Goal: Information Seeking & Learning: Check status

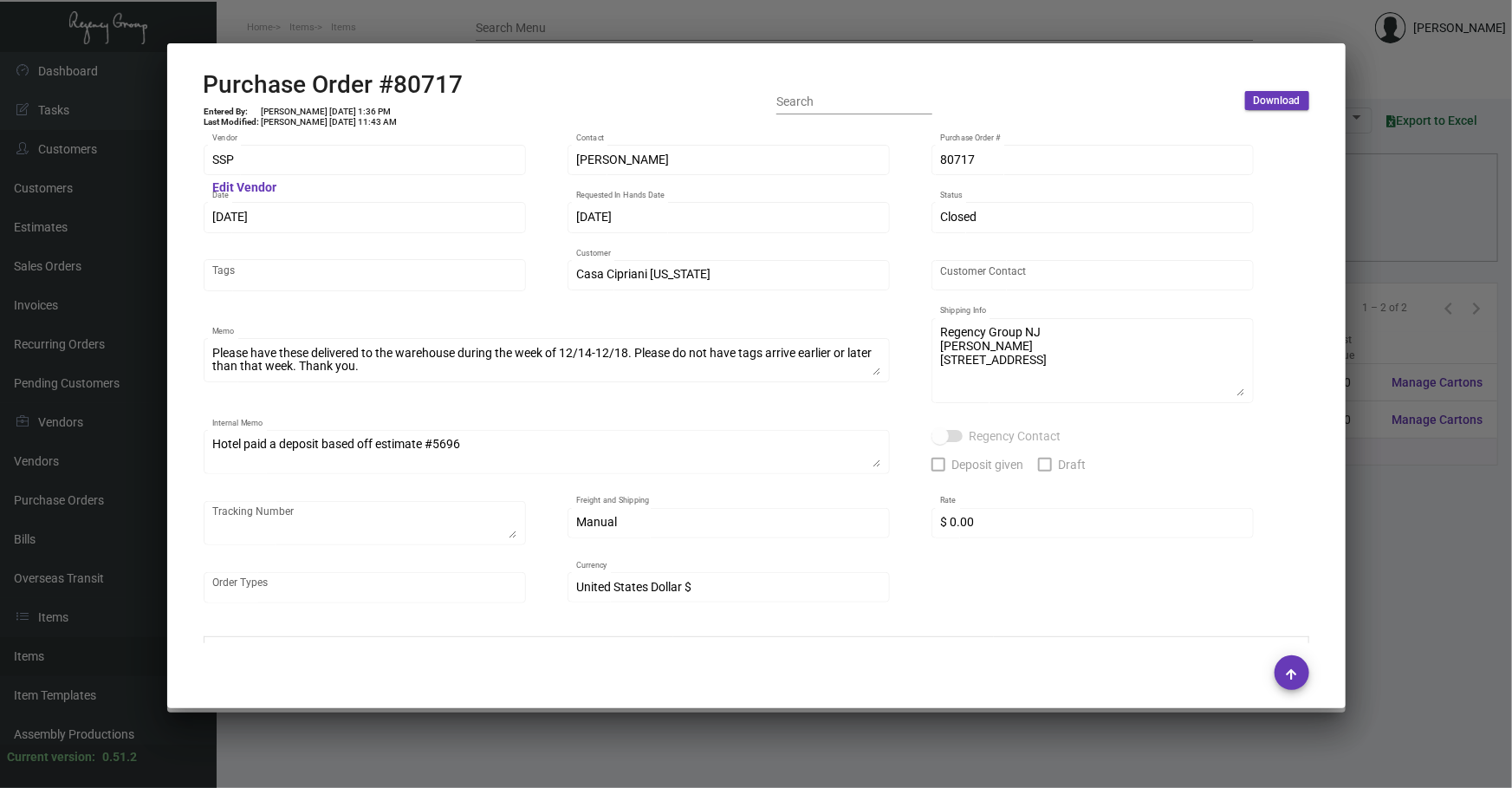
scroll to position [866, 0]
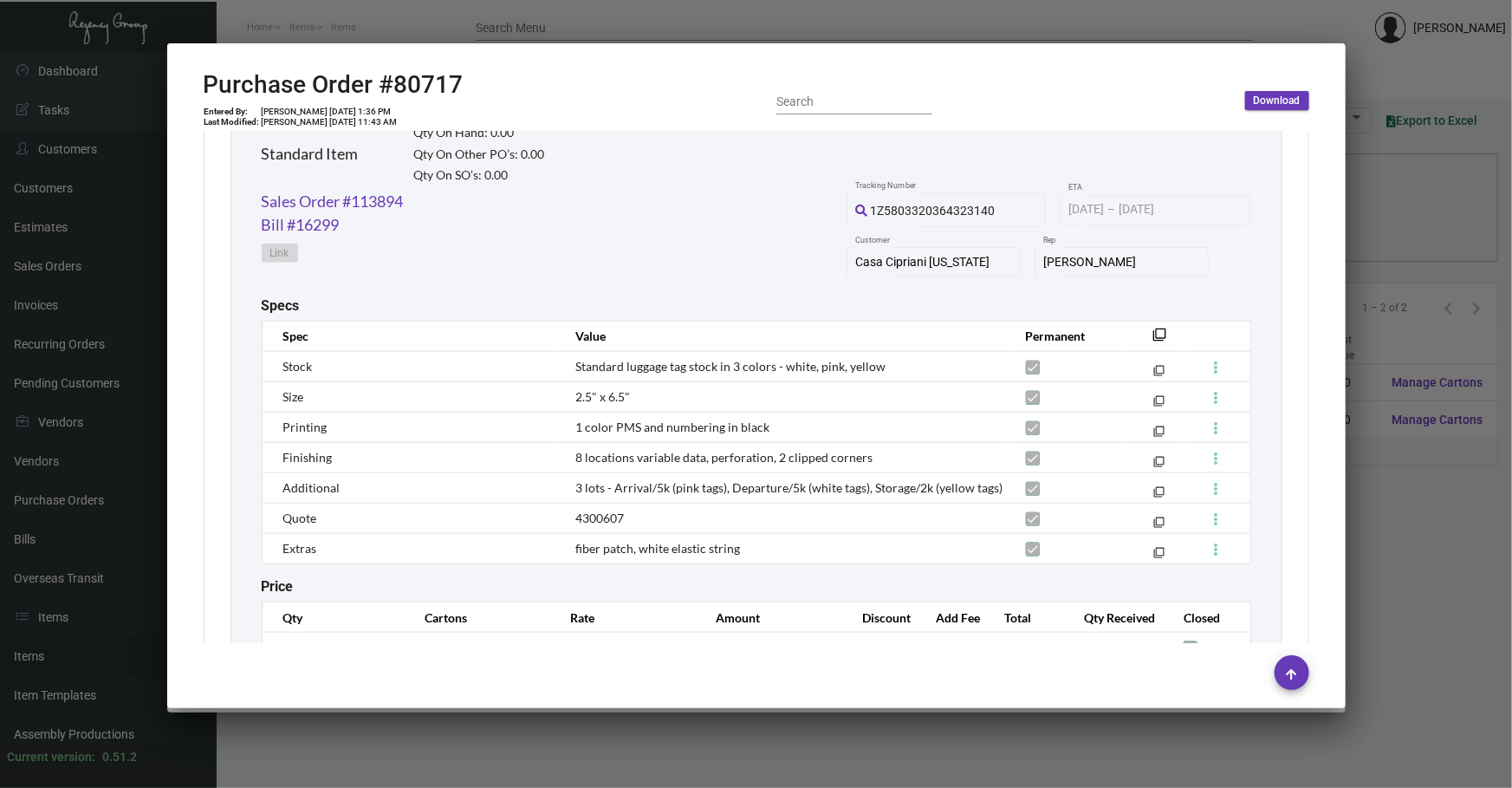
click at [1386, 616] on div at bounding box center [756, 394] width 1512 height 788
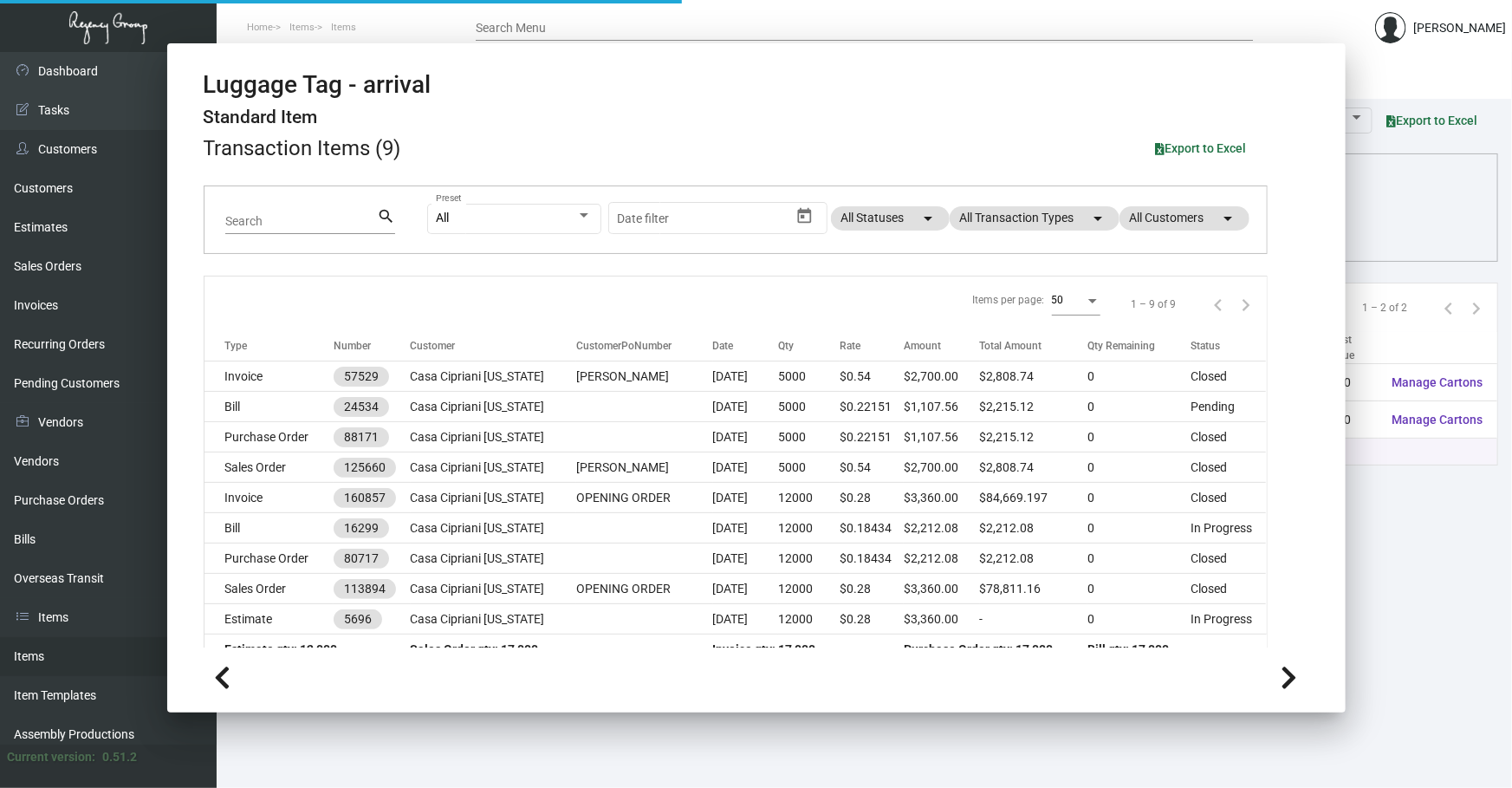
click at [1386, 616] on main "Items Item Templates Assembly Productions Cartons Items (2) Accept Transfer Pri…" at bounding box center [864, 419] width 1295 height 735
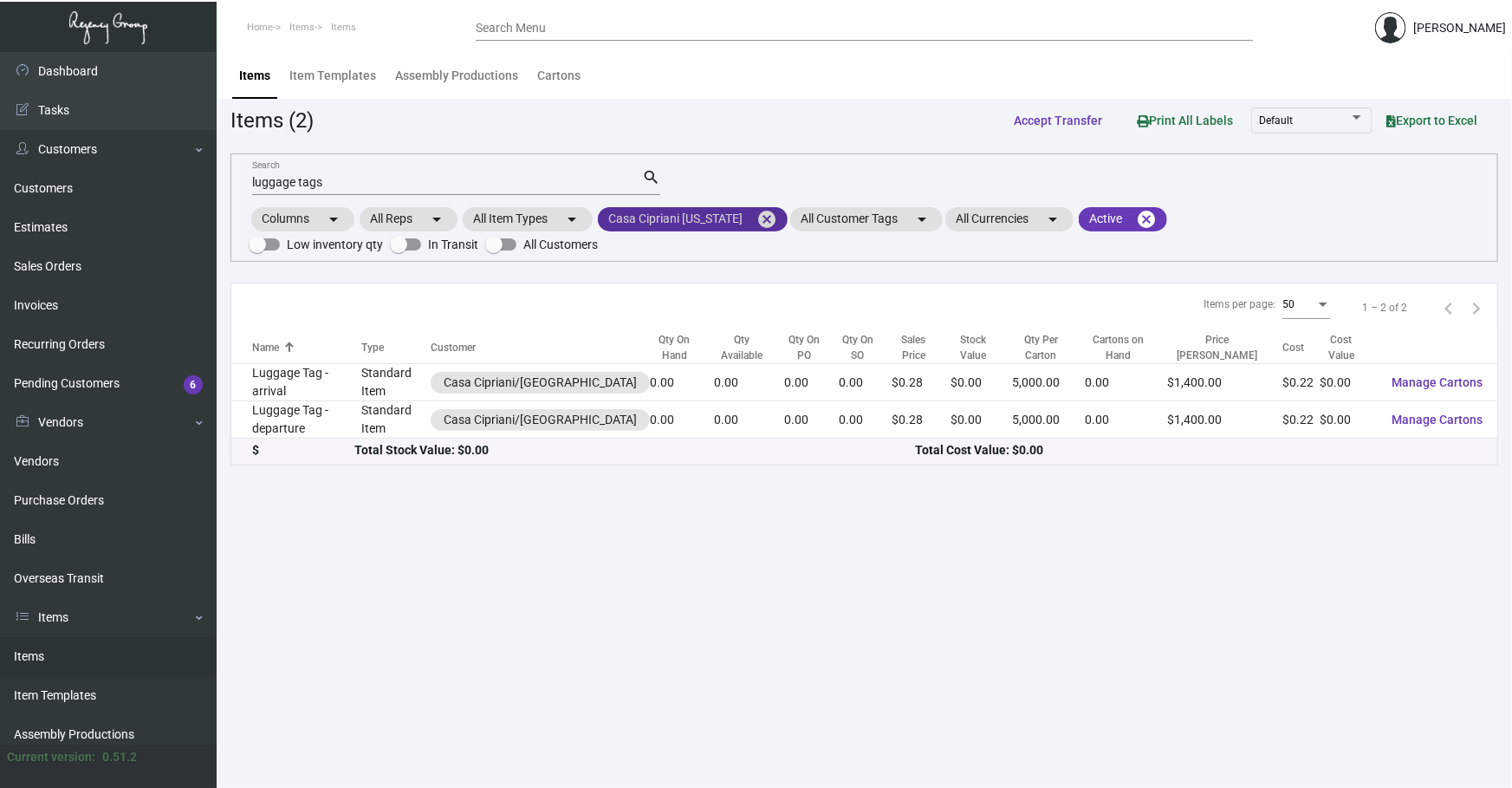
drag, startPoint x: 770, startPoint y: 220, endPoint x: 598, endPoint y: 206, distance: 172.6
click at [769, 220] on mat-icon "cancel" at bounding box center [767, 219] width 21 height 21
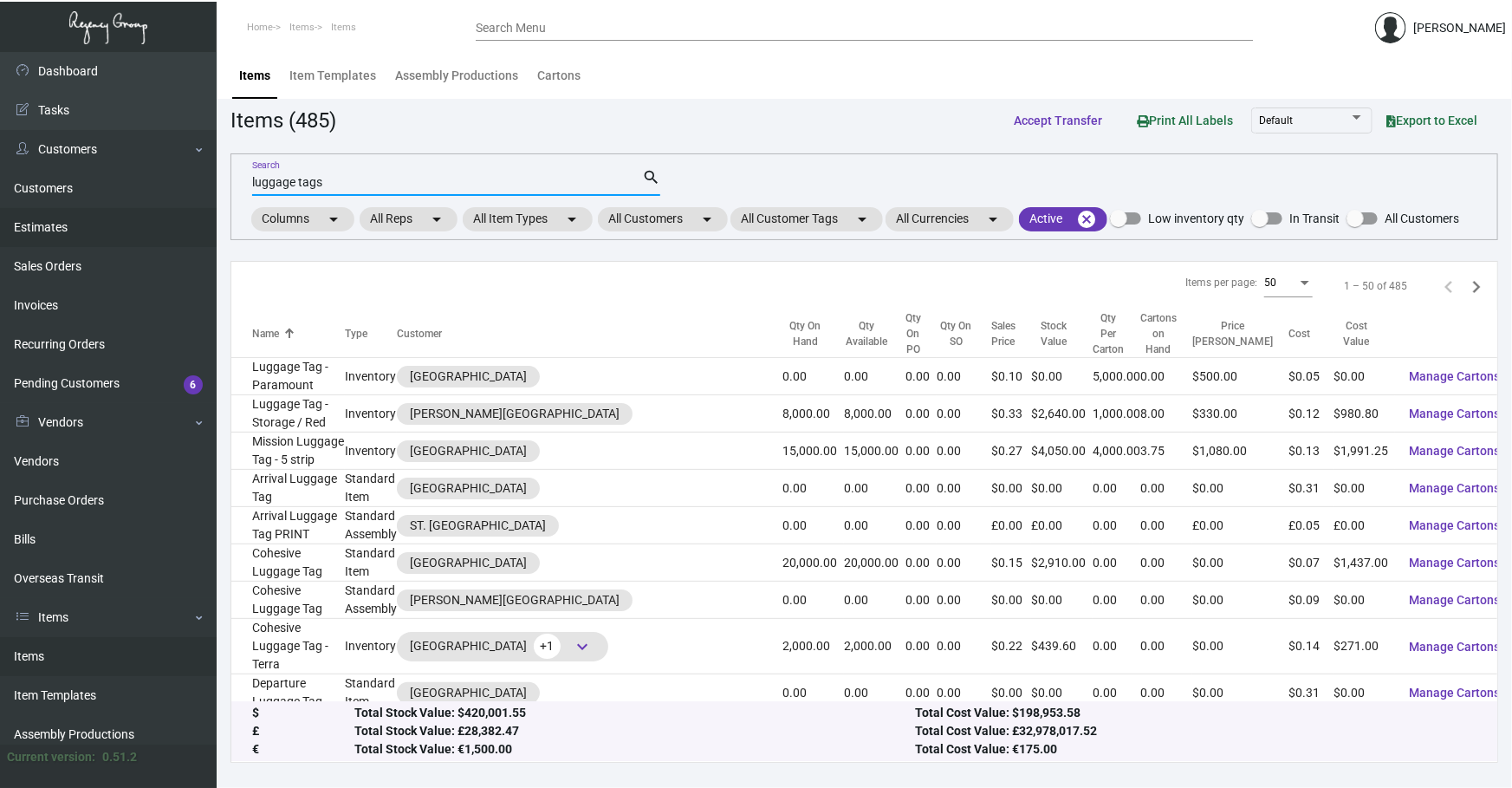
drag, startPoint x: 423, startPoint y: 184, endPoint x: 0, endPoint y: 231, distance: 425.6
click at [202, 209] on div "Dashboard Dashboard Tasks Customers Customers Estimates Sales Orders Invoices R…" at bounding box center [756, 419] width 1512 height 735
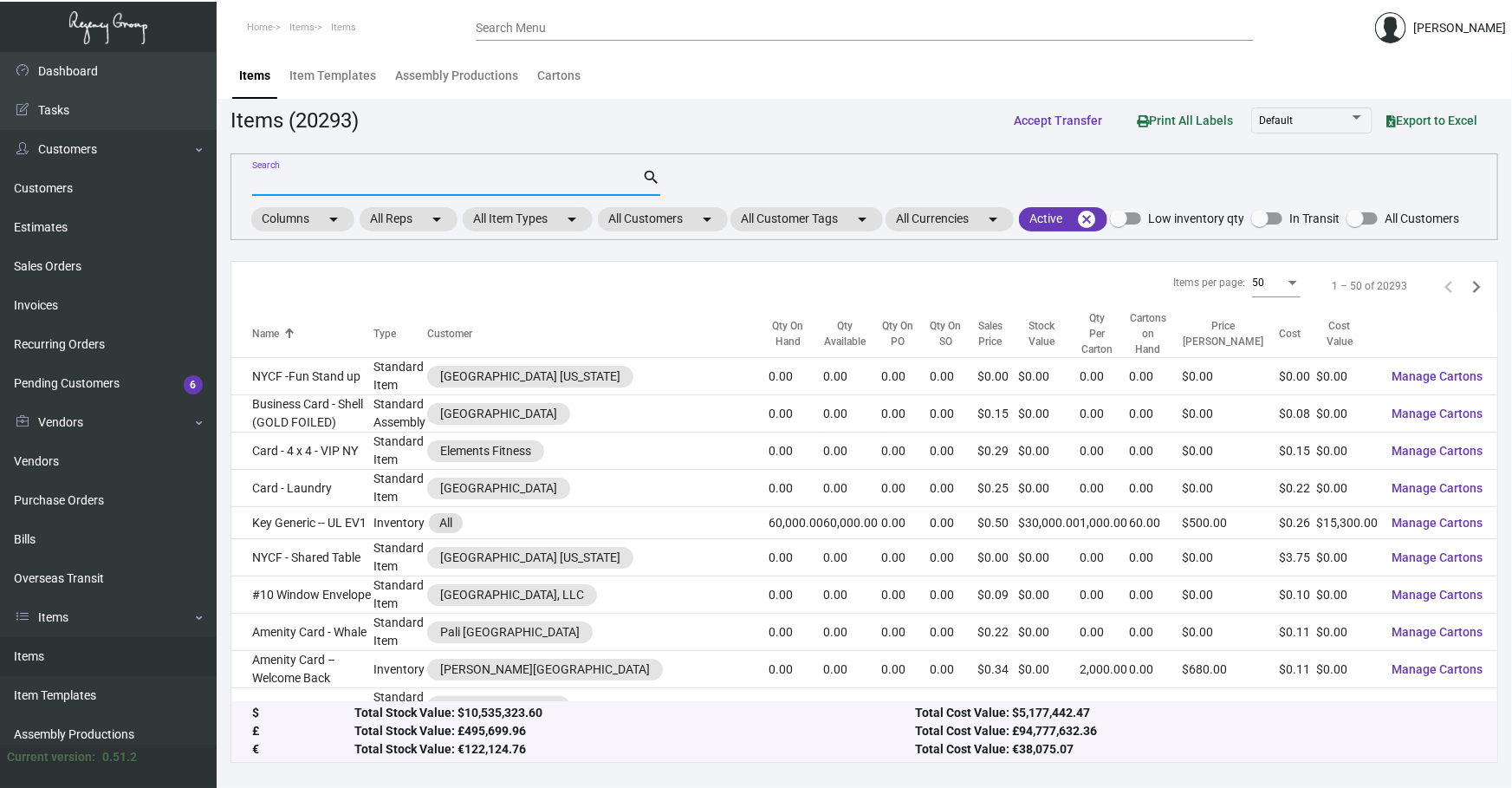
click at [719, 165] on div "Search search Columns arrow_drop_down All Reps arrow_drop_down All Item Types a…" at bounding box center [864, 197] width 1268 height 87
drag, startPoint x: 690, startPoint y: 207, endPoint x: 689, endPoint y: 216, distance: 9.1
click at [690, 210] on mat-chip "All Customers arrow_drop_down" at bounding box center [662, 219] width 130 height 24
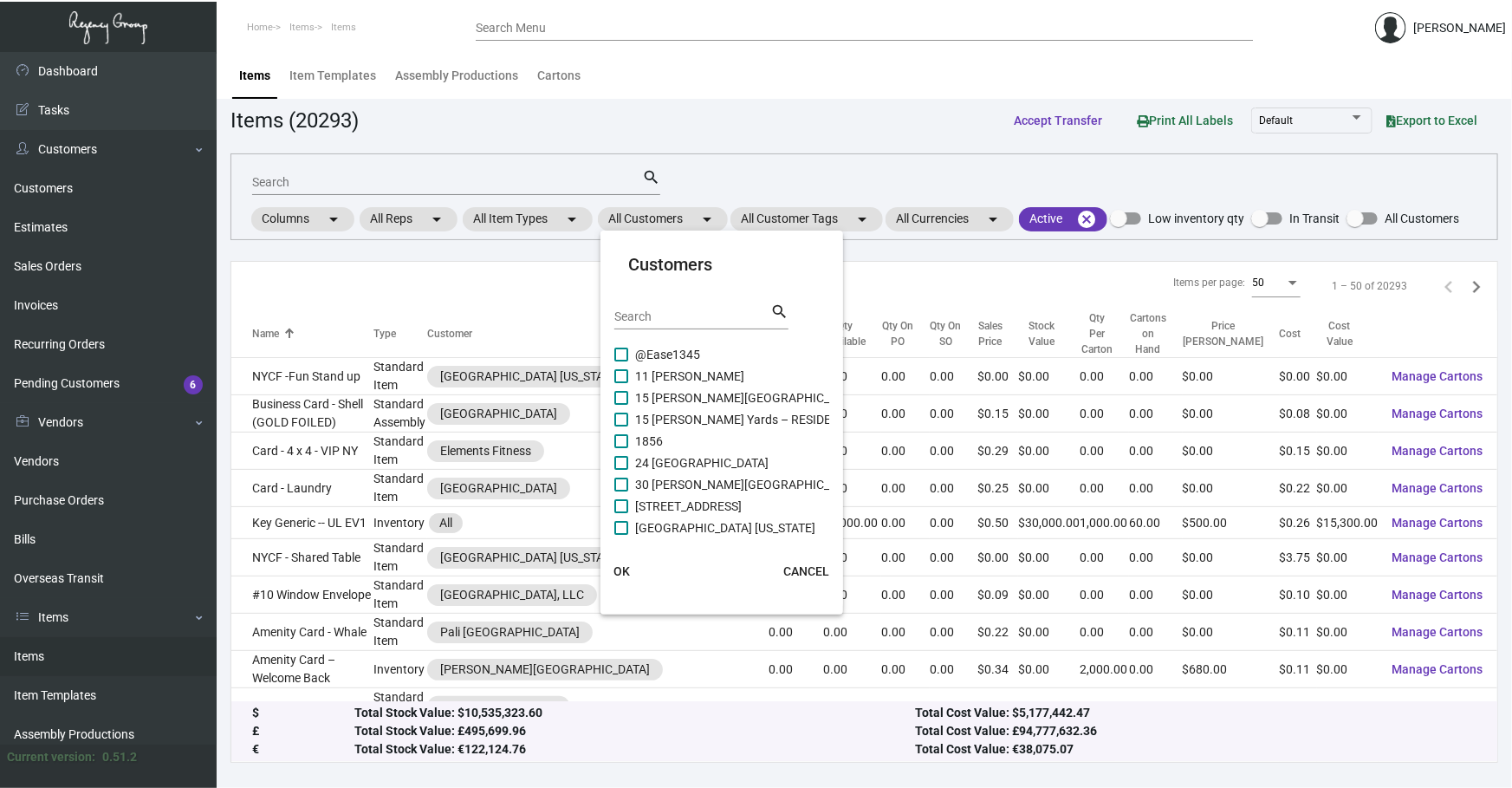
click at [673, 313] on input "Search" at bounding box center [692, 316] width 156 height 14
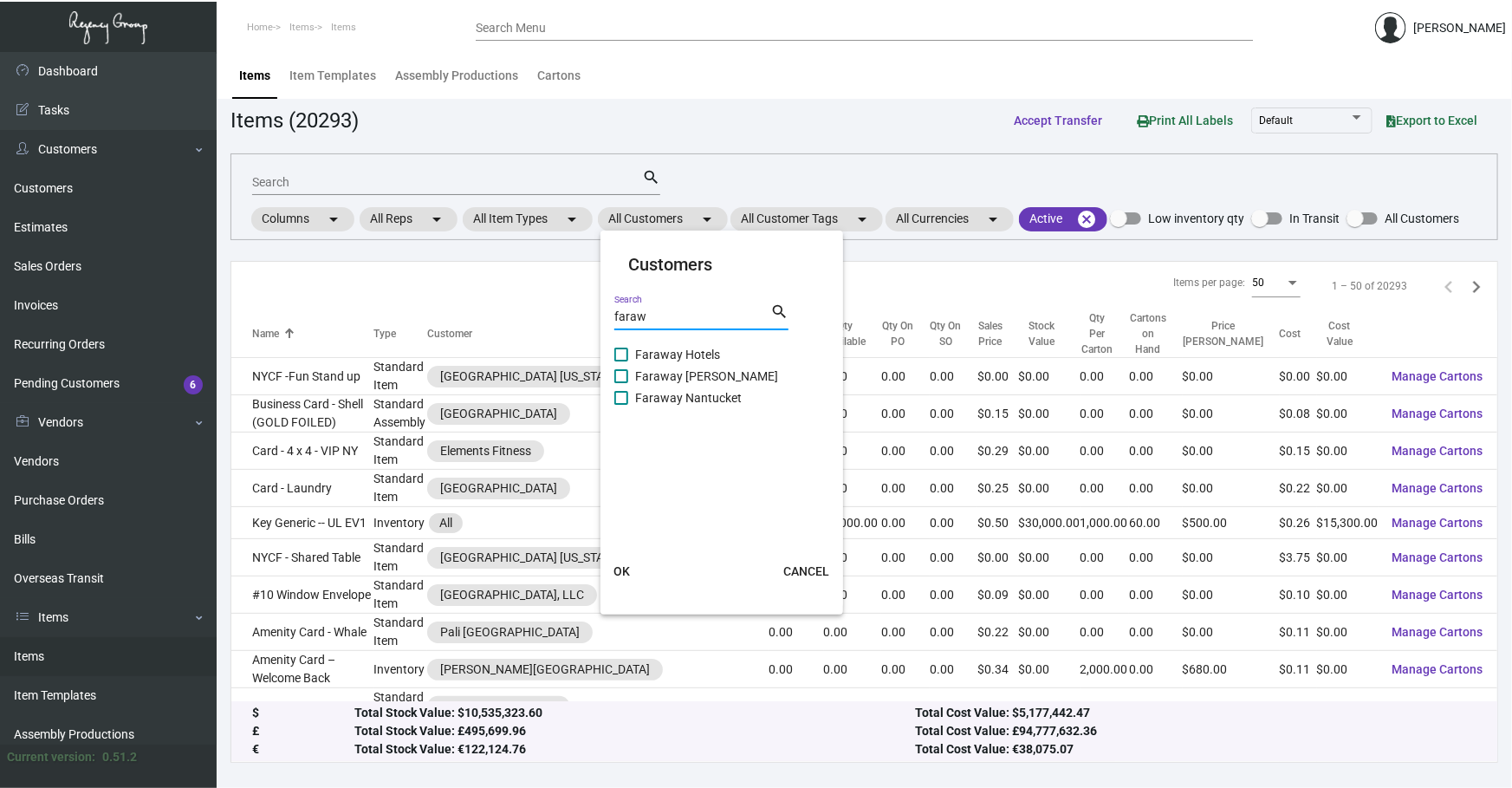
type input "faraw"
click at [696, 382] on span "Faraway [PERSON_NAME]" at bounding box center [706, 376] width 143 height 21
click at [621, 383] on input "Faraway [PERSON_NAME]" at bounding box center [620, 383] width 1 height 1
checkbox input "true"
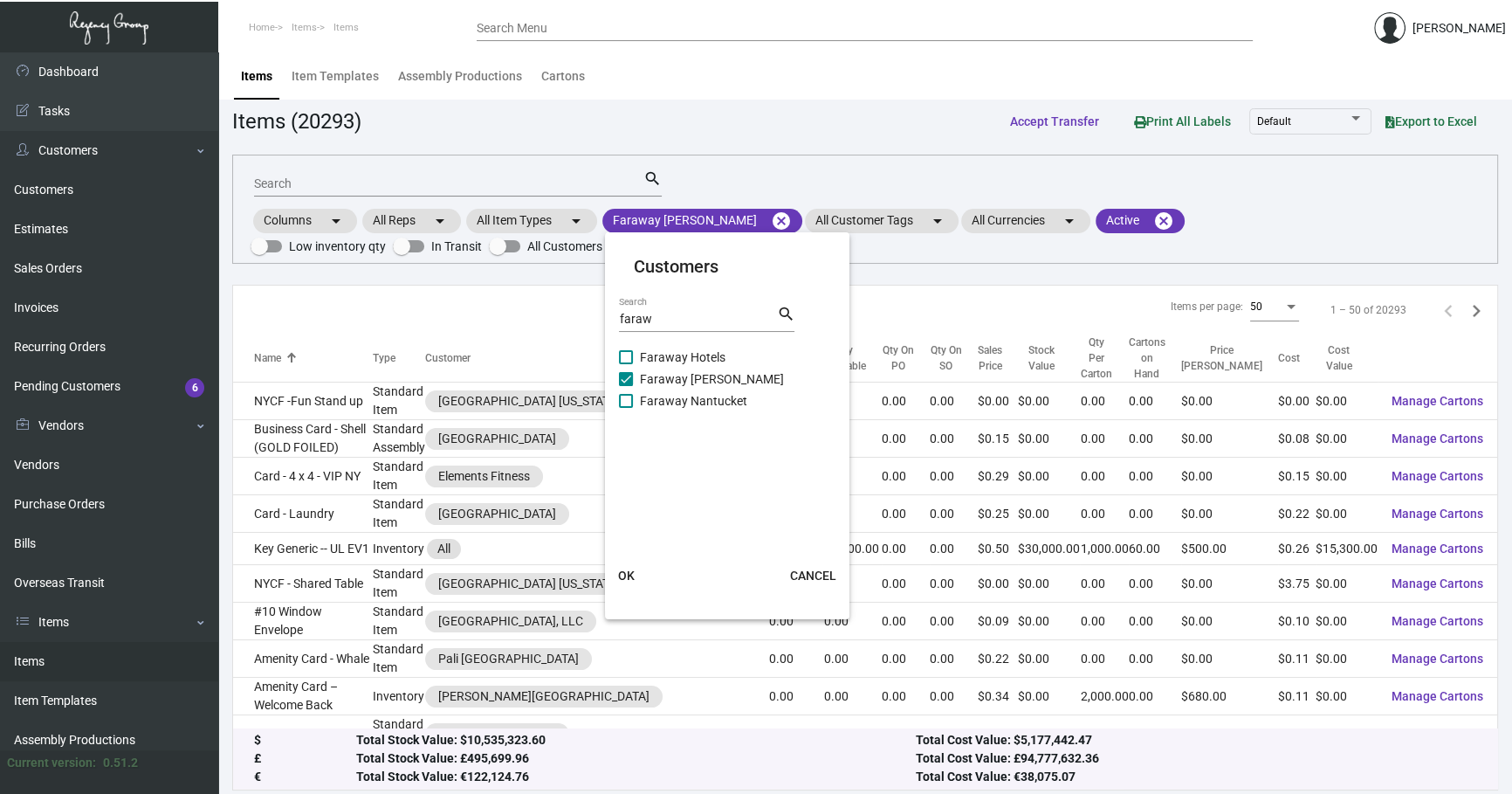
click at [686, 350] on span "Faraway Hotels" at bounding box center [683, 357] width 86 height 21
click at [626, 364] on input "Faraway Hotels" at bounding box center [625, 364] width 1 height 1
checkbox input "true"
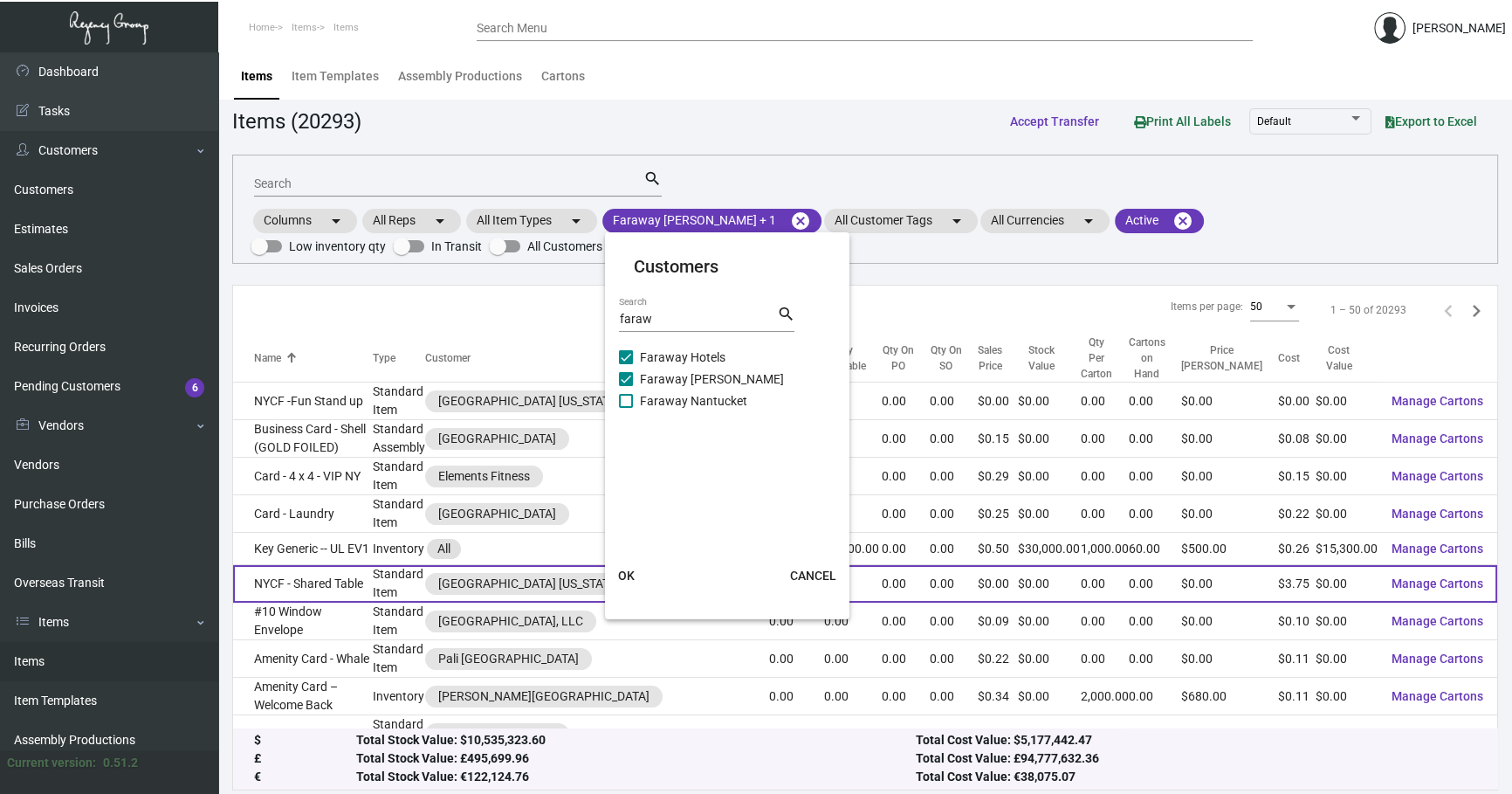
click at [624, 577] on span "OK" at bounding box center [627, 575] width 17 height 14
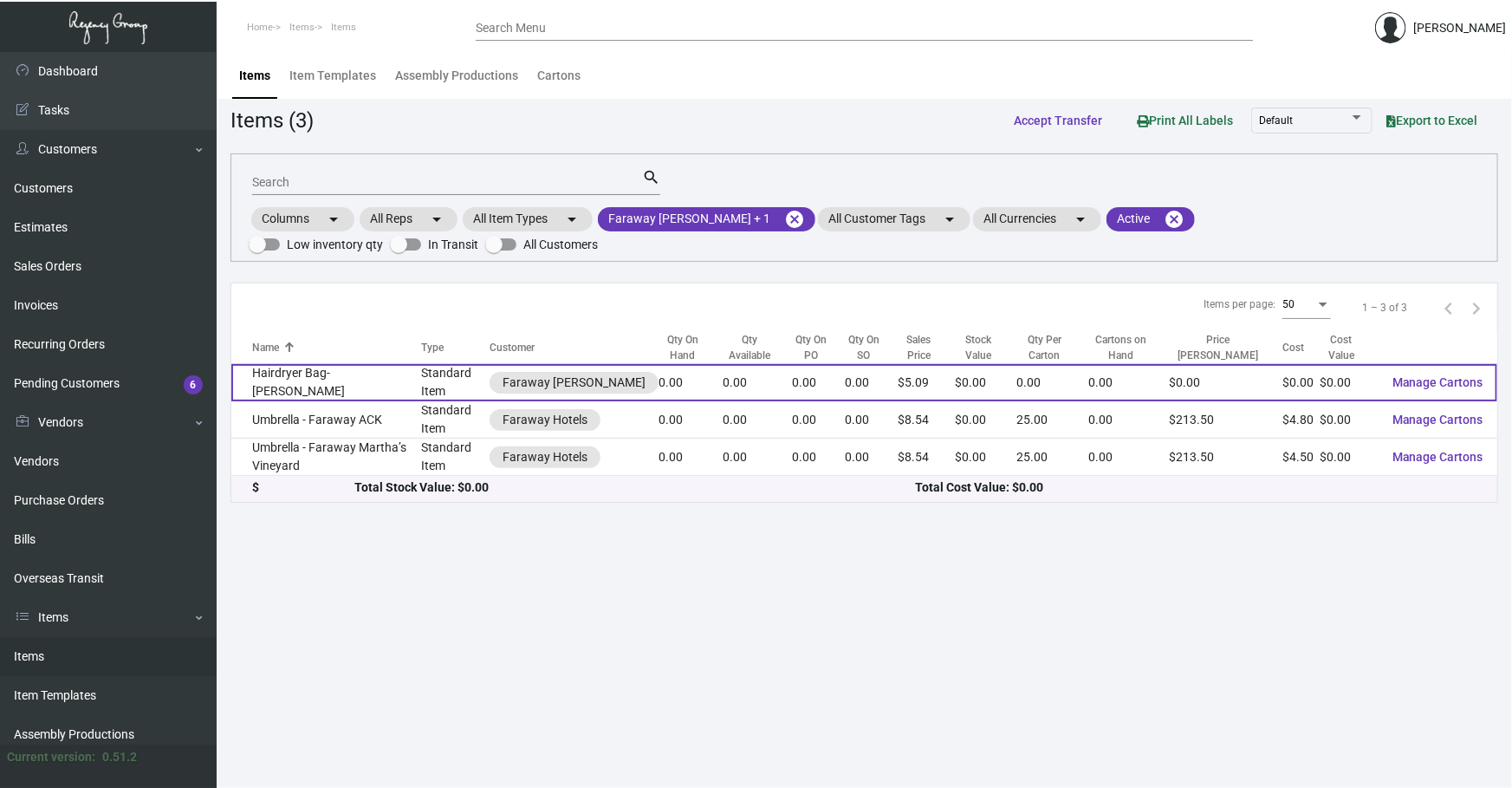
click at [331, 389] on td "Hairdryer Bag-[PERSON_NAME]" at bounding box center [327, 382] width 190 height 37
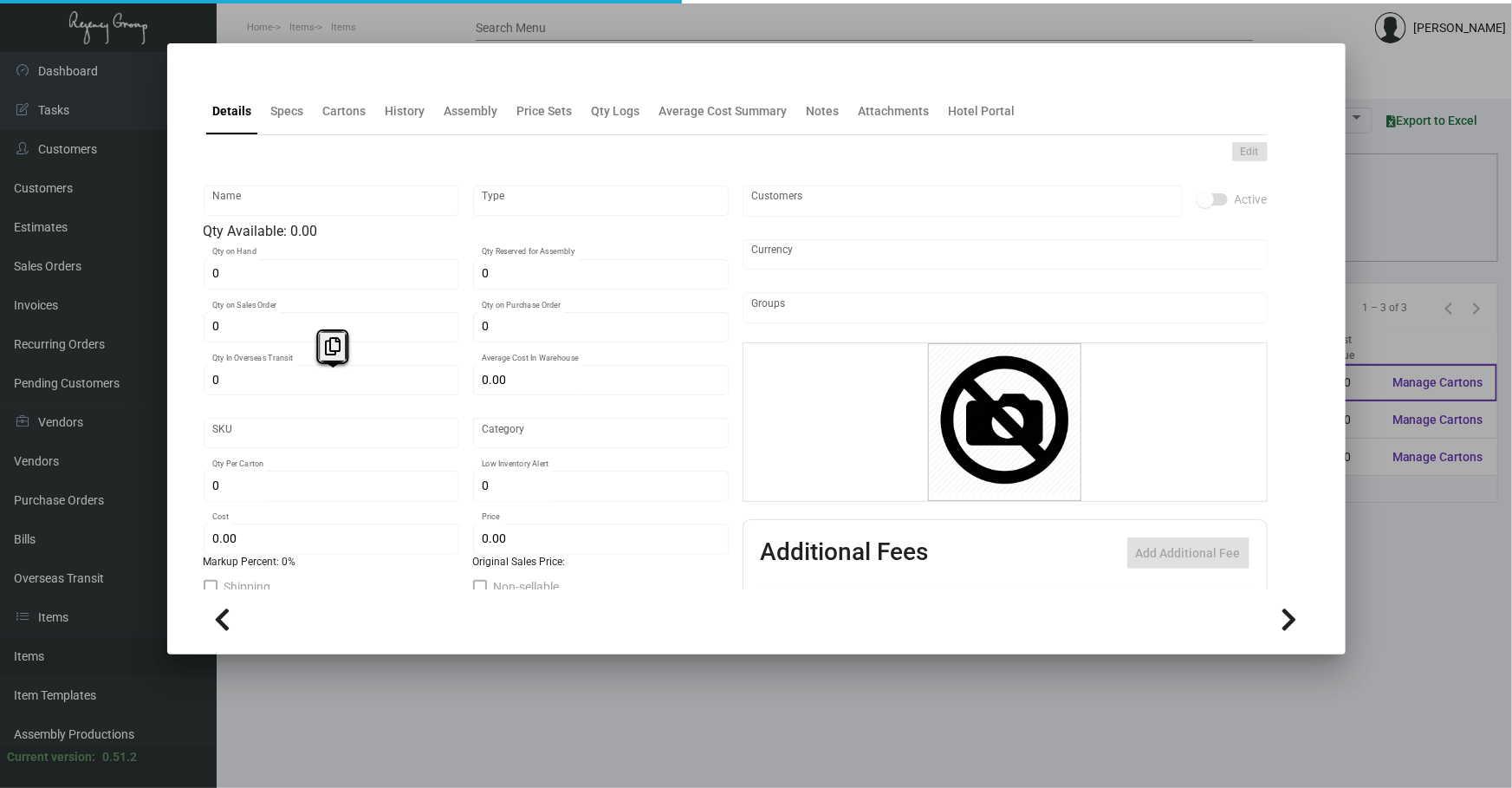
type input "Hairdryer Bag-[PERSON_NAME]"
type input "Standard Item"
type input "$ 0.00"
type input "Overseas"
type input "$ 0.00"
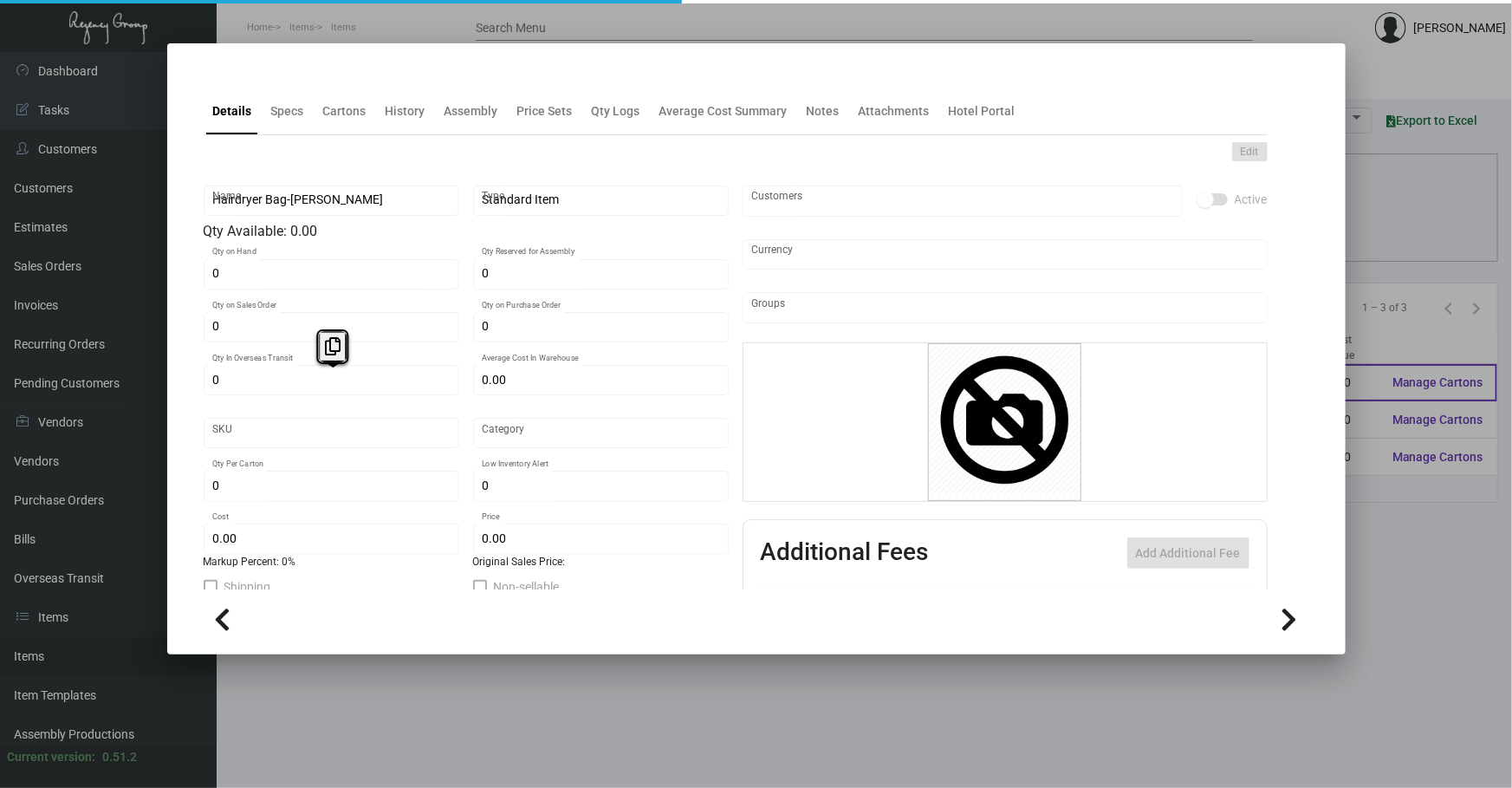
type input "$ 5.09"
checkbox input "true"
type input "United States Dollar $"
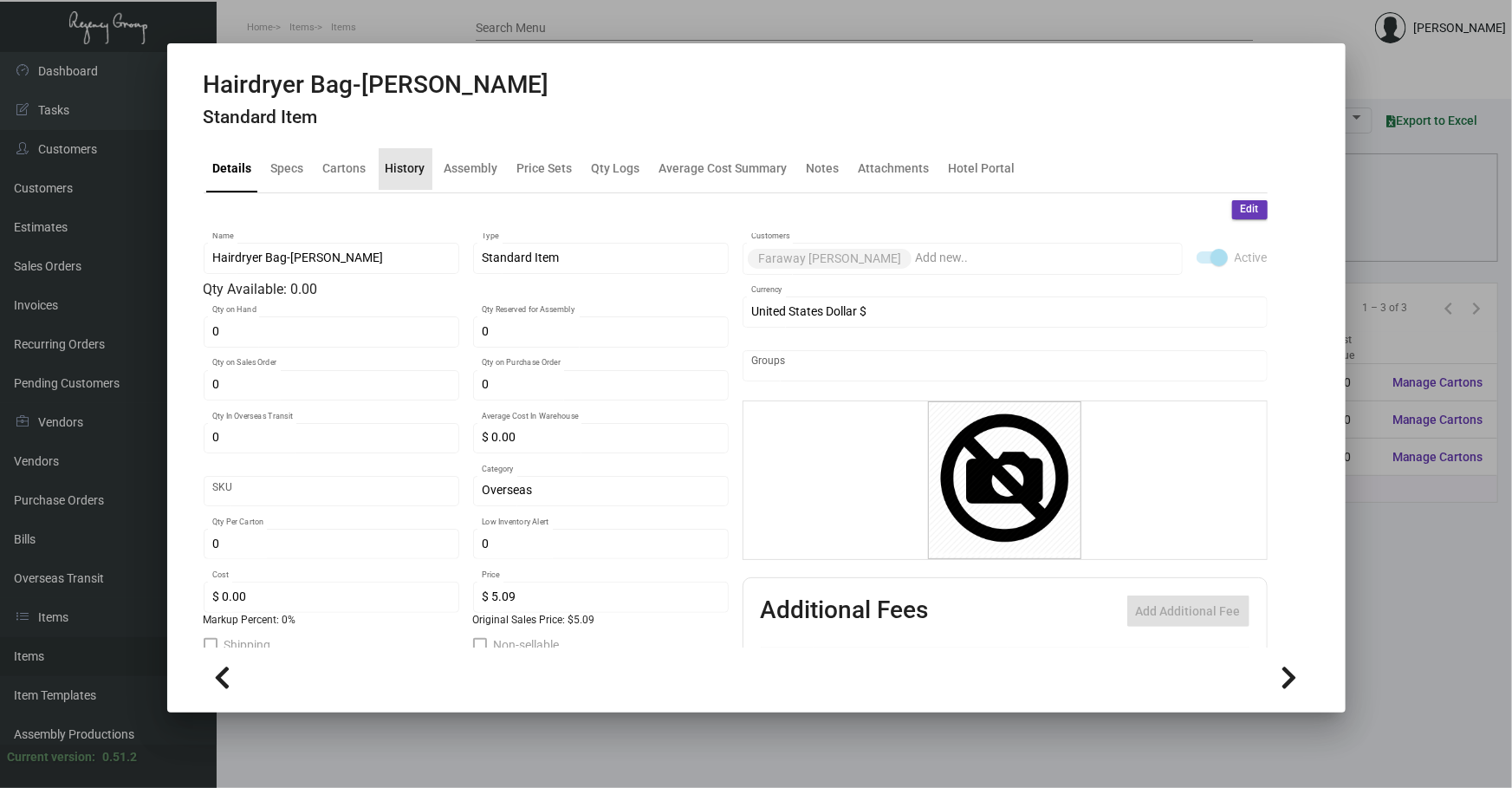
click at [411, 164] on div "History" at bounding box center [405, 169] width 40 height 18
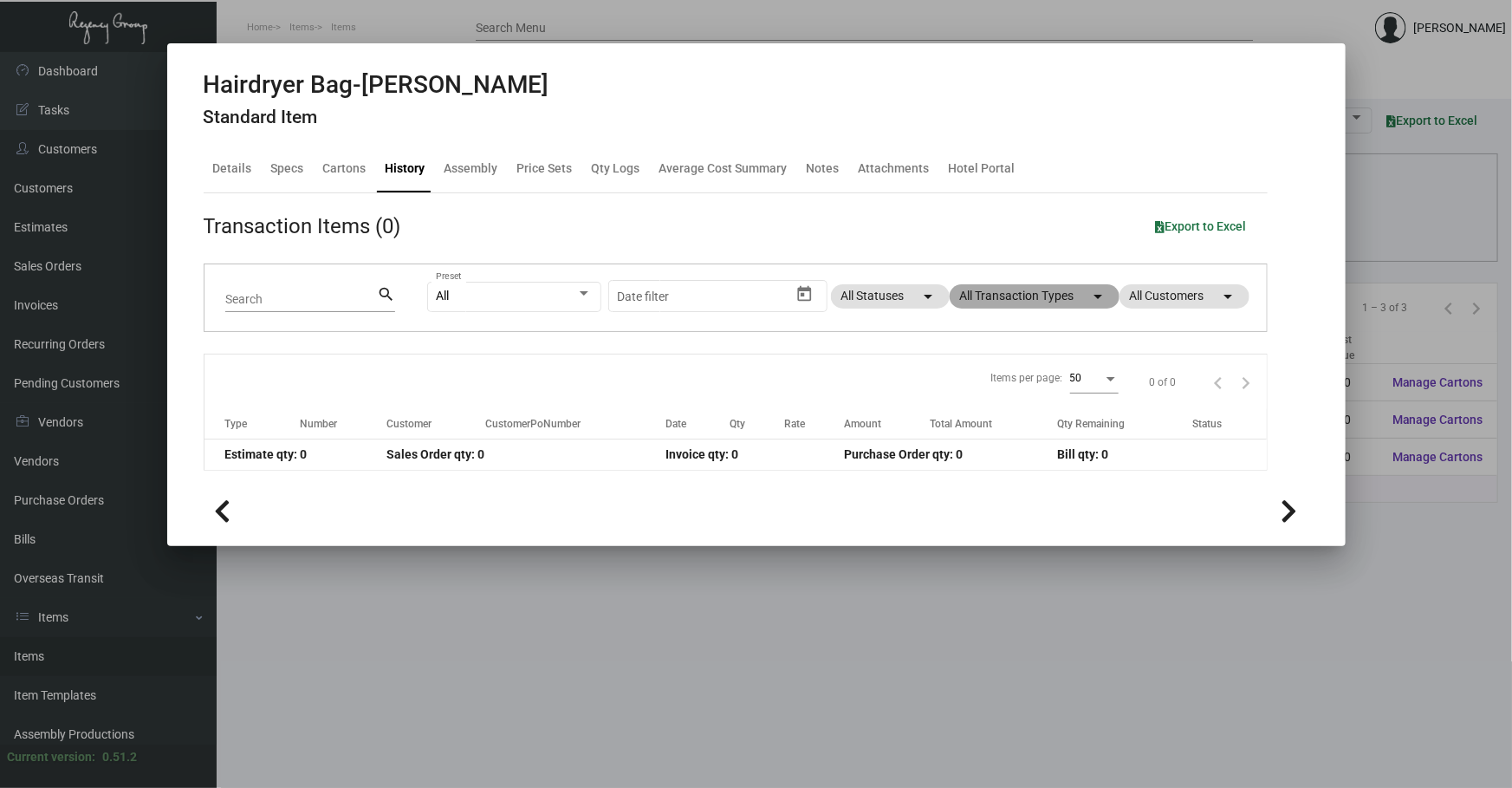
click at [1056, 286] on mat-chip "All Transaction Types arrow_drop_down" at bounding box center [1034, 296] width 170 height 24
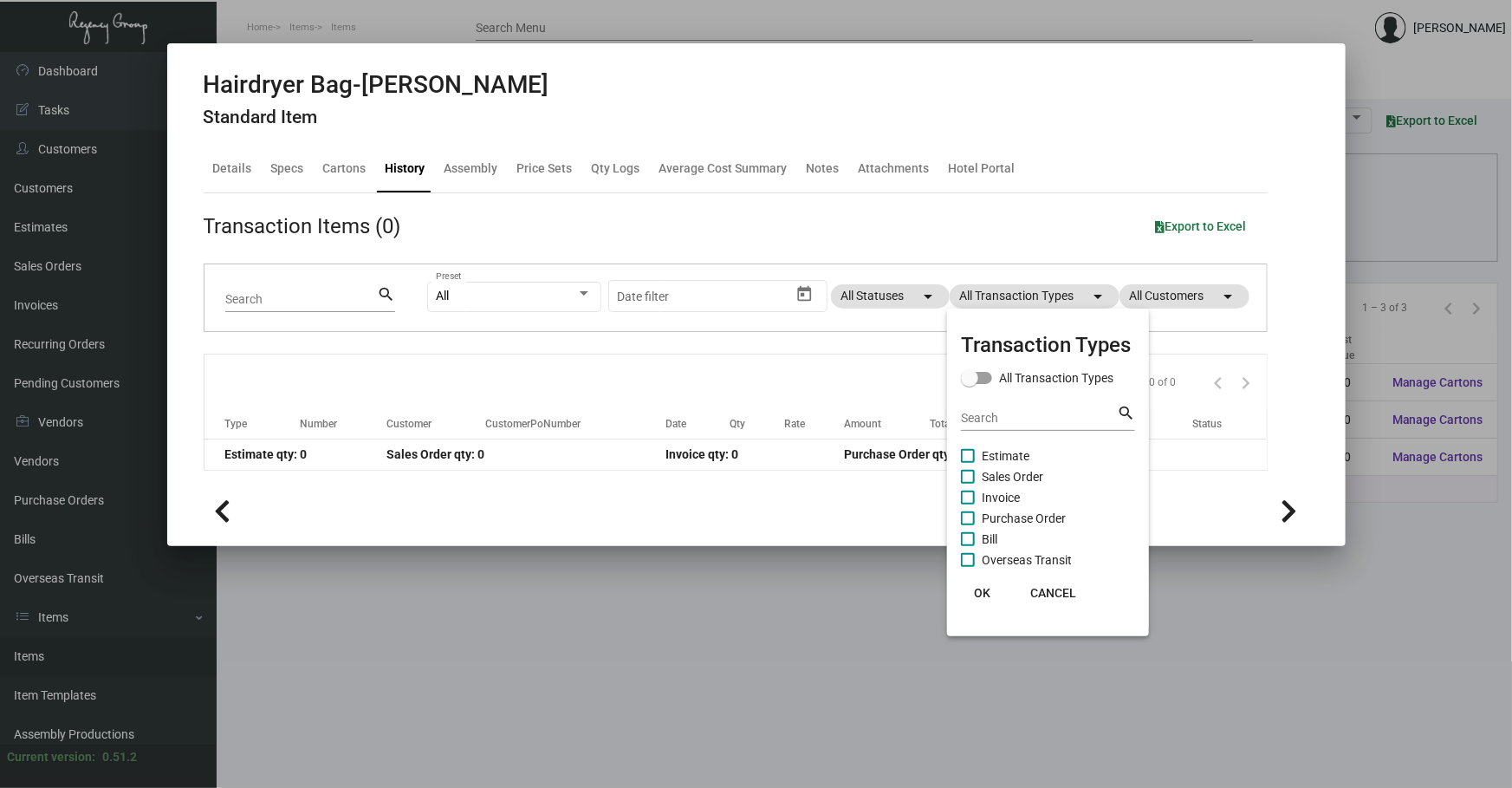
click at [1000, 474] on span "Sales Order" at bounding box center [1012, 476] width 62 height 21
click at [968, 484] on input "Sales Order" at bounding box center [967, 484] width 1 height 1
checkbox input "true"
click at [644, 571] on div at bounding box center [756, 394] width 1512 height 788
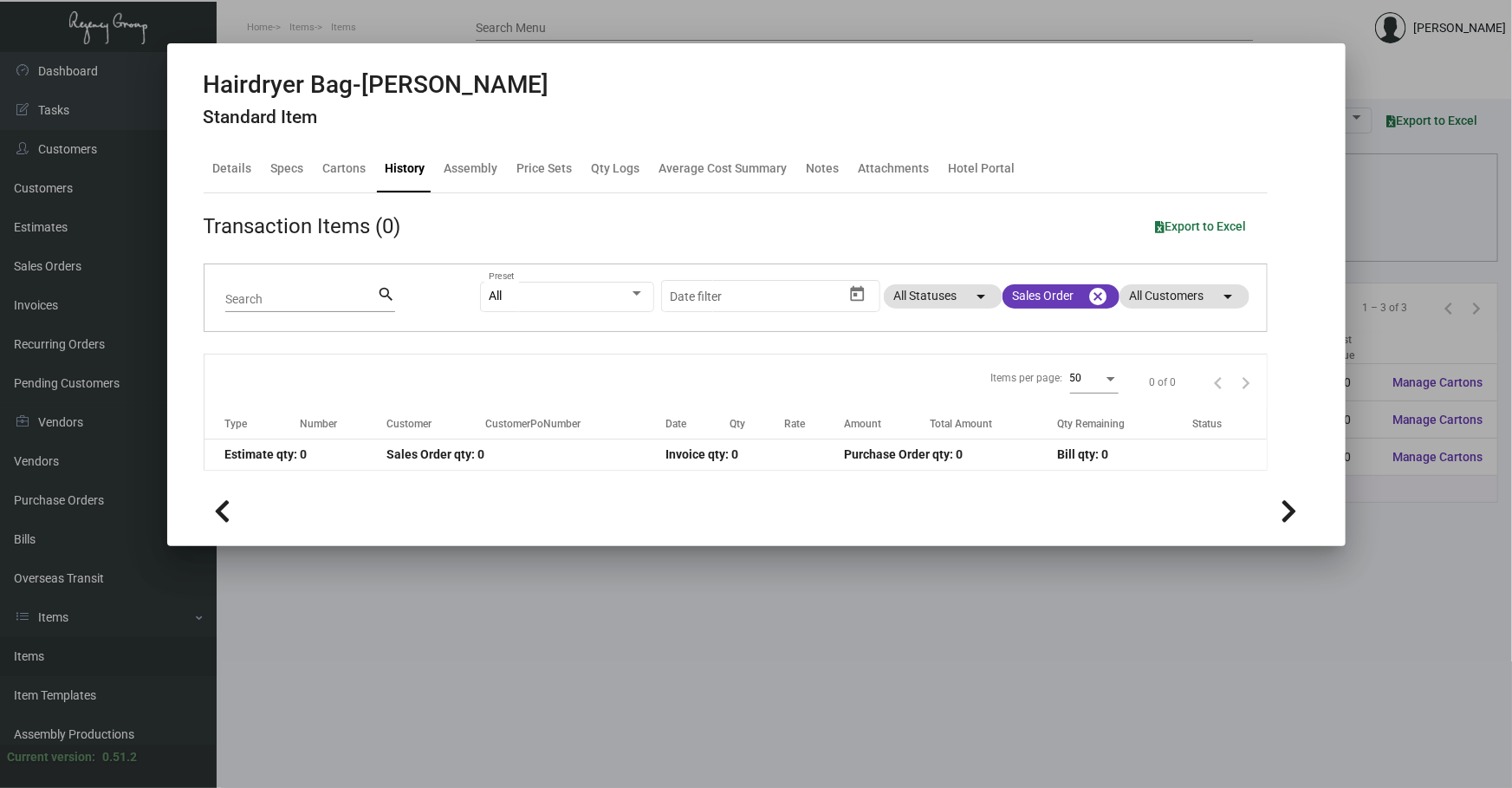
click at [50, 253] on div at bounding box center [756, 394] width 1512 height 788
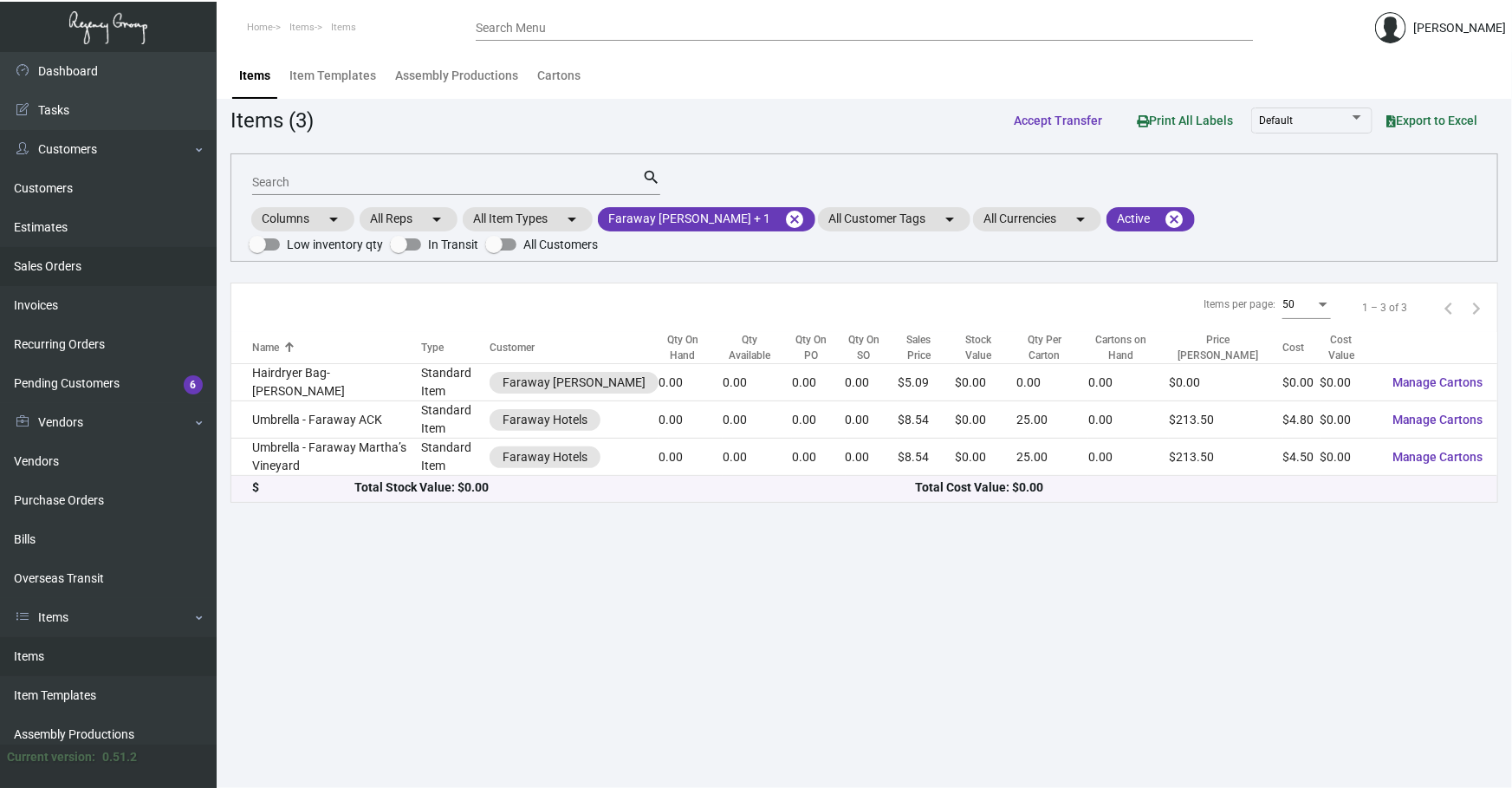
click at [116, 269] on link "Sales Orders" at bounding box center [108, 267] width 217 height 39
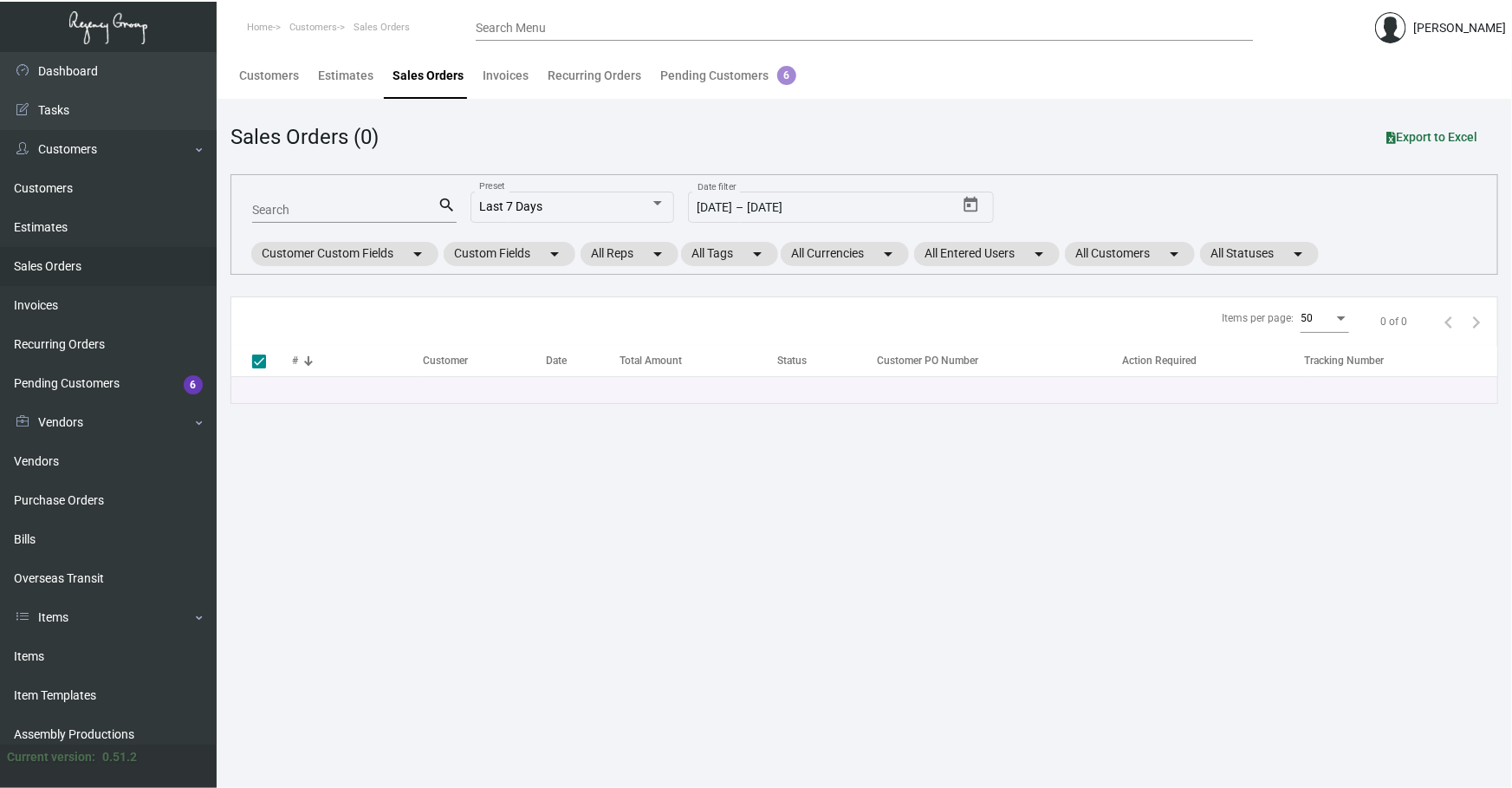
click at [398, 204] on input "Search" at bounding box center [345, 210] width 186 height 14
type input "16"
checkbox input "false"
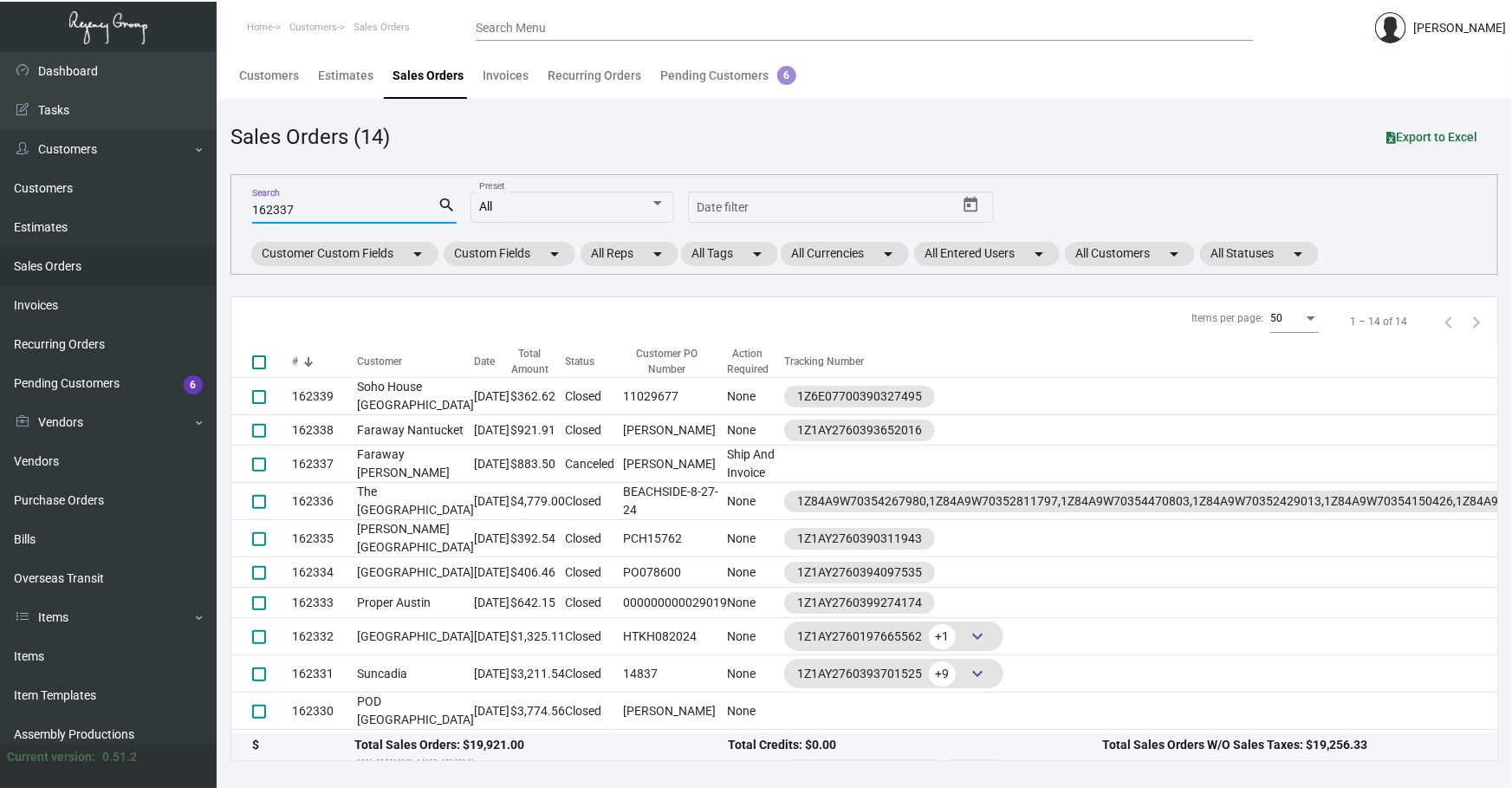
type input "162337"
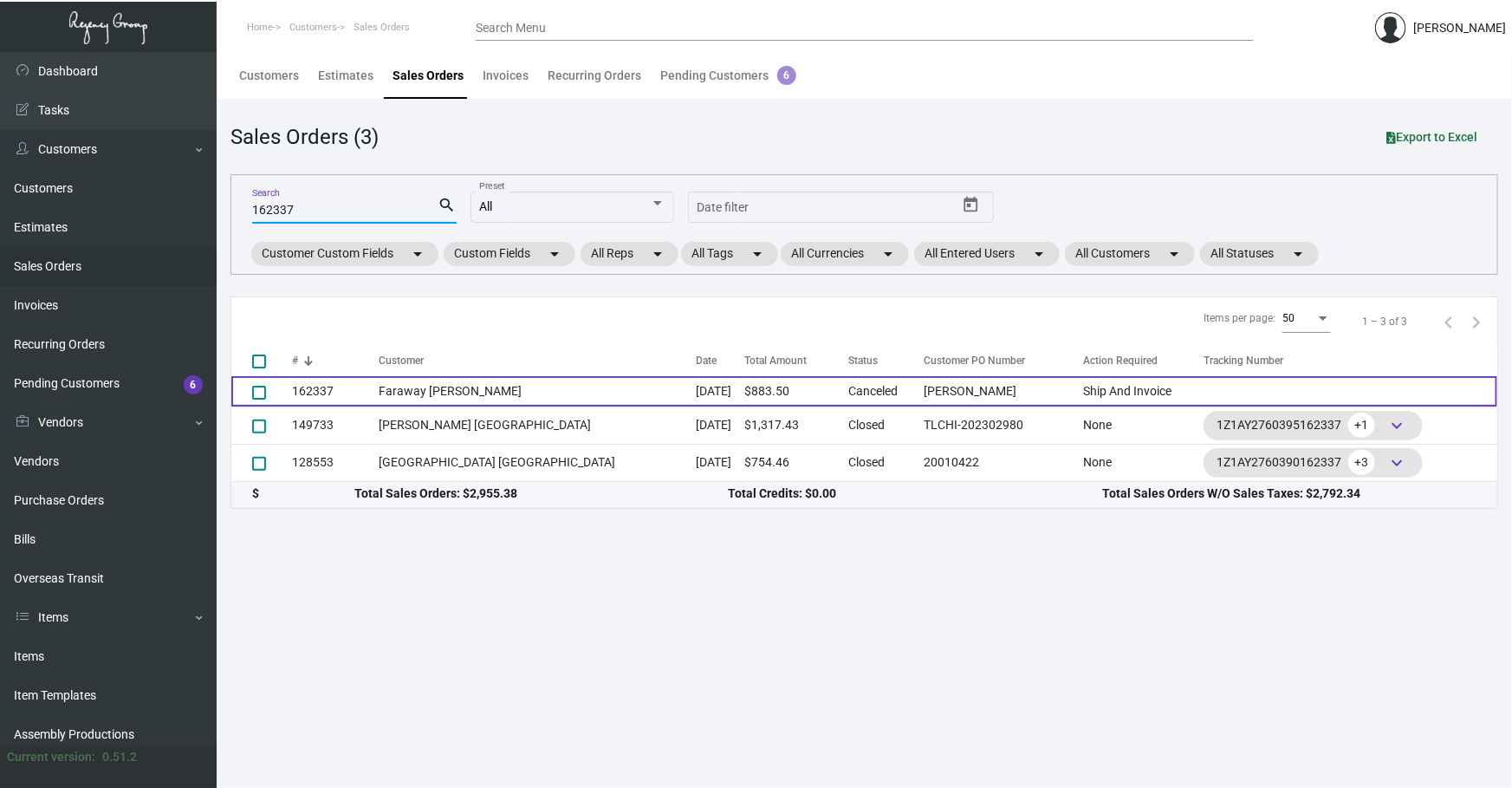
click at [538, 391] on td "Faraway [PERSON_NAME]" at bounding box center [536, 391] width 316 height 30
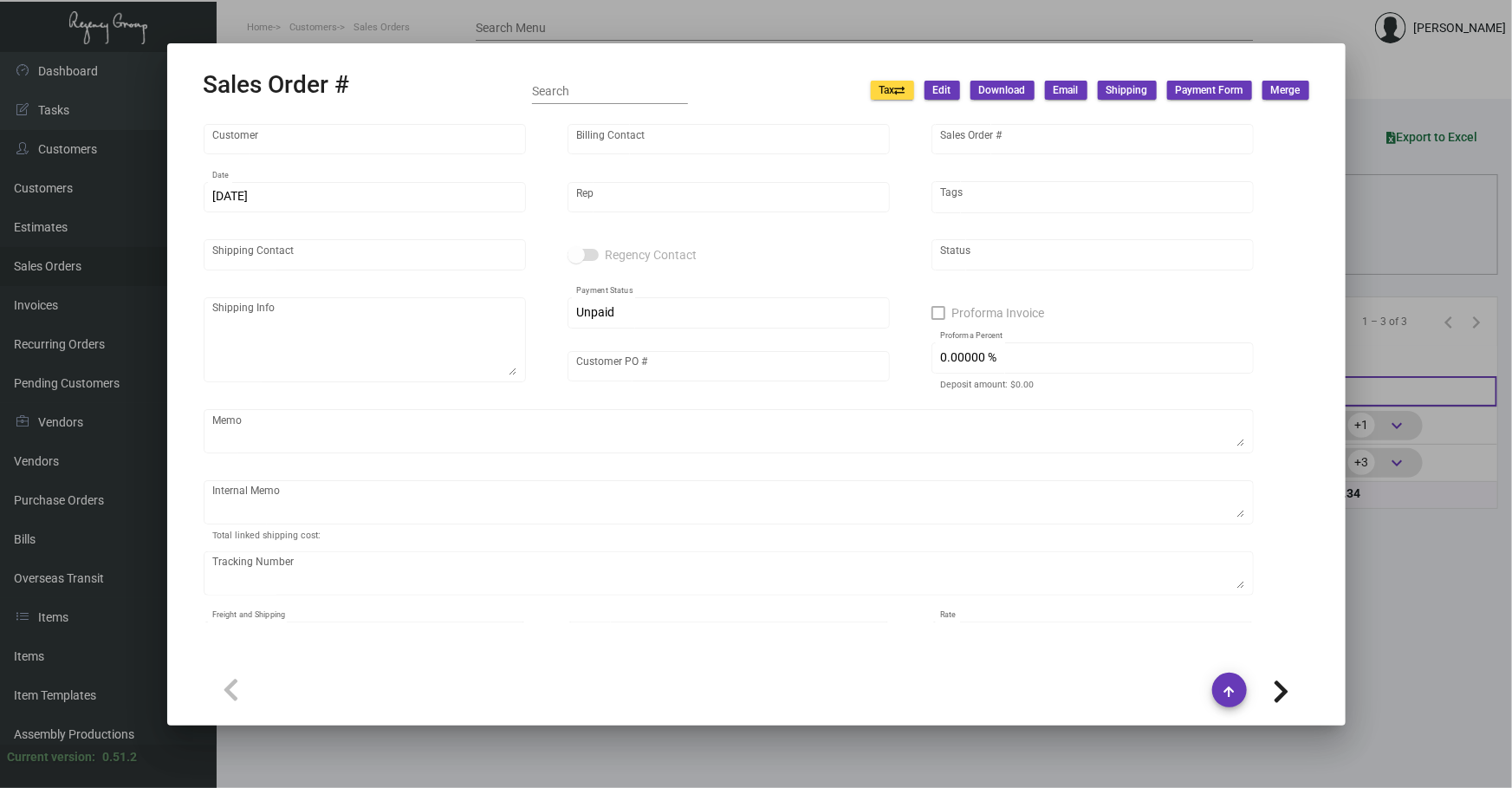
type input "Faraway [PERSON_NAME]"
type input "[PERSON_NAME]"
type input "162337"
type input "[DATE]"
type input "[PERSON_NAME]"
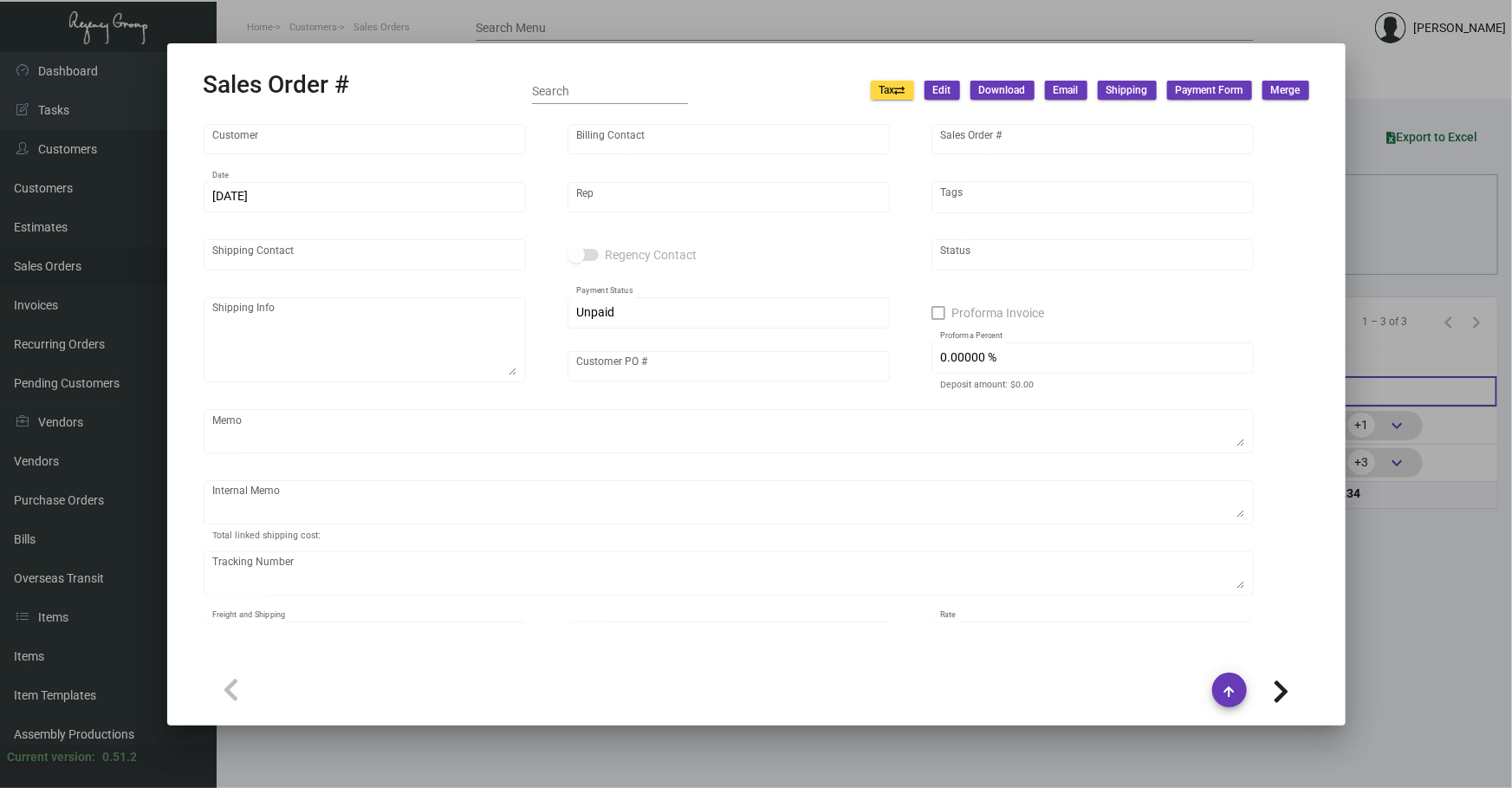
type input "[PERSON_NAME]"
type textarea "Faraway [PERSON_NAME] - [PERSON_NAME] [STREET_ADDRESS][PERSON_NAME]"
type input "[PERSON_NAME]"
checkbox input "true"
type input "100.00000 %"
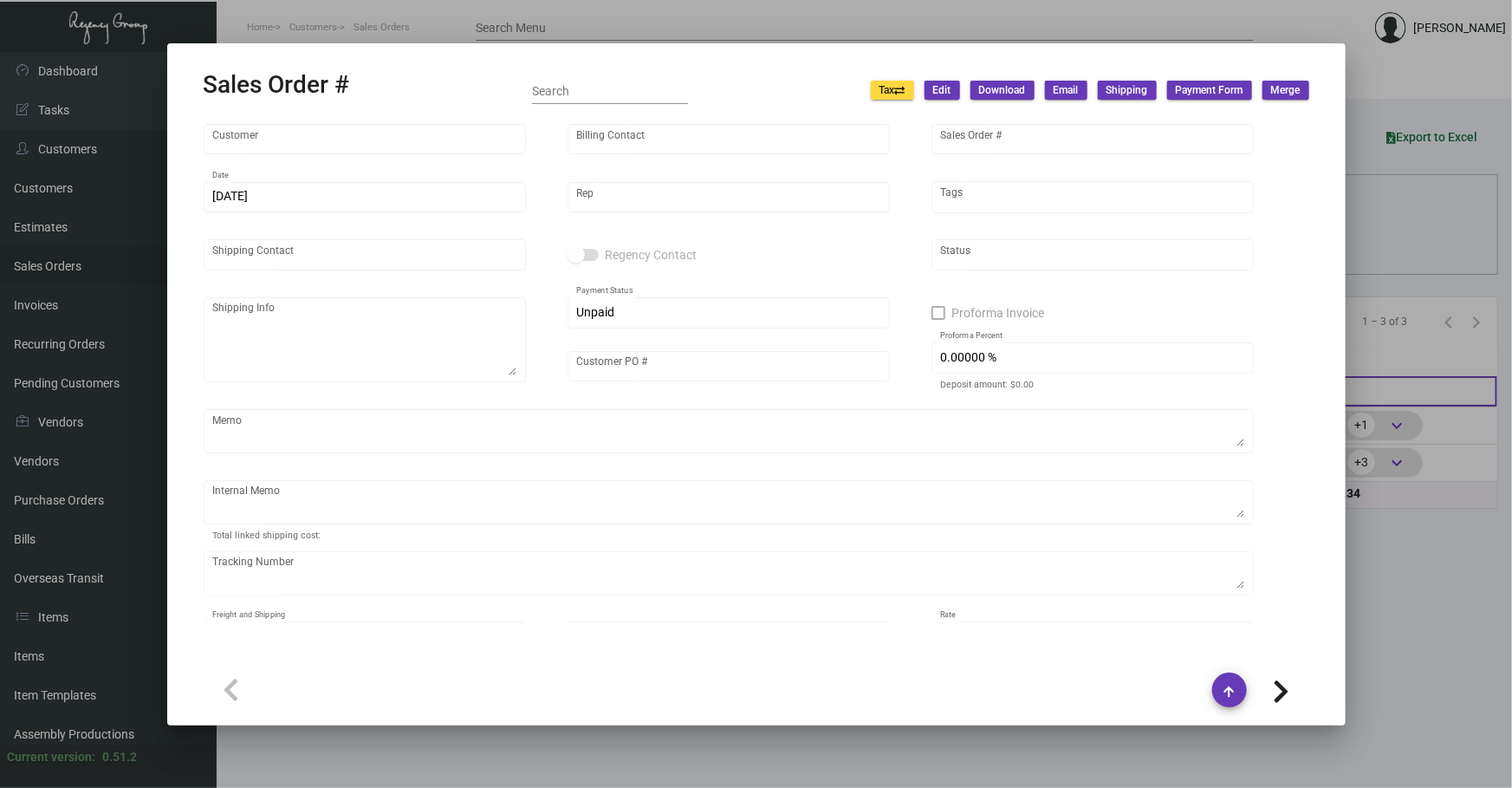
type textarea "The client only picked one color to process. This one marked as cancelled."
type input "United States Dollar $"
type input "$ 0.00"
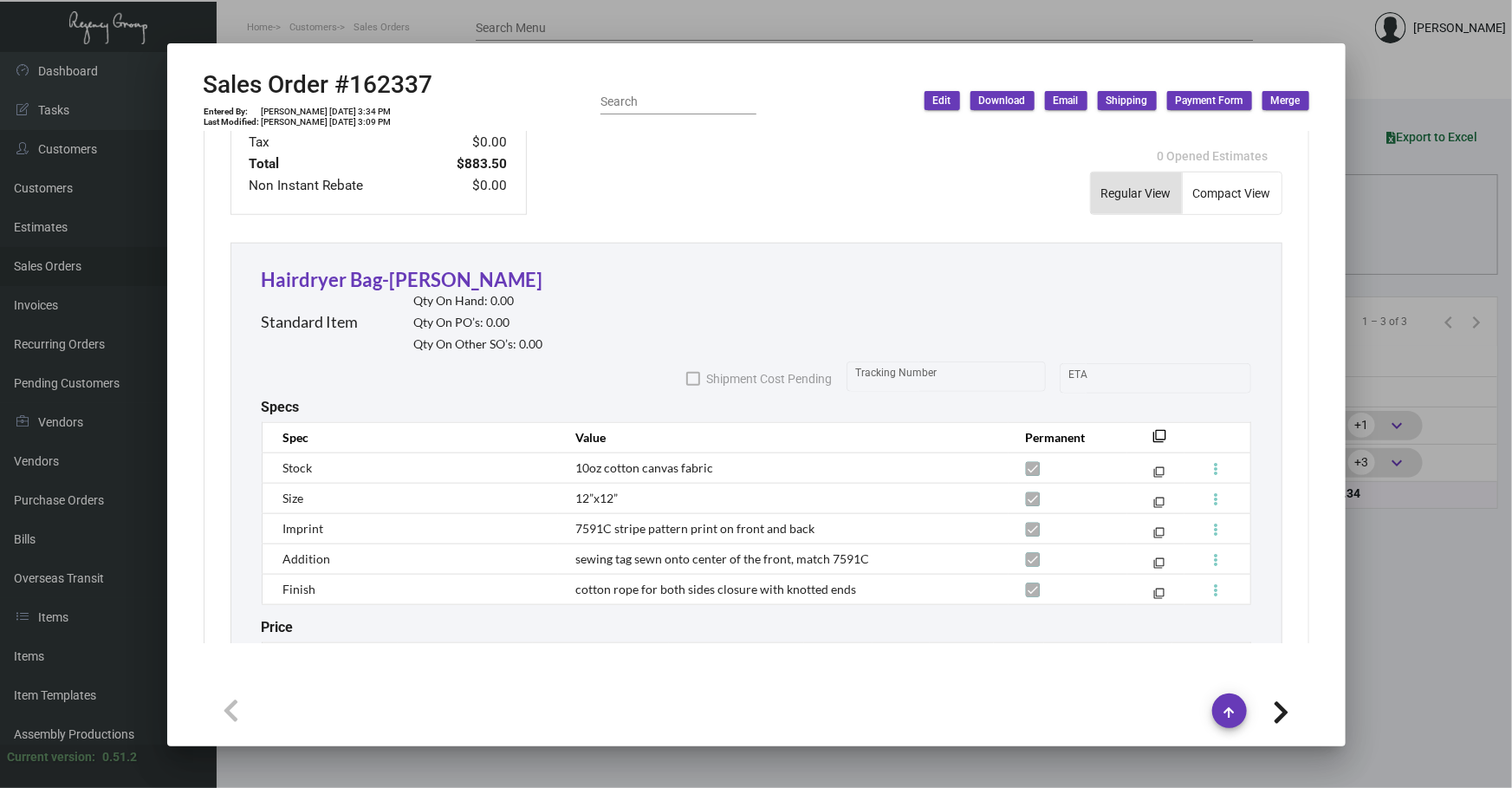
scroll to position [949, 0]
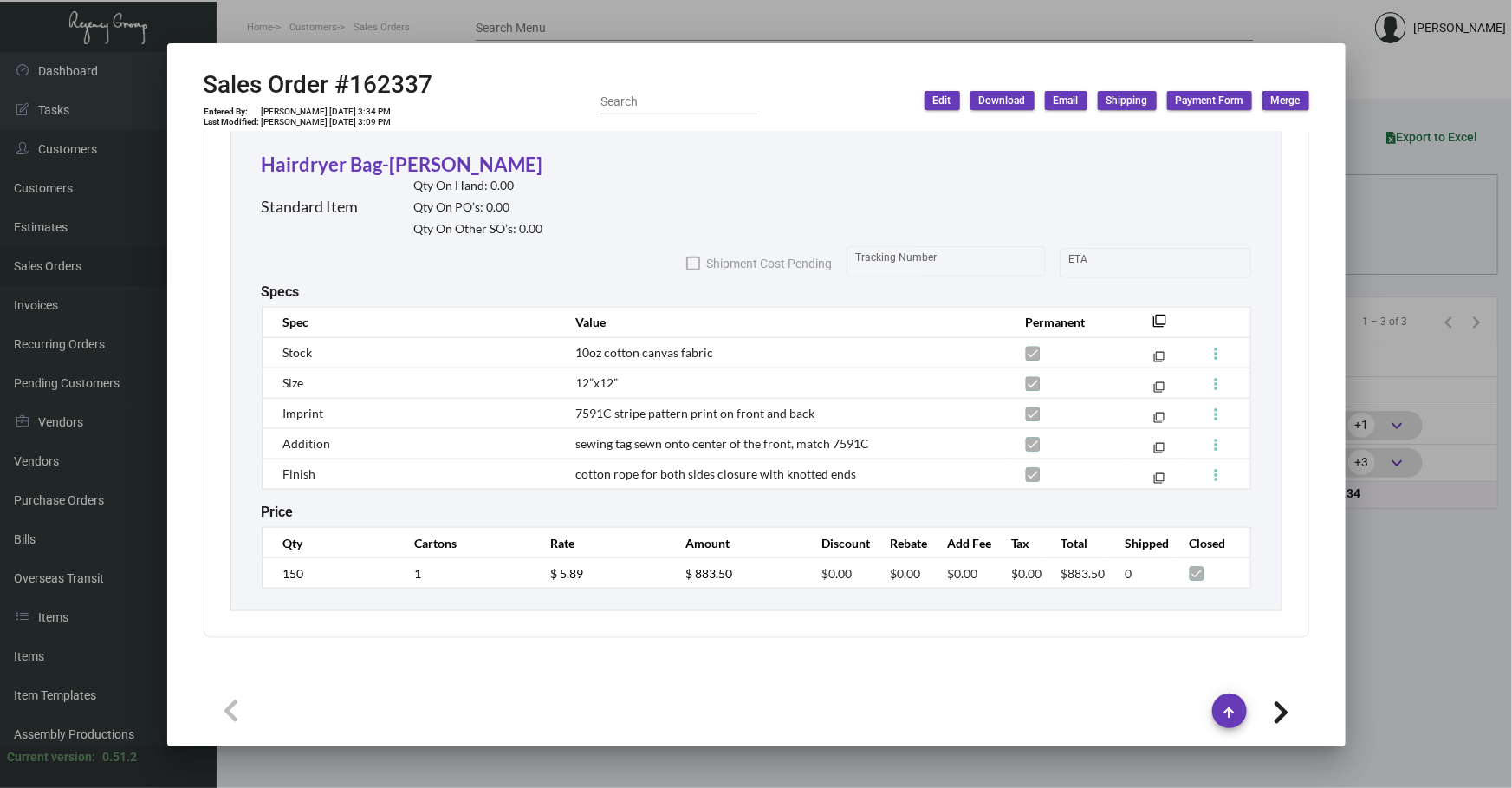
click at [642, 756] on div at bounding box center [756, 394] width 1512 height 788
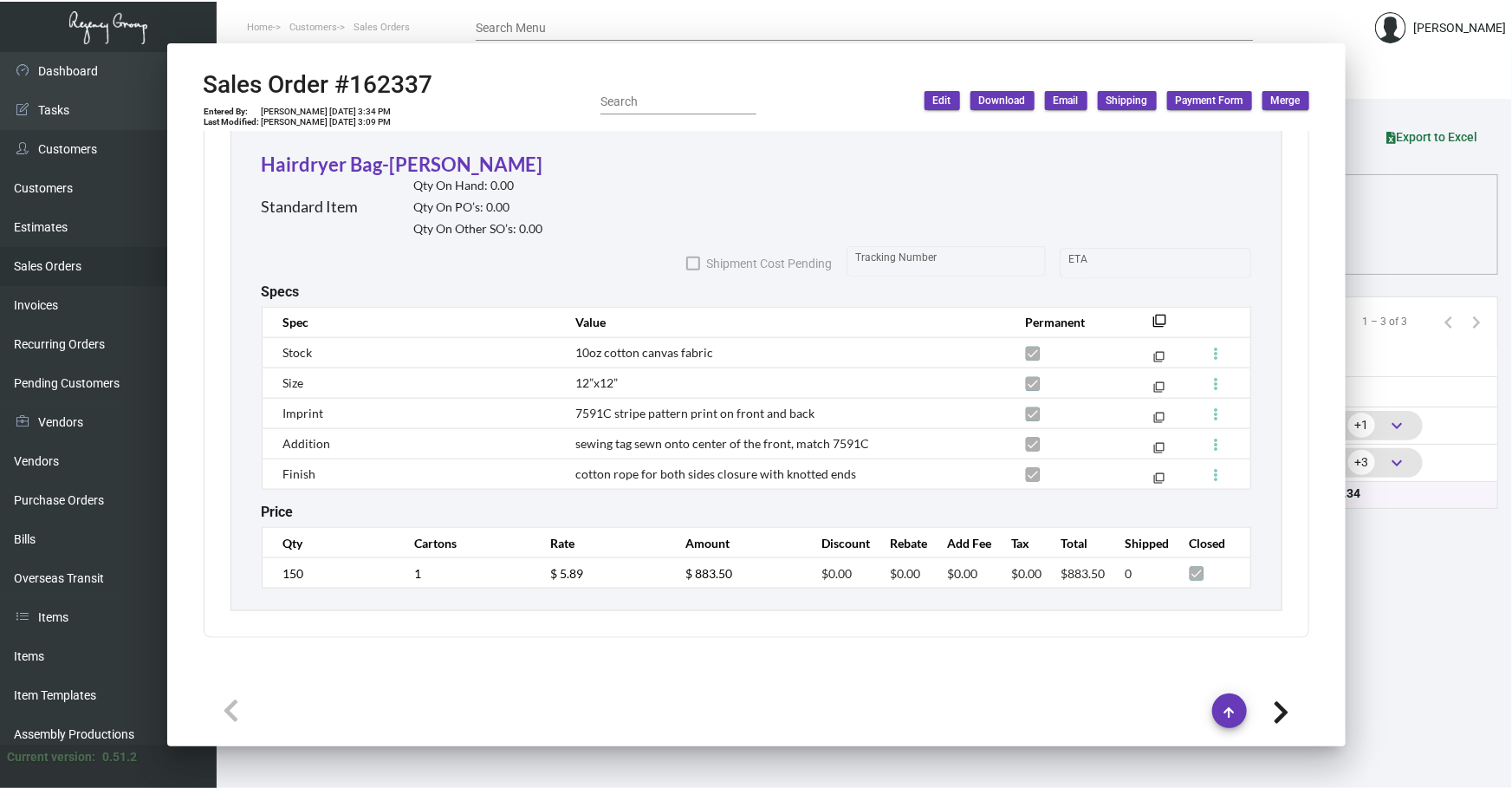
click at [645, 753] on main "Customers Estimates Sales Orders Invoices Recurring Orders Pending Customers 6 …" at bounding box center [864, 419] width 1295 height 735
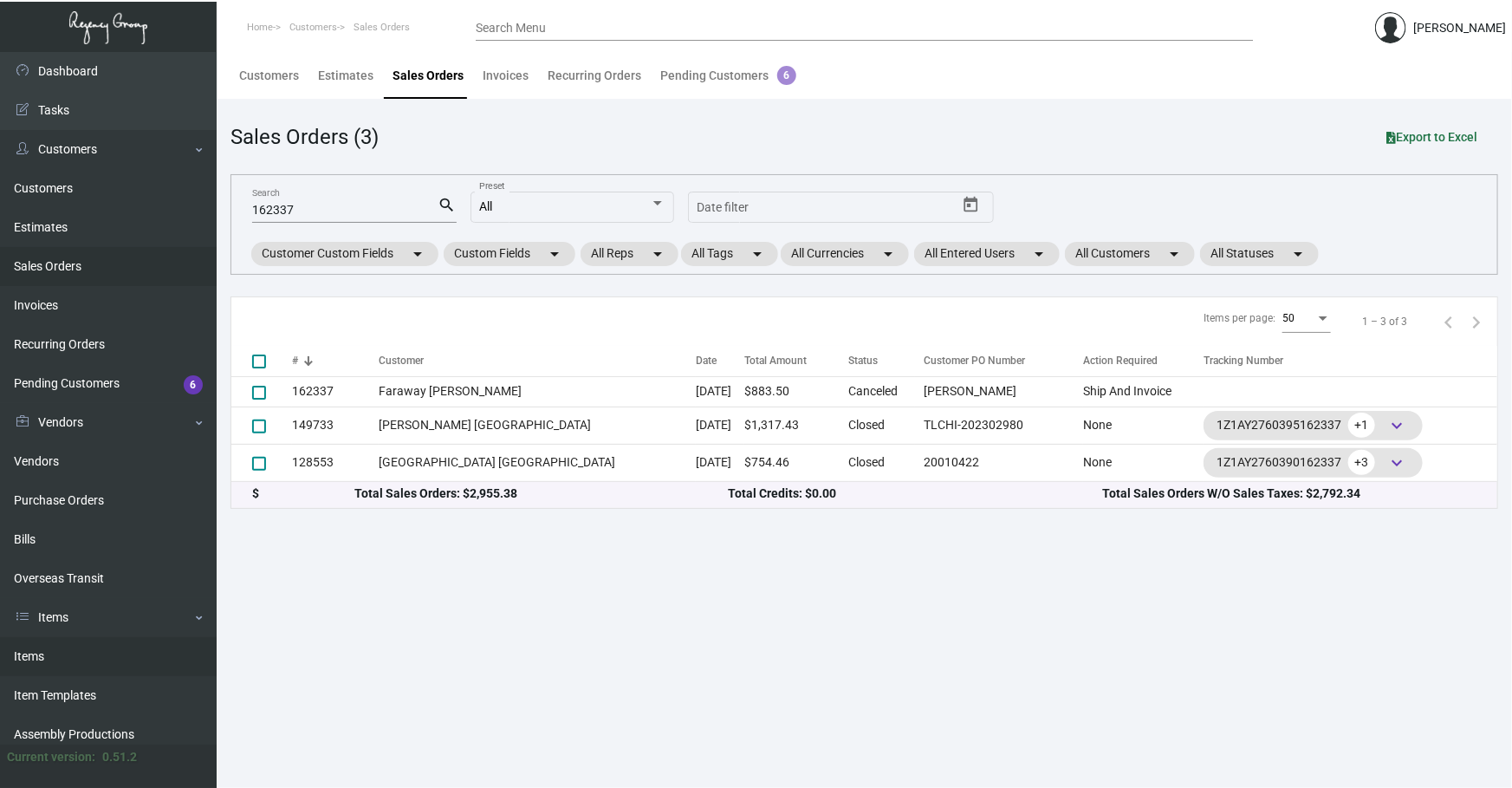
click at [132, 653] on link "Items" at bounding box center [108, 656] width 217 height 39
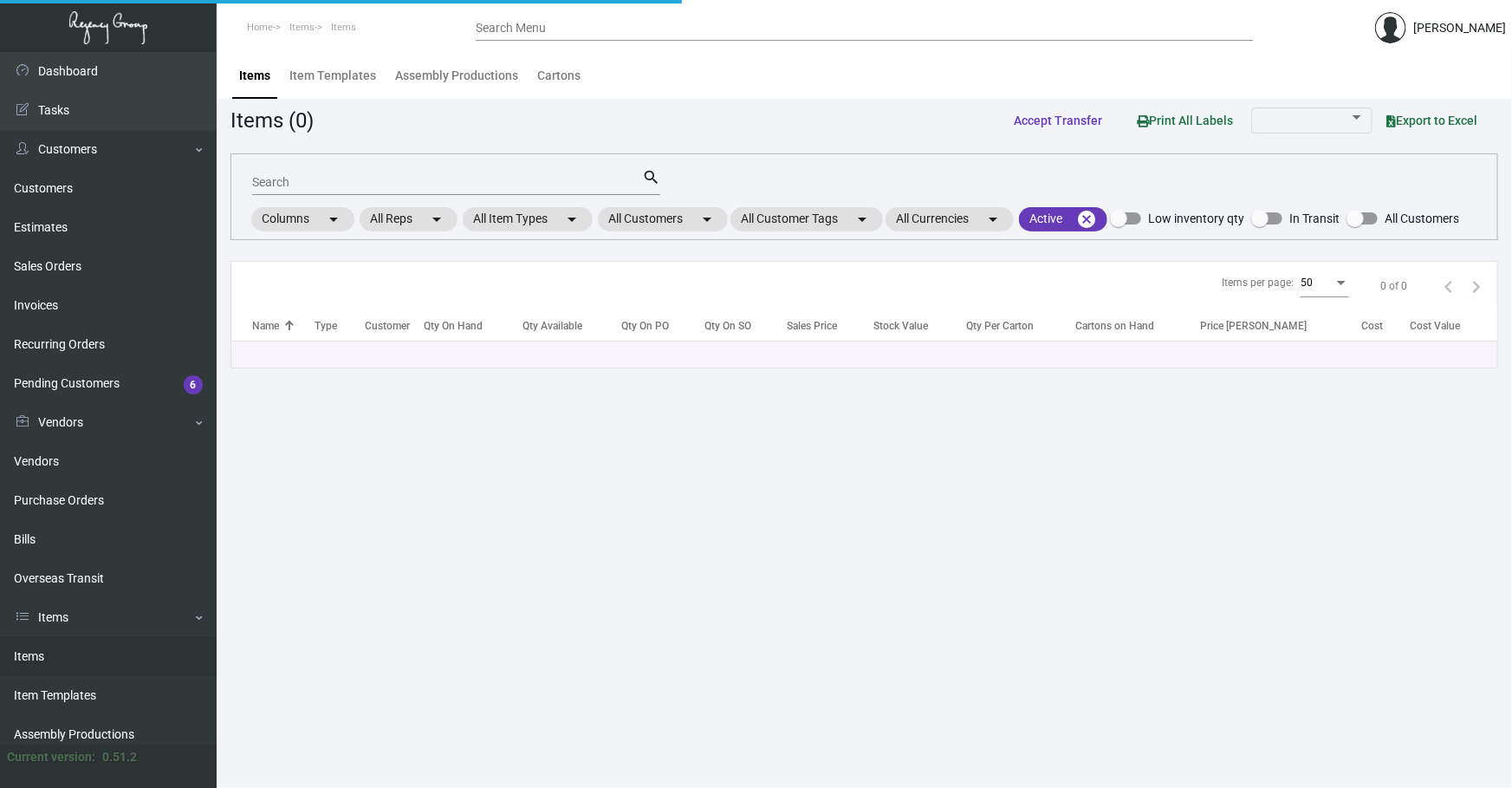
click at [498, 185] on input "Search" at bounding box center [446, 183] width 390 height 14
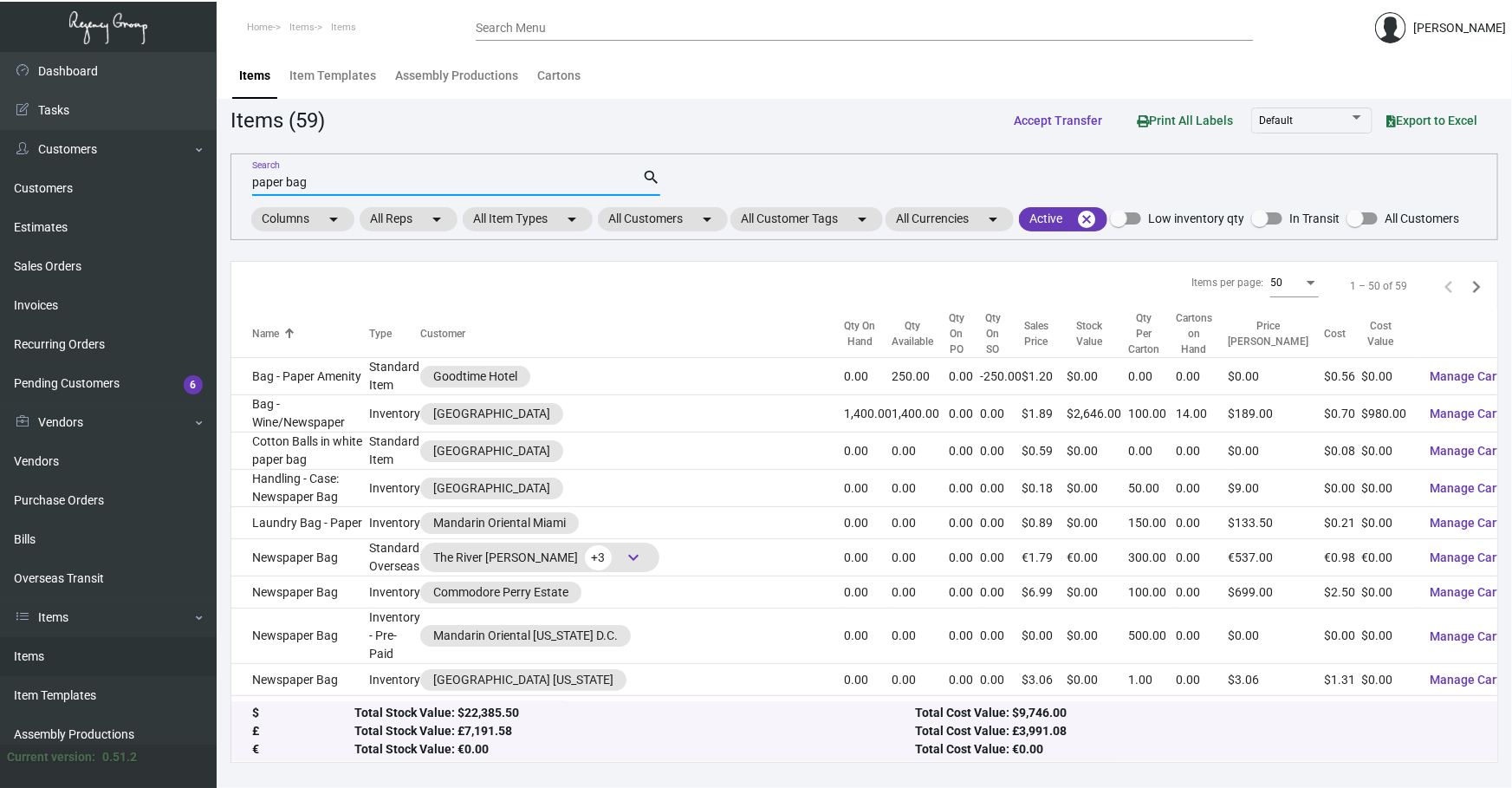
type input "paper bag"
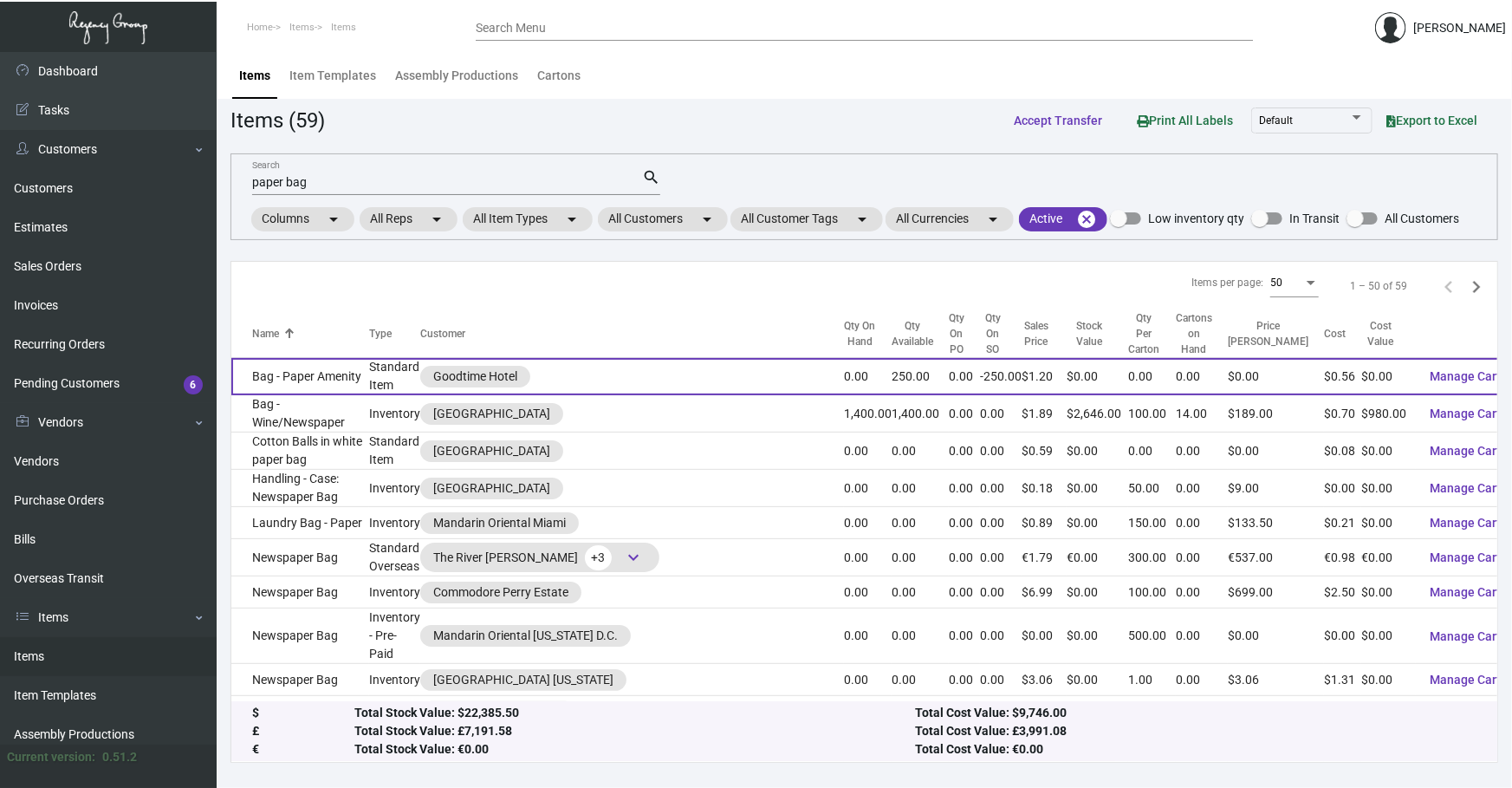
click at [344, 376] on td "Bag - Paper Amenity" at bounding box center [300, 376] width 137 height 37
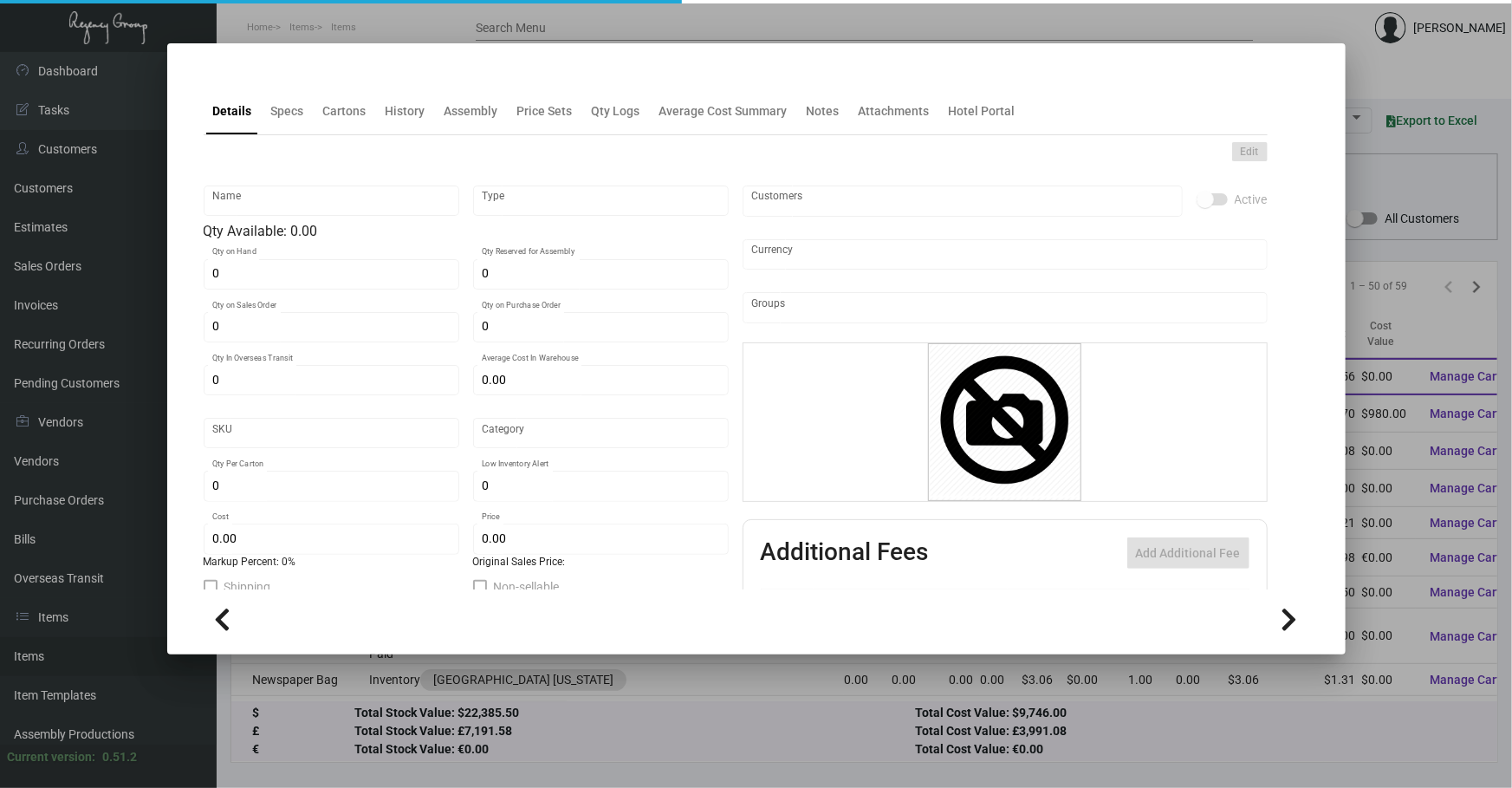
type input "Bag - Paper Amenity"
type input "Standard Item"
type input "-250"
type input "$ 0.00"
type input "Standard"
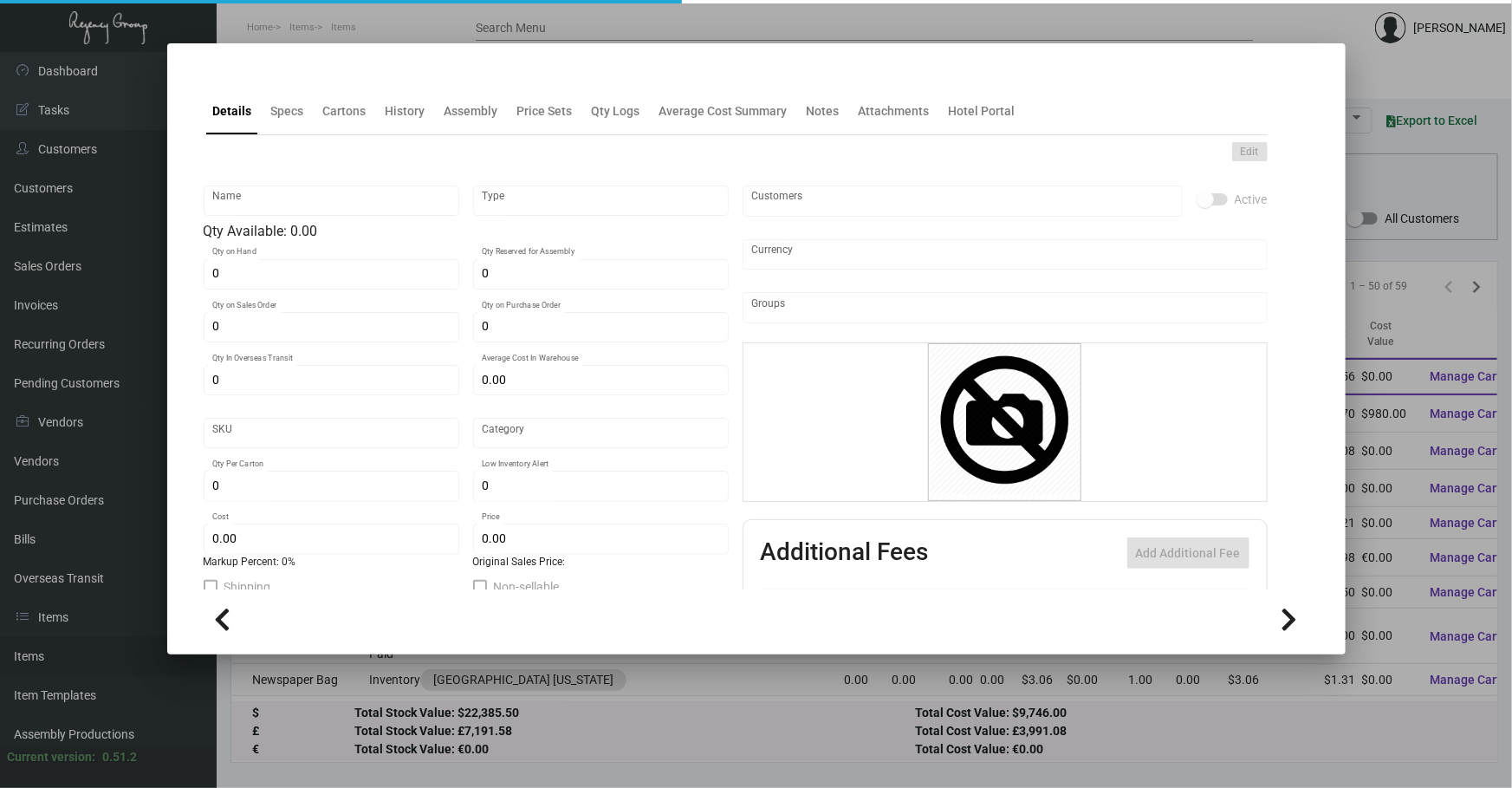
type input "$ 0.56"
type input "$ 1.196"
checkbox input "true"
type input "United States Dollar $"
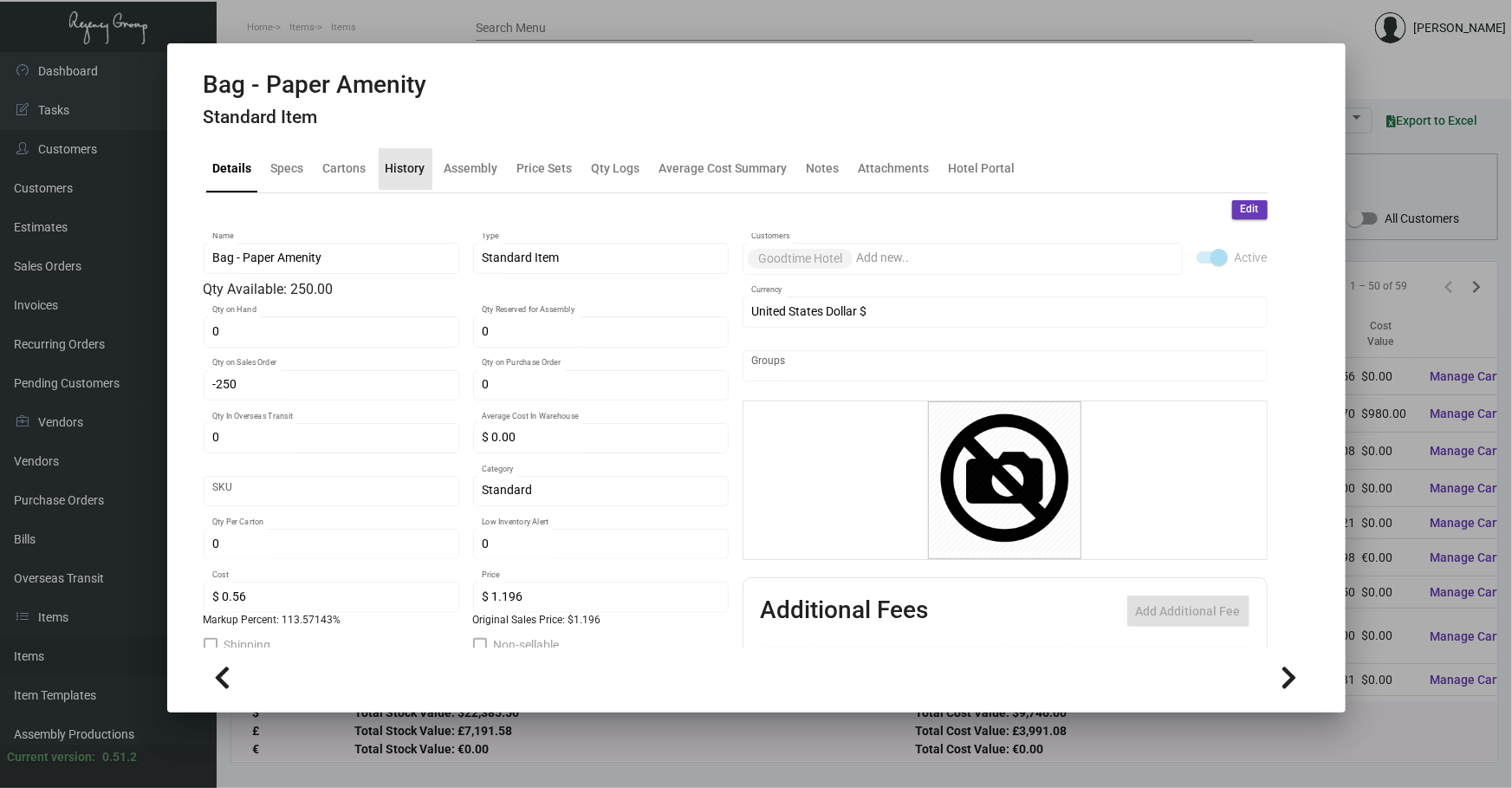
click at [411, 168] on div "History" at bounding box center [405, 169] width 40 height 18
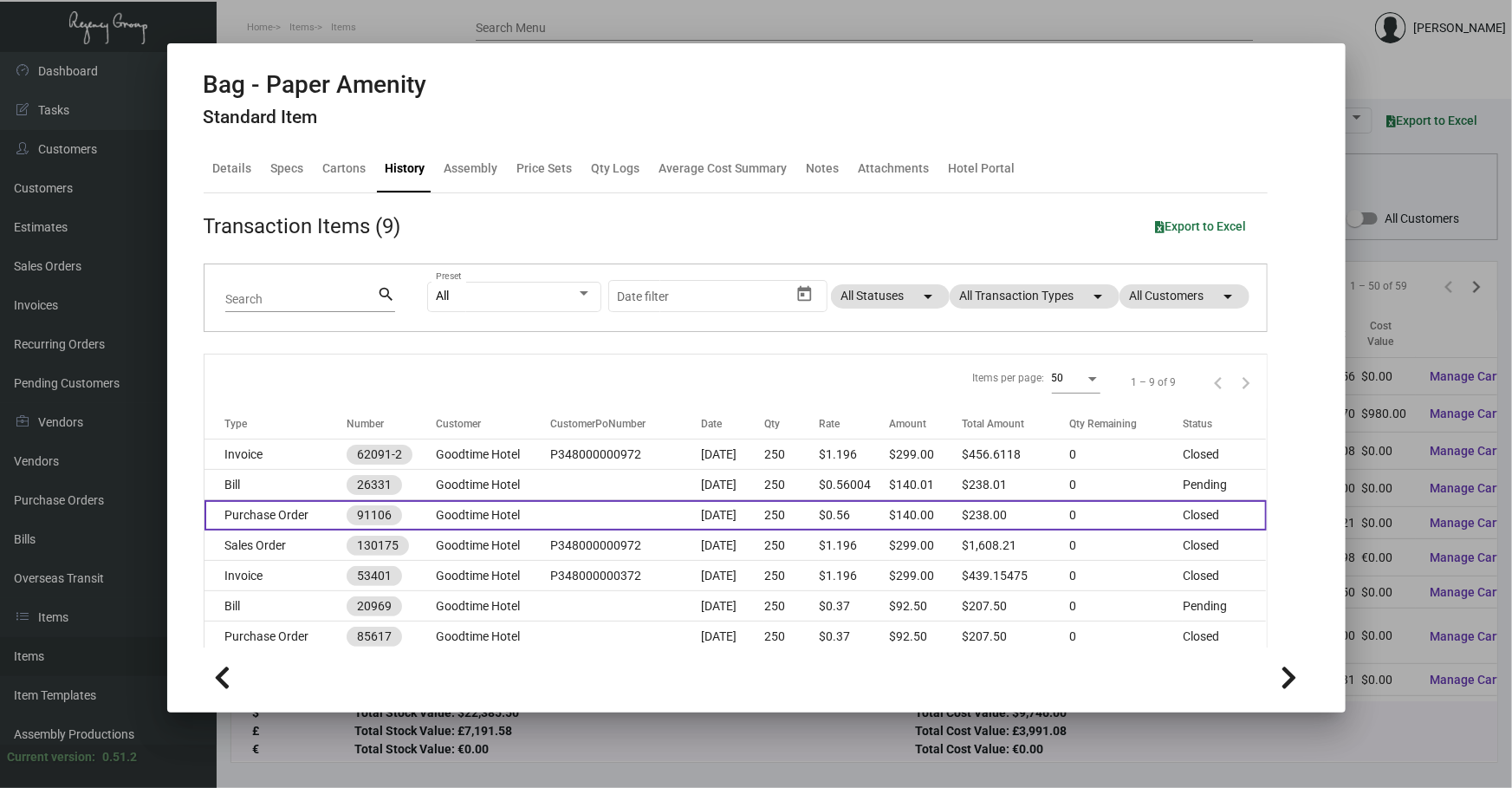
click at [608, 520] on td at bounding box center [625, 515] width 150 height 30
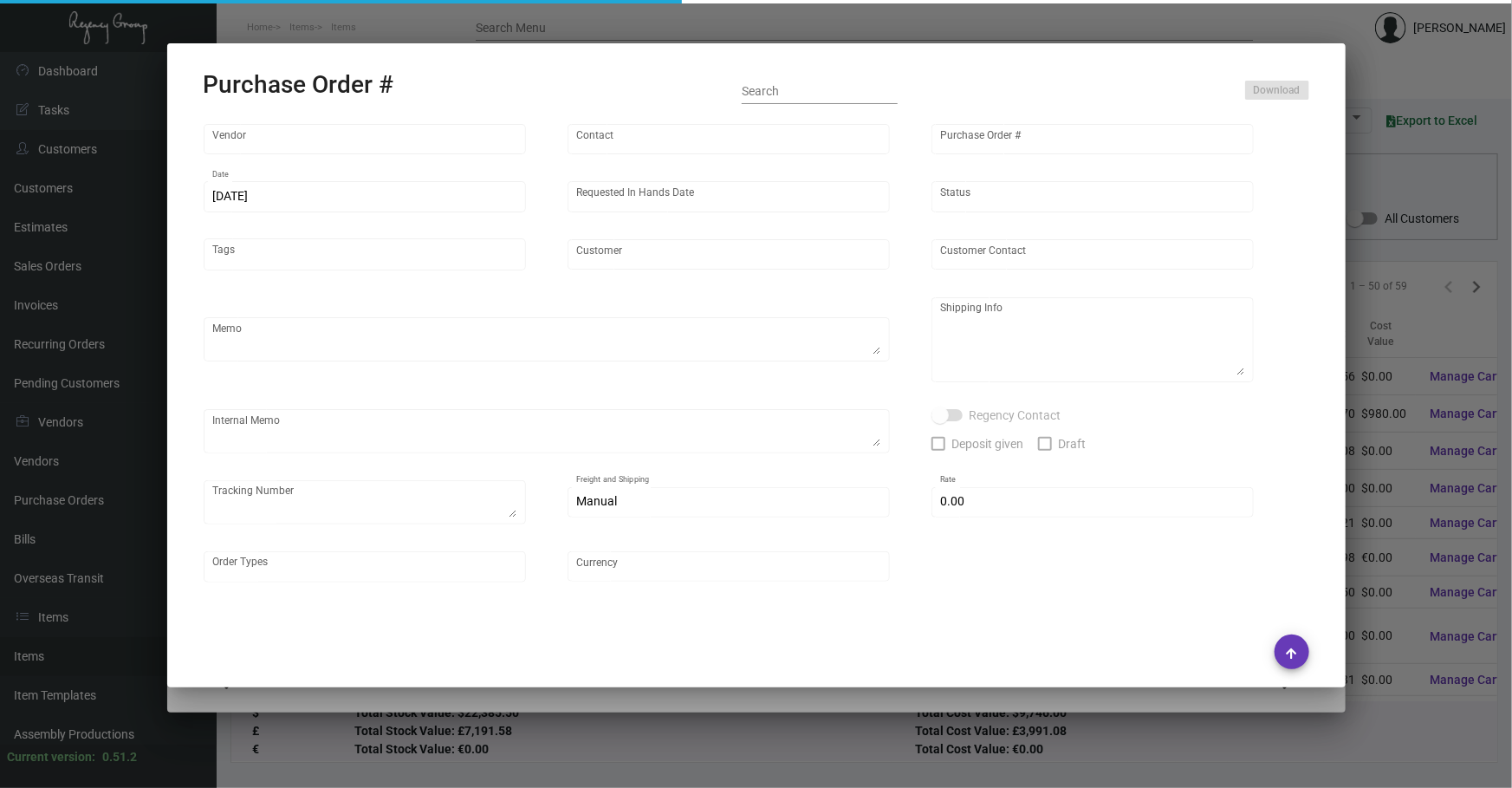
type input "Bag Makers Inc"
type input "Customer Service"
type input "91106"
type input "[DATE]"
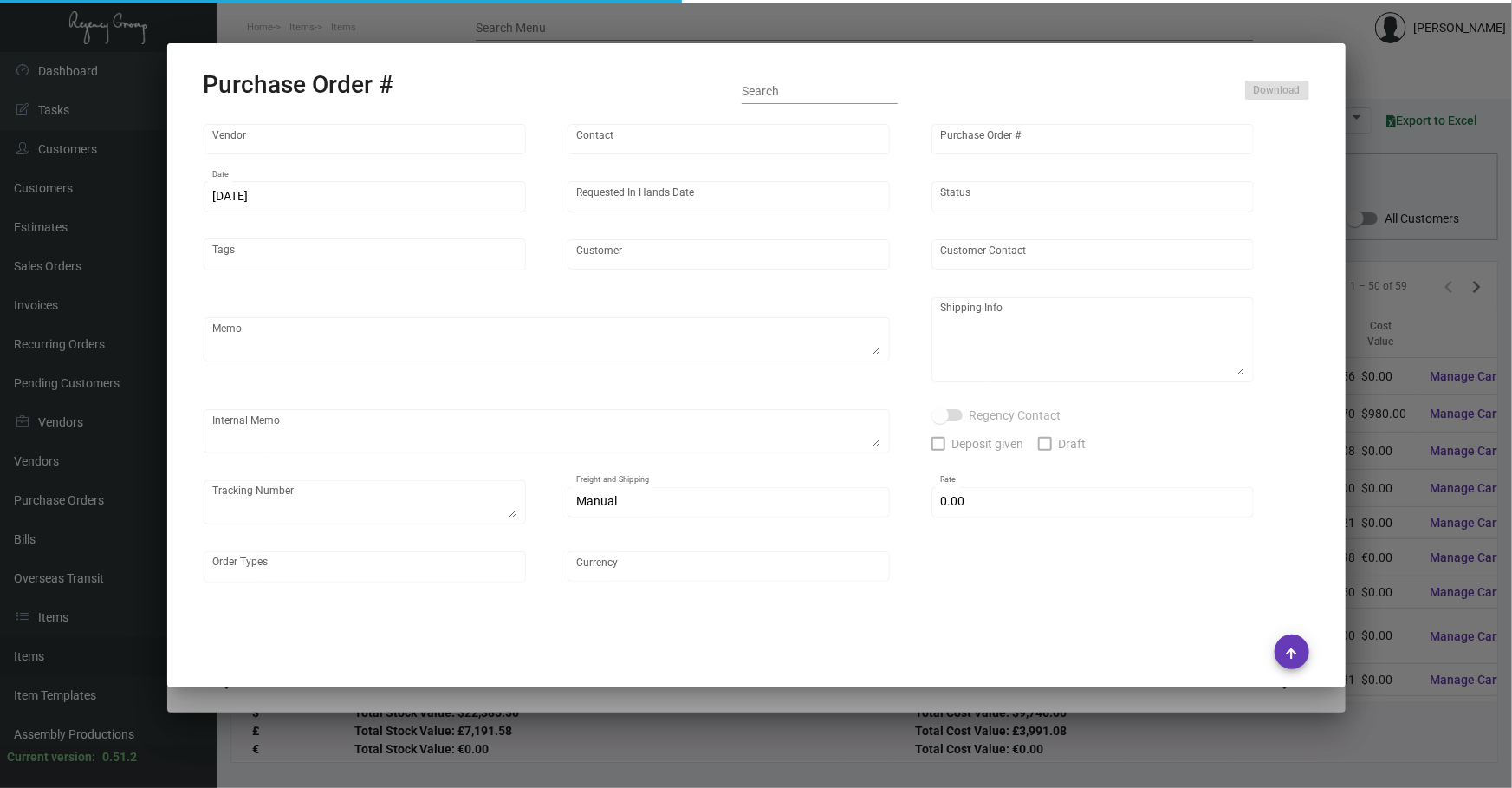
type input "Goodtime Hotel"
type input "[PERSON_NAME]"
type textarea "Blind Ship via UPS Ground Acct# 1AY276."
type textarea "[PERSON_NAME] Goodtime Hotel [STREET_ADDRESS][US_STATE]"
type input "$ 0.00"
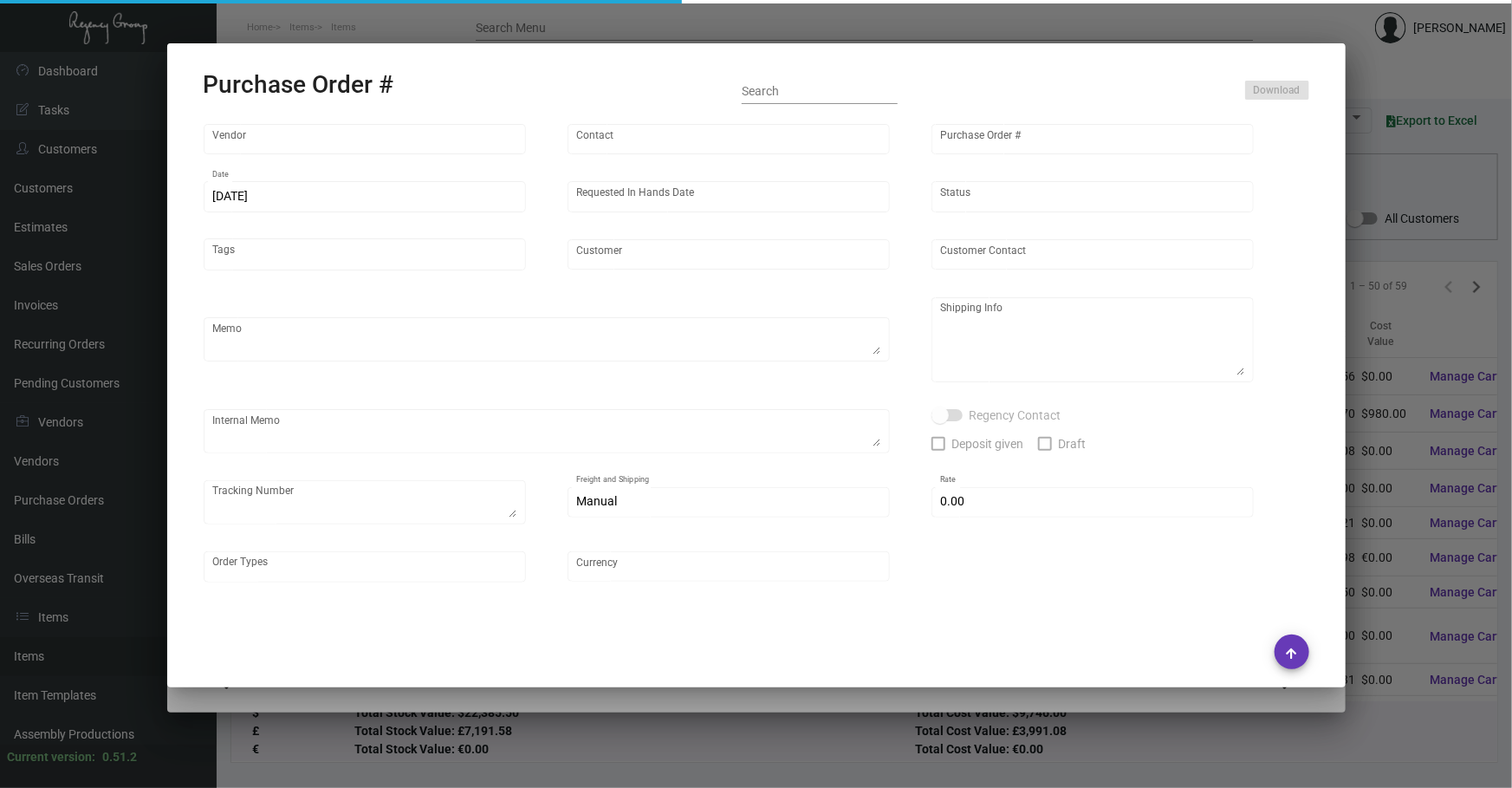
type input "United States Dollar $"
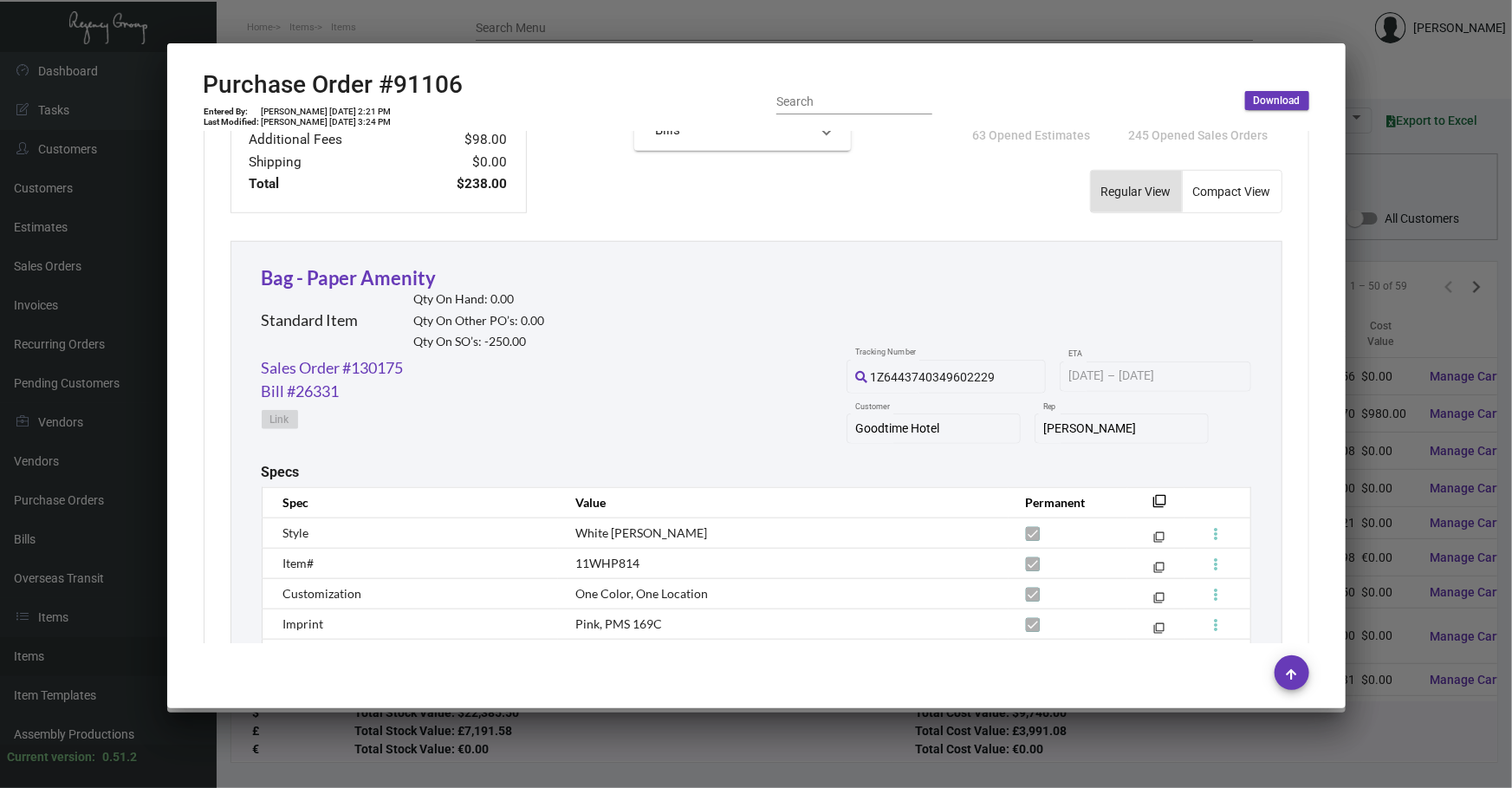
scroll to position [841, 0]
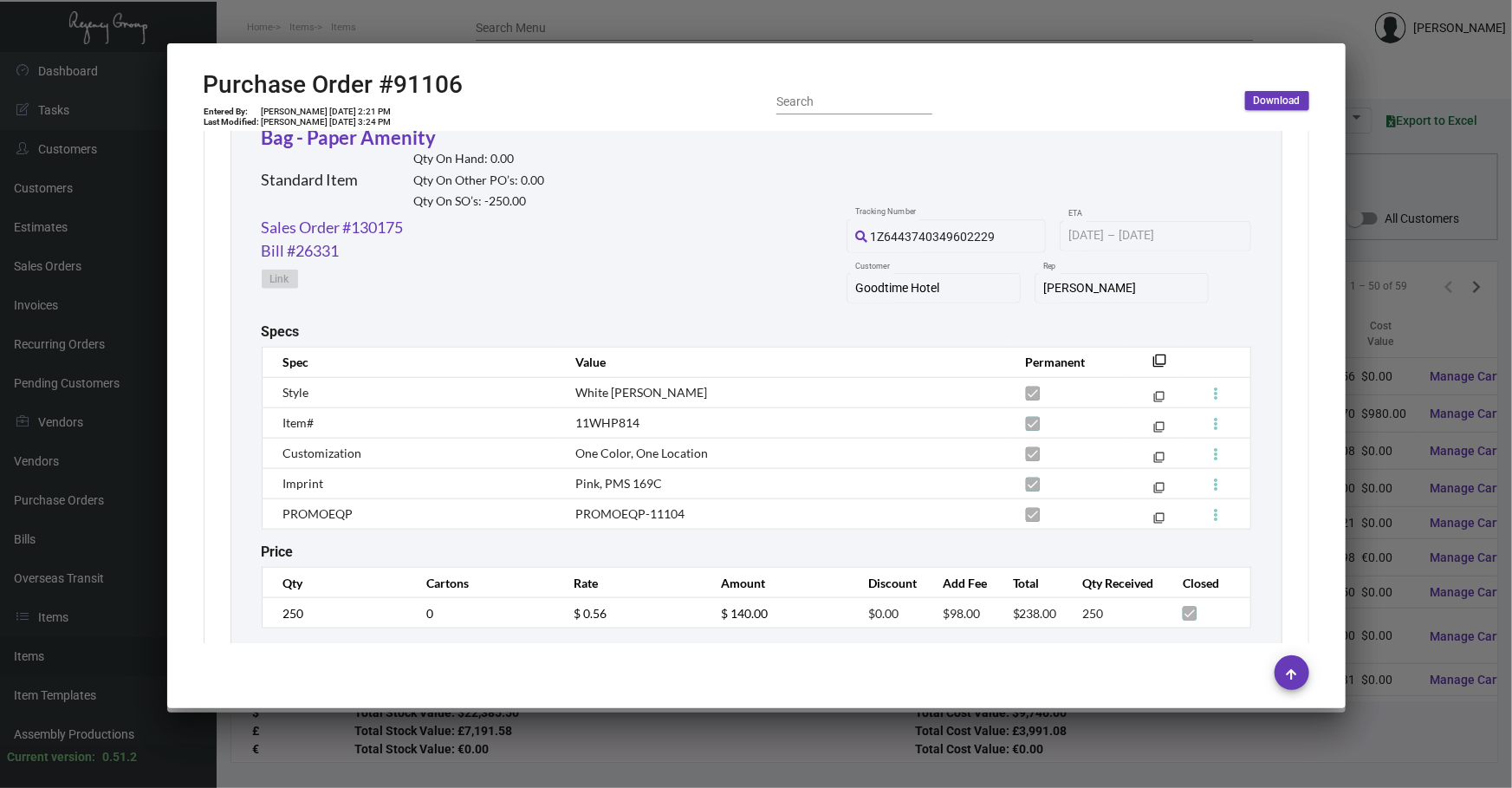
click at [1460, 244] on div at bounding box center [756, 394] width 1512 height 788
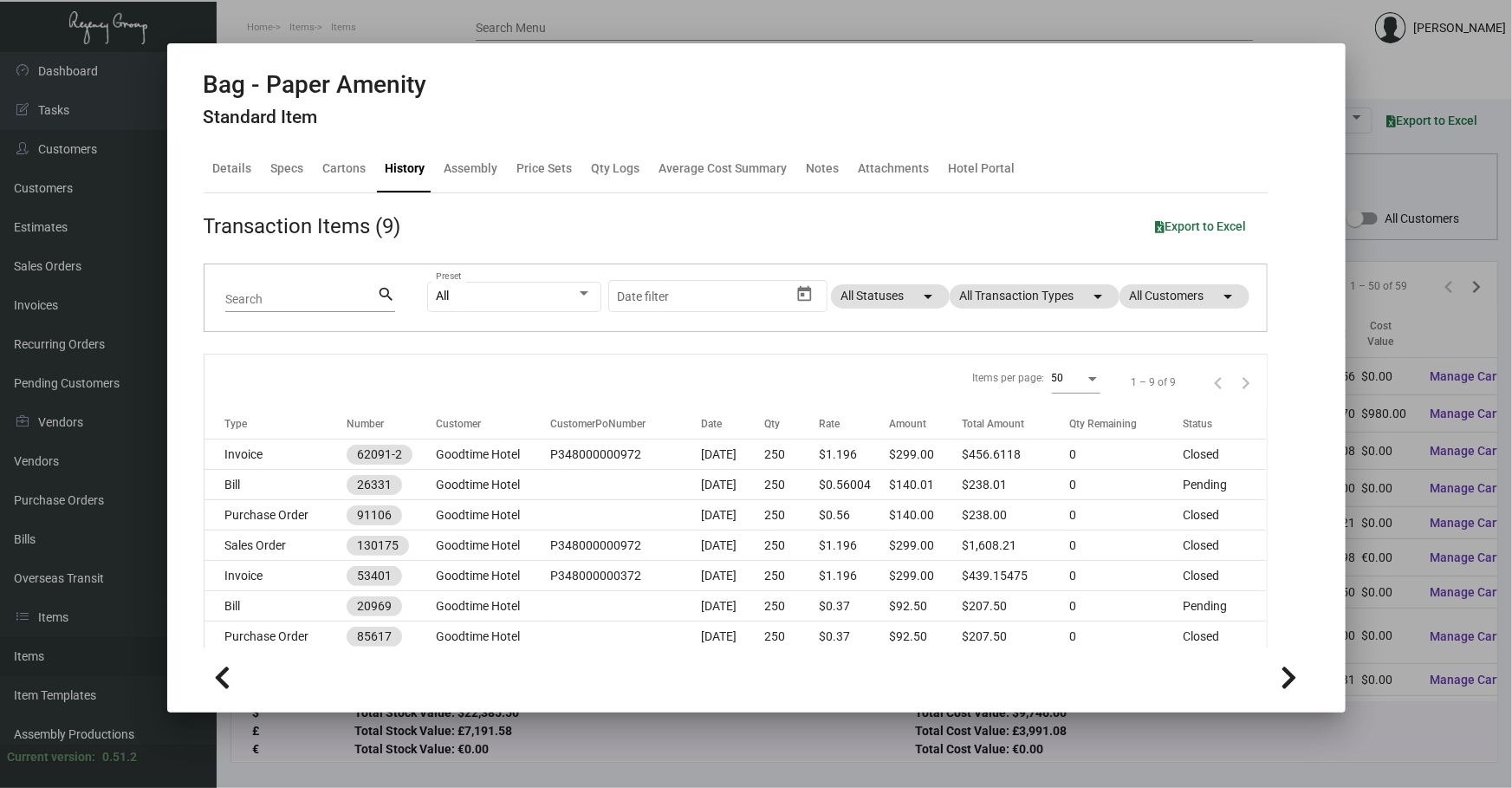
click at [1135, 760] on div at bounding box center [756, 394] width 1512 height 788
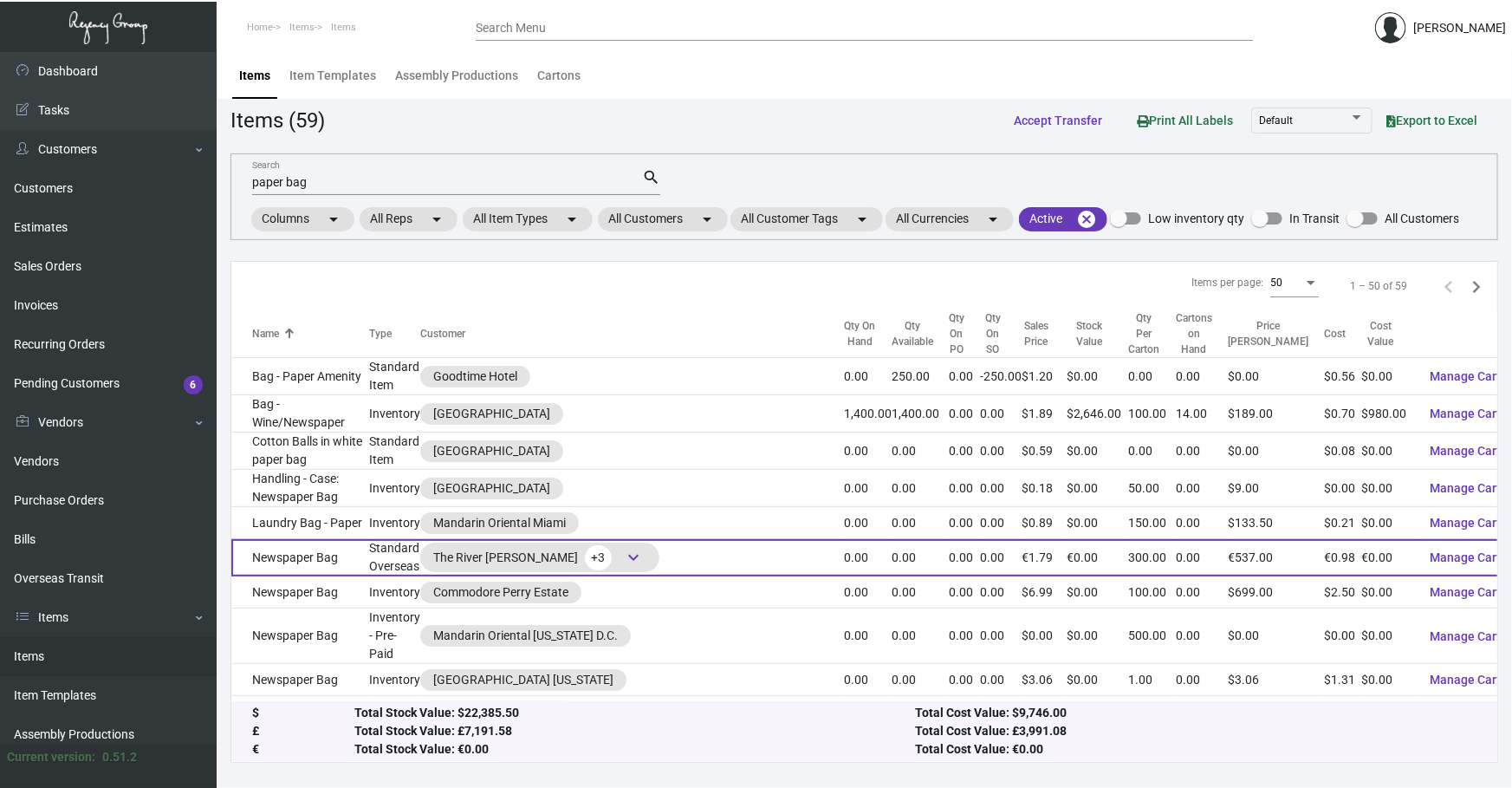
click at [280, 546] on td "Newspaper Bag" at bounding box center [300, 557] width 137 height 37
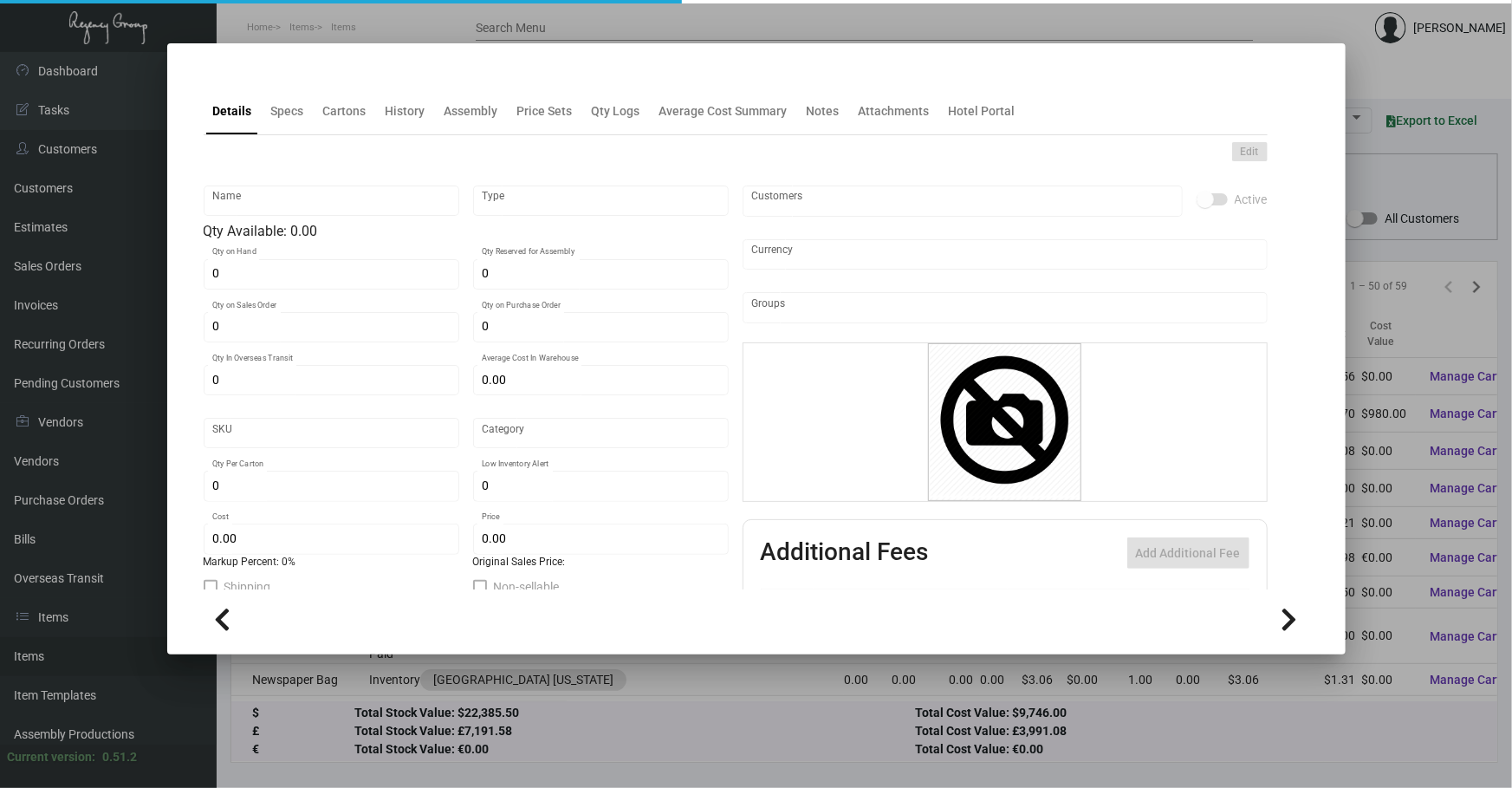
type input "Newspaper Bag"
type input "Standard Overseas"
type input "€ 0.00"
type input "Overseas"
type input "300"
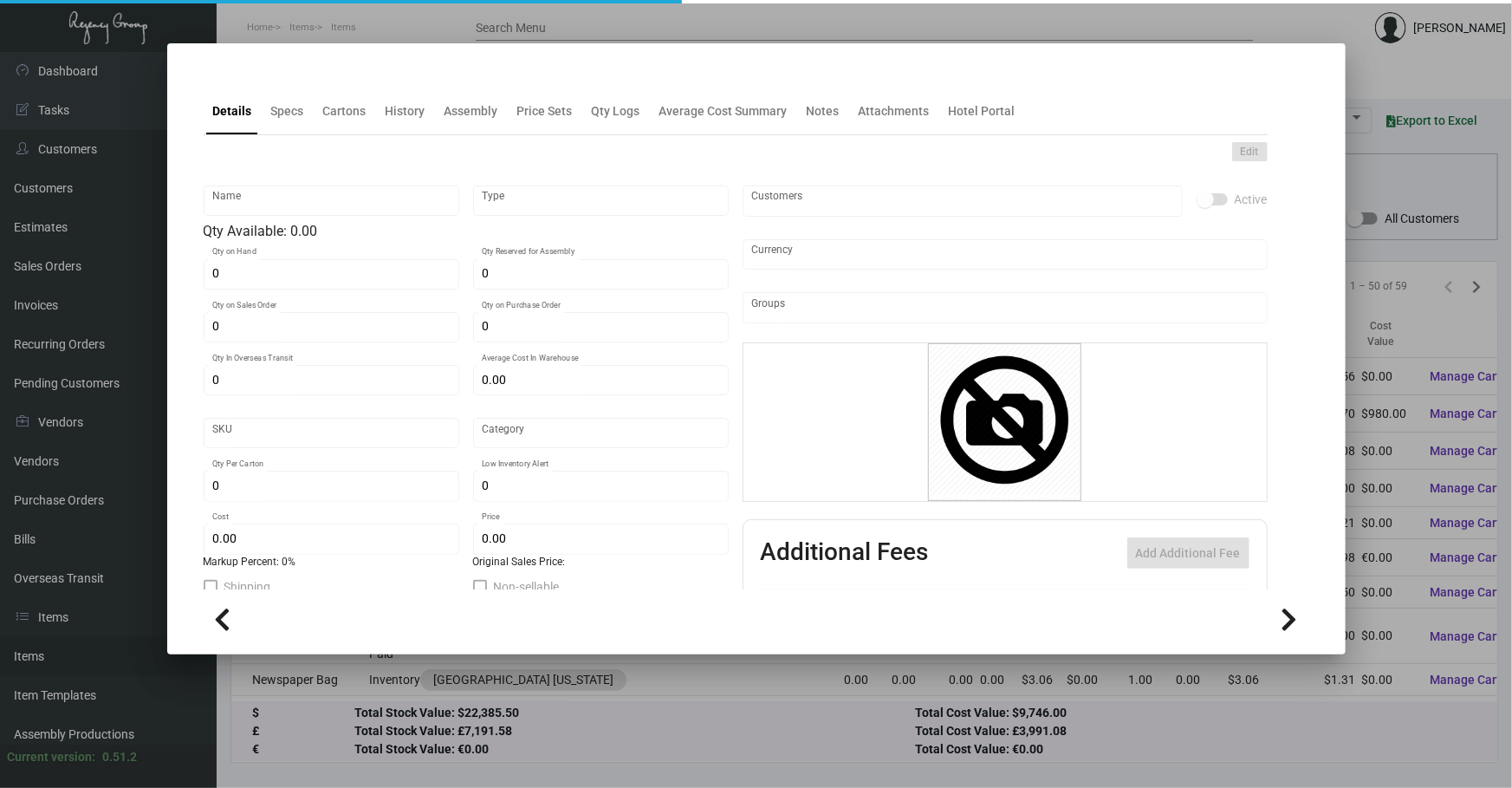
type input "€ 0.97767"
type input "€ 1.79"
checkbox input "true"
type input "Euro Member Countries €"
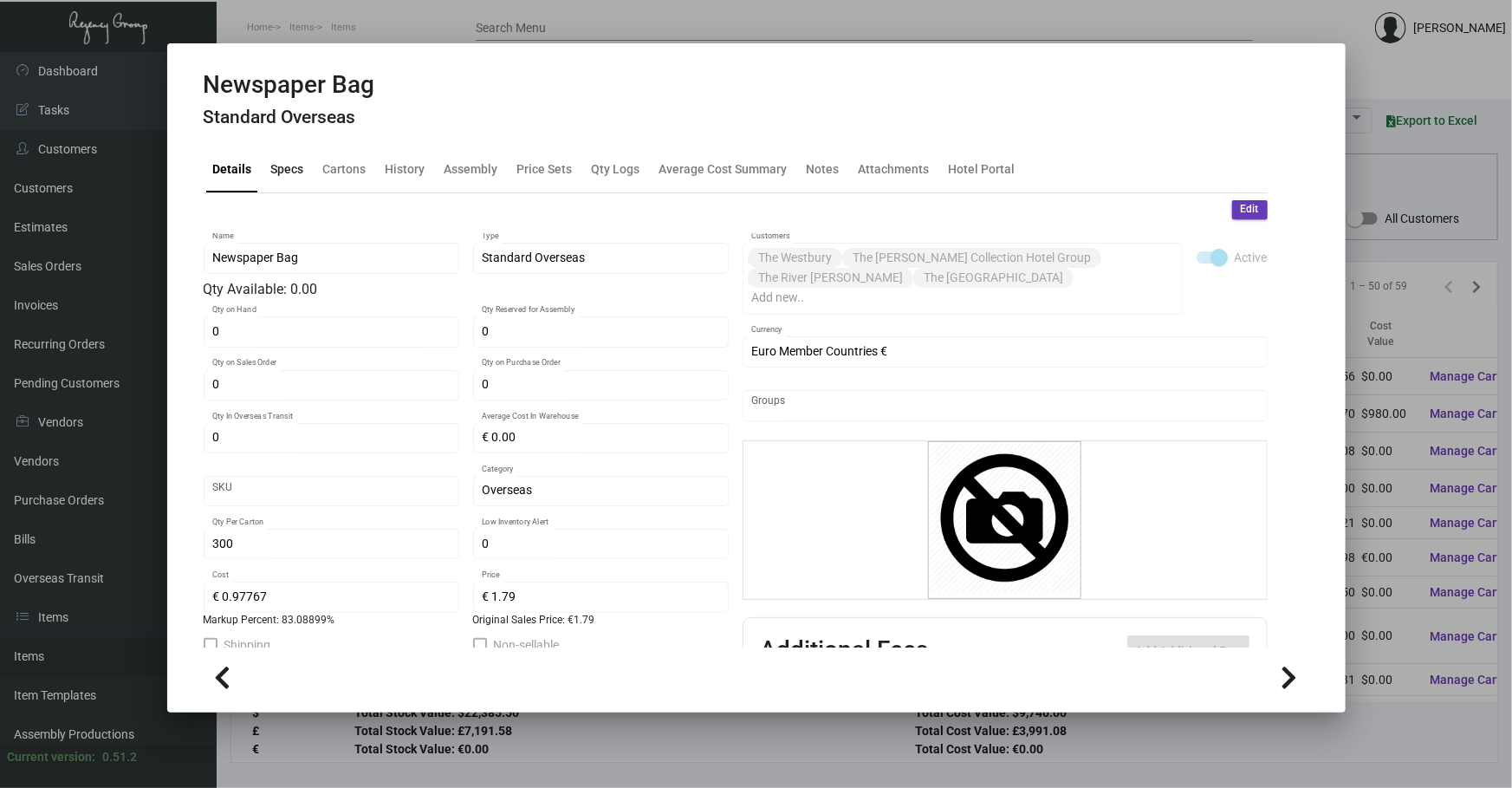
click at [264, 156] on div "Specs" at bounding box center [287, 169] width 47 height 42
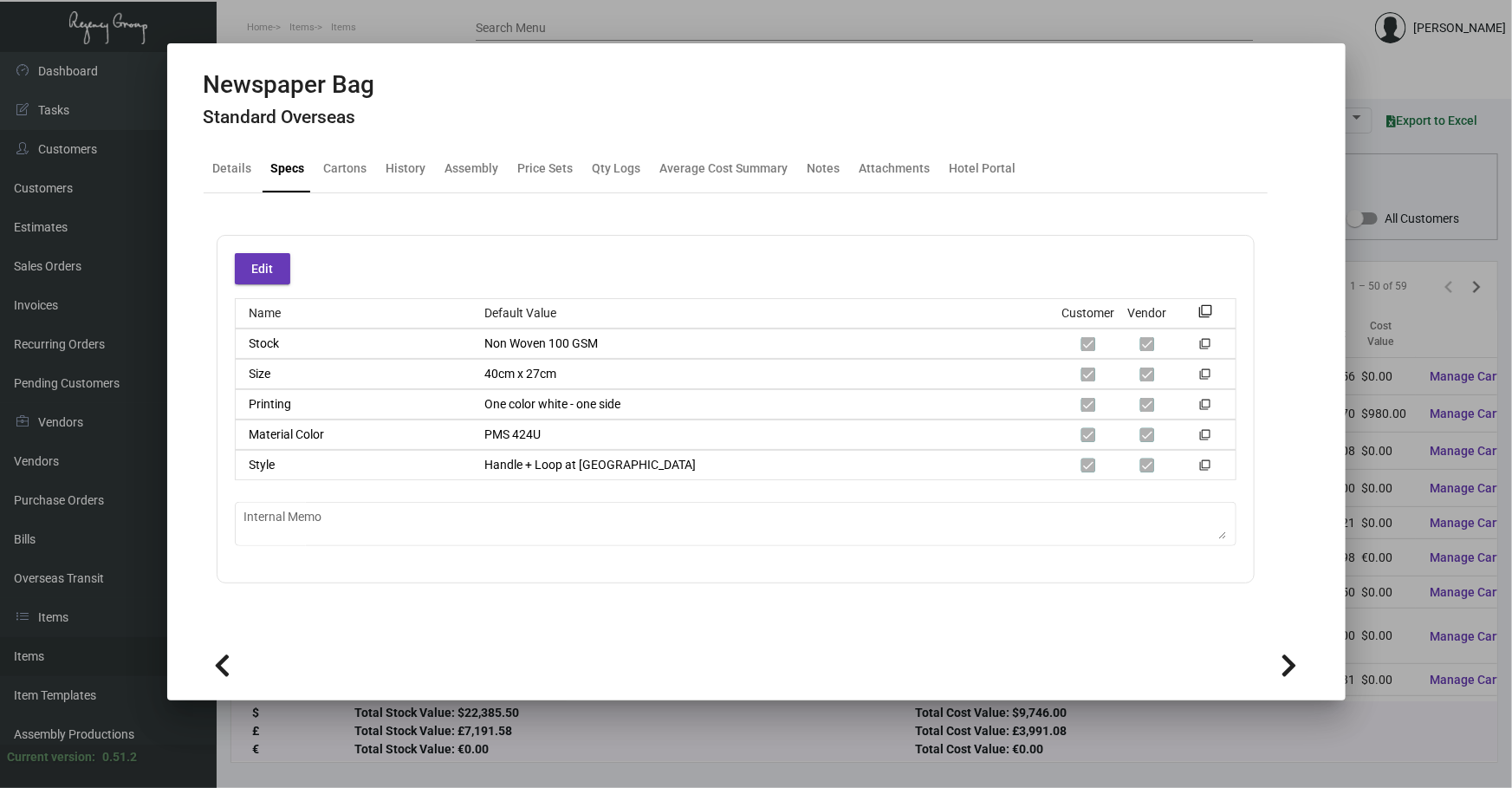
click at [746, 763] on div at bounding box center [756, 394] width 1512 height 788
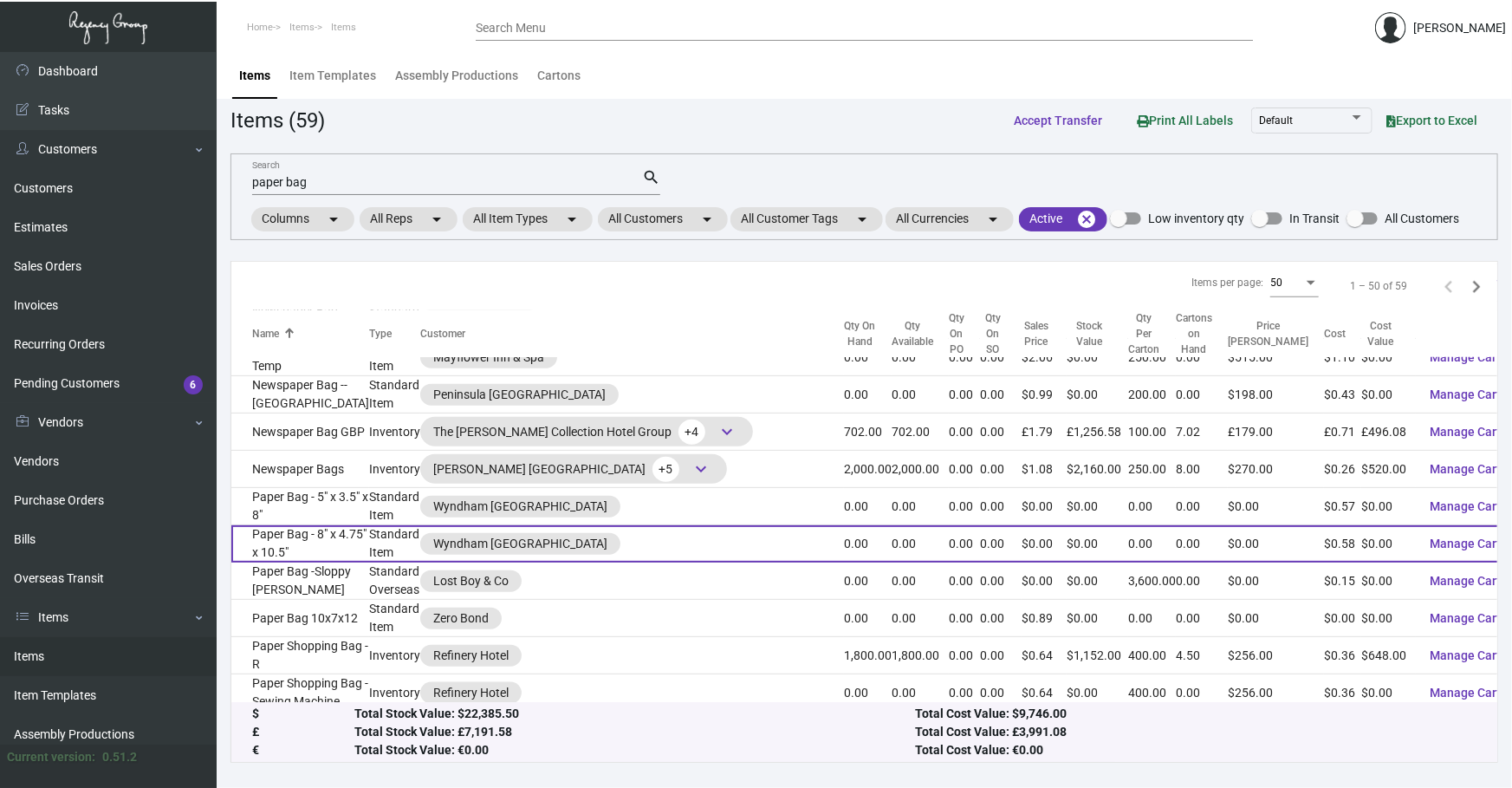
scroll to position [841, 0]
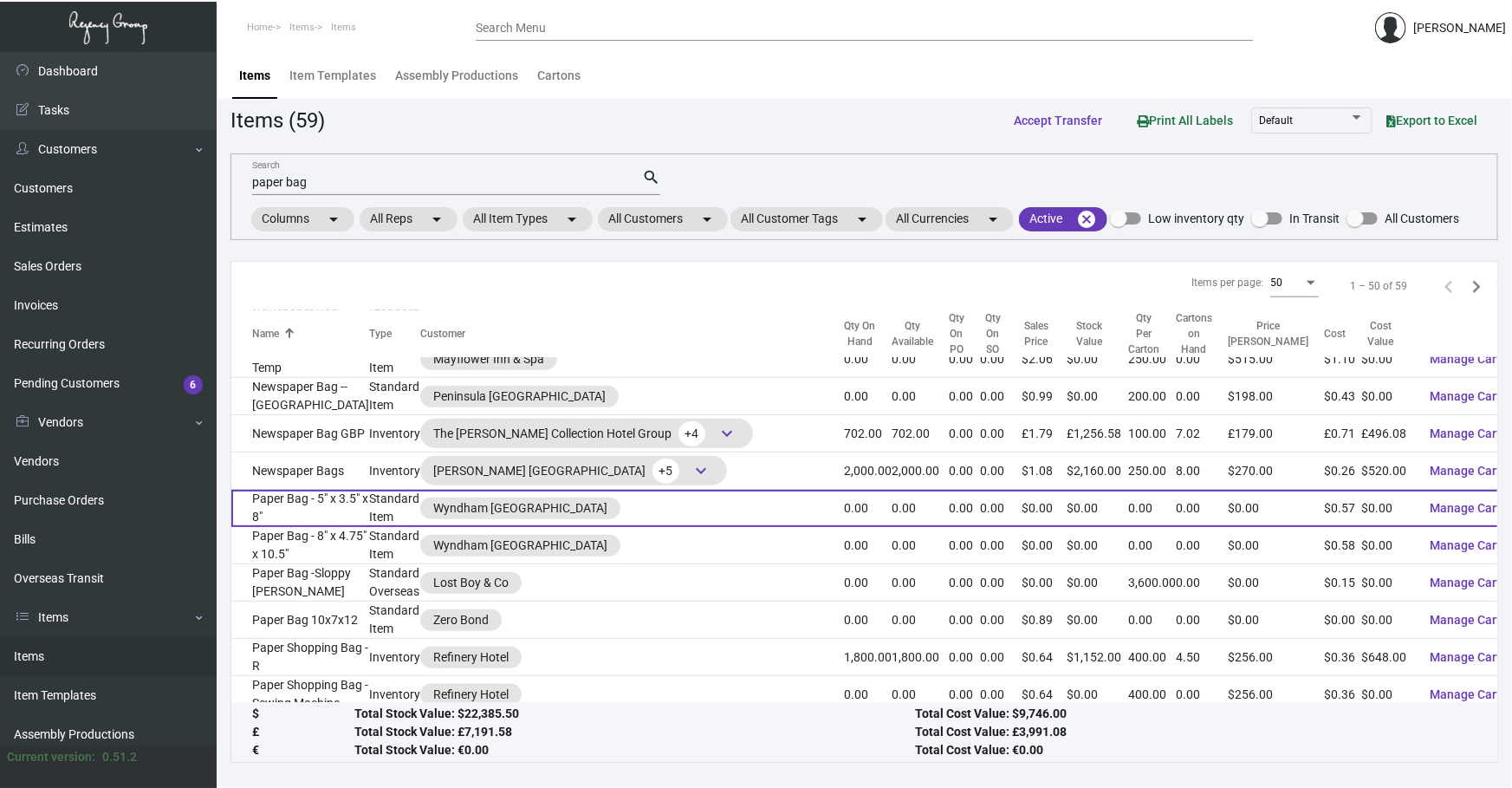
click at [312, 490] on td "Paper Bag - 5" x 3.5" x 8"" at bounding box center [300, 508] width 137 height 37
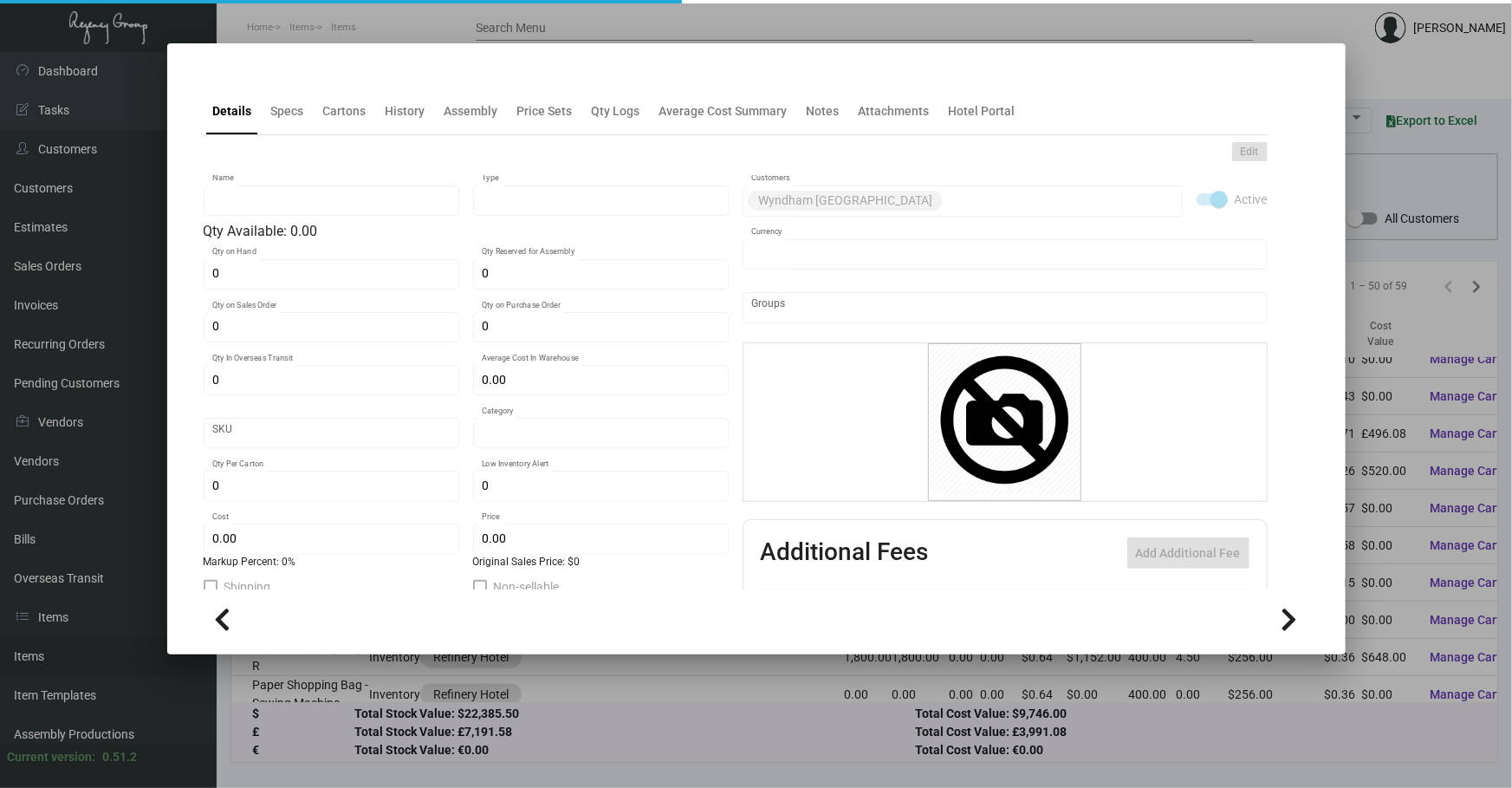
type input "Paper Bag - 5" x 3.5" x 8""
type input "Standard Item"
type input "$ 0.00"
type input "Standard"
type input "$ 0.57"
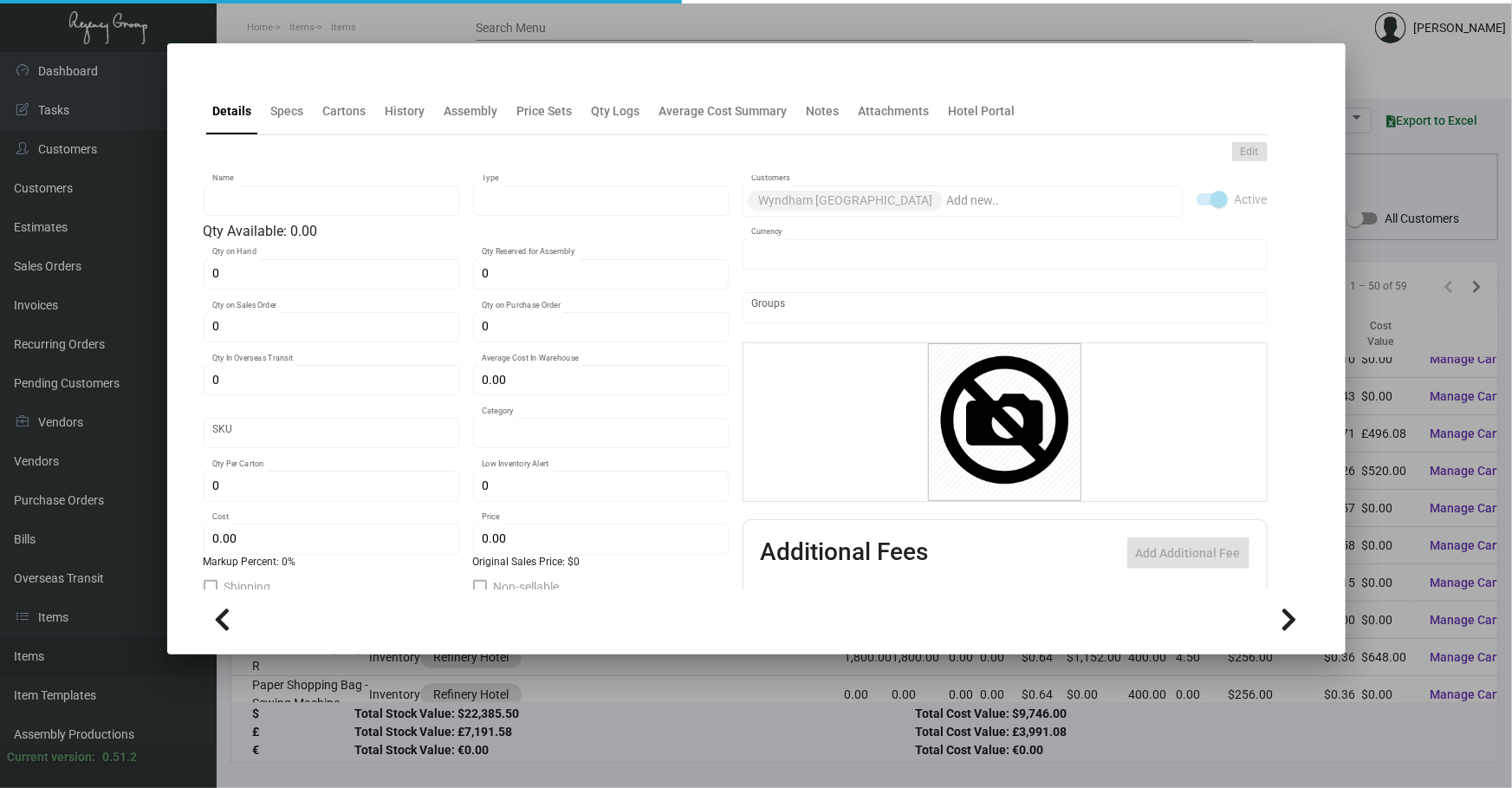
type input "$ 0.00"
checkbox input "true"
type input "United States Dollar $"
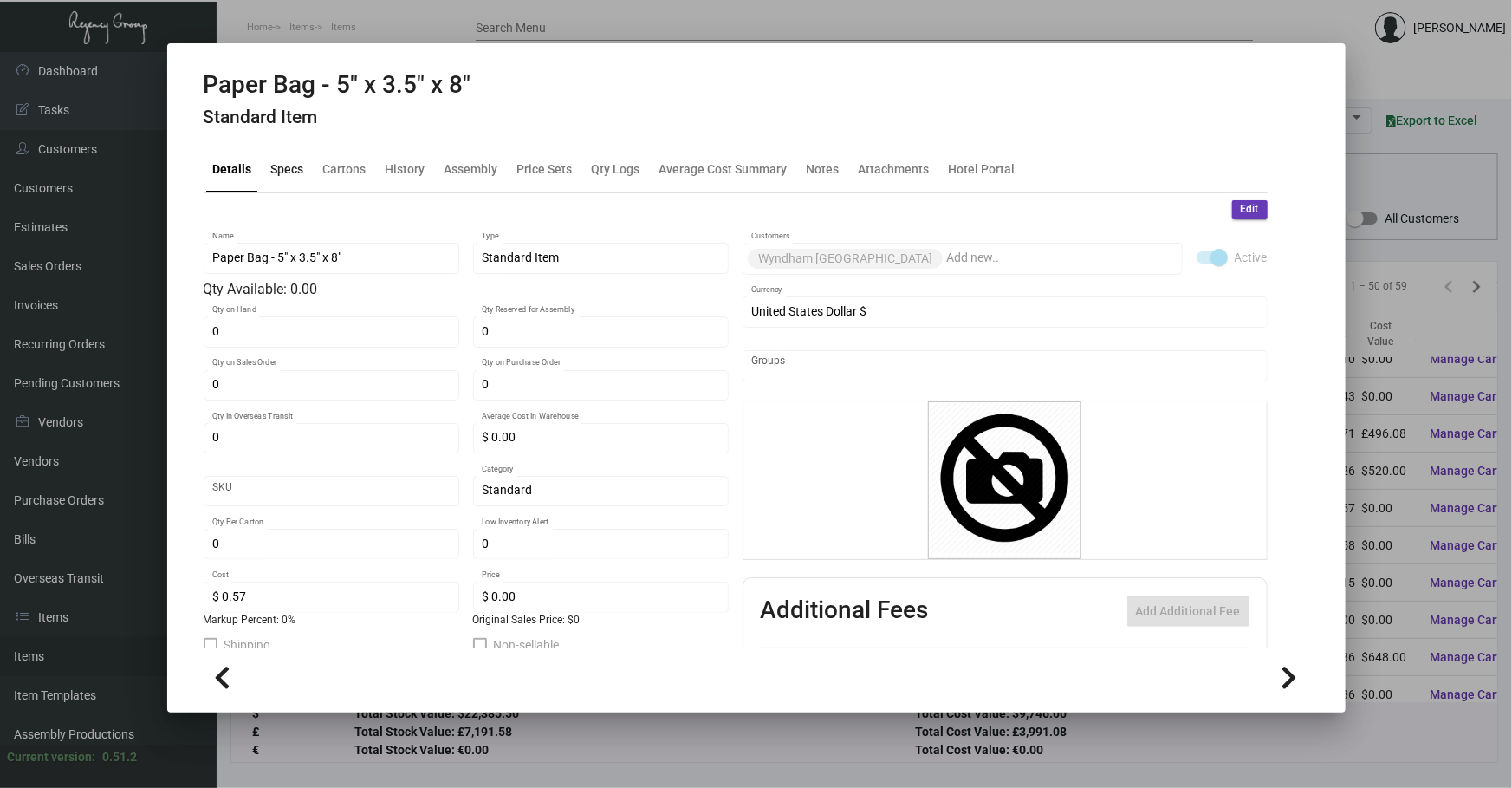
click at [272, 160] on div "Specs" at bounding box center [288, 169] width 33 height 18
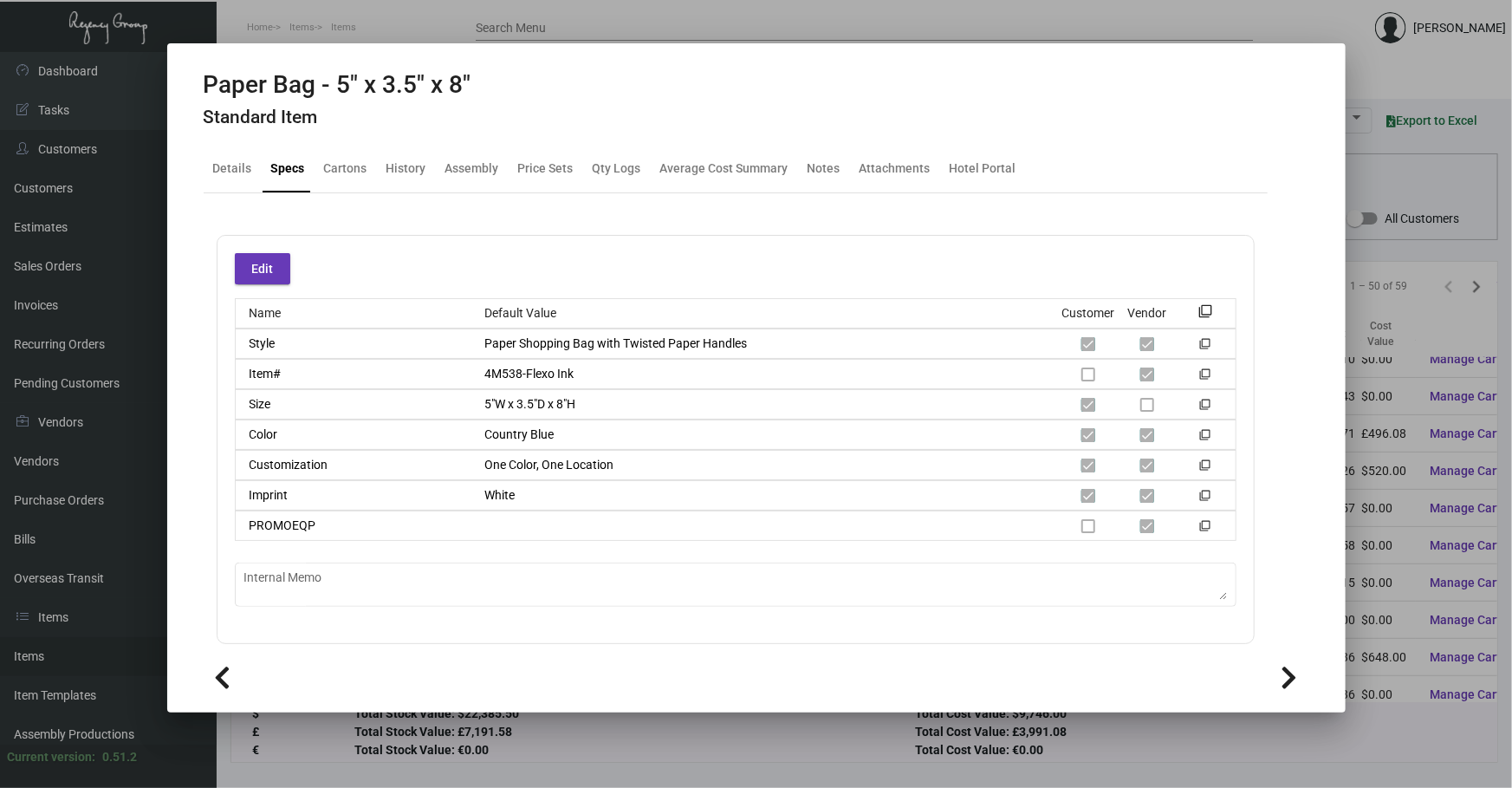
click at [819, 752] on div at bounding box center [756, 394] width 1512 height 788
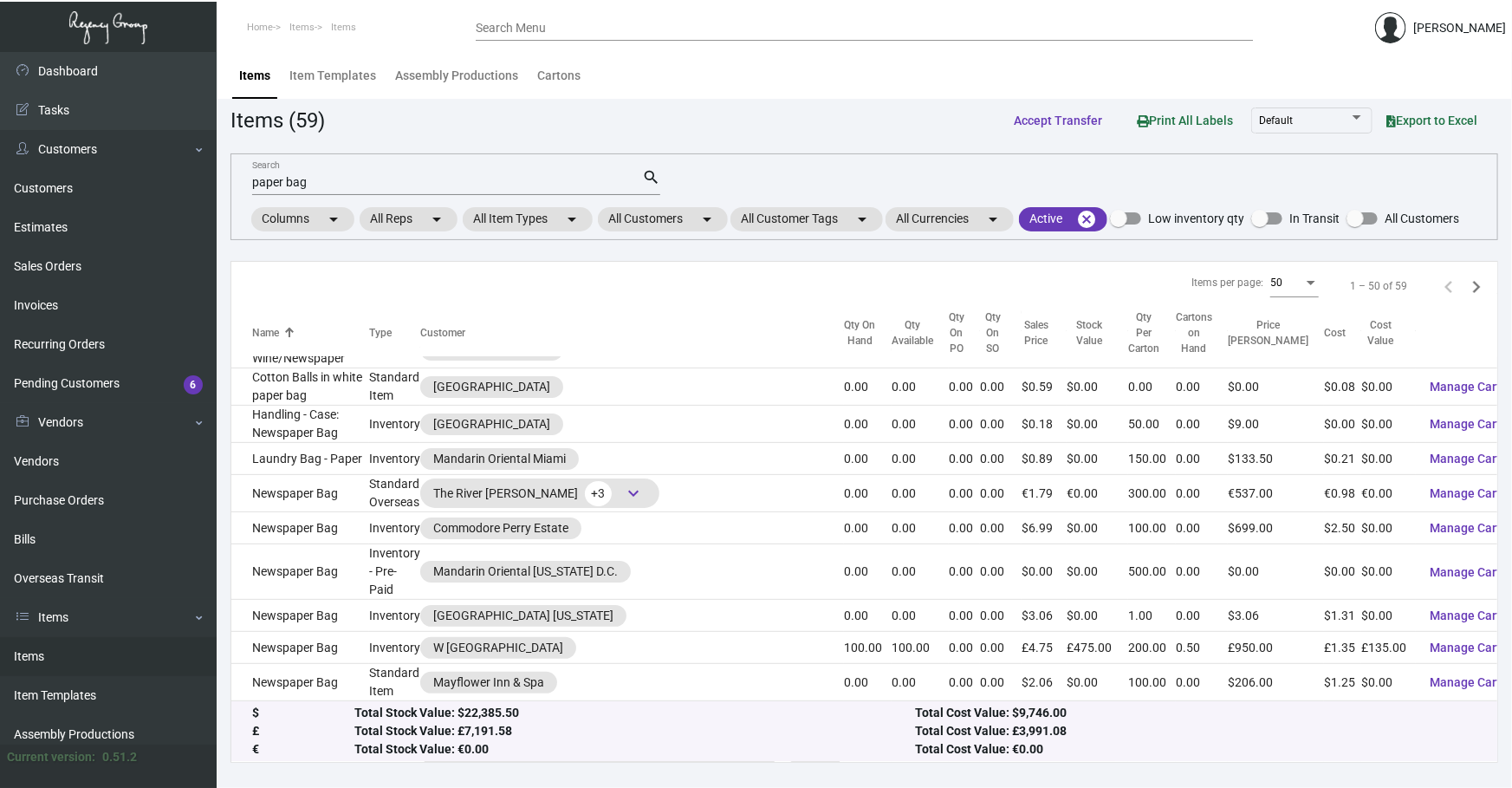
scroll to position [52, 0]
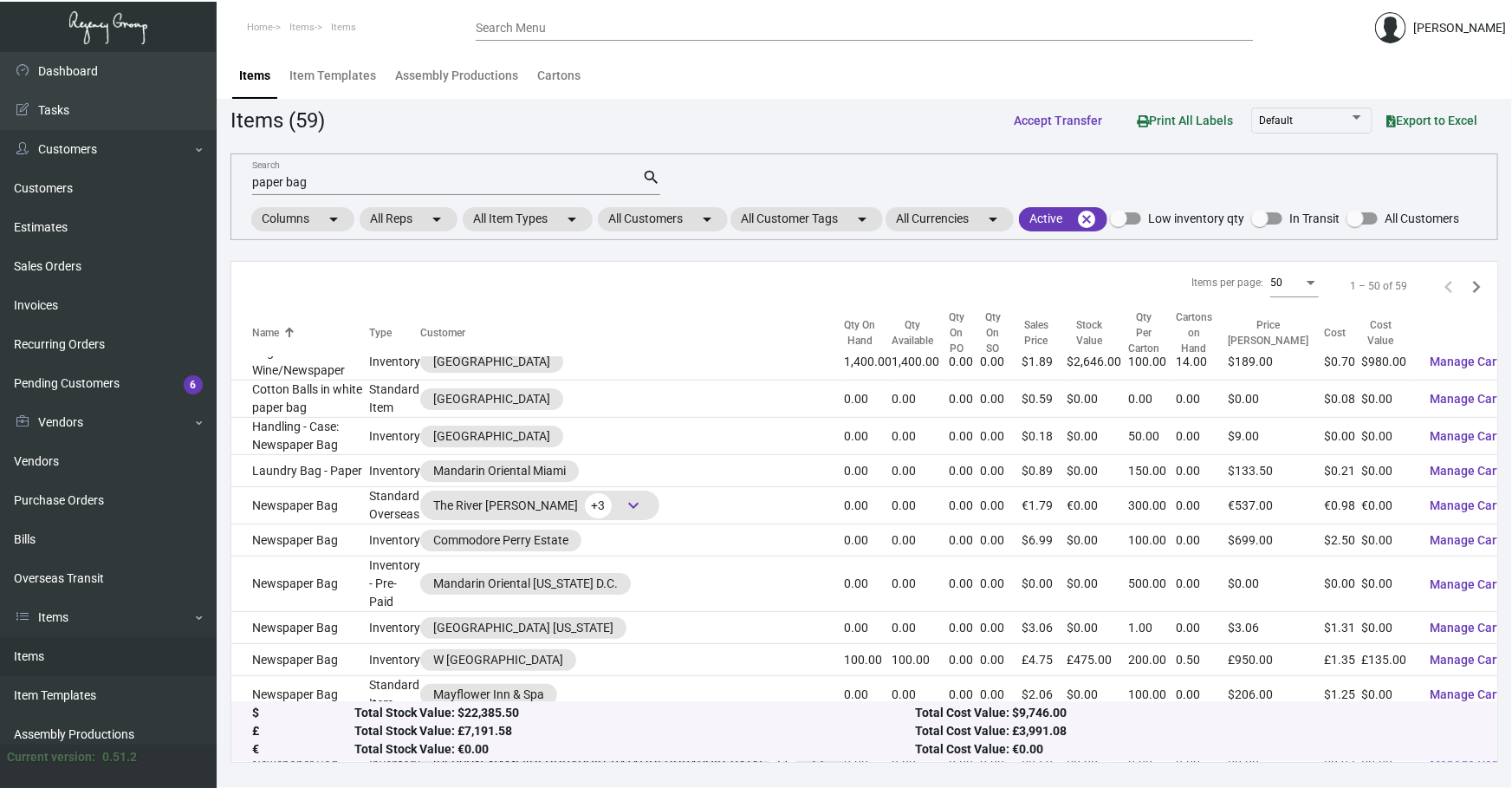
click at [418, 189] on div "paper bag Search" at bounding box center [446, 181] width 390 height 27
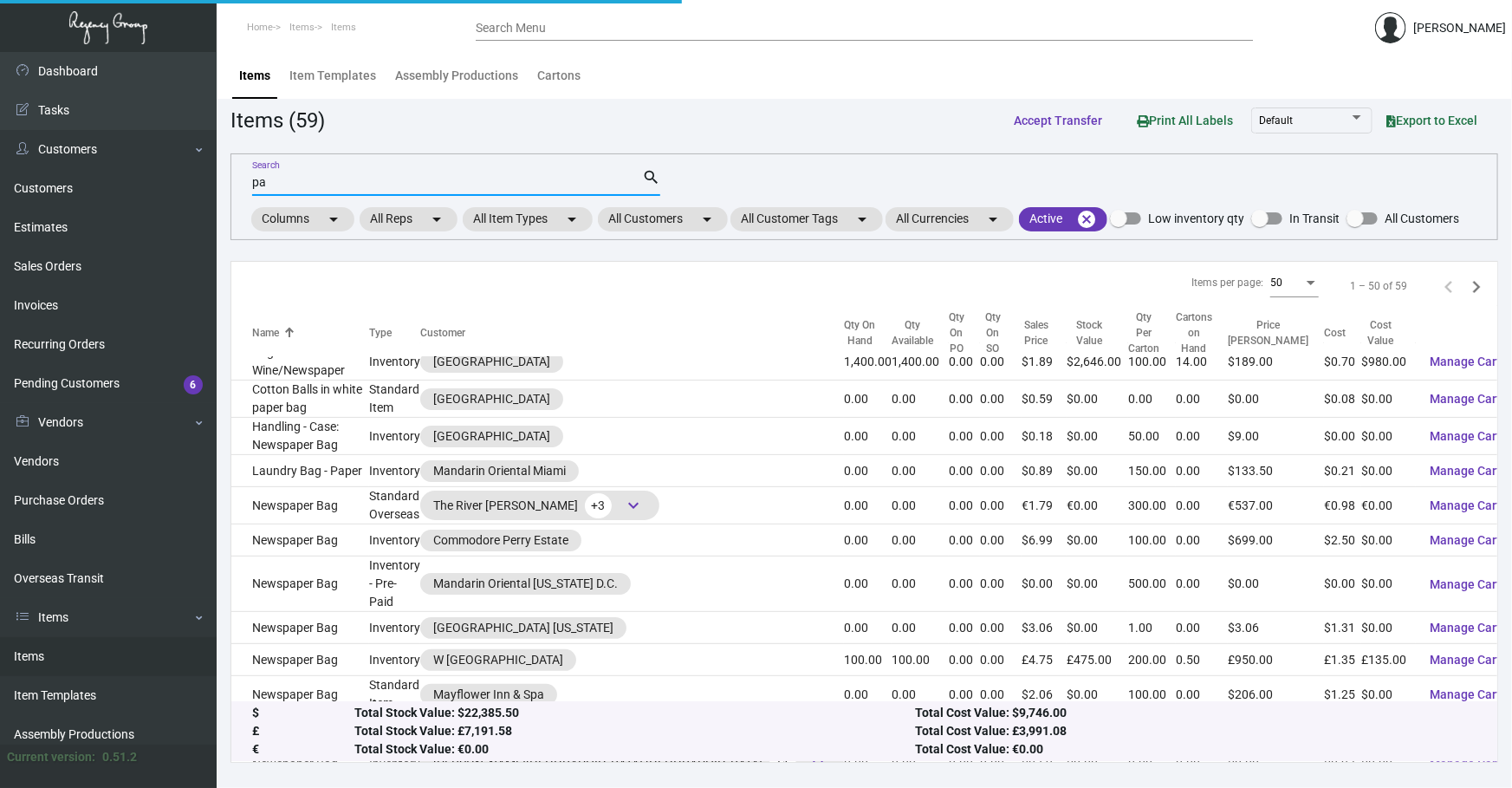
type input "p"
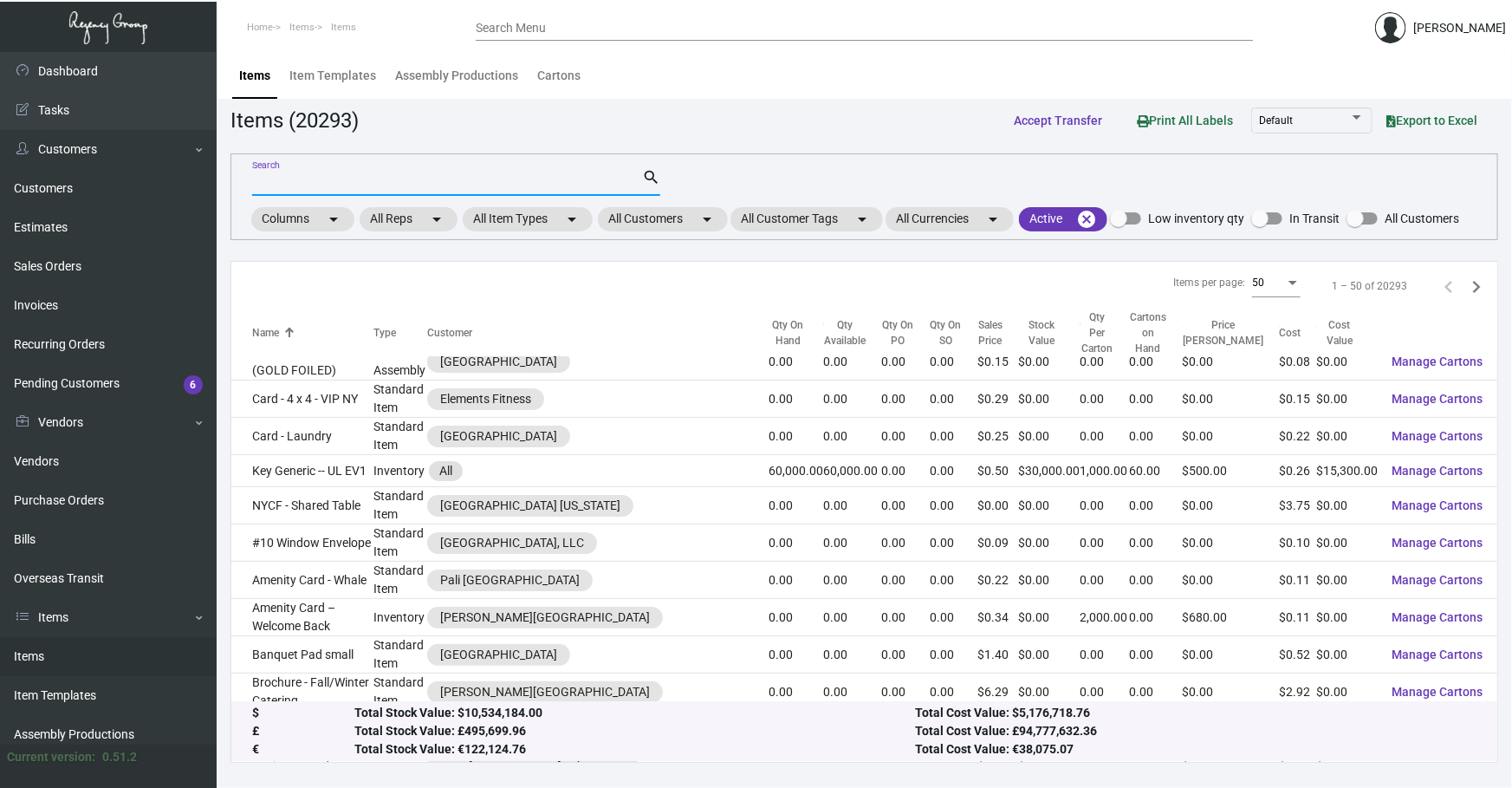
click at [689, 234] on div "Search search Columns arrow_drop_down All Reps arrow_drop_down All Item Types a…" at bounding box center [864, 197] width 1268 height 87
click at [699, 207] on mat-chip "All Customers arrow_drop_down" at bounding box center [662, 219] width 130 height 24
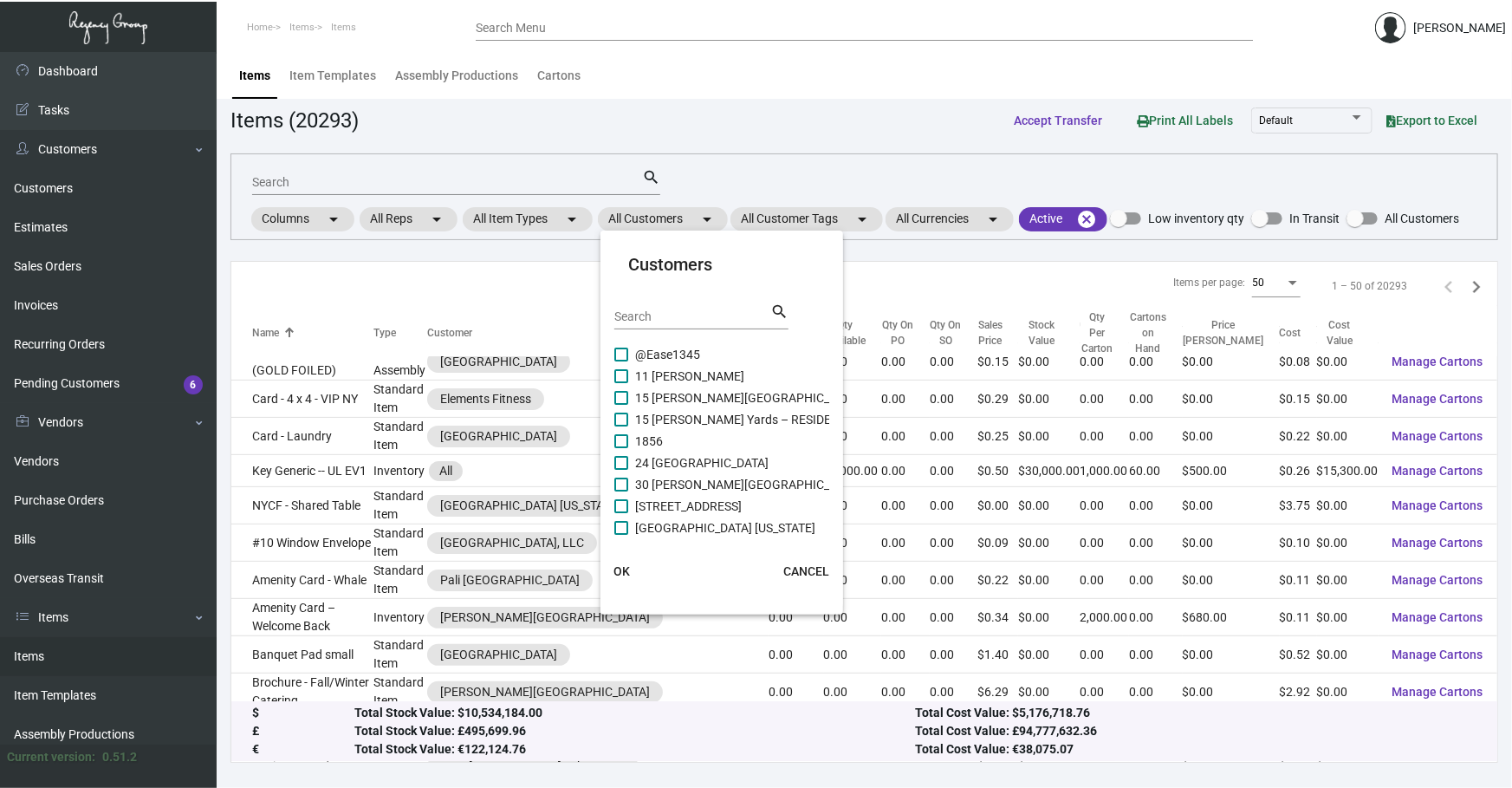
click at [691, 313] on input "Search" at bounding box center [692, 316] width 156 height 14
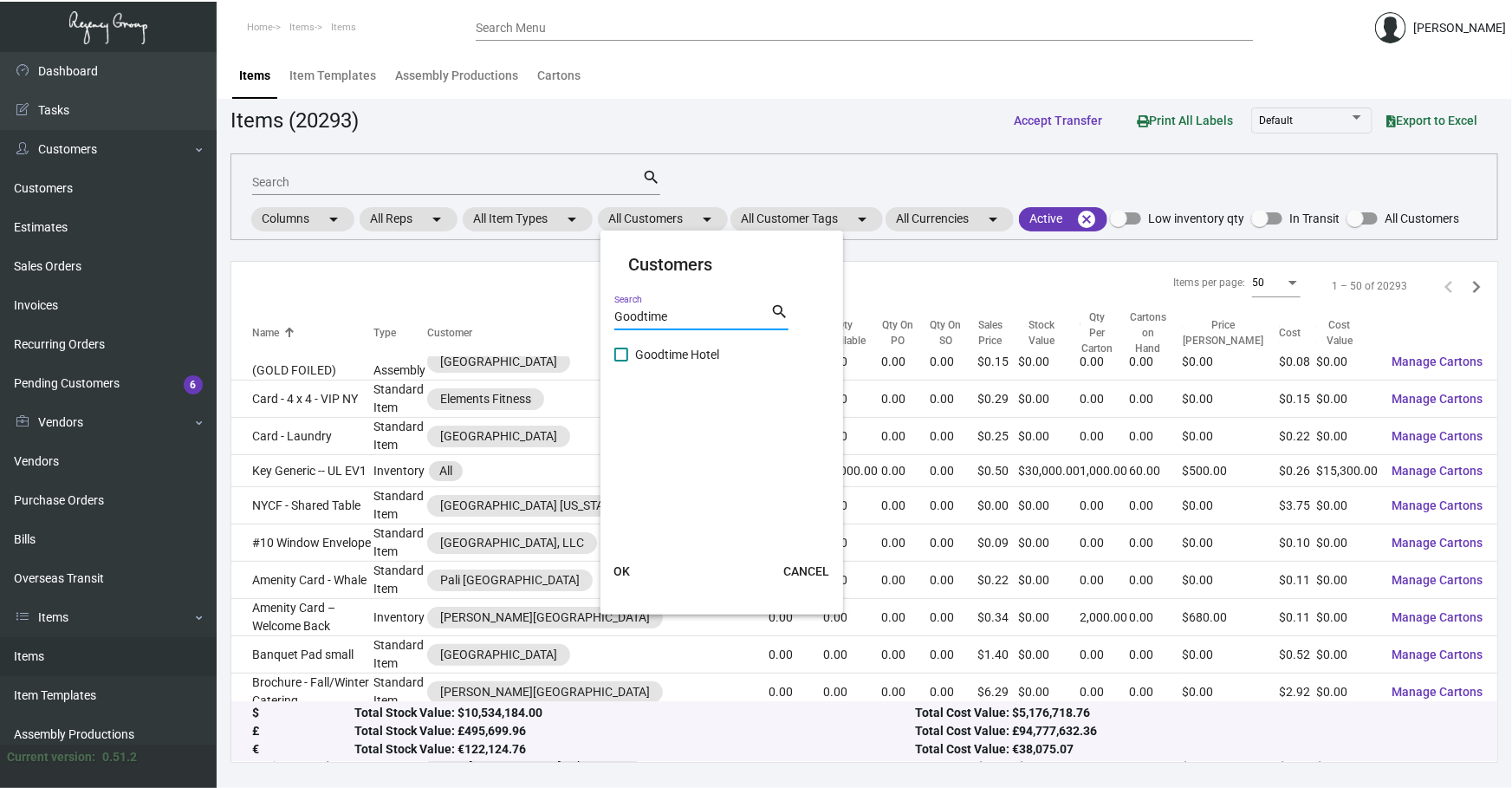
type input "Goodtime"
click at [661, 349] on span "Goodtime Hotel" at bounding box center [676, 354] width 84 height 21
click at [621, 362] on input "Goodtime Hotel" at bounding box center [620, 362] width 1 height 1
checkbox input "true"
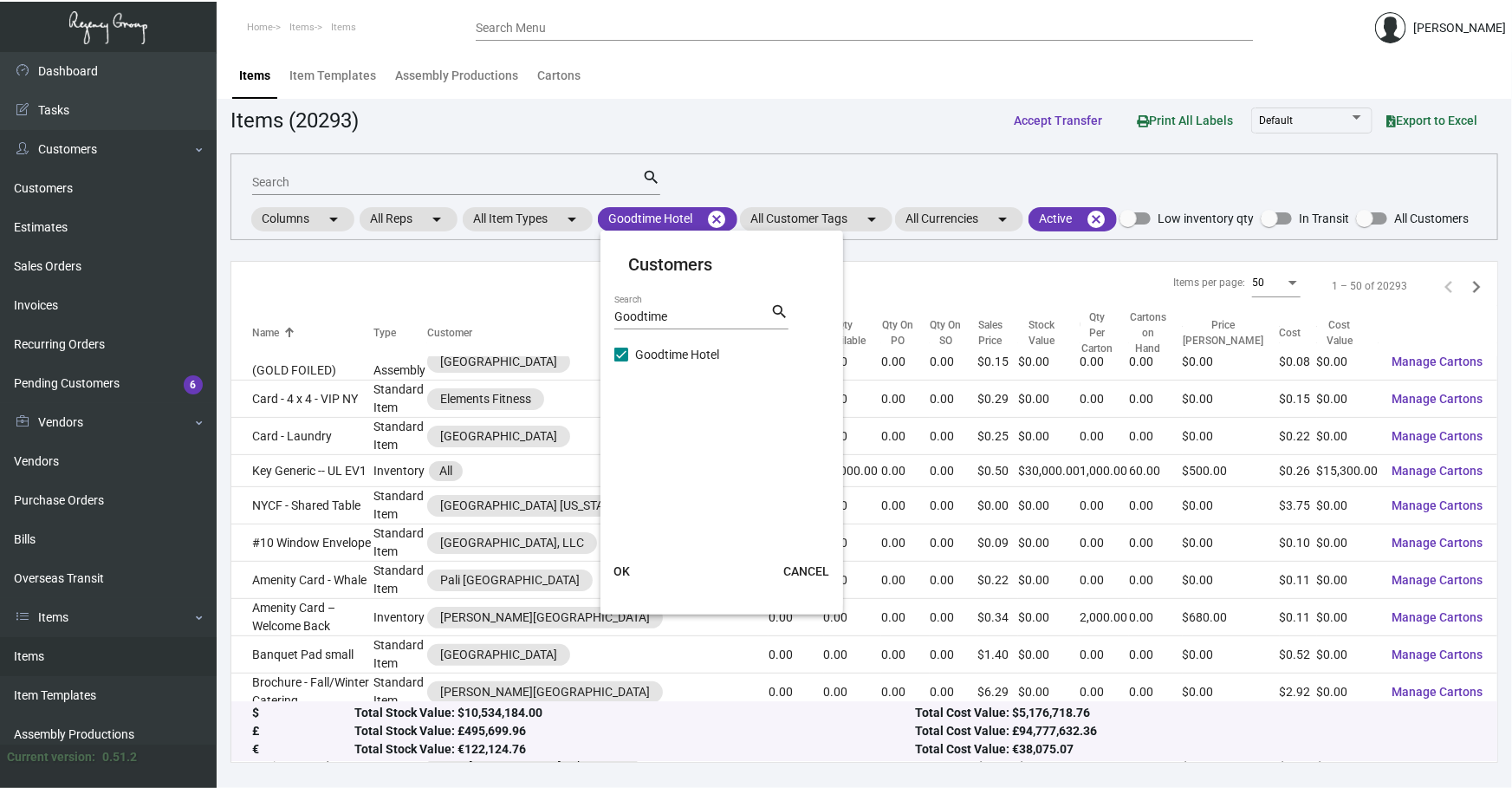
click at [625, 564] on span "OK" at bounding box center [622, 570] width 17 height 14
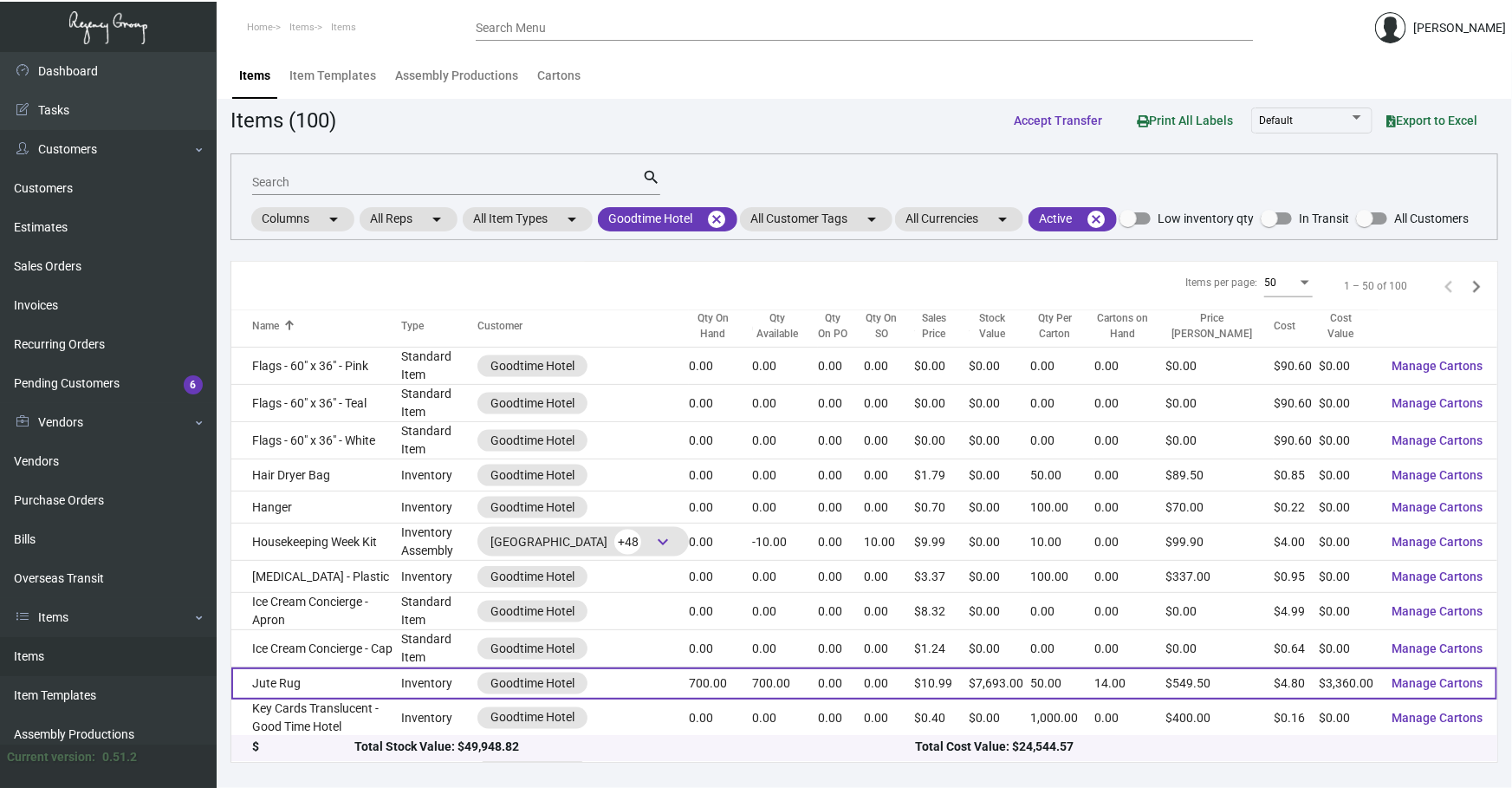
scroll to position [1248, 0]
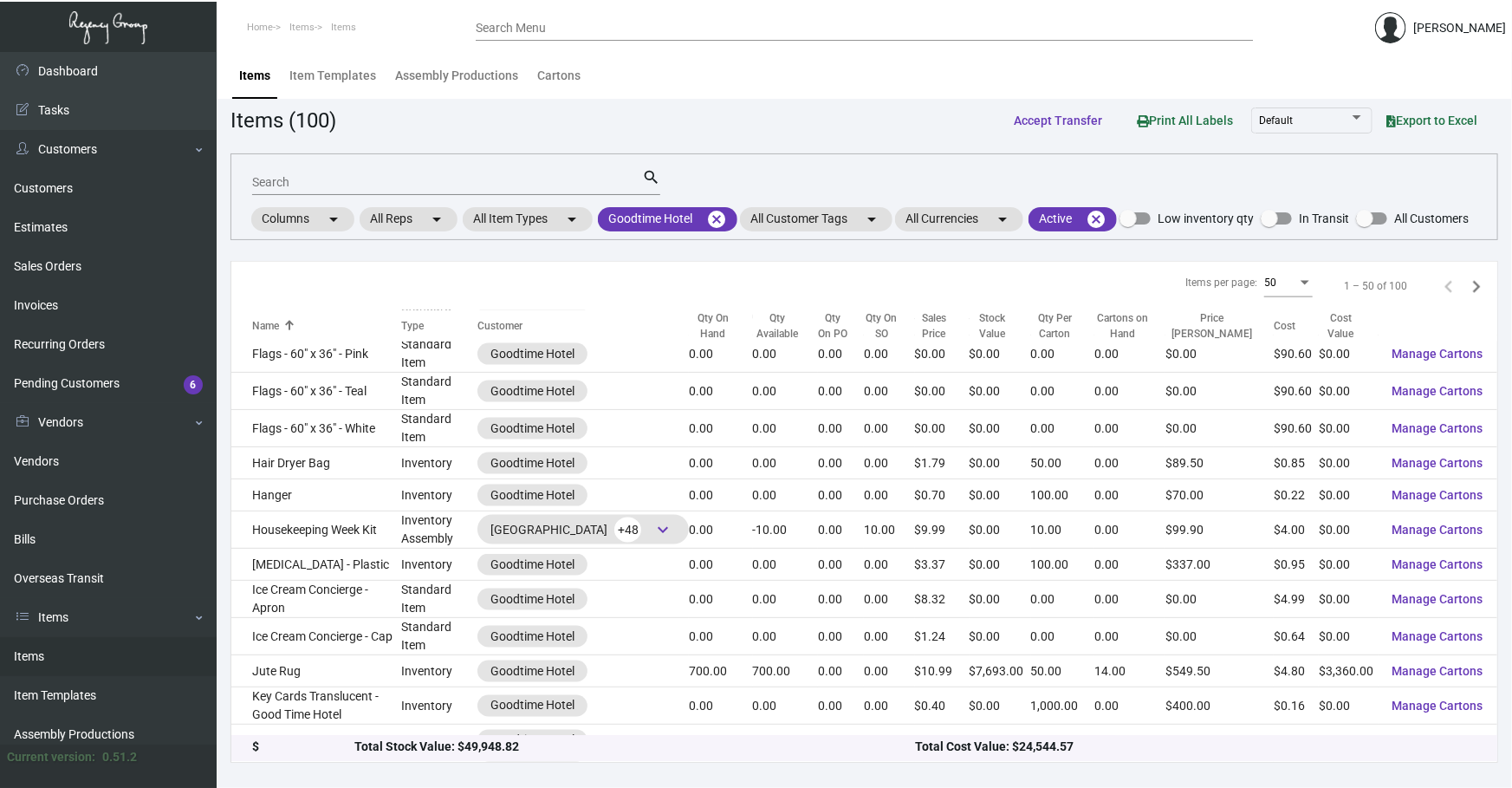
click at [606, 181] on input "Search" at bounding box center [446, 183] width 390 height 14
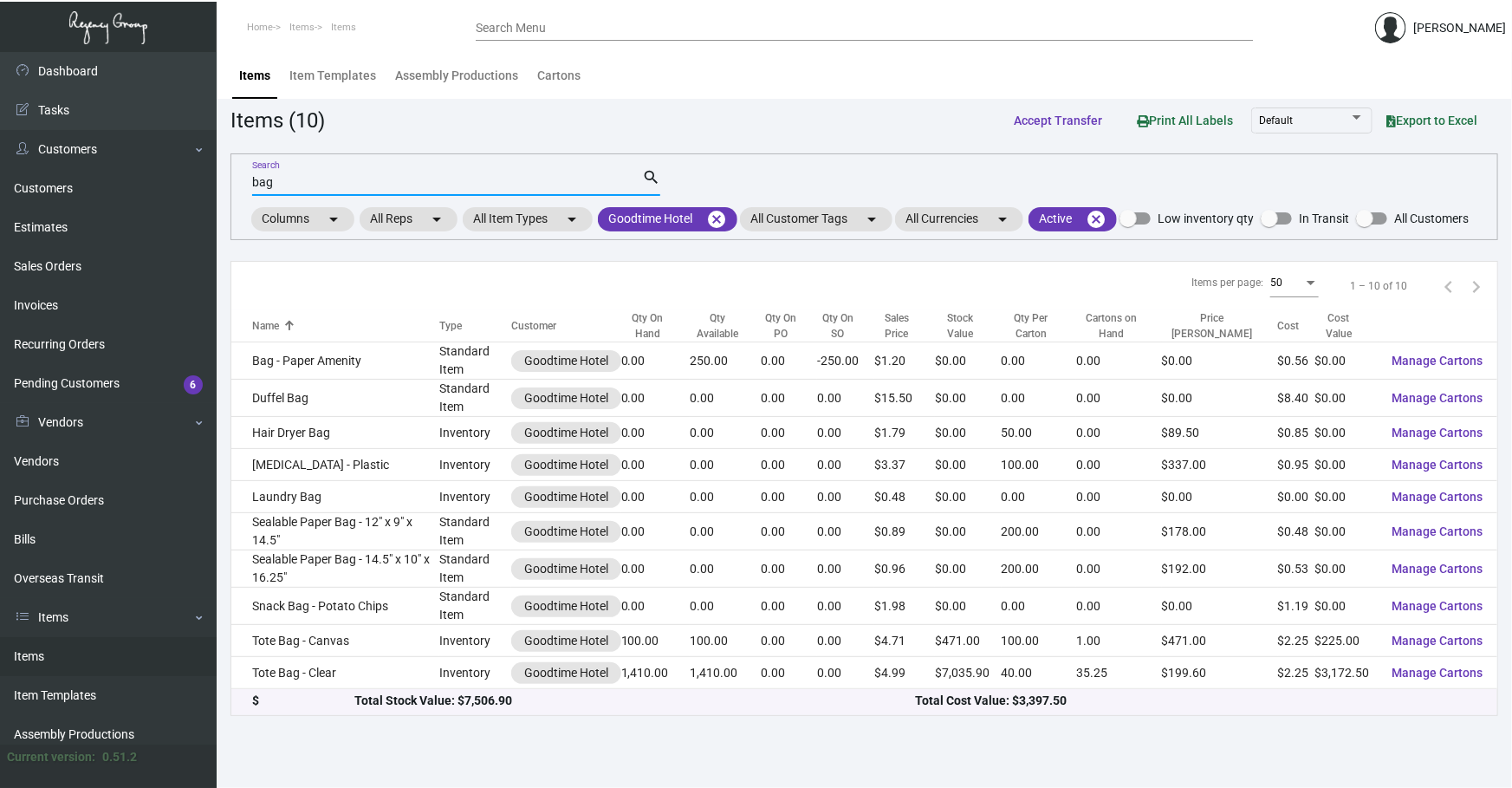
scroll to position [0, 0]
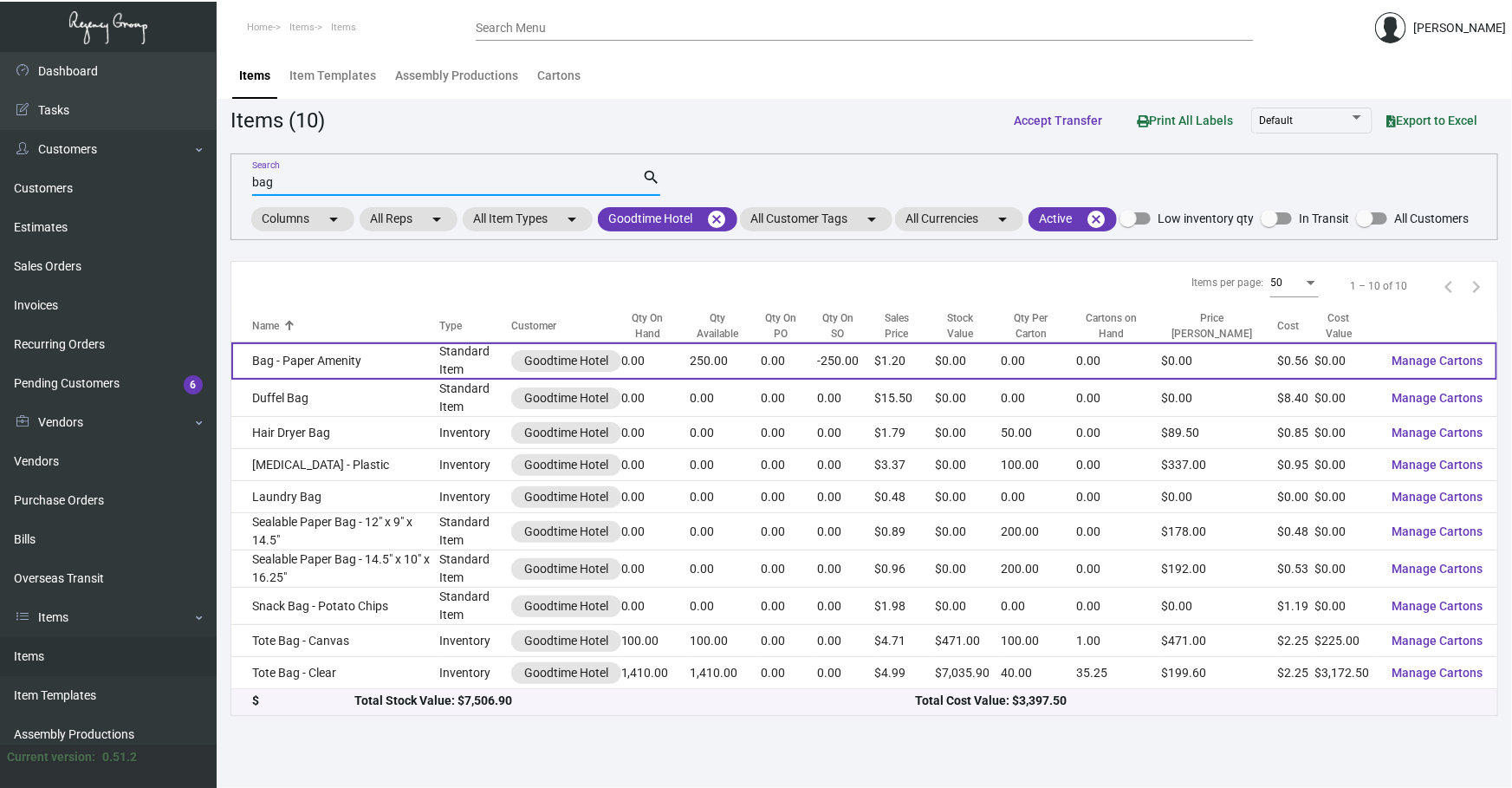
type input "bag"
click at [363, 355] on td "Bag - Paper Amenity" at bounding box center [335, 361] width 208 height 37
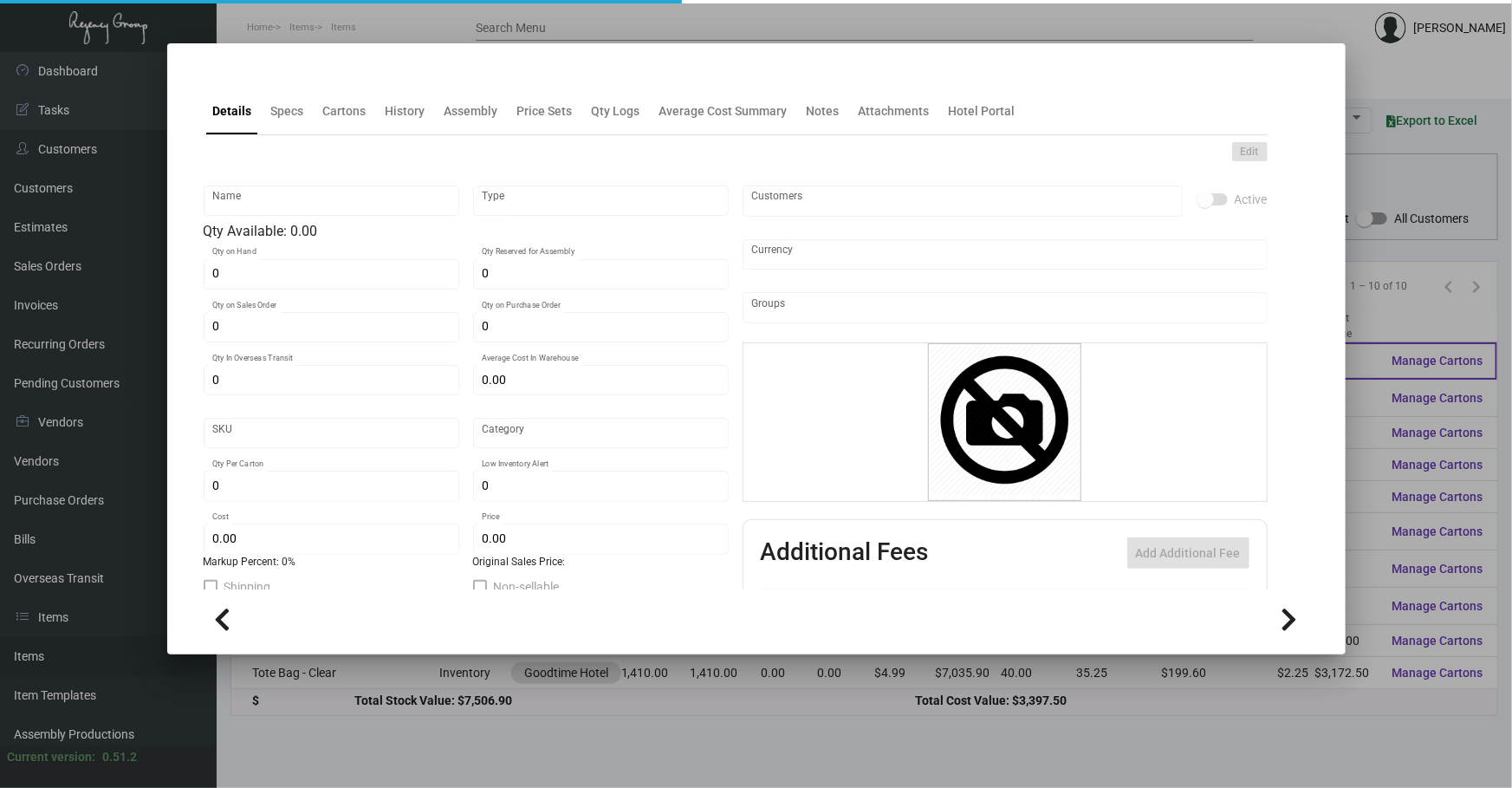
type input "Bag - Paper Amenity"
type input "Standard Item"
type input "-250"
type input "$ 0.00"
type input "Standard"
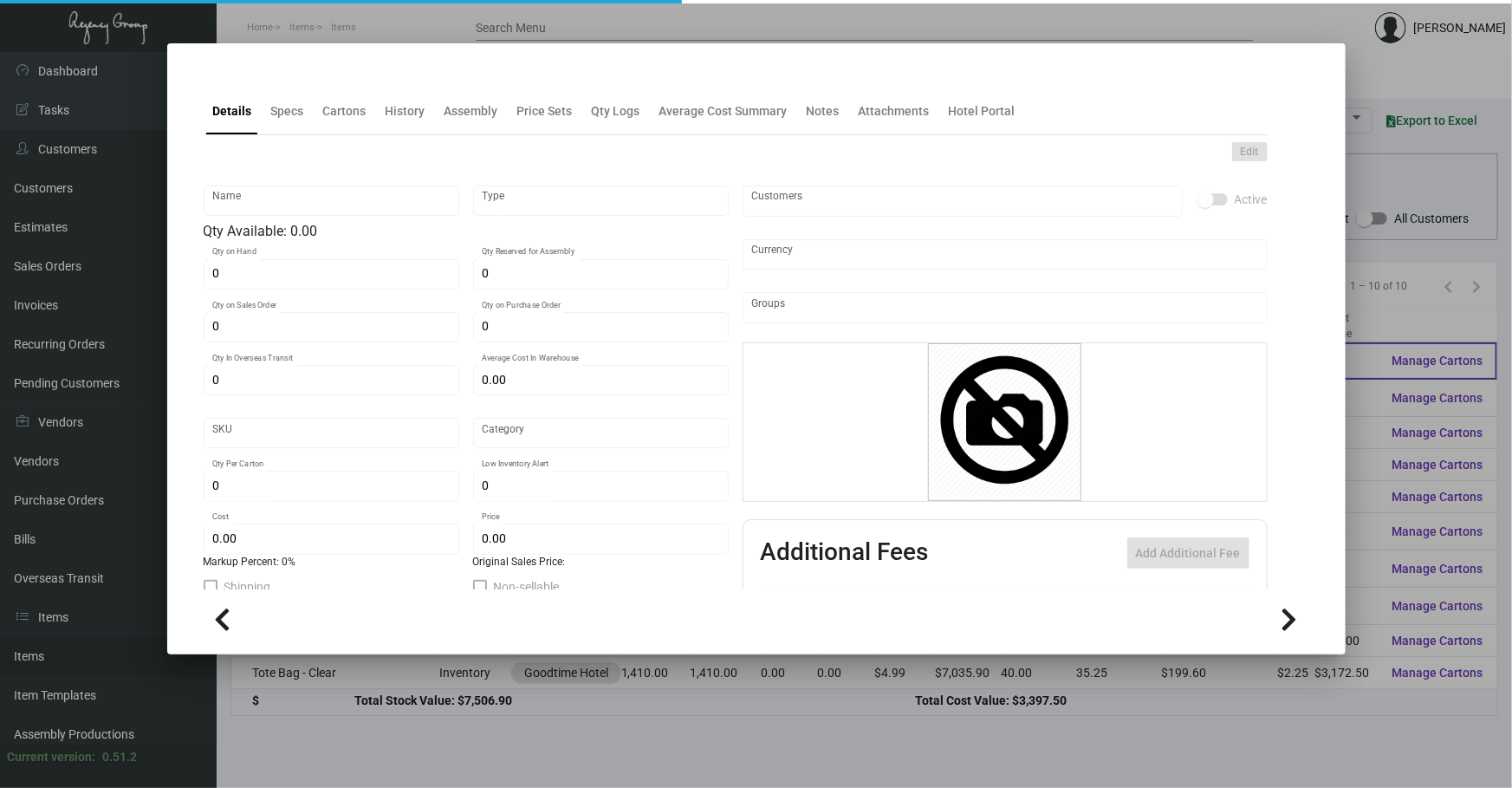
type input "$ 0.56"
type input "$ 1.196"
checkbox input "true"
type input "United States Dollar $"
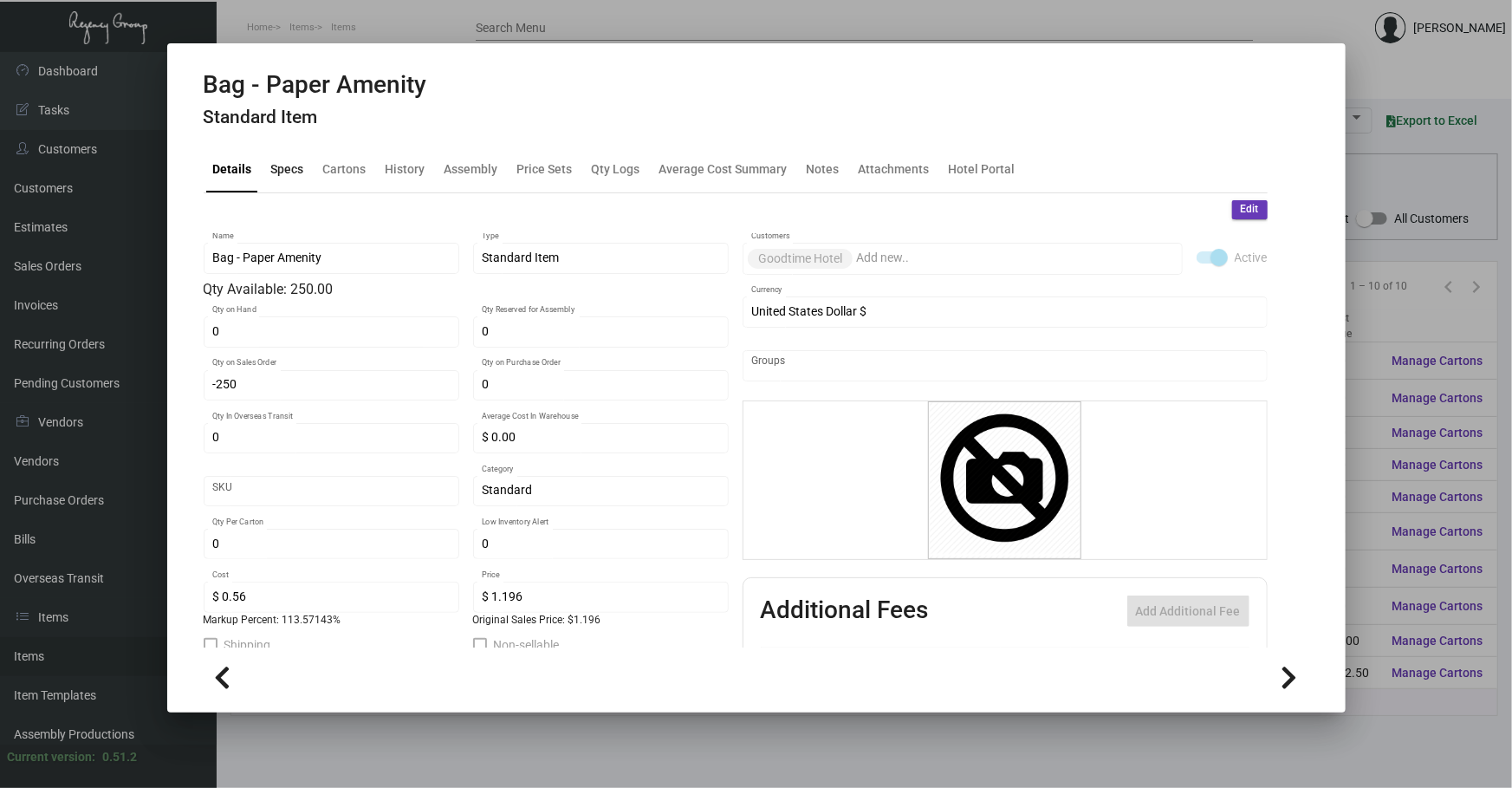
click at [292, 149] on div "Specs" at bounding box center [287, 169] width 47 height 42
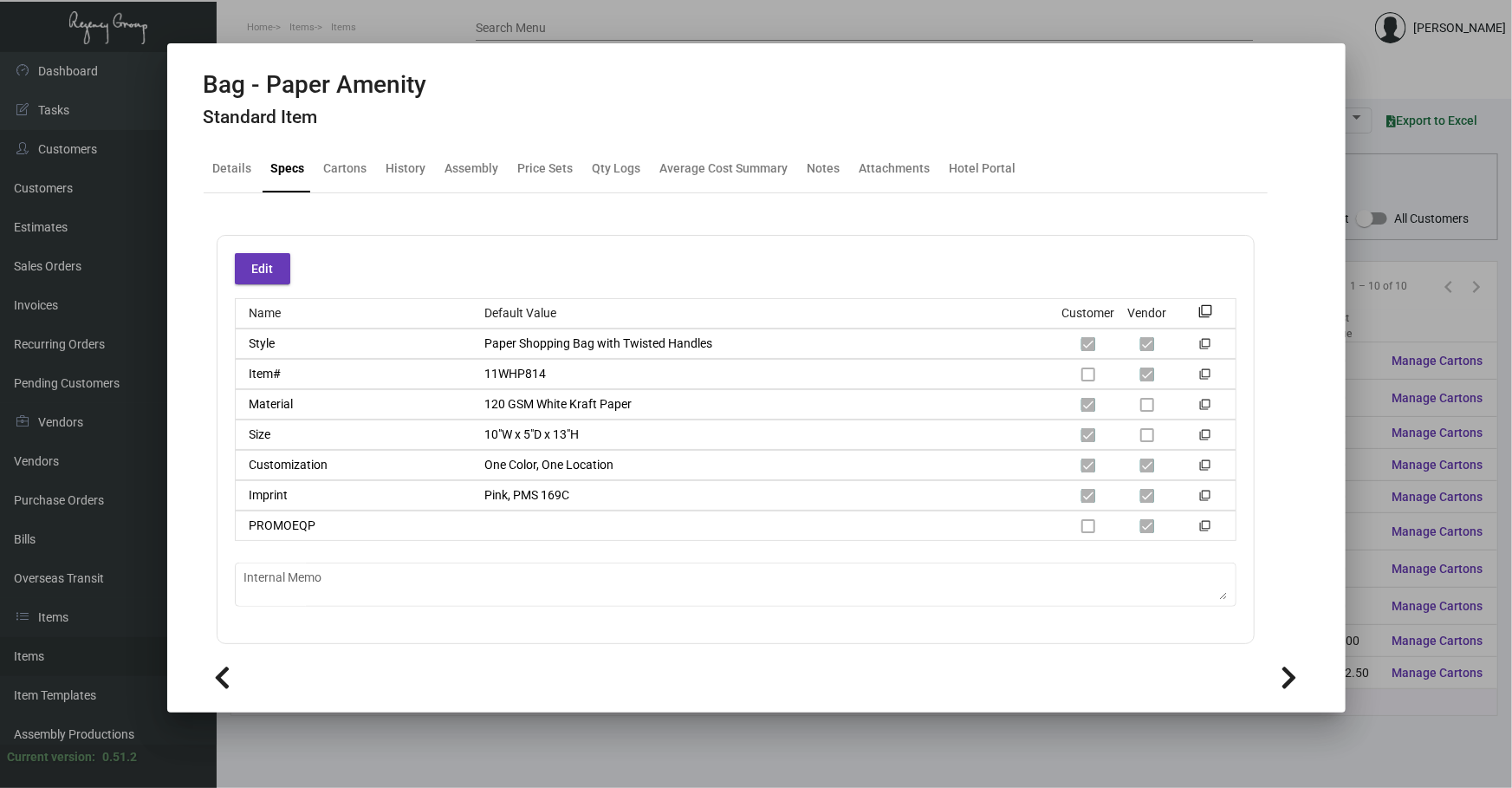
click at [847, 739] on div at bounding box center [756, 394] width 1512 height 788
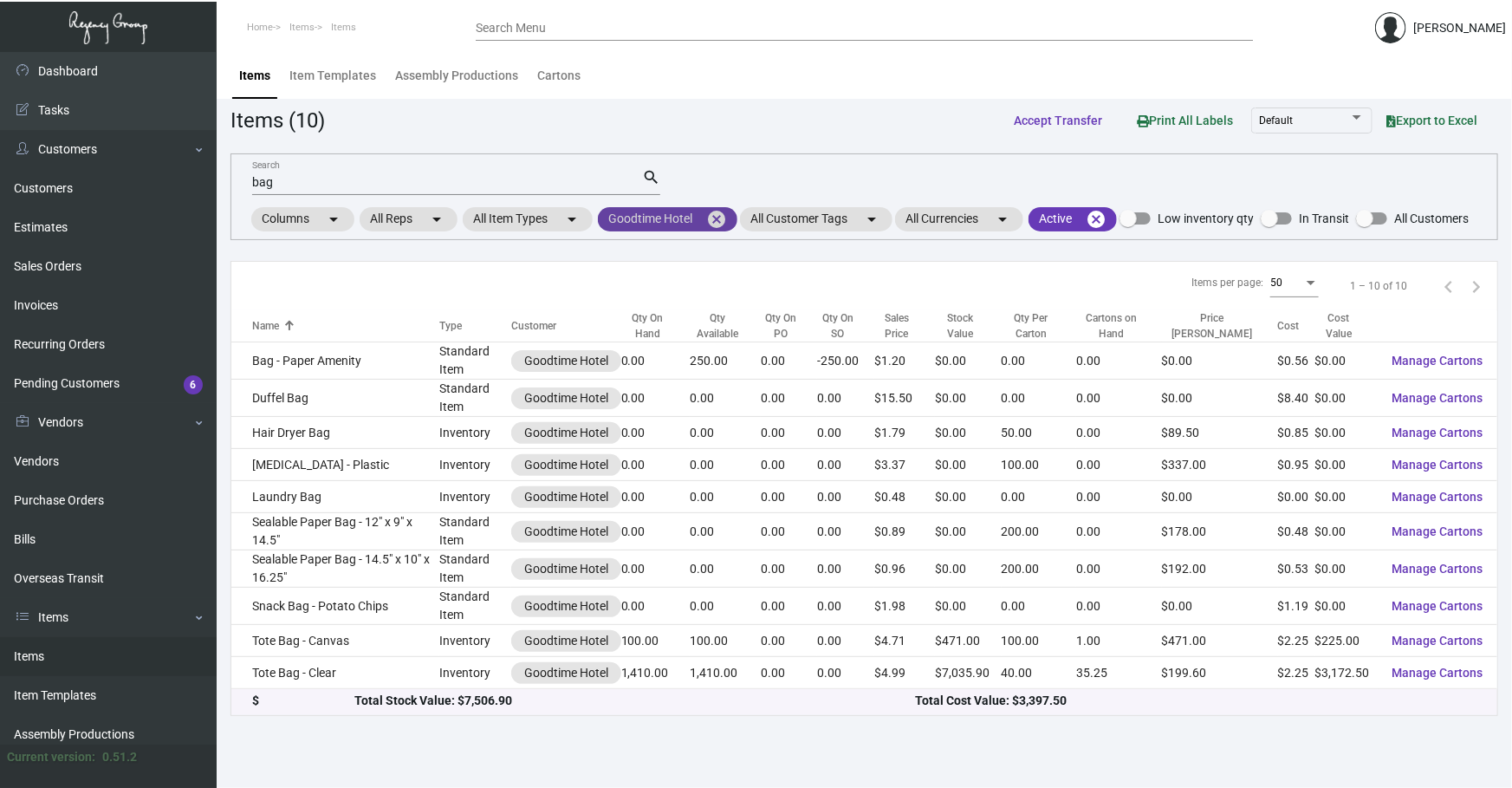
click at [719, 214] on mat-icon "cancel" at bounding box center [716, 219] width 21 height 21
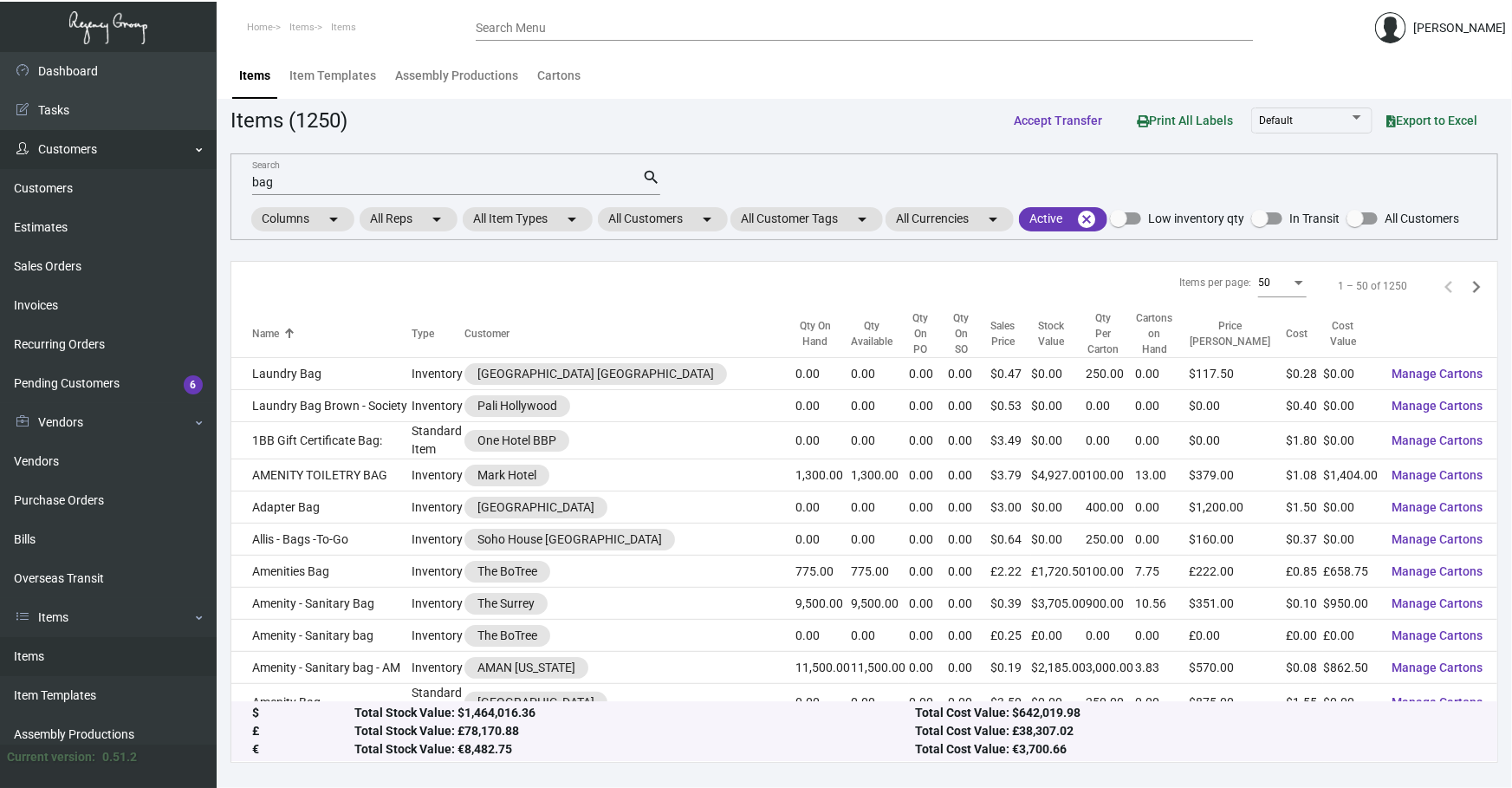
drag, startPoint x: 532, startPoint y: 178, endPoint x: 3, endPoint y: 150, distance: 529.7
click at [54, 178] on div "Dashboard Dashboard Tasks Customers Customers Estimates Sales Orders Invoices R…" at bounding box center [756, 419] width 1512 height 735
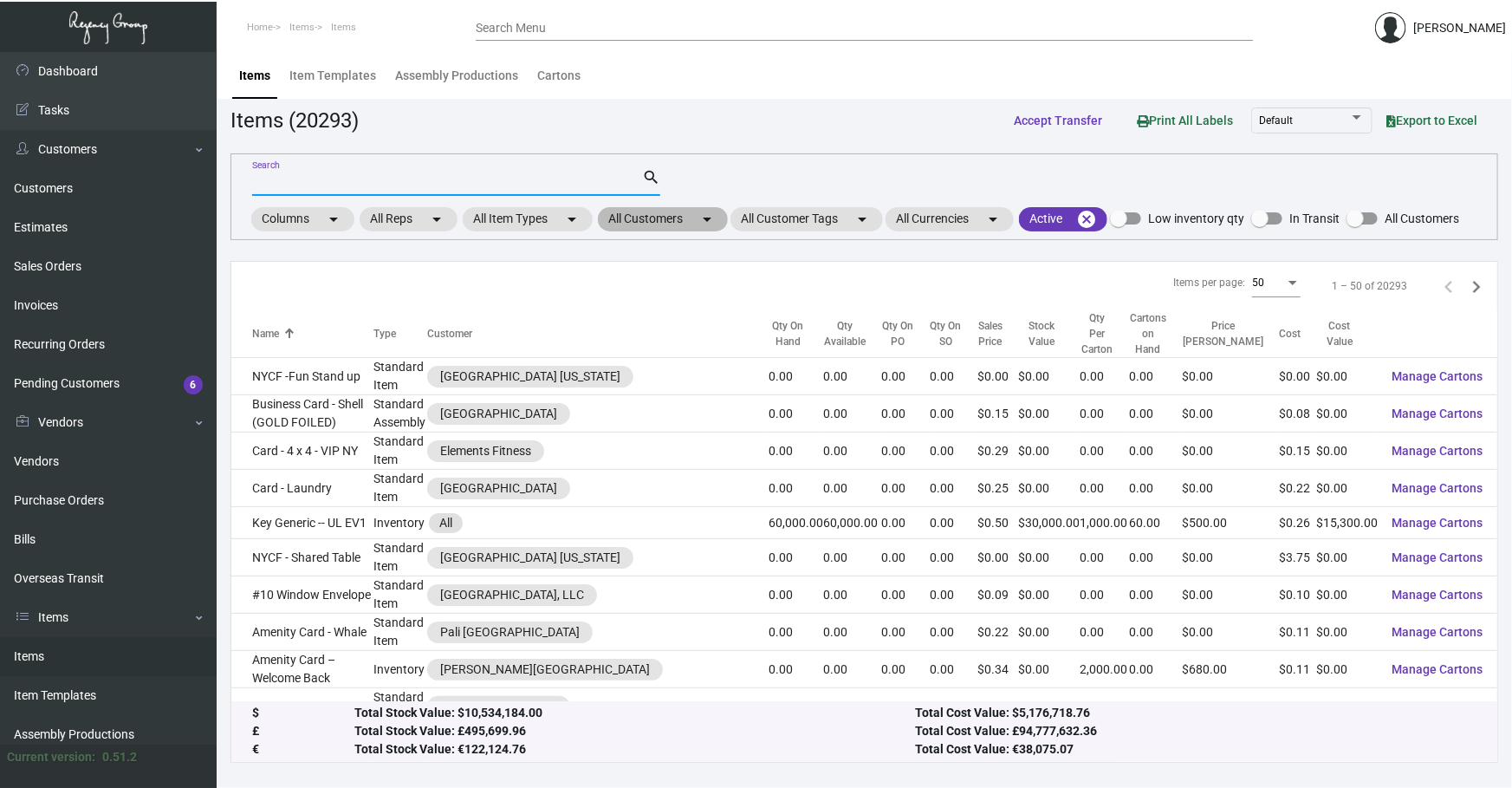
click at [638, 221] on mat-chip "All Customers arrow_drop_down" at bounding box center [662, 219] width 130 height 24
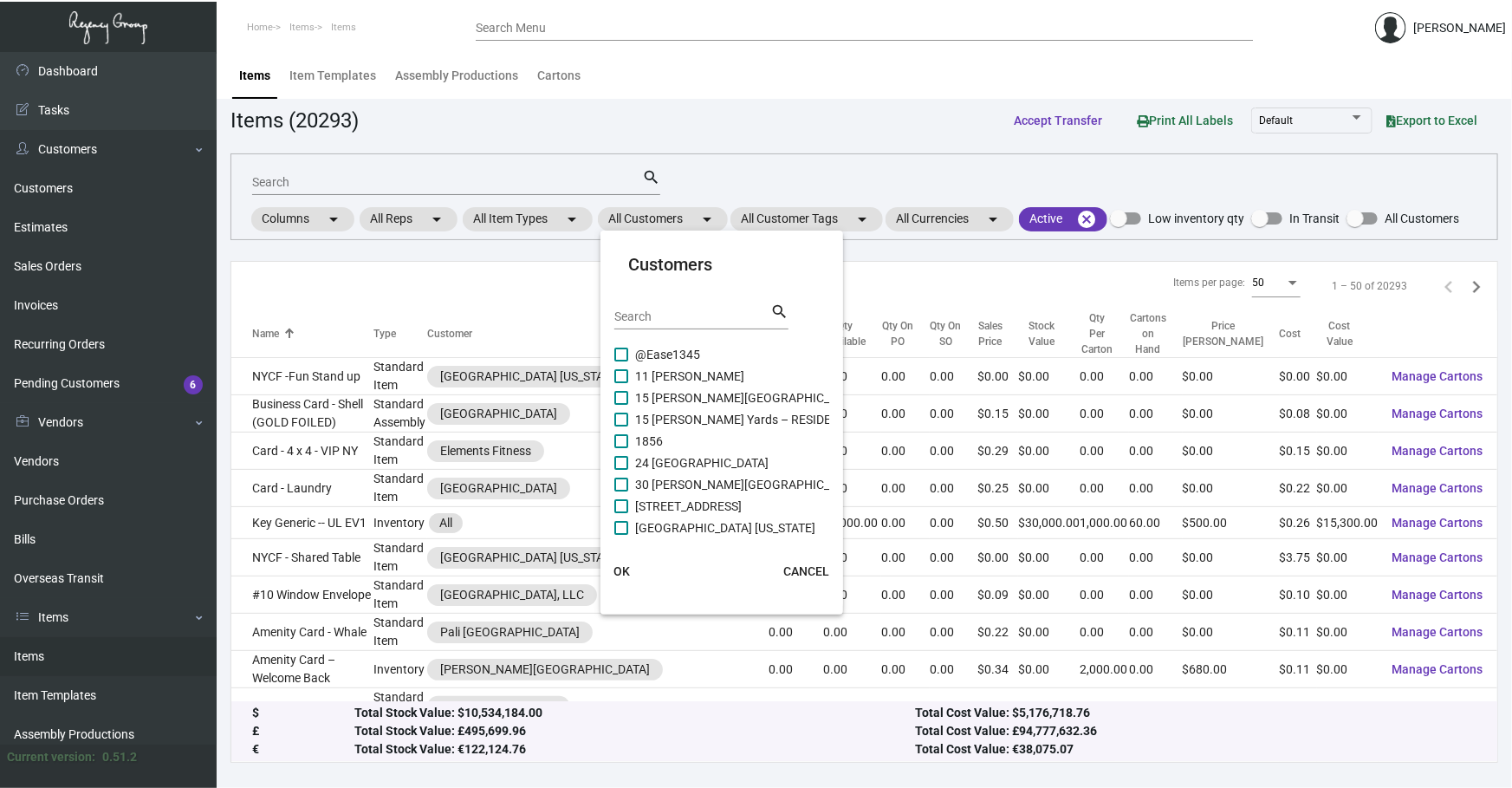
click at [681, 310] on input "Search" at bounding box center [692, 316] width 156 height 14
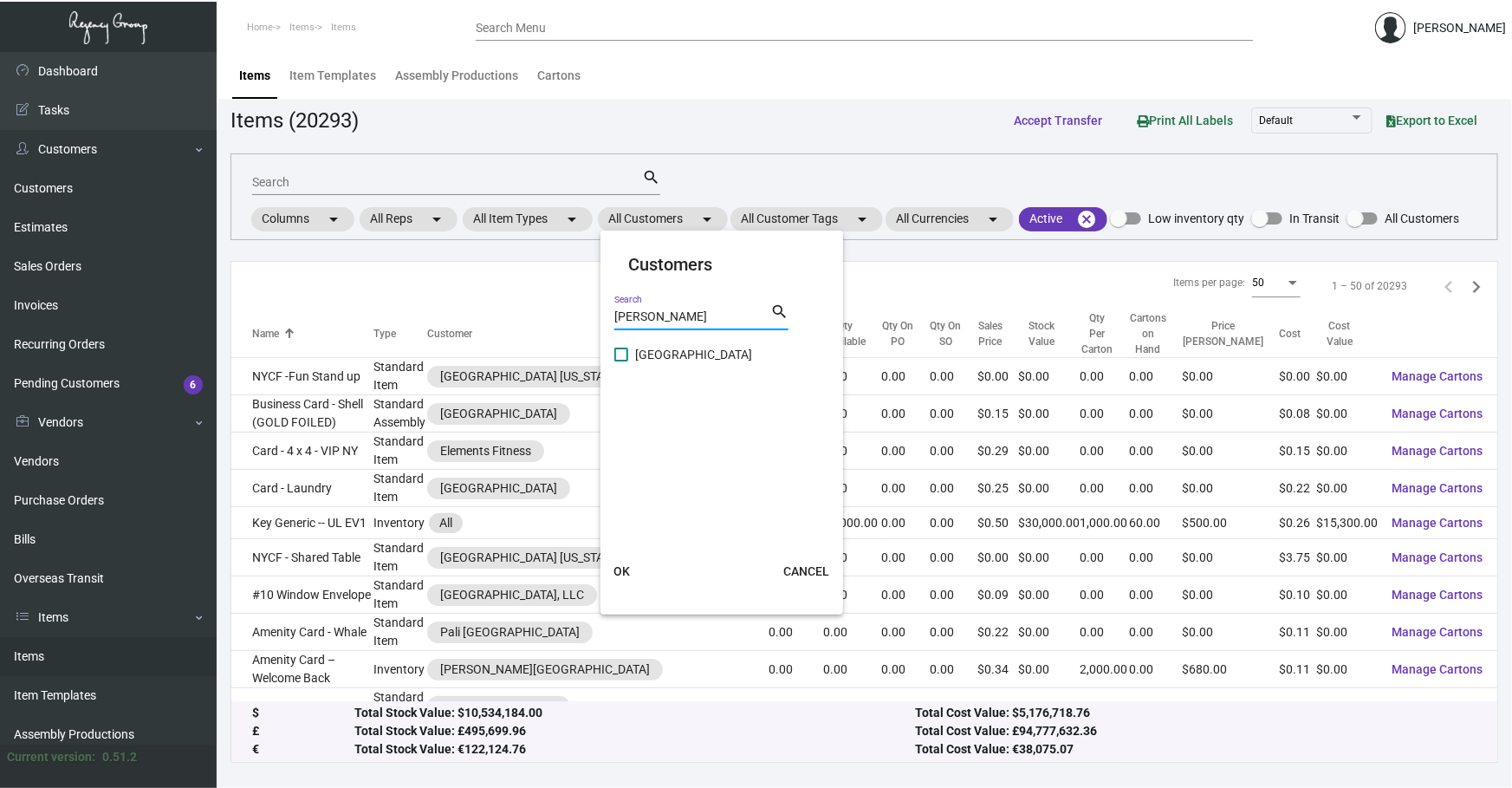
type input "[PERSON_NAME]"
click at [663, 344] on span "[GEOGRAPHIC_DATA]" at bounding box center [693, 354] width 117 height 21
click at [621, 362] on input "[GEOGRAPHIC_DATA]" at bounding box center [620, 362] width 1 height 1
checkbox input "true"
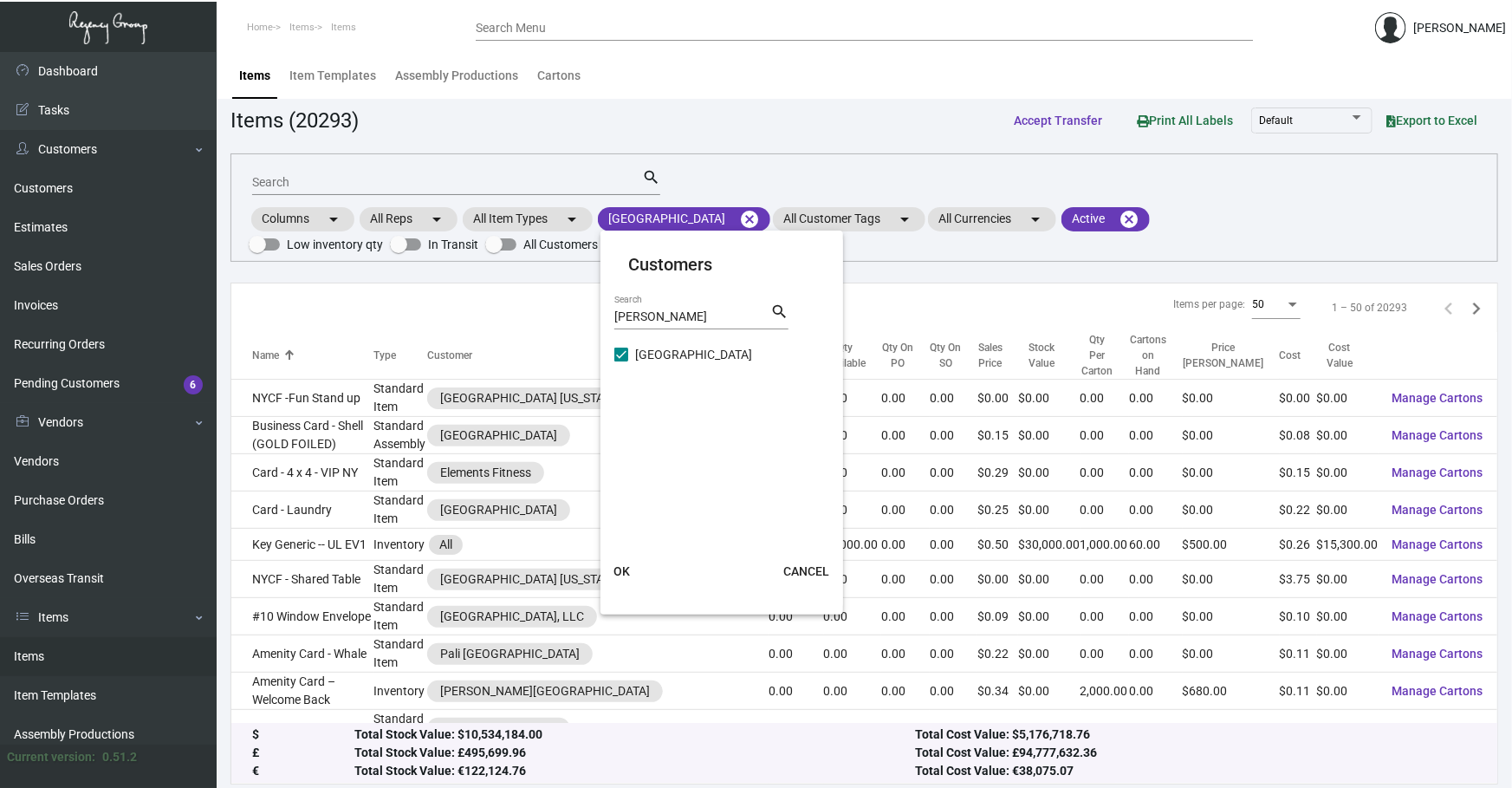
click at [621, 567] on span "OK" at bounding box center [622, 570] width 17 height 14
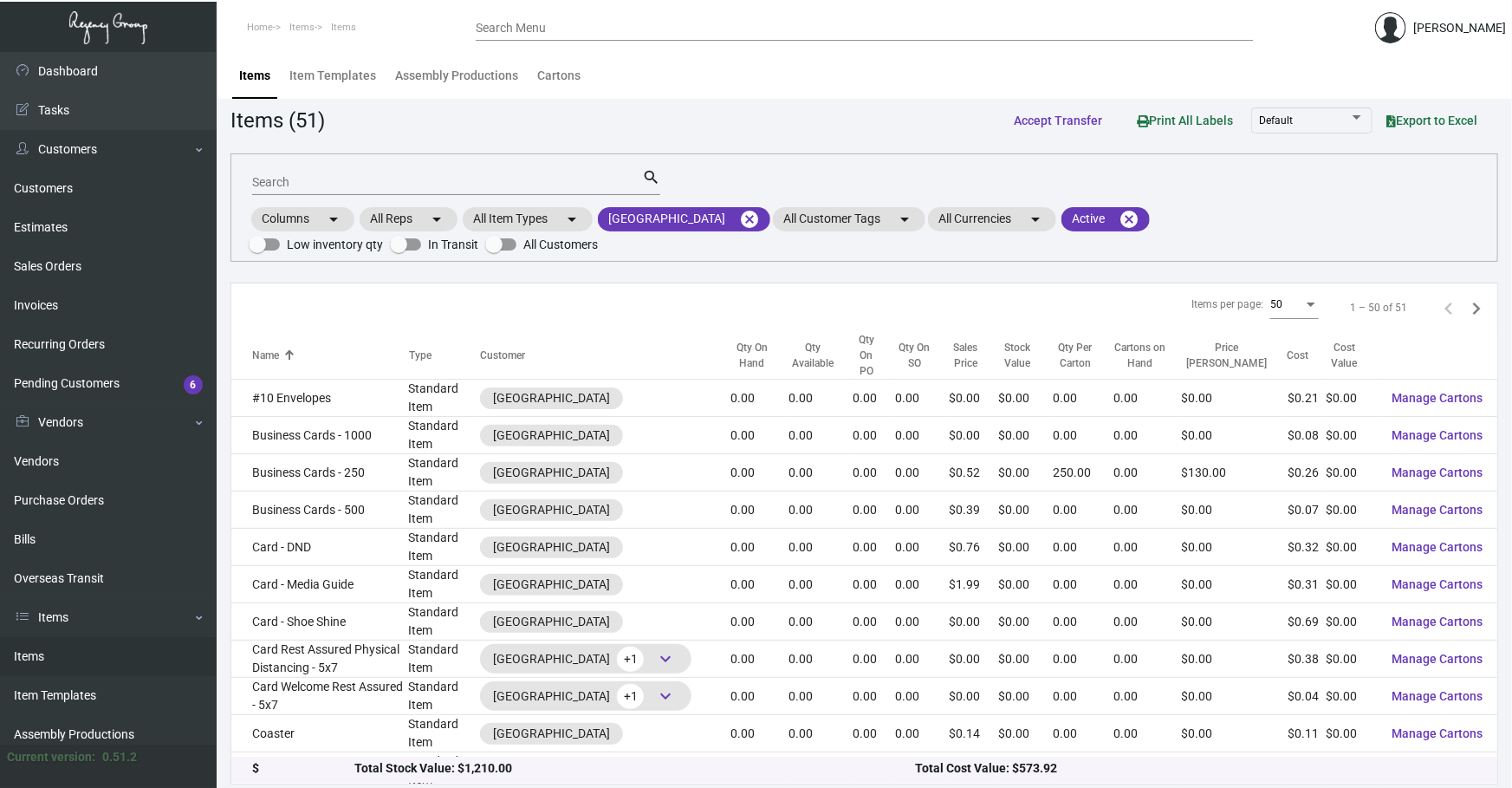
click at [303, 182] on input "Search" at bounding box center [446, 183] width 390 height 14
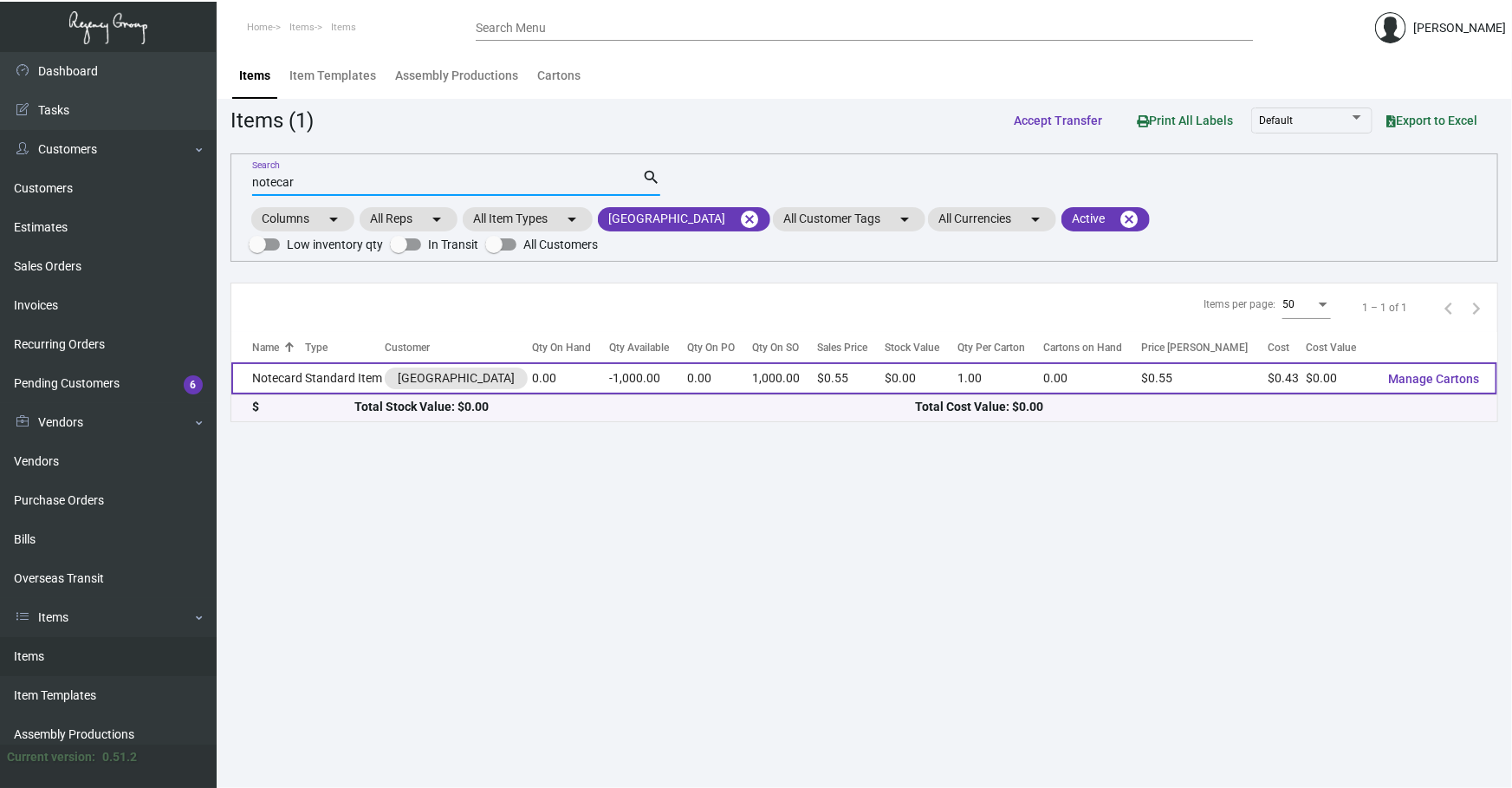
type input "notecar"
click at [343, 363] on td "Standard Item" at bounding box center [345, 378] width 79 height 32
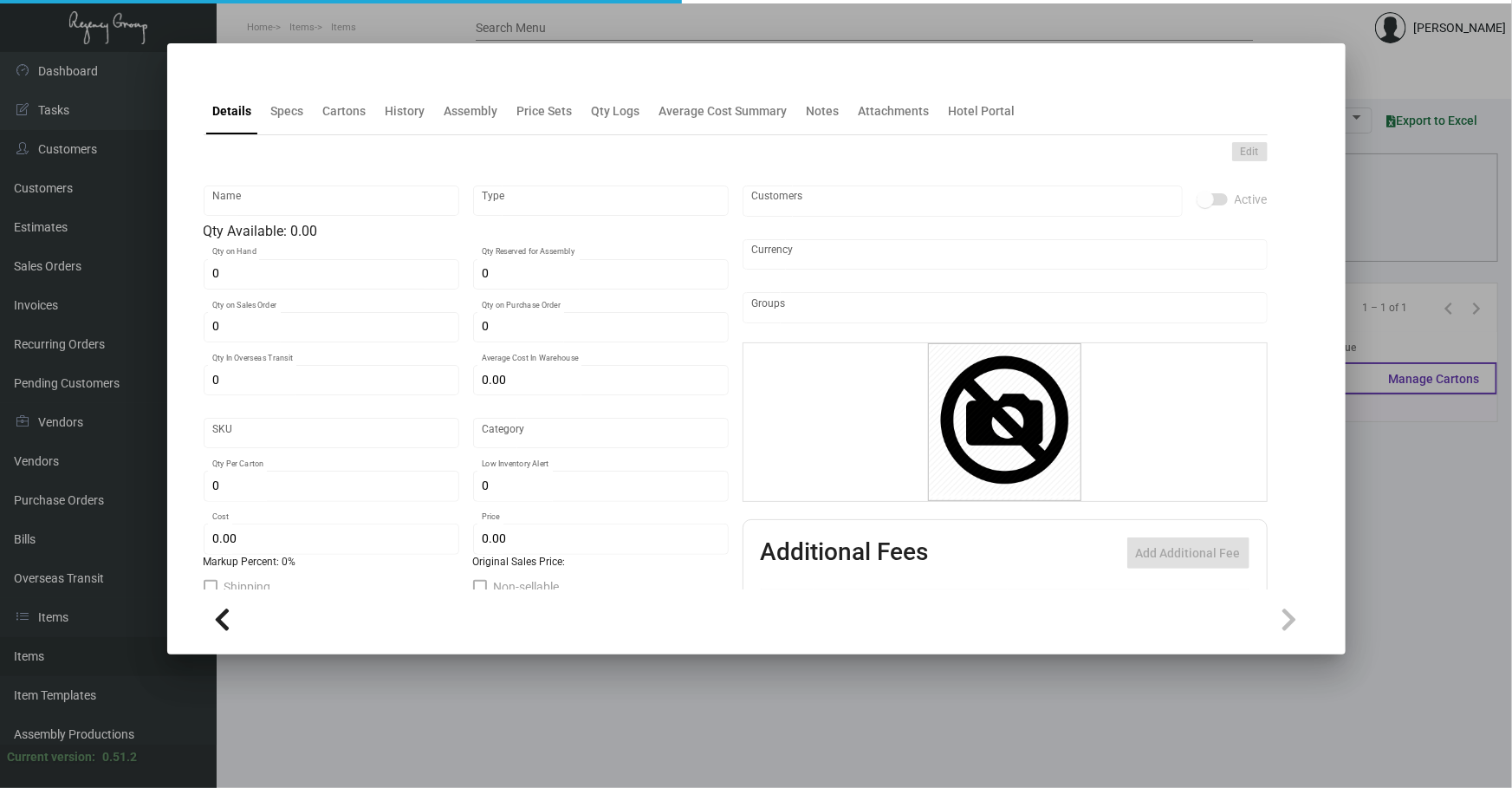
type input "Notecard"
type input "Standard Item"
type input "1,000"
type input "$ 0.00"
type input "WHIT-Notecard-71"
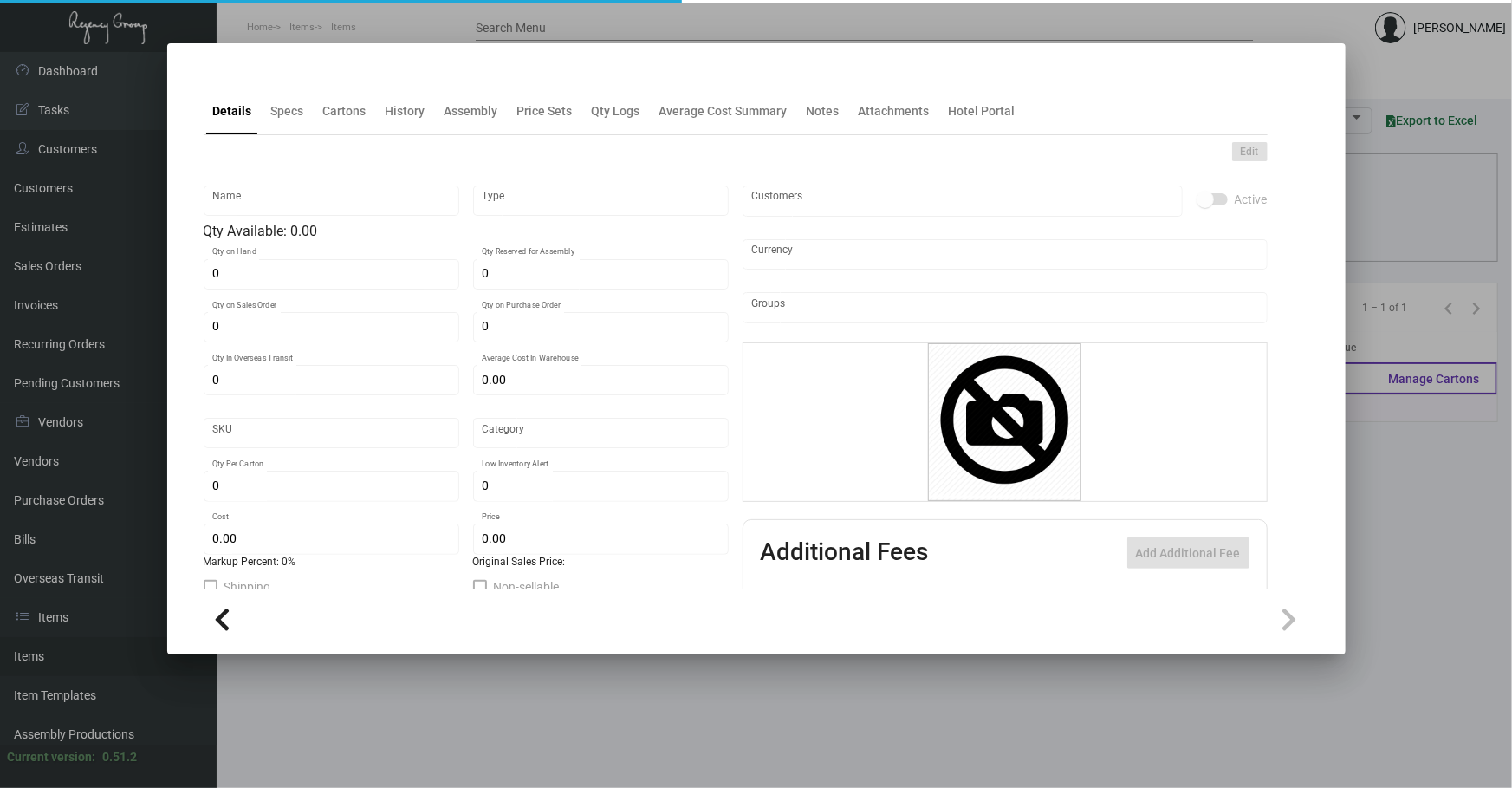
type input "Standard"
type input "1"
type input "$ 0.43069"
type input "$ 0.55"
checkbox input "true"
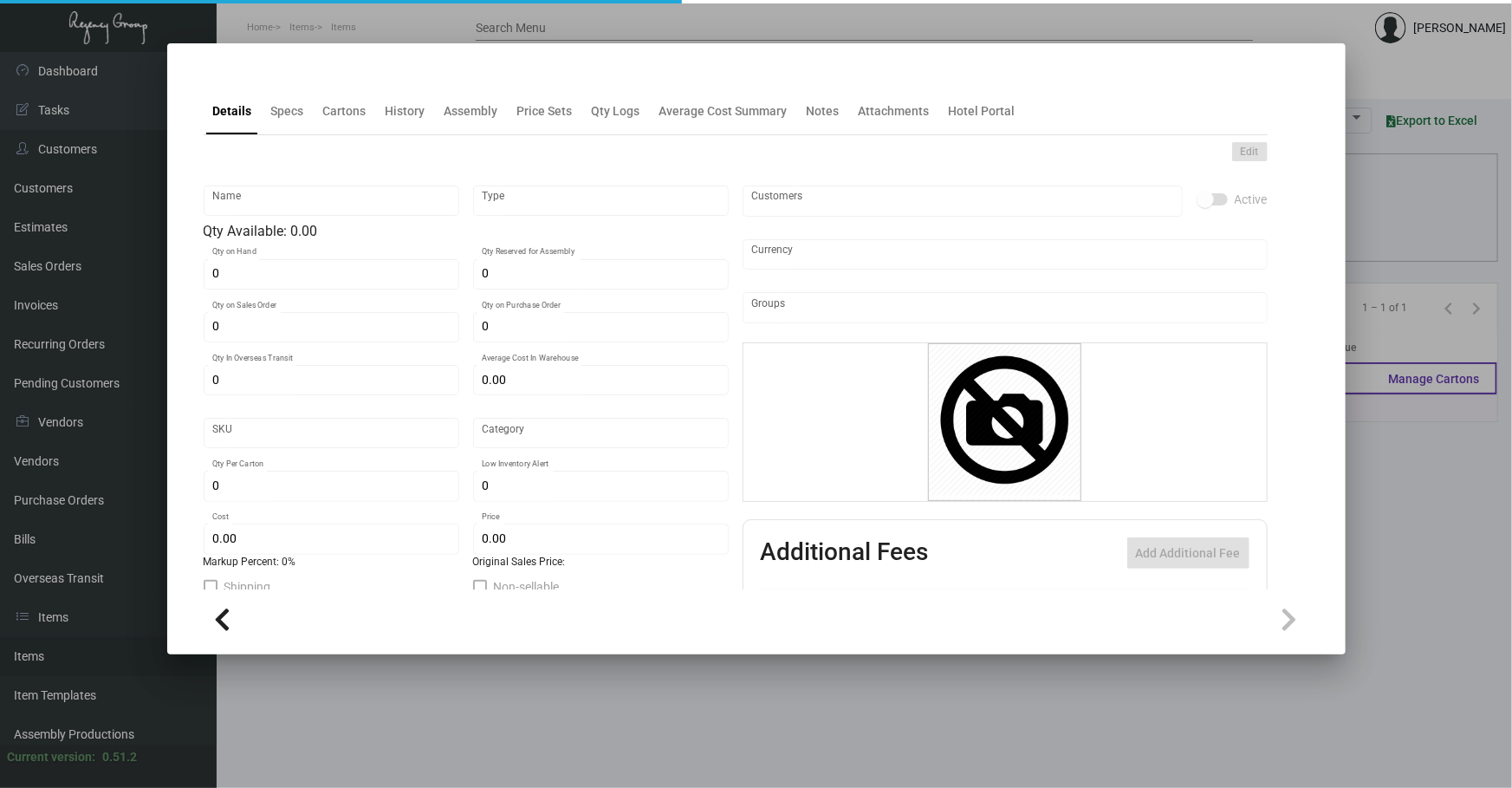
checkbox input "true"
type input "United States Dollar $"
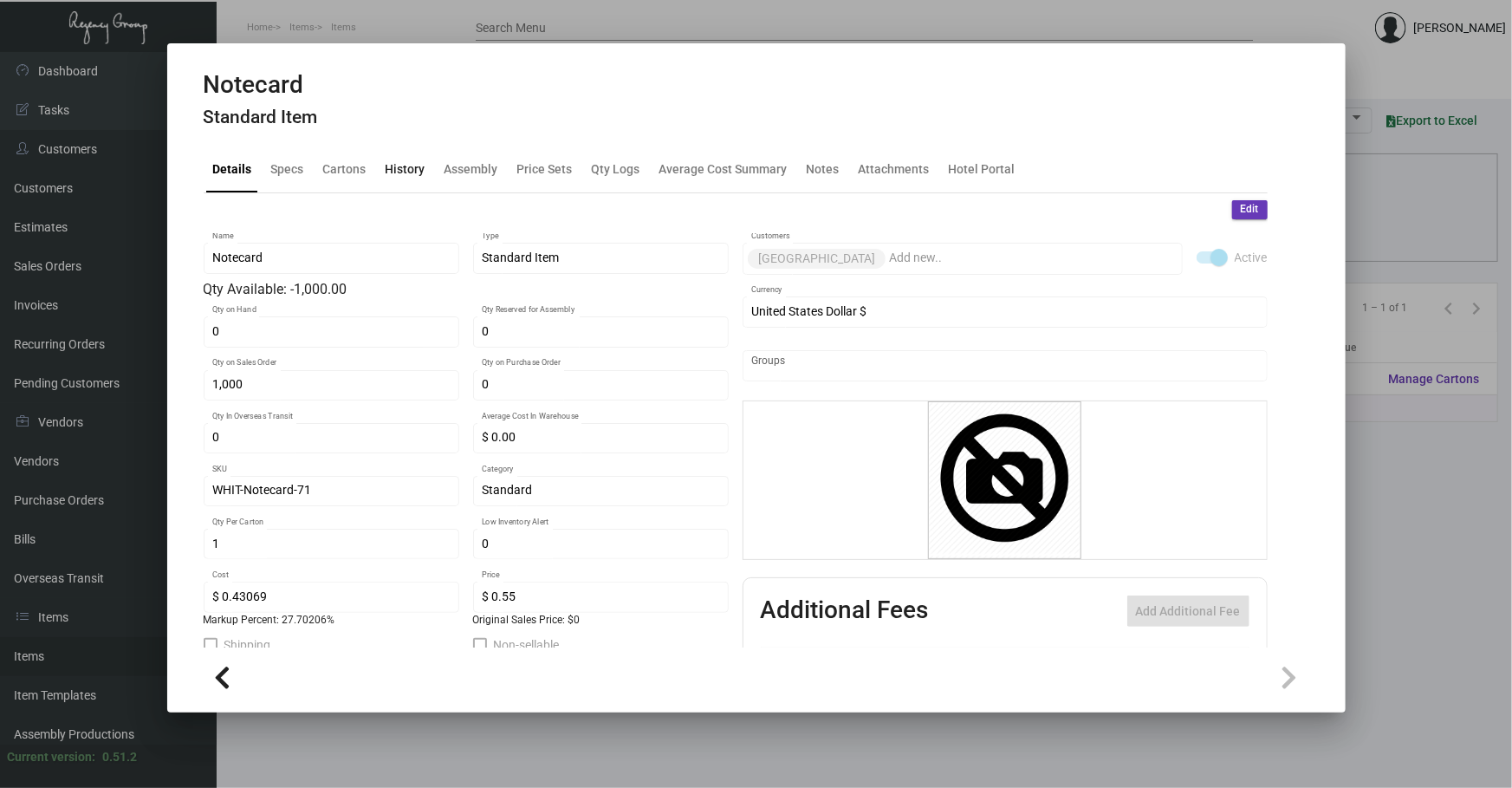
click at [412, 157] on div "History" at bounding box center [405, 169] width 54 height 42
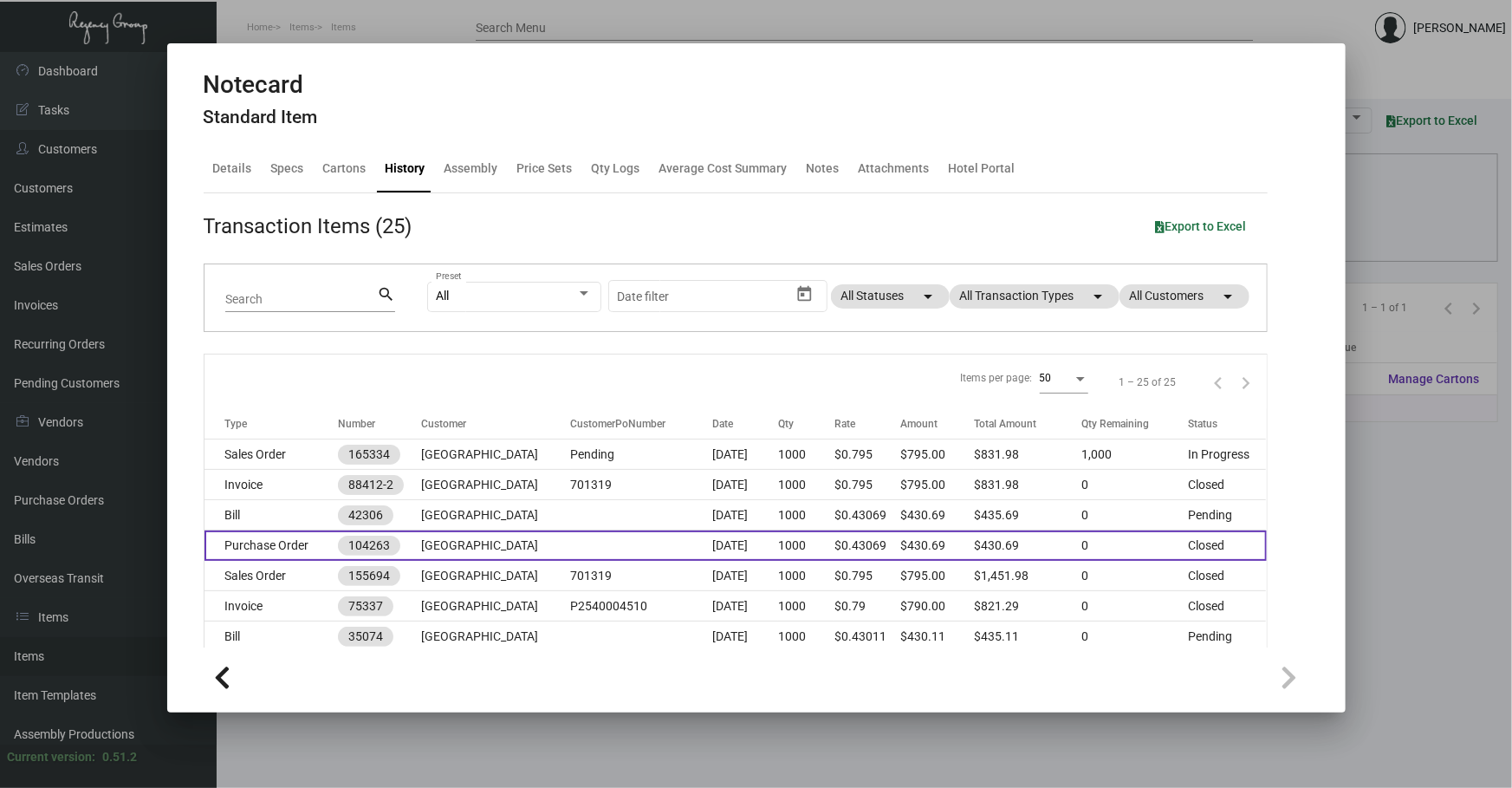
click at [848, 537] on td "$0.43069" at bounding box center [866, 545] width 65 height 30
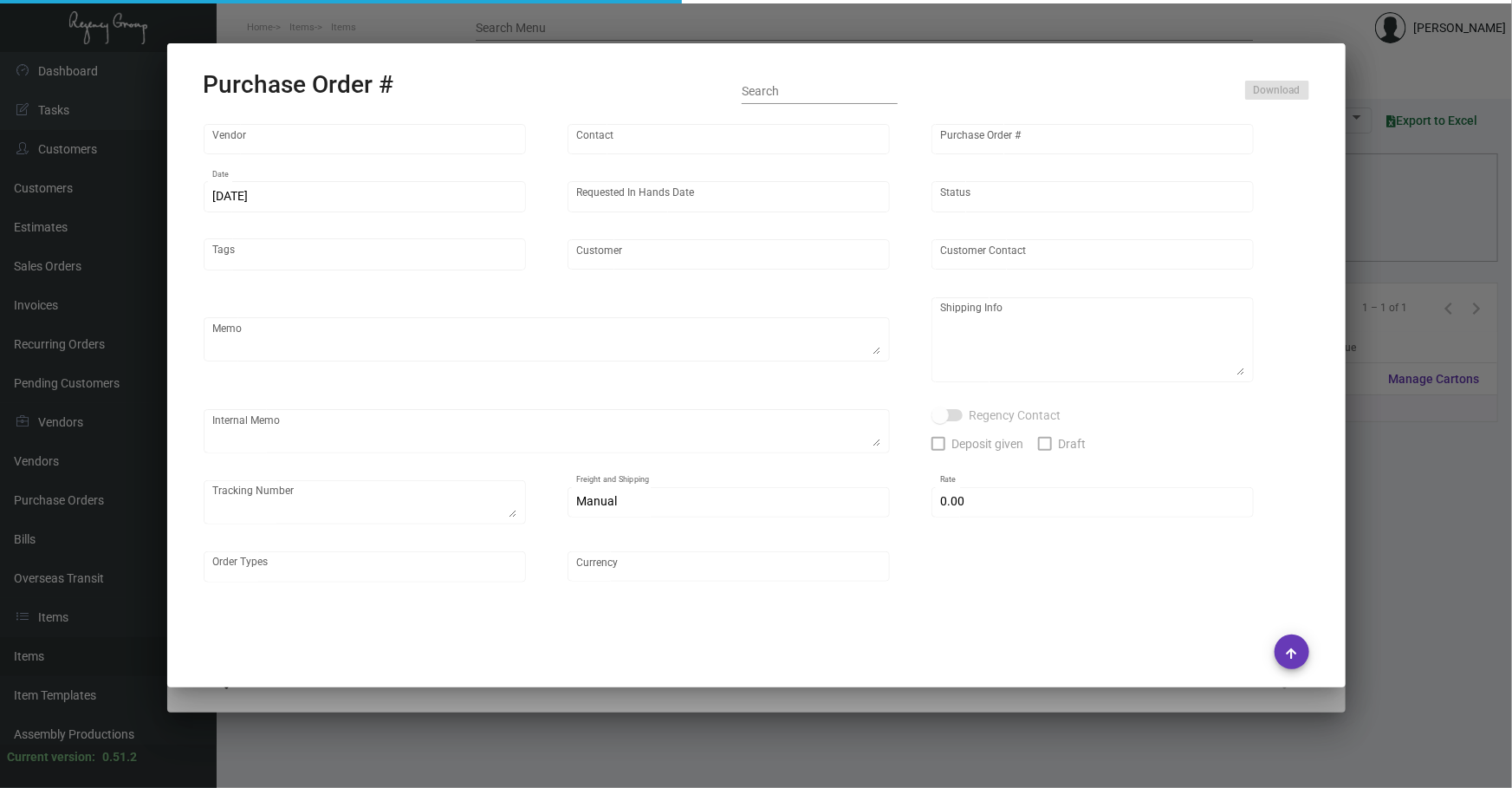
type input "Team Concept"
type input "[PERSON_NAME]"
type input "104263"
type input "[DATE]"
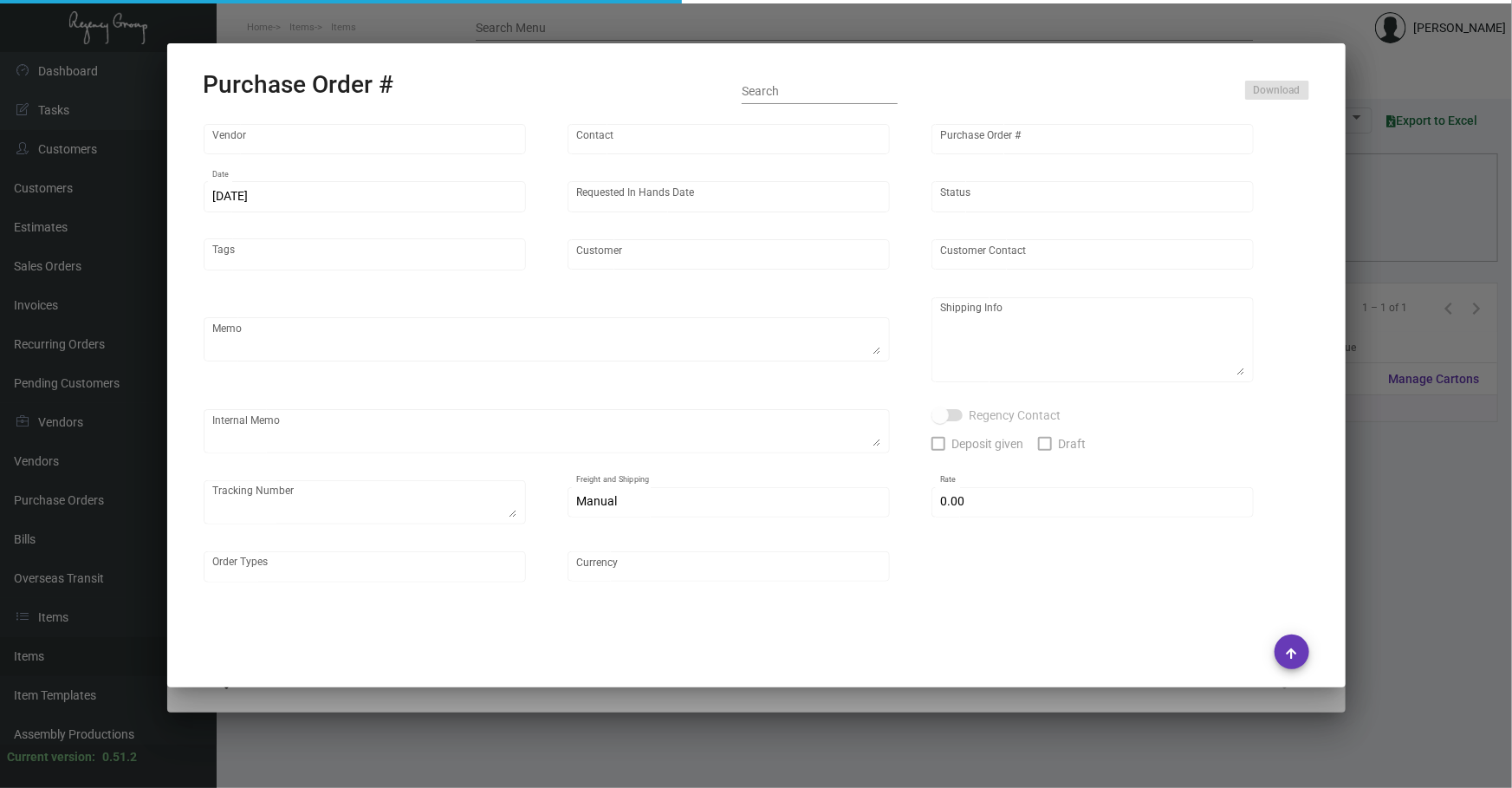
type input "[GEOGRAPHIC_DATA]"
type input "[PERSON_NAME]"
type textarea "Please send proof for approval to [EMAIL_ADDRESS][DOMAIN_NAME] with me cc'ed. *…"
type textarea "[GEOGRAPHIC_DATA] - [PERSON_NAME] [STREET_ADDRESS][PERSON_NAME]"
type textarea "[DATE] - Art approved vendor's proof. Production 6-9 BD."
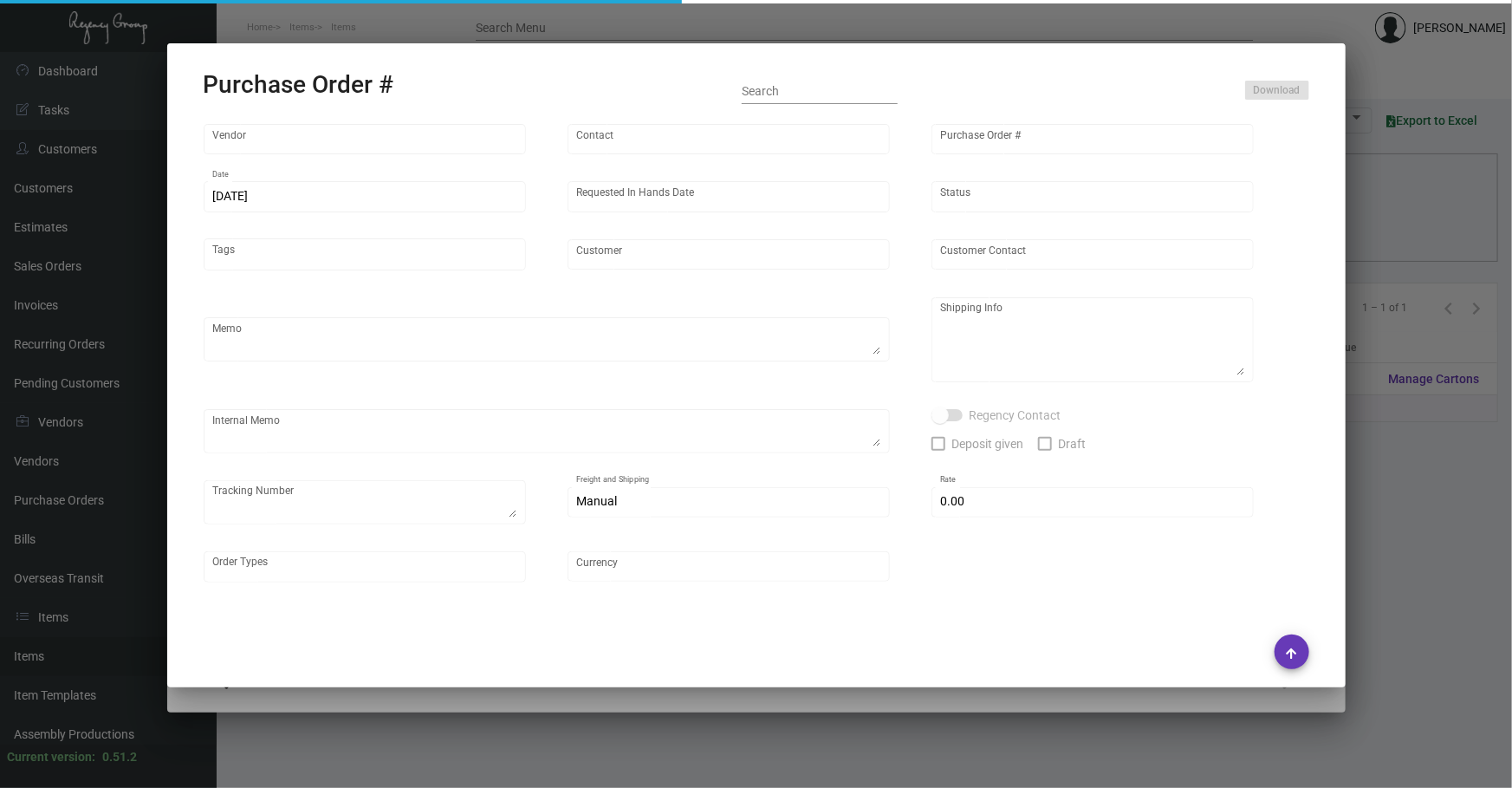
type input "$ 0.00"
type input "United States Dollar $"
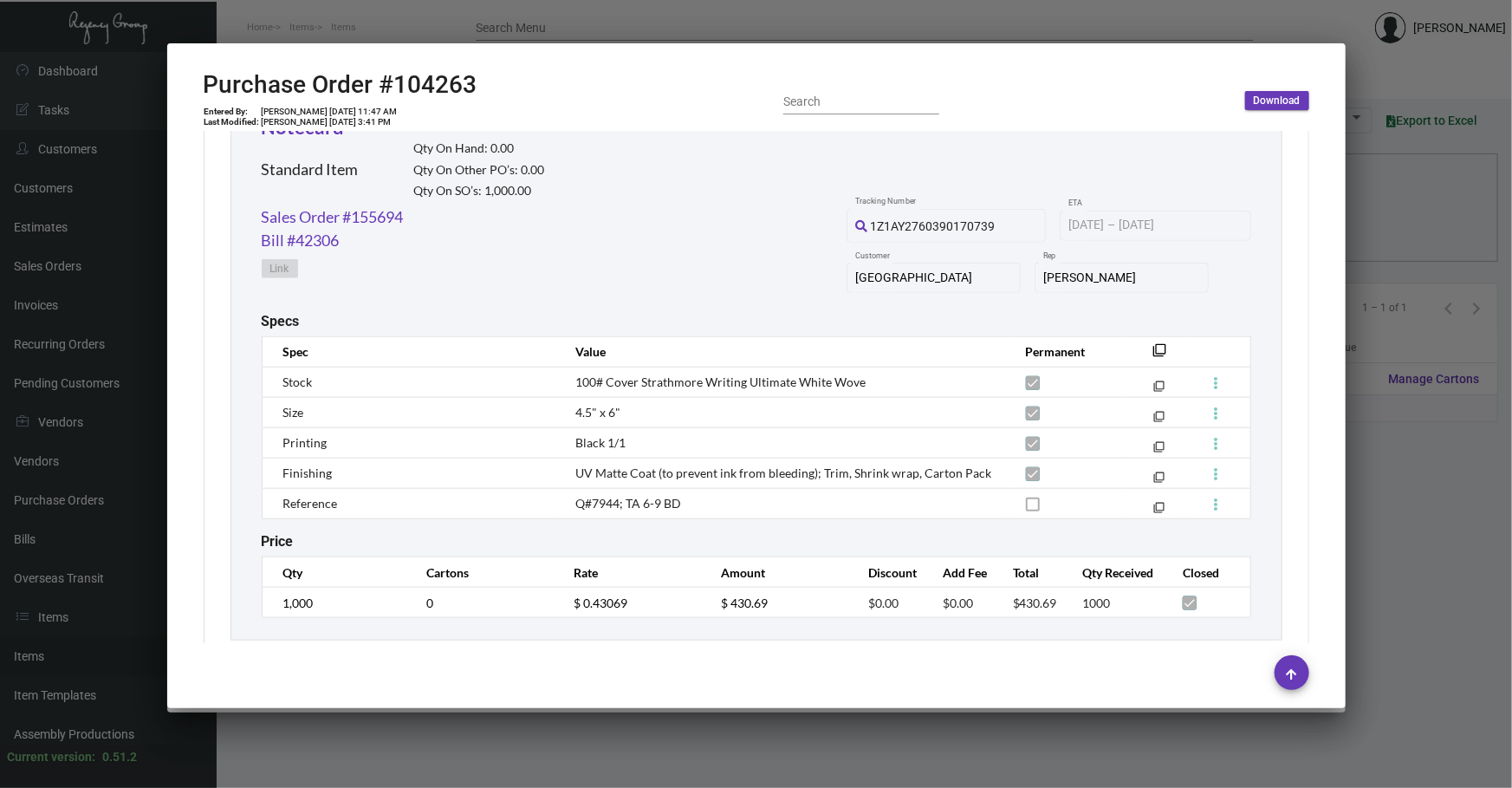
scroll to position [881, 0]
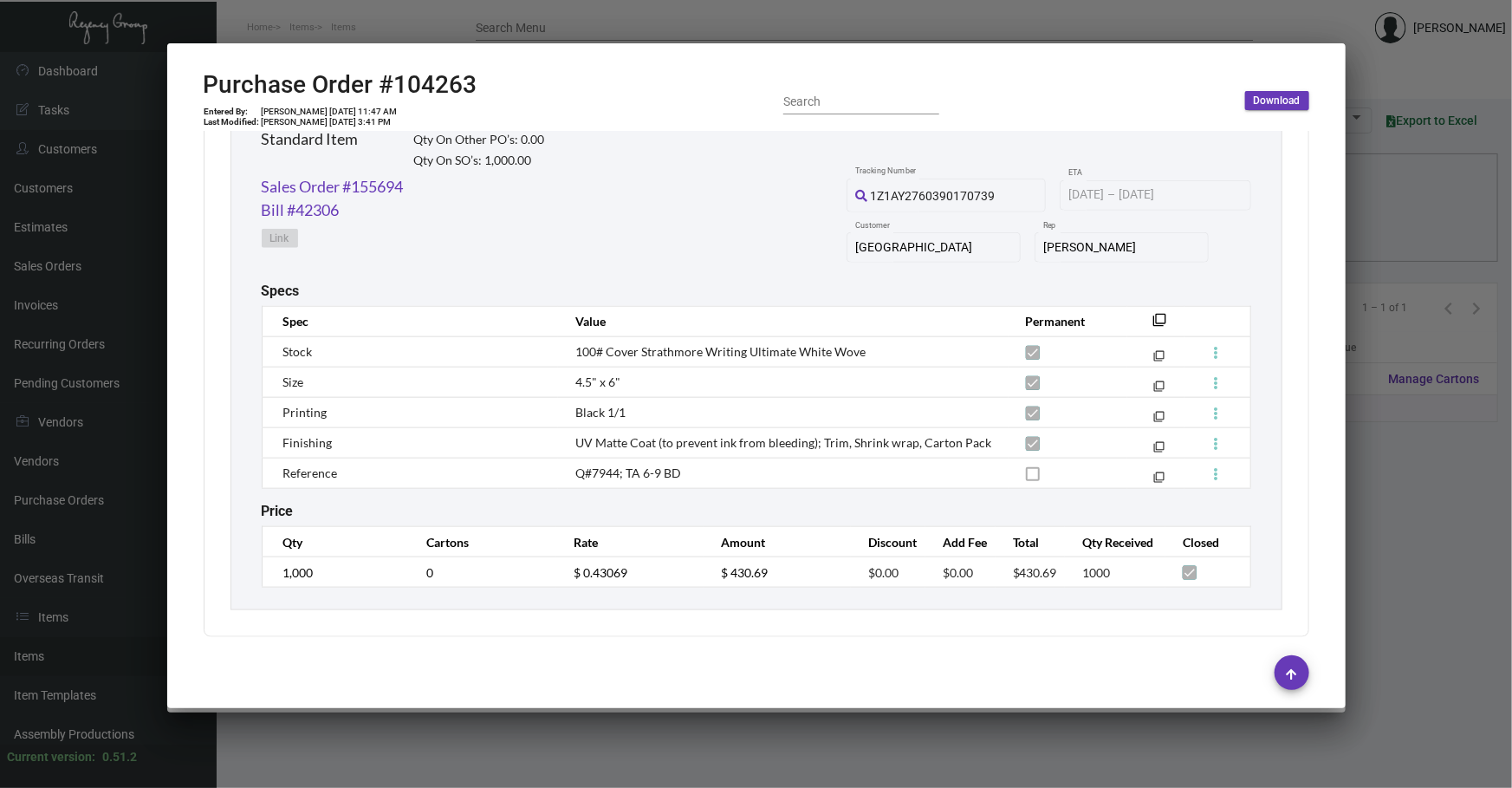
click at [807, 702] on div at bounding box center [756, 673] width 1105 height 59
click at [791, 719] on div at bounding box center [756, 394] width 1512 height 788
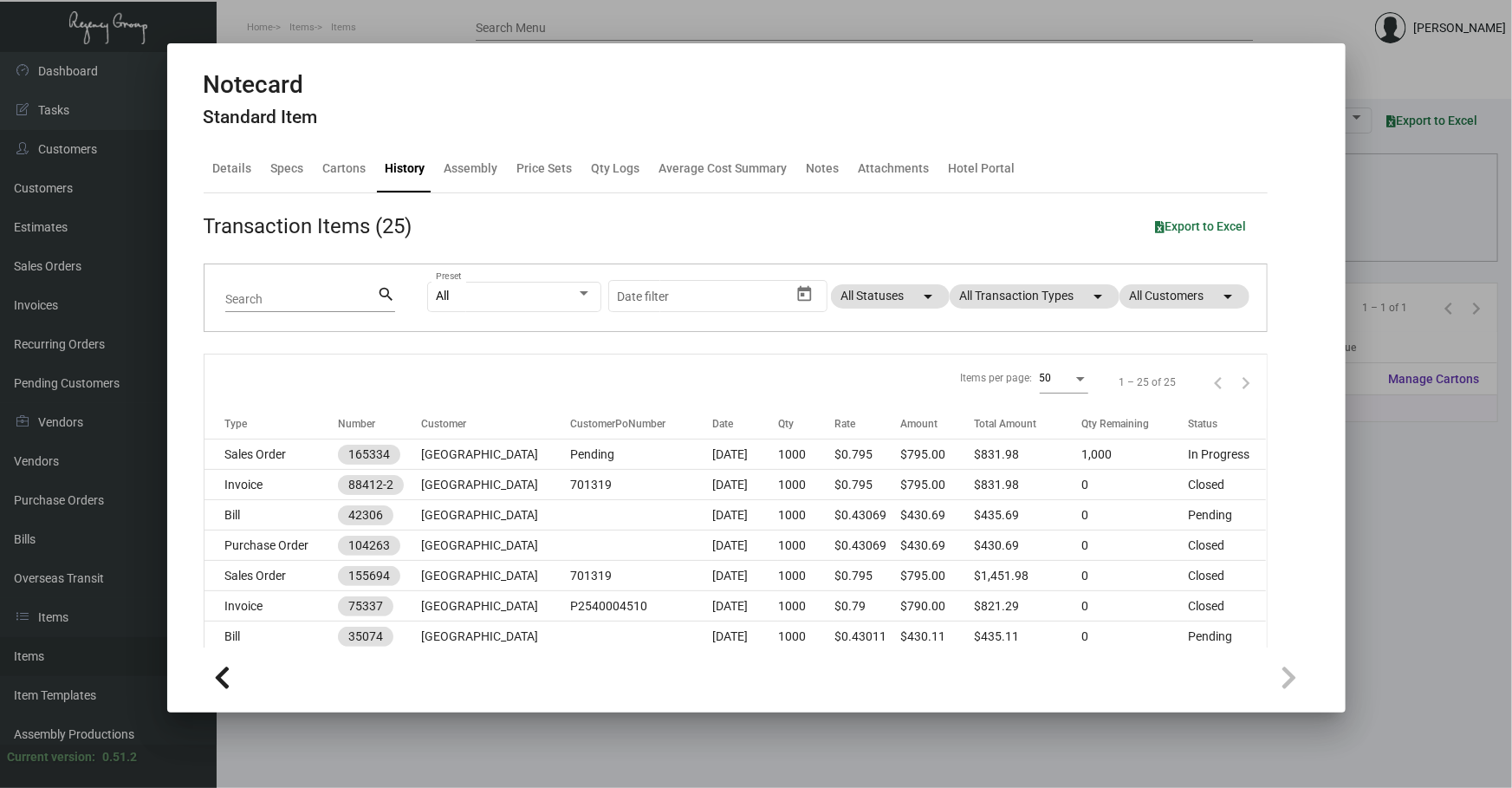
click at [739, 754] on div at bounding box center [756, 394] width 1512 height 788
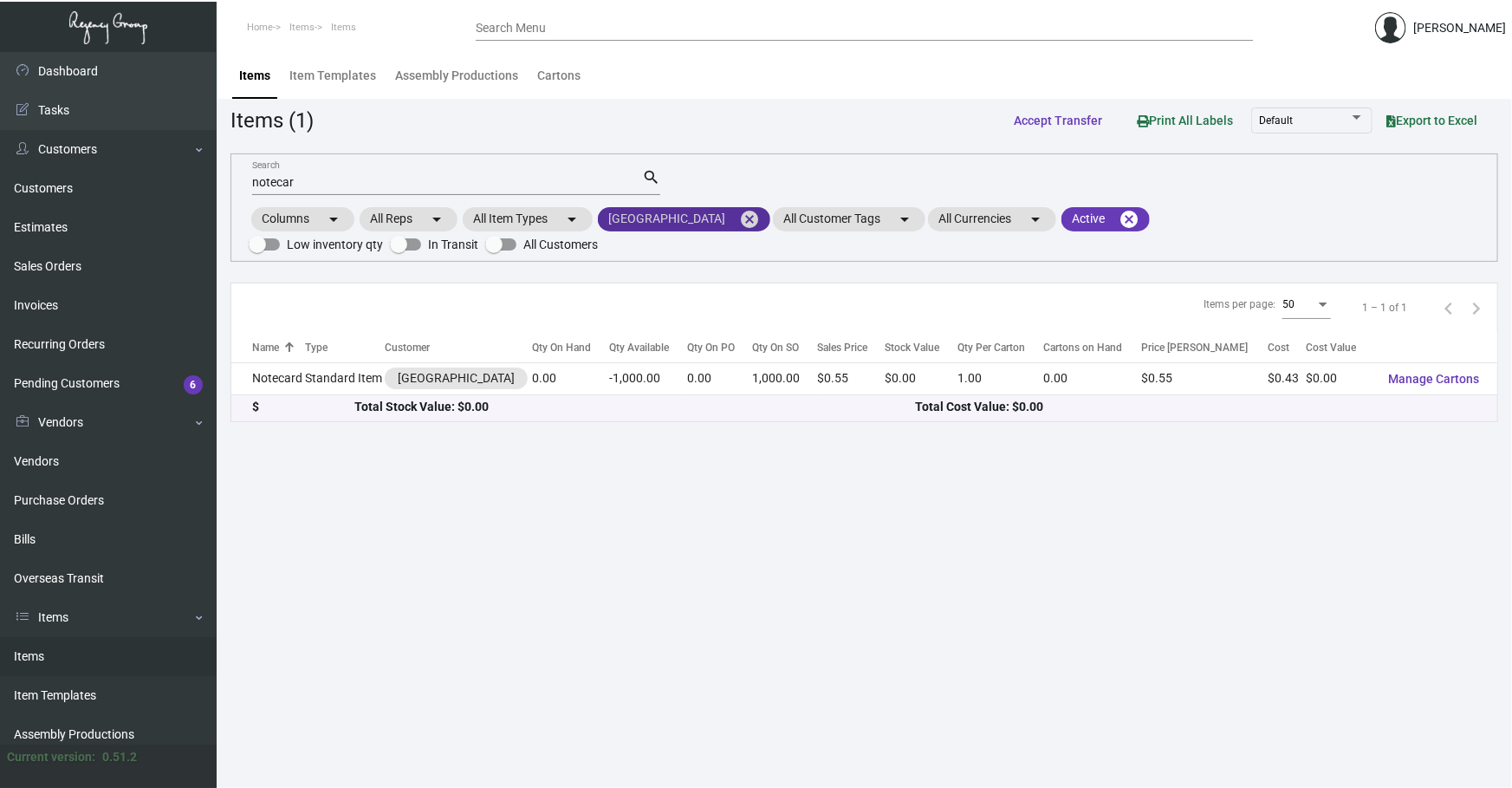
click at [739, 221] on mat-icon "cancel" at bounding box center [749, 219] width 21 height 21
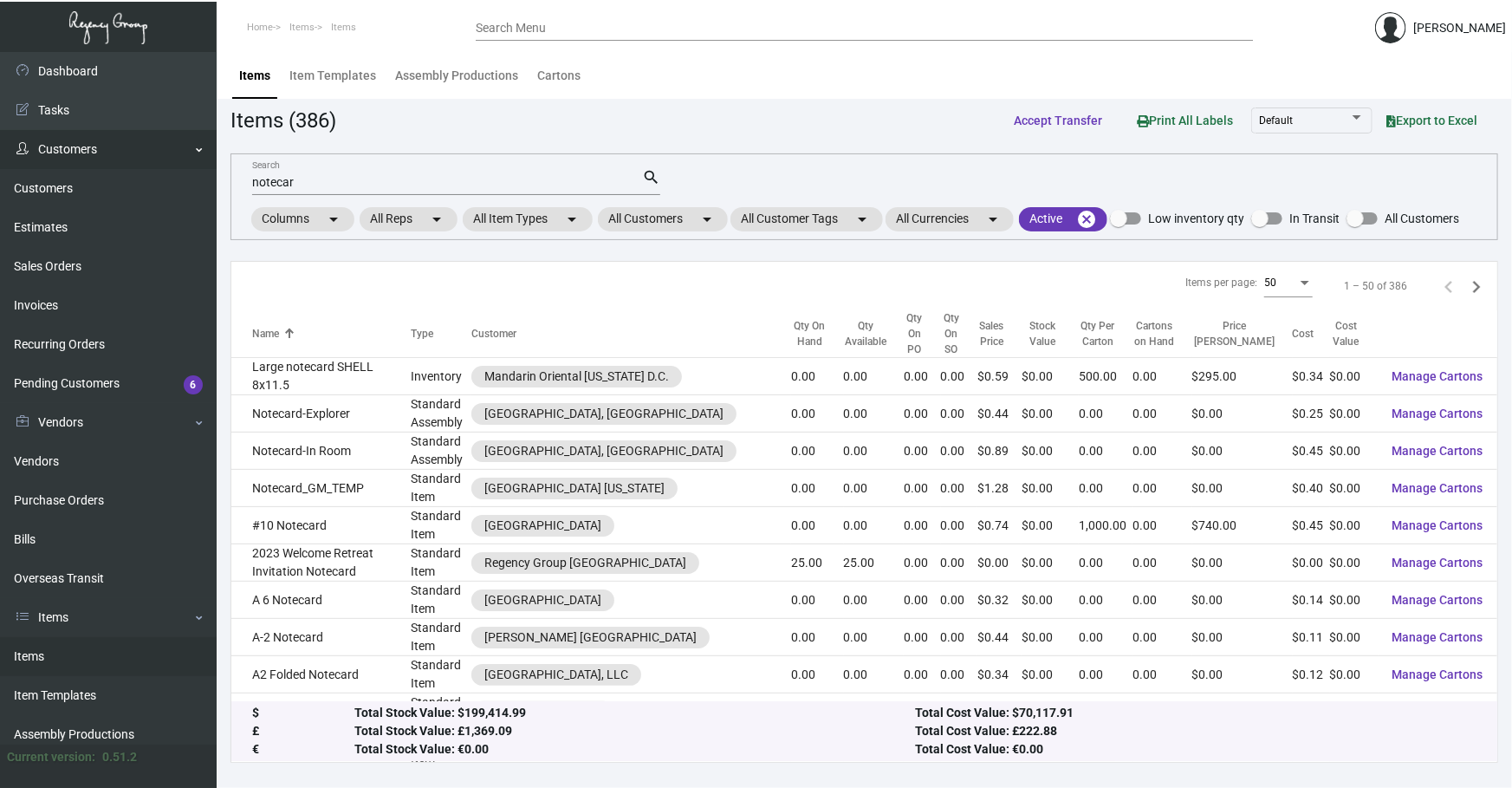
drag, startPoint x: 537, startPoint y: 181, endPoint x: 0, endPoint y: 166, distance: 537.2
click at [0, 169] on div "Dashboard Dashboard Tasks Customers Customers Estimates Sales Orders Invoices R…" at bounding box center [756, 419] width 1512 height 735
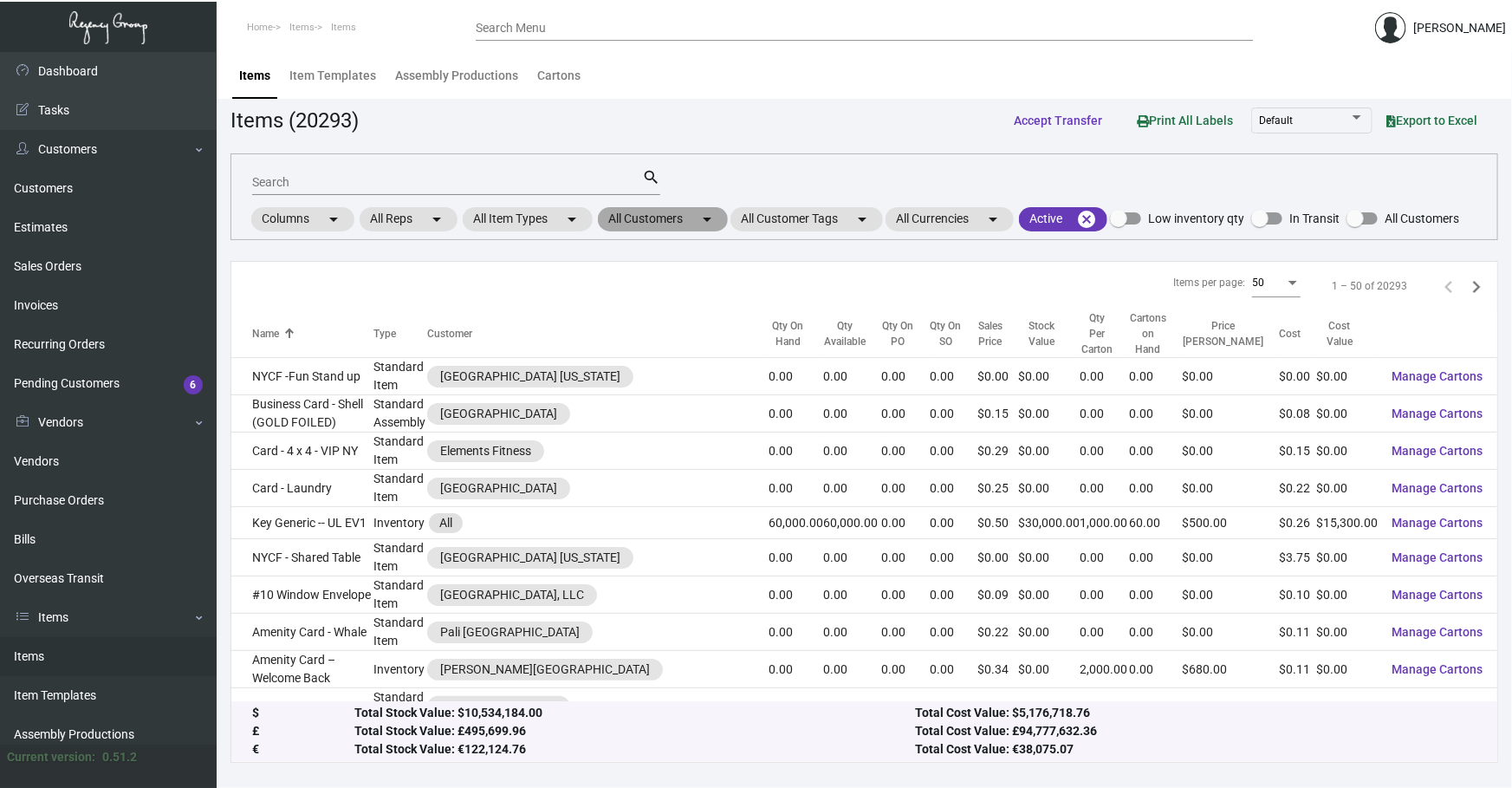
click at [677, 212] on mat-chip "All Customers arrow_drop_down" at bounding box center [662, 219] width 130 height 24
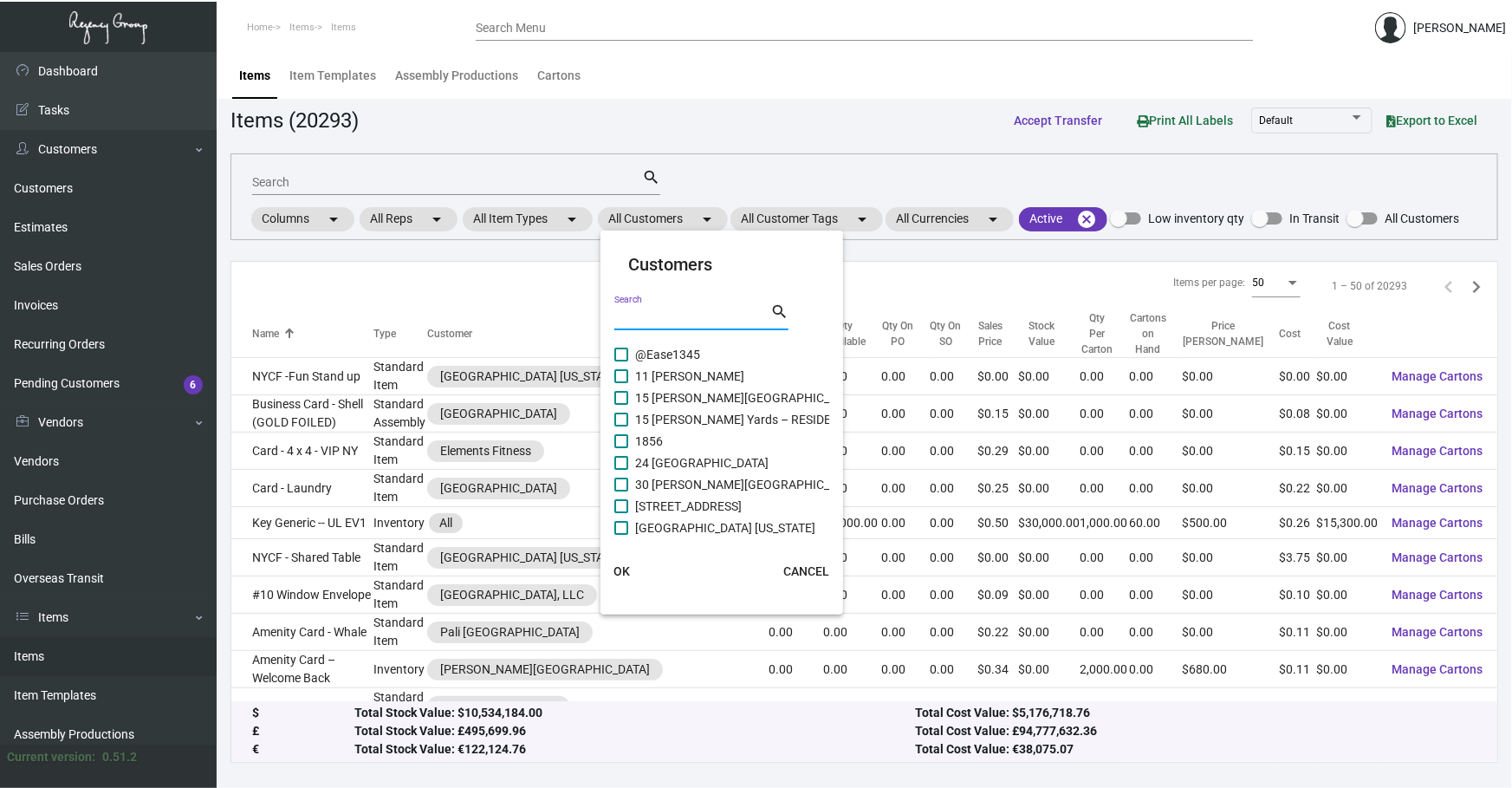
click at [651, 315] on input "Search" at bounding box center [692, 316] width 156 height 14
type input "o"
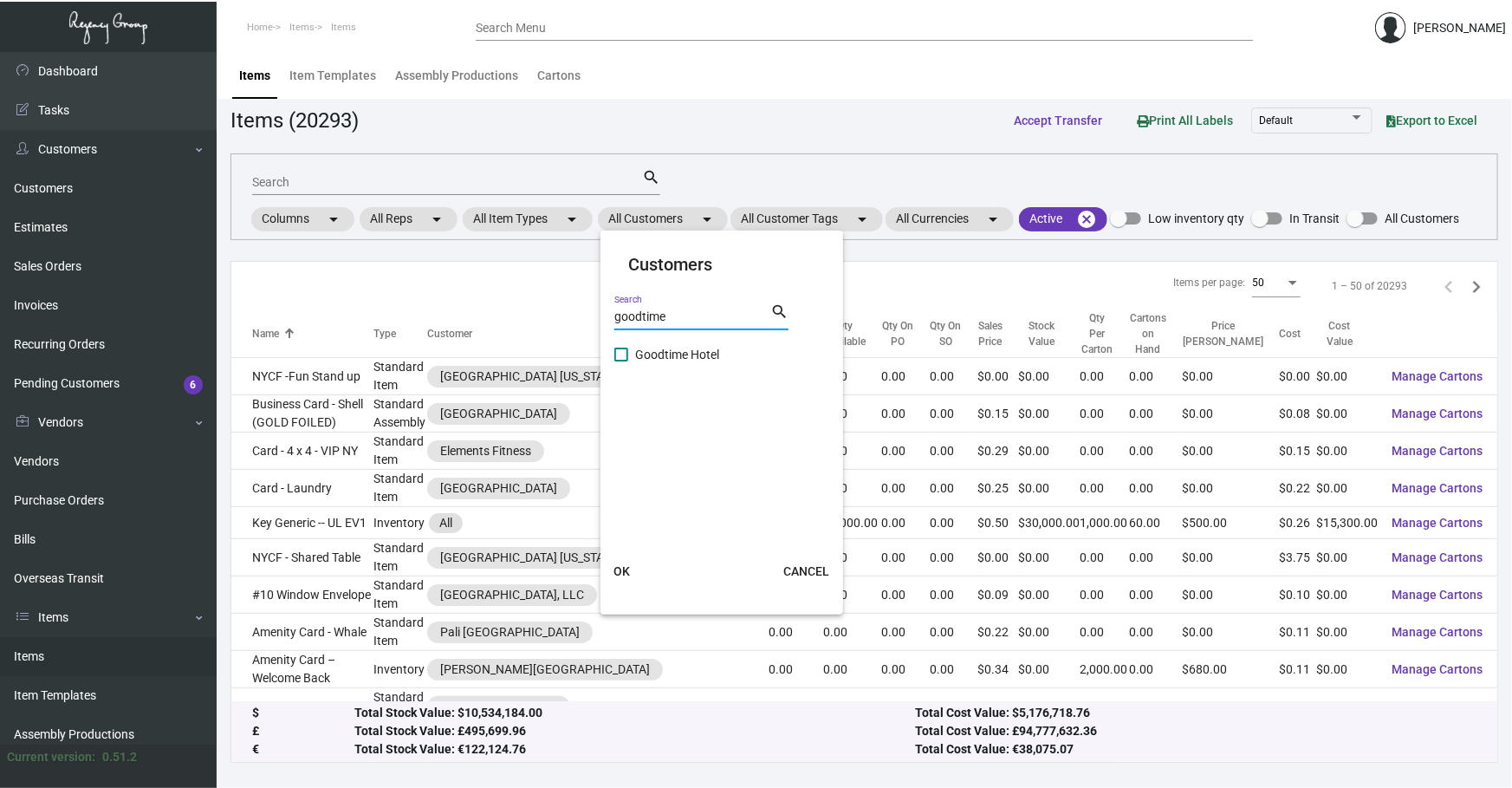
type input "goodtime"
click at [649, 350] on span "Goodtime Hotel" at bounding box center [676, 354] width 84 height 21
click at [621, 362] on input "Goodtime Hotel" at bounding box center [620, 362] width 1 height 1
checkbox input "true"
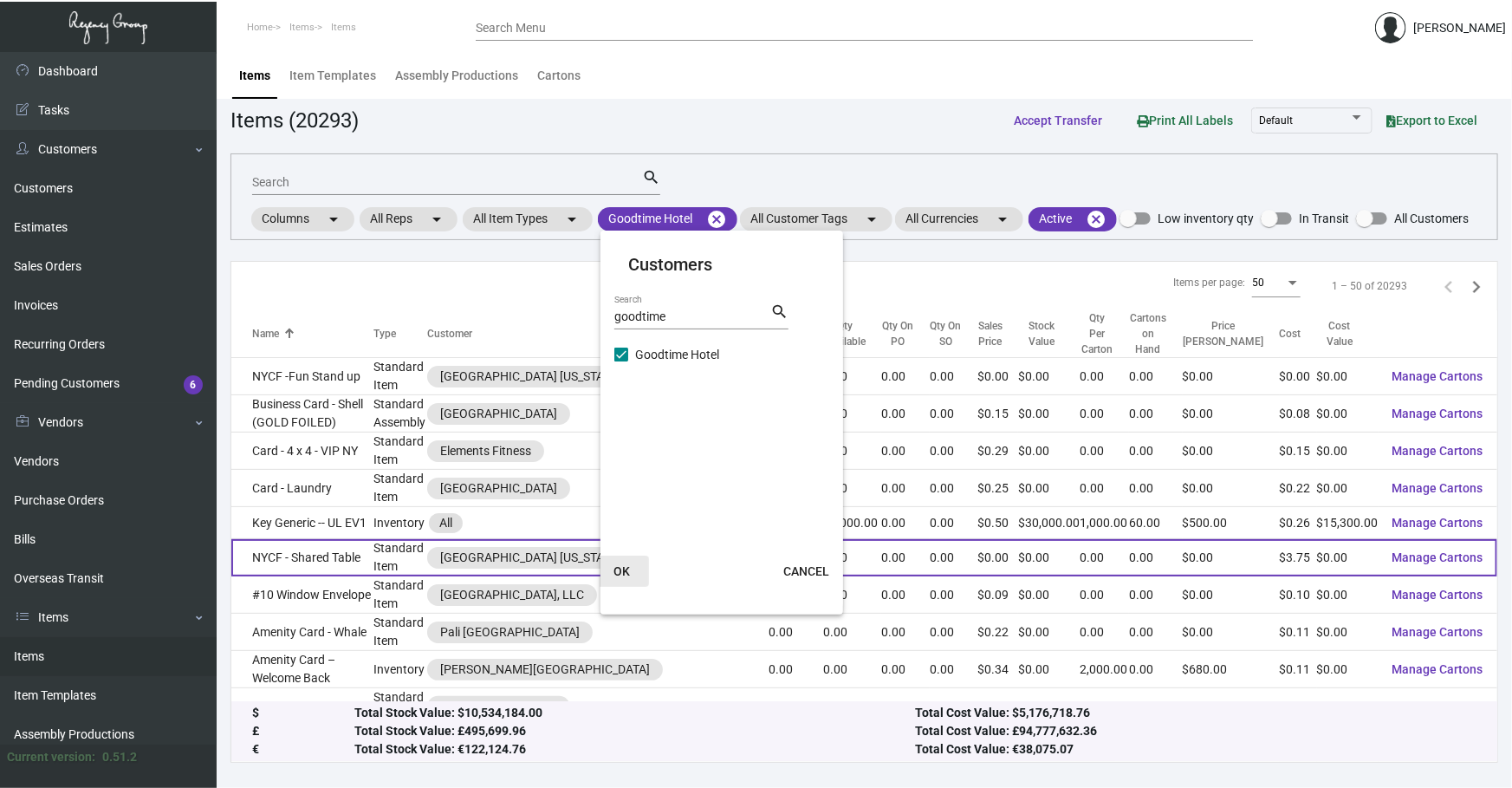
click at [619, 557] on button "OK" at bounding box center [621, 571] width 55 height 31
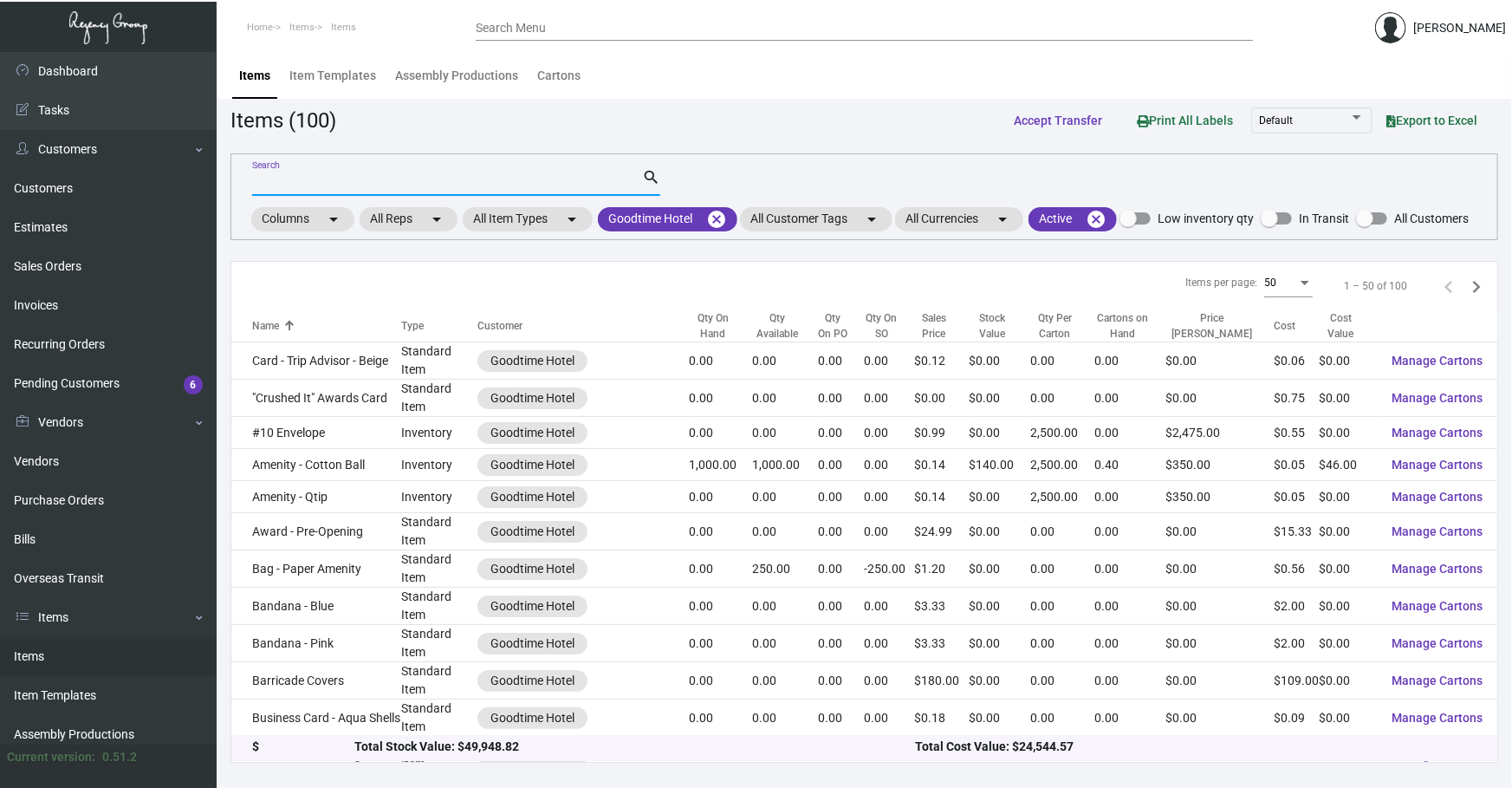
click at [406, 183] on input "Search" at bounding box center [446, 183] width 390 height 14
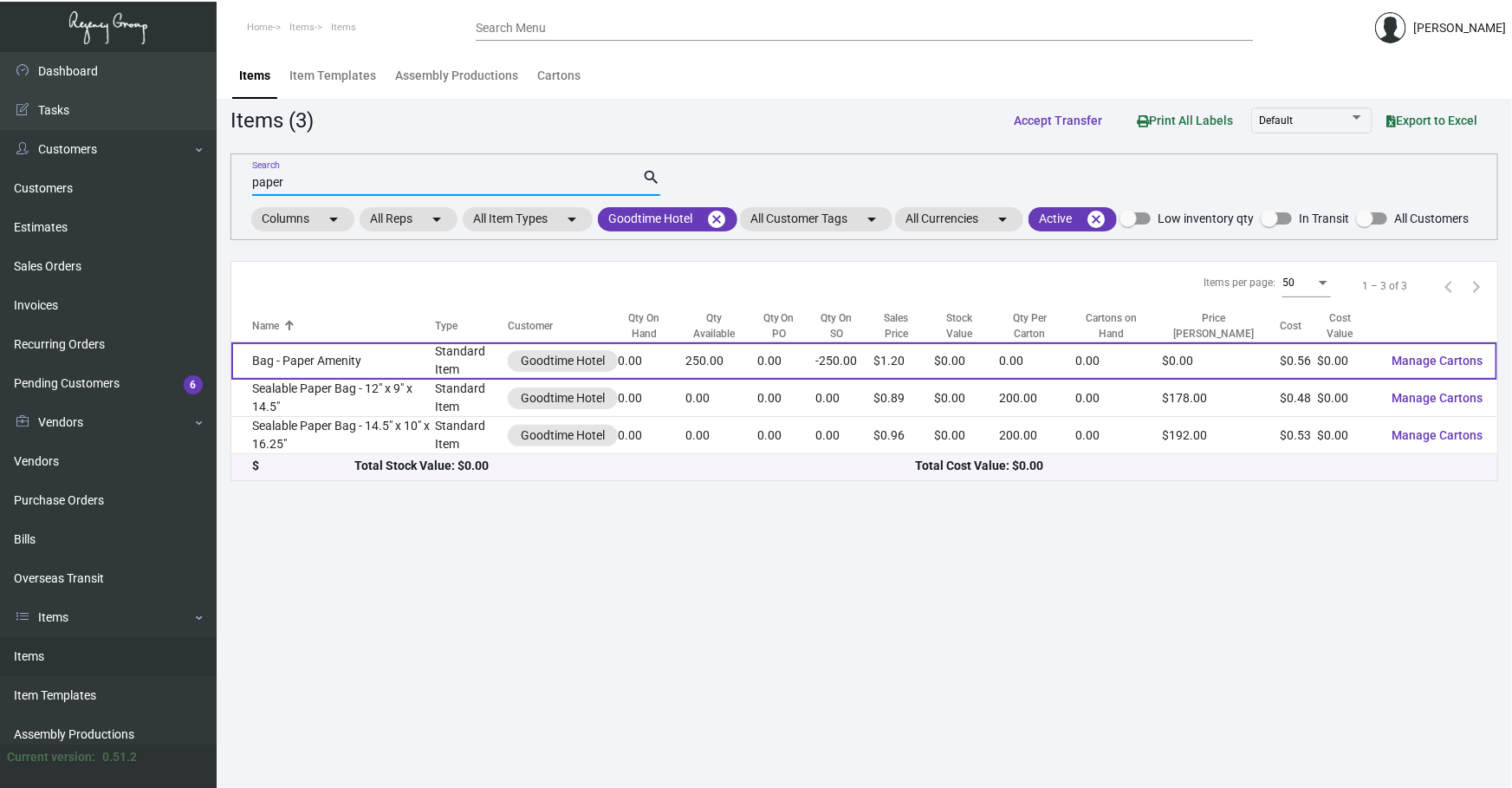
type input "paper"
click at [320, 364] on td "Bag - Paper Amenity" at bounding box center [334, 361] width 205 height 37
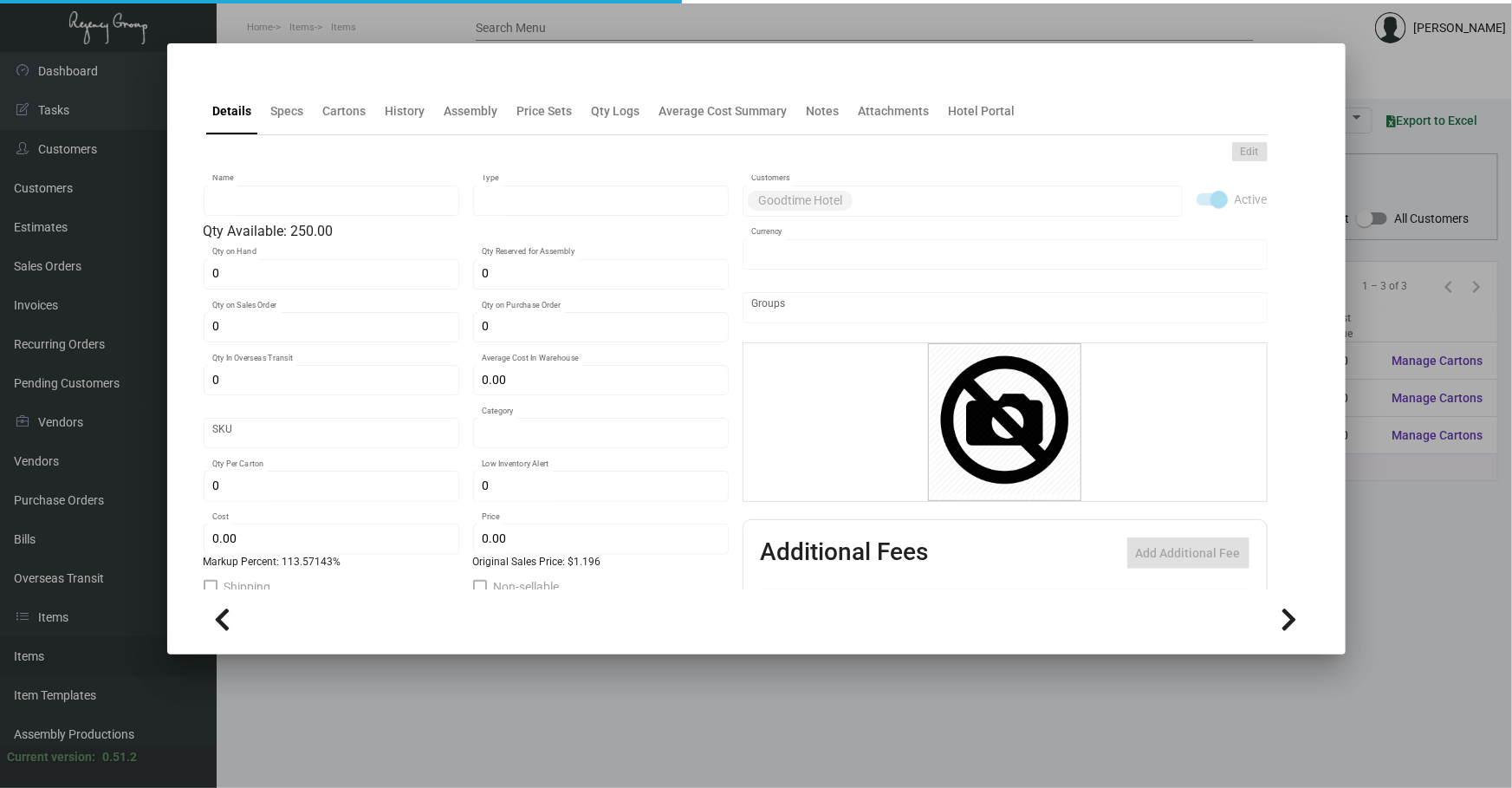
type input "Bag - Paper Amenity"
type input "Standard Item"
type input "-250"
type input "$ 0.00"
type input "Standard"
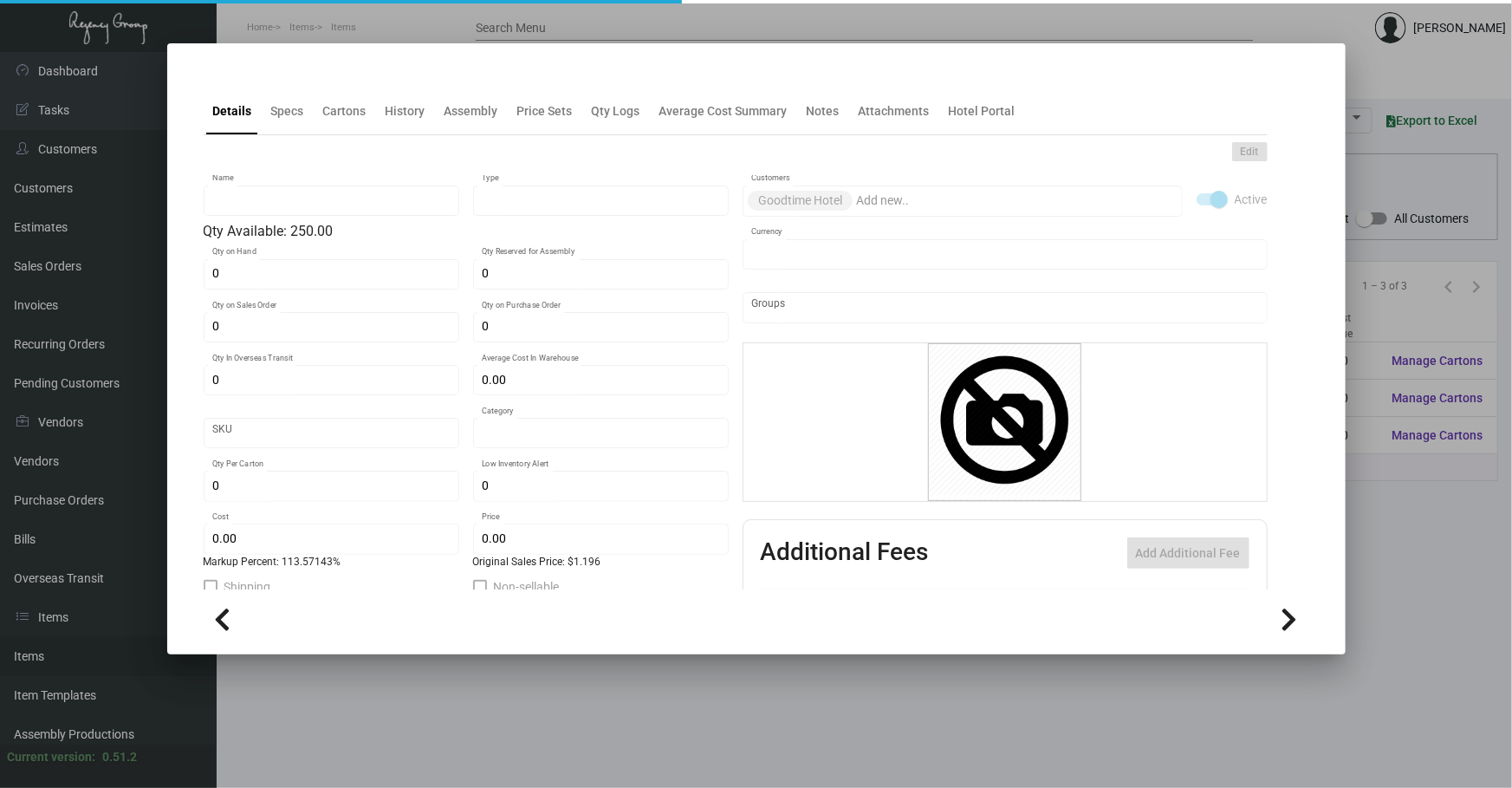
type input "$ 0.56"
type input "$ 1.196"
checkbox input "true"
type input "United States Dollar $"
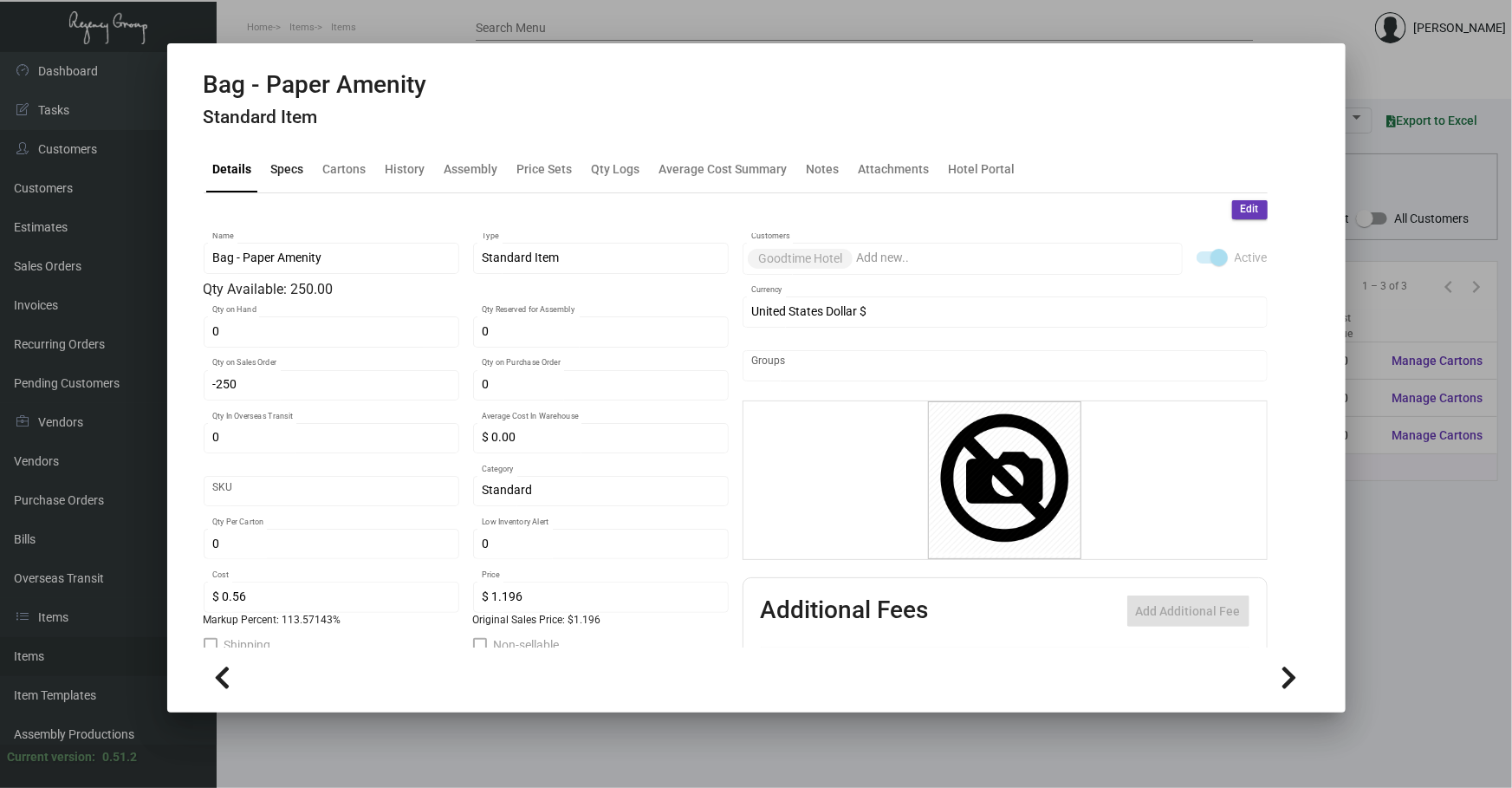
drag, startPoint x: 287, startPoint y: 167, endPoint x: 297, endPoint y: 173, distance: 11.7
click at [288, 167] on div "Specs" at bounding box center [288, 169] width 33 height 18
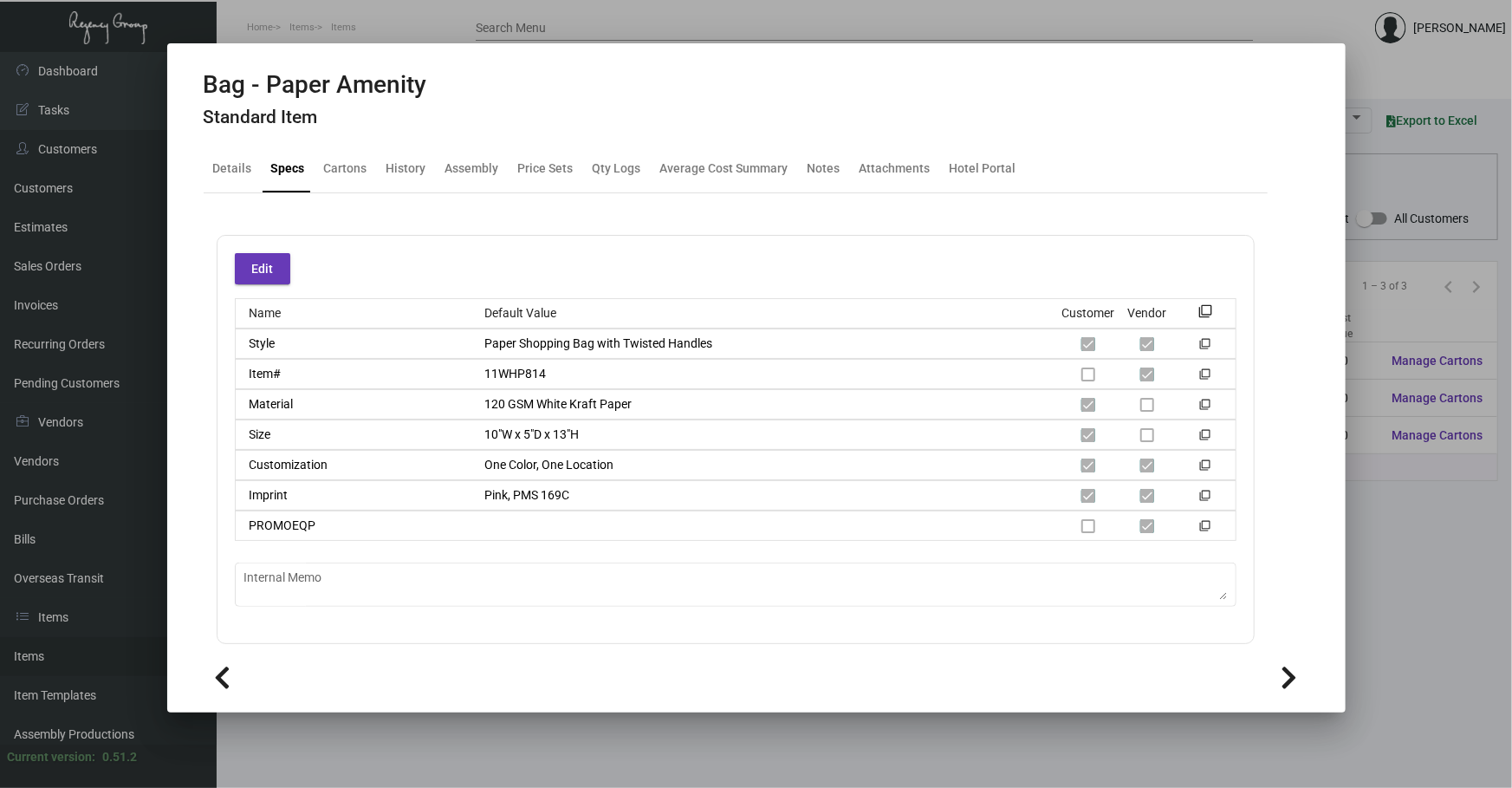
click at [635, 727] on div at bounding box center [756, 394] width 1512 height 788
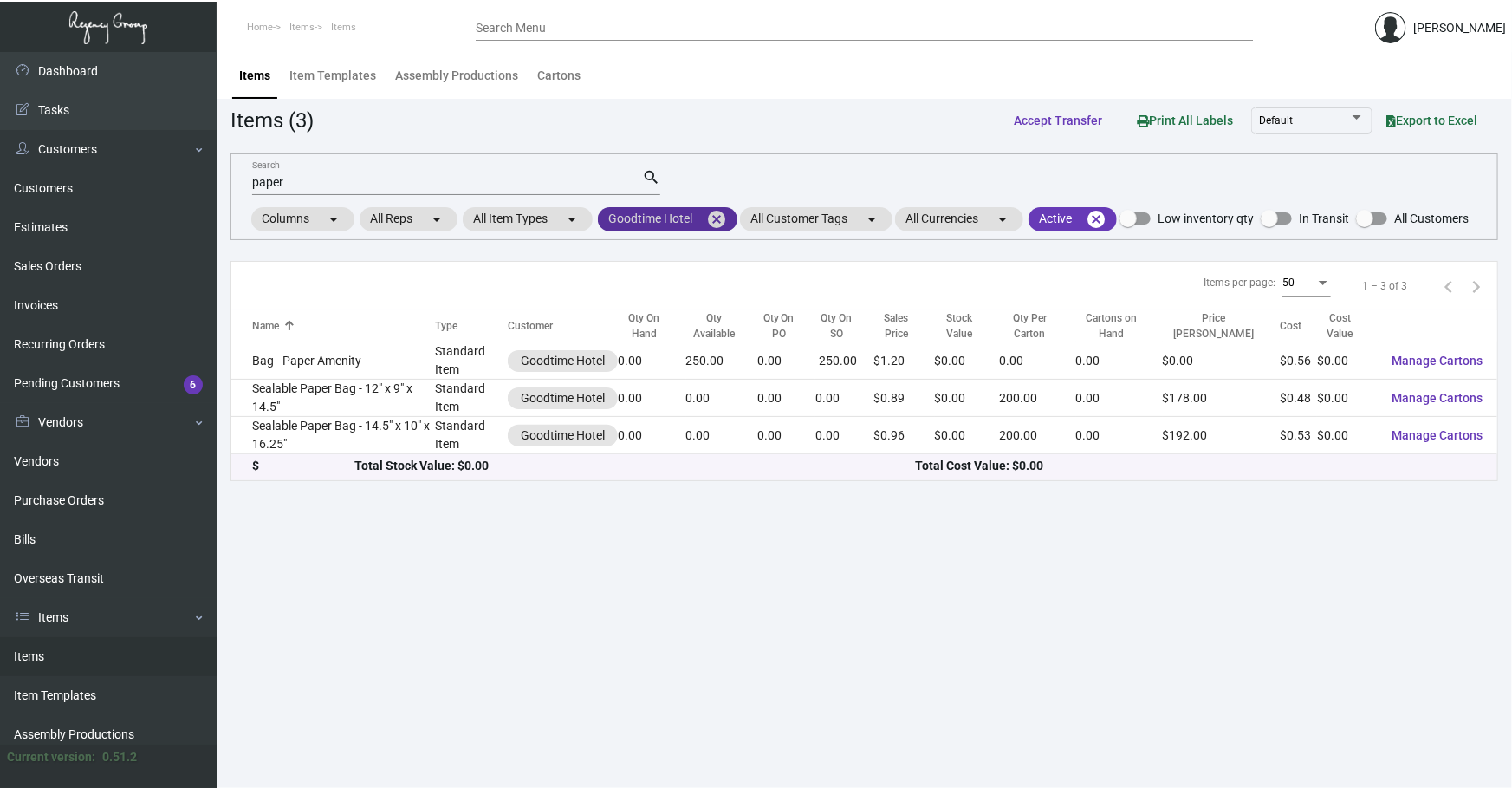
click at [714, 216] on mat-icon "cancel" at bounding box center [716, 219] width 21 height 21
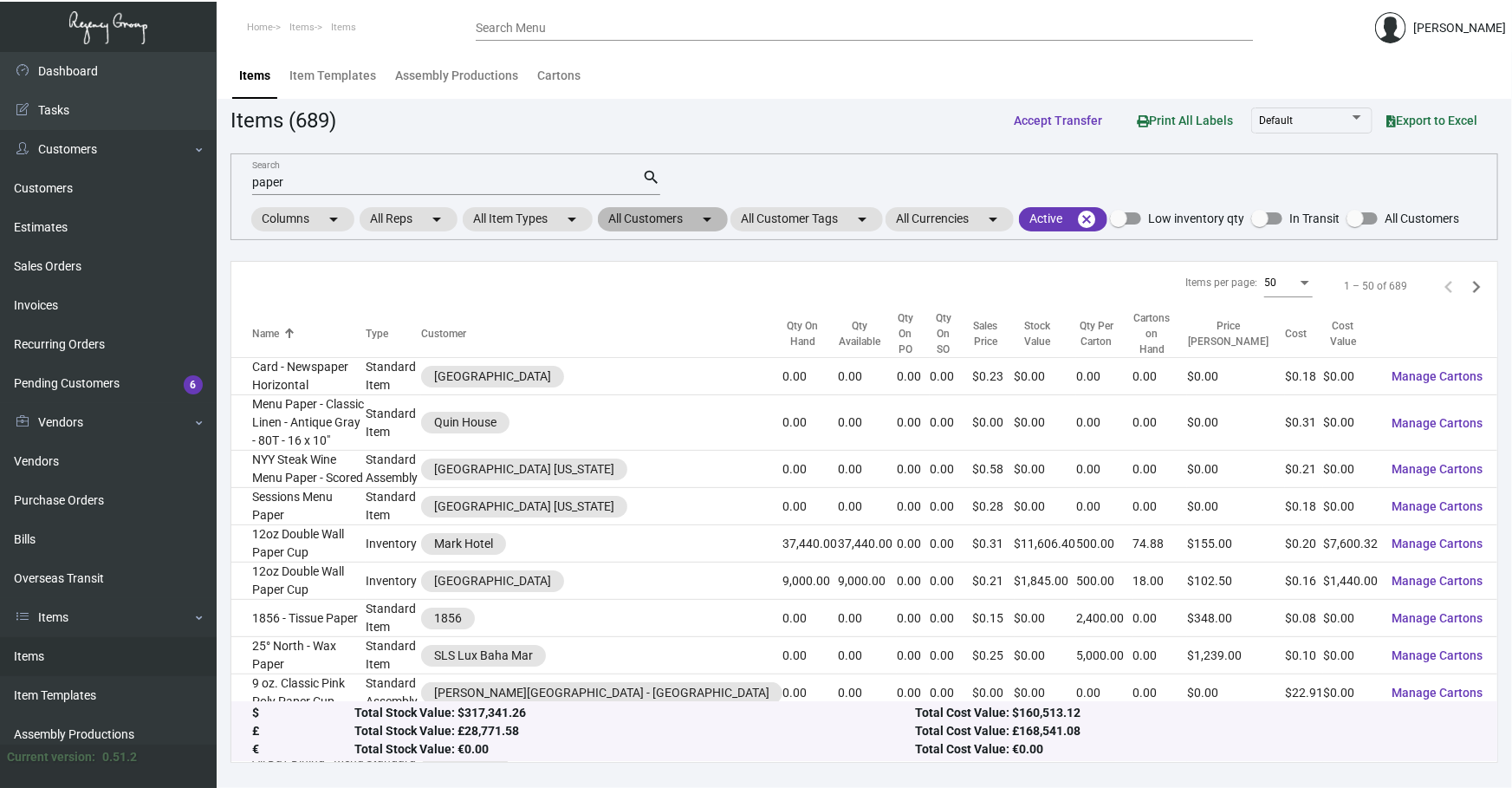
click at [683, 221] on mat-chip "All Customers arrow_drop_down" at bounding box center [662, 219] width 130 height 24
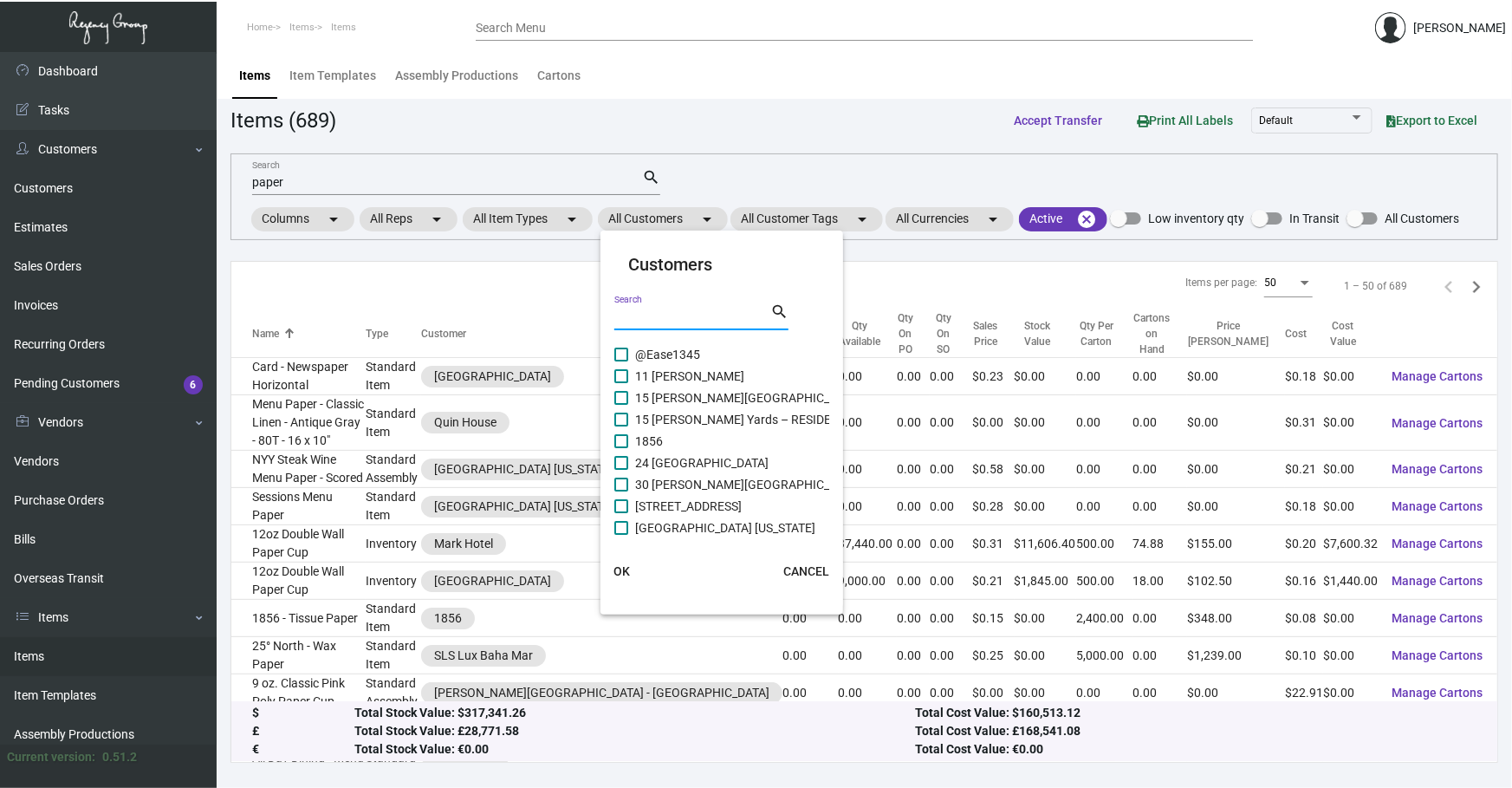
click at [662, 317] on input "Search" at bounding box center [692, 316] width 156 height 14
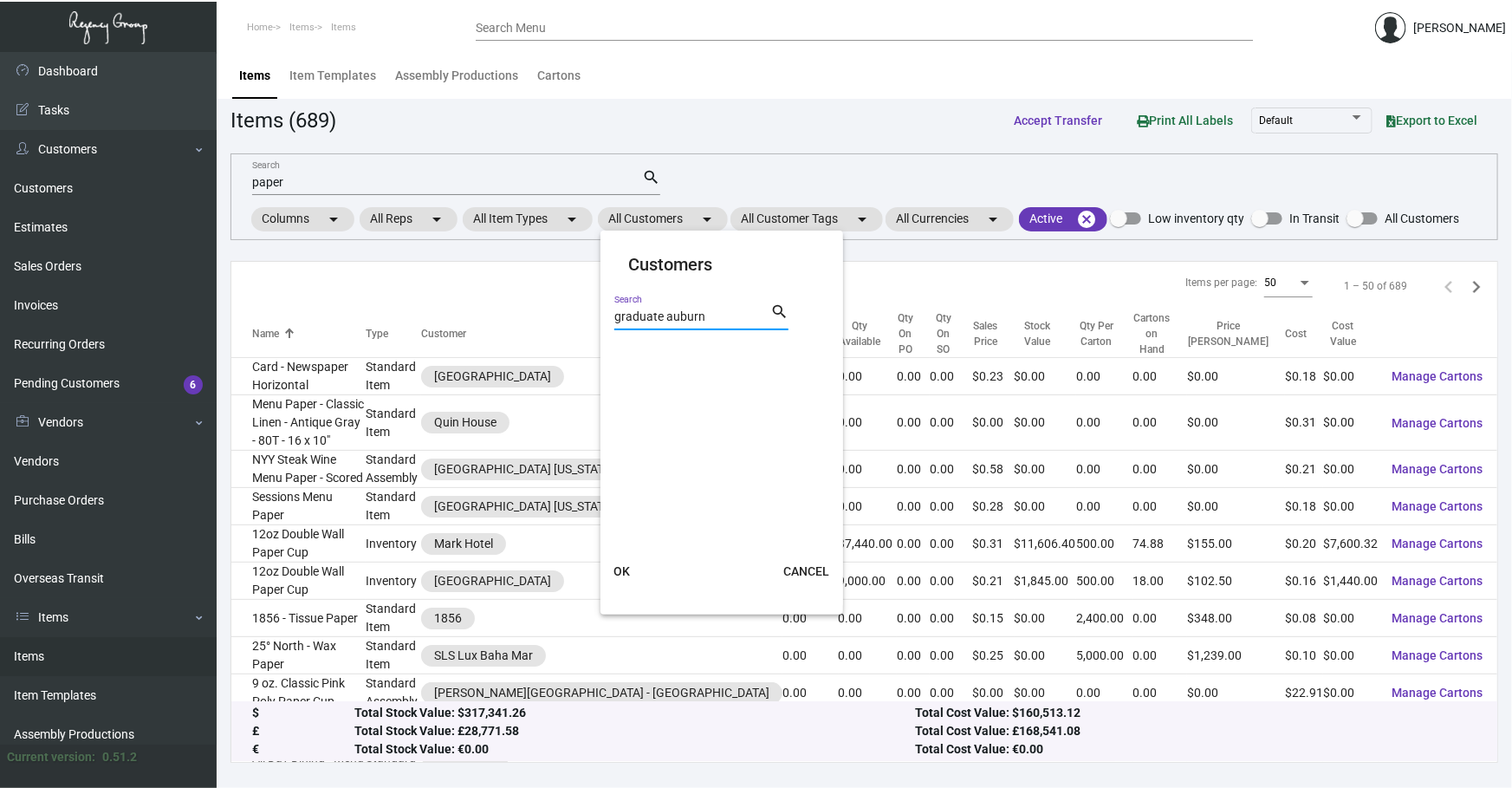
drag, startPoint x: 756, startPoint y: 316, endPoint x: 702, endPoint y: 316, distance: 54.0
click at [702, 316] on input "graduate auburn" at bounding box center [692, 316] width 156 height 14
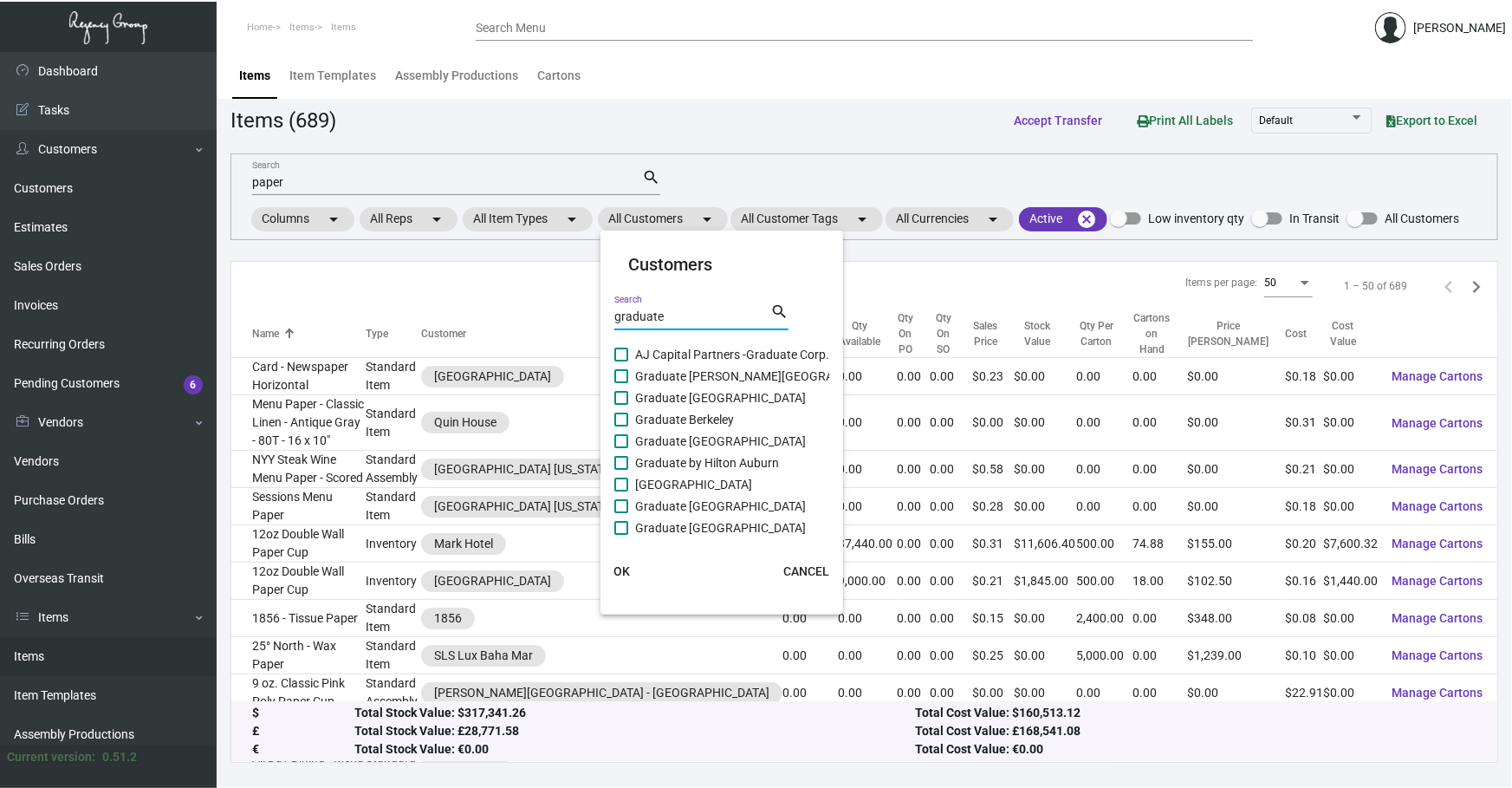
type input "graduate"
click at [706, 460] on span "Graduate by Hilton Auburn" at bounding box center [707, 462] width 144 height 21
click at [621, 470] on input "Graduate by Hilton Auburn" at bounding box center [620, 470] width 1 height 1
checkbox input "true"
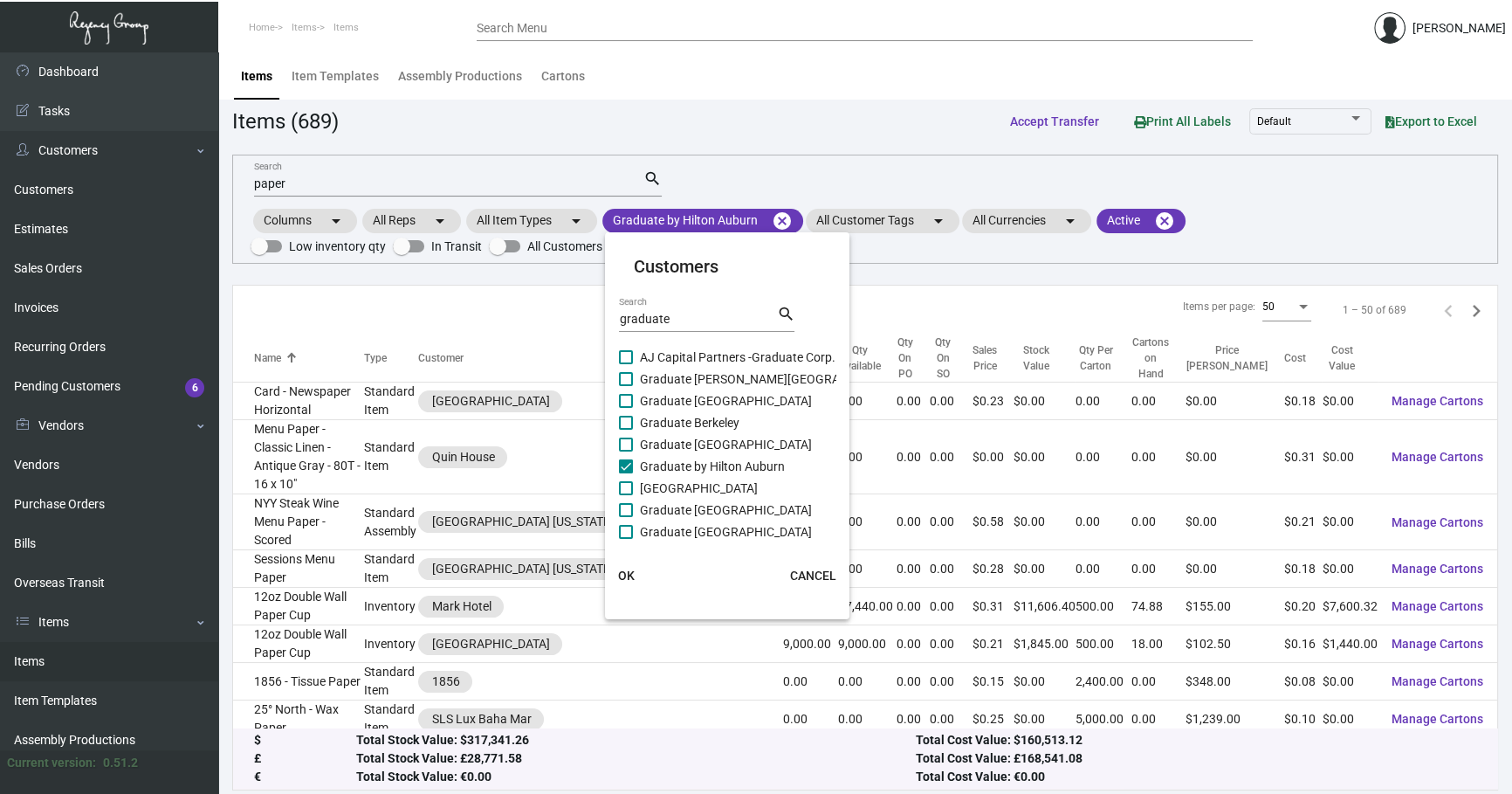
click at [623, 580] on span "OK" at bounding box center [627, 575] width 17 height 14
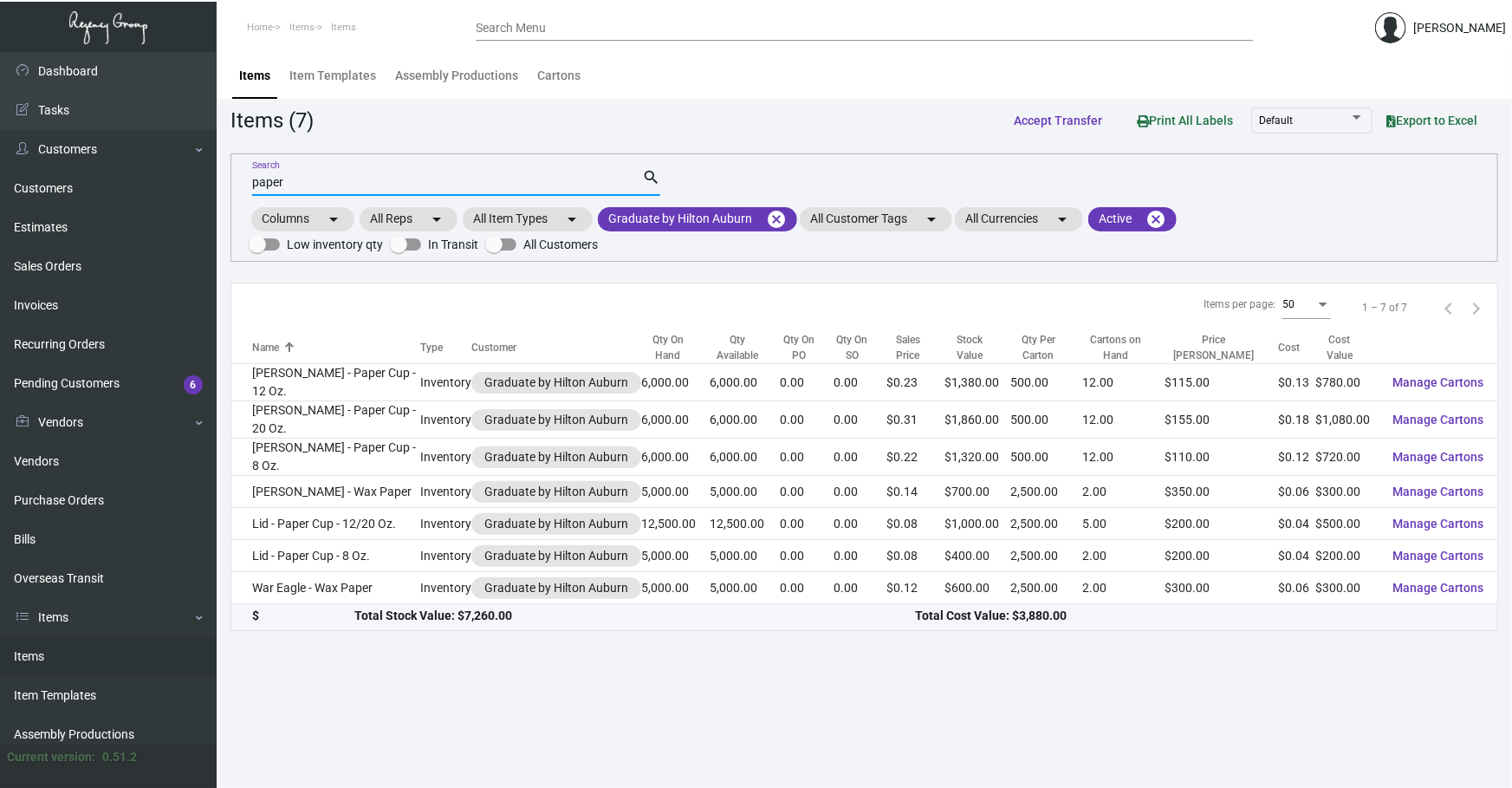
click at [446, 179] on input "paper" at bounding box center [446, 183] width 390 height 14
type input "p"
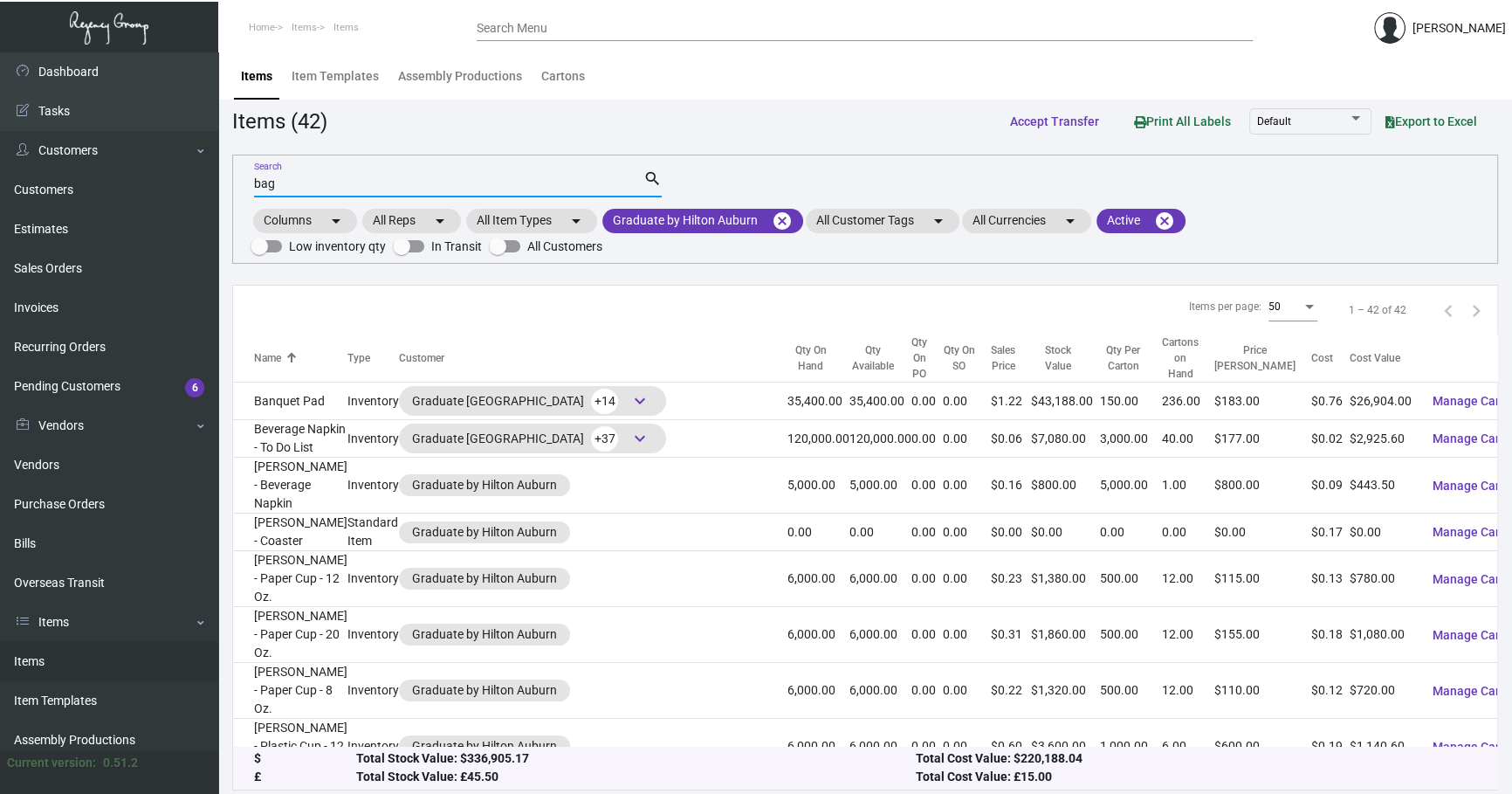
type input "bag"
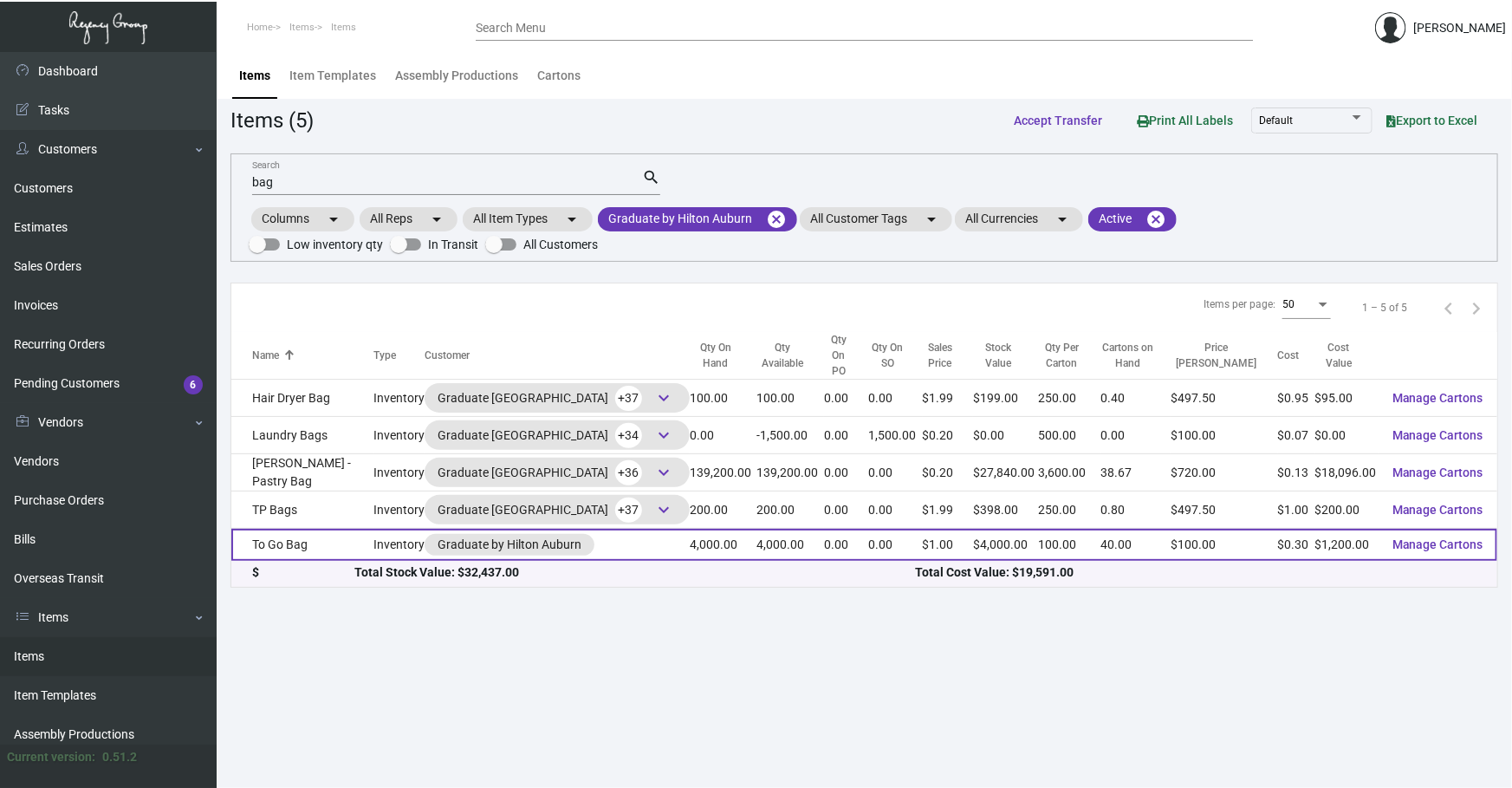
click at [363, 529] on td "To Go Bag" at bounding box center [303, 544] width 142 height 32
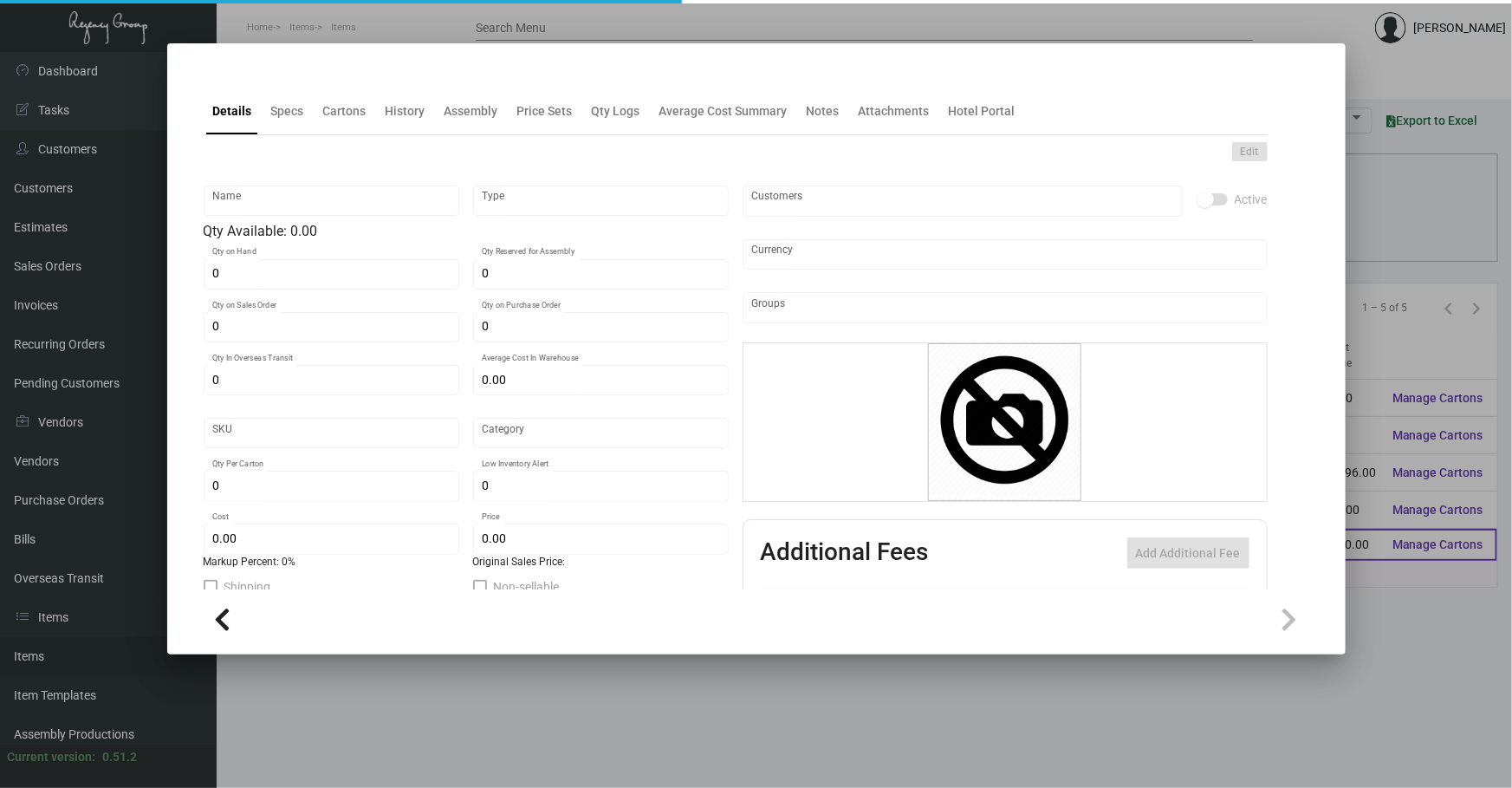
type input "To Go Bag"
type input "Inventory"
type input "4,000"
type input "$ 0.30"
type input "Overseas"
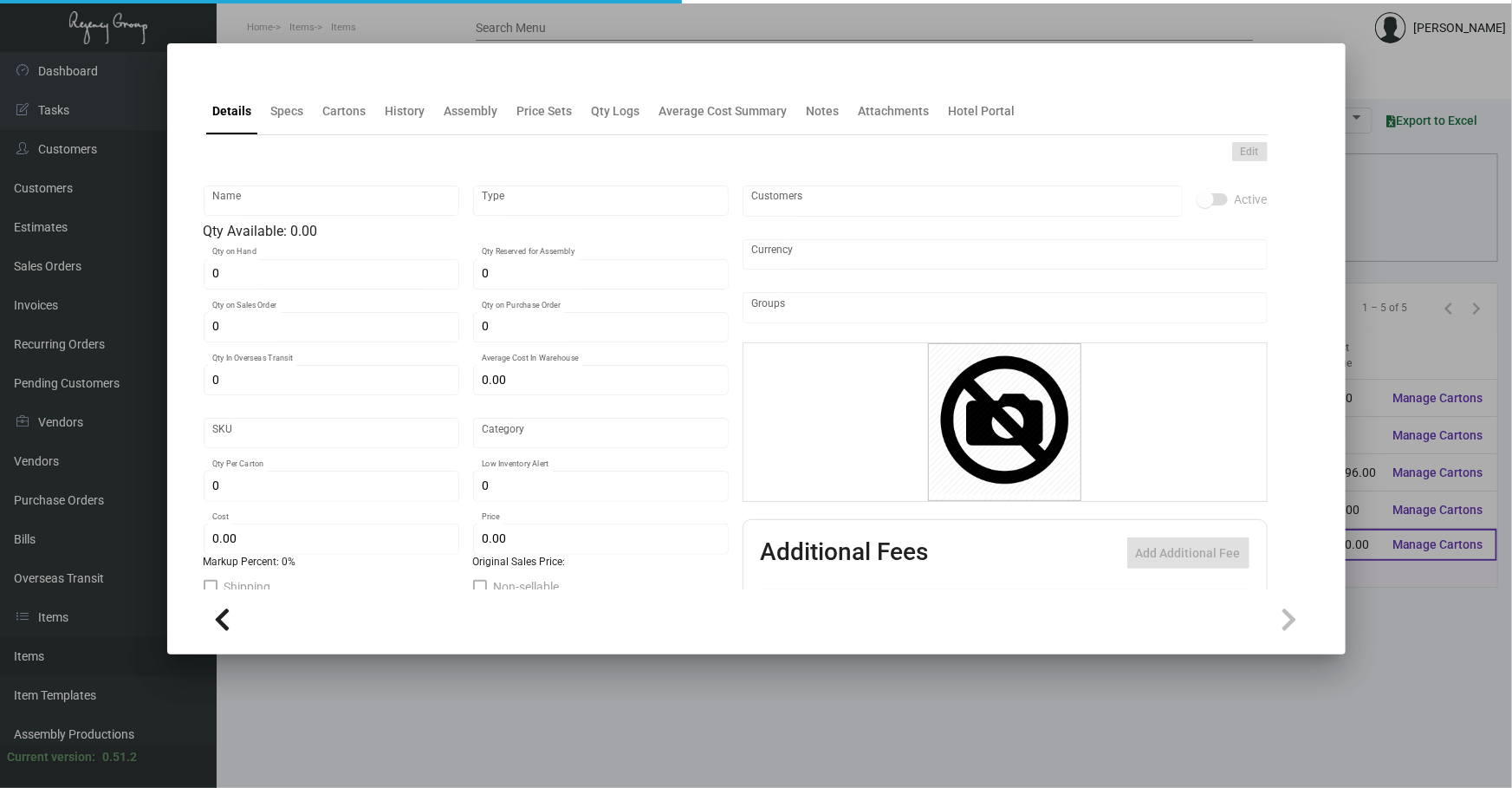
type input "100"
type input "$ 0.30"
type input "$ 1.00"
checkbox input "true"
type input "United States Dollar $"
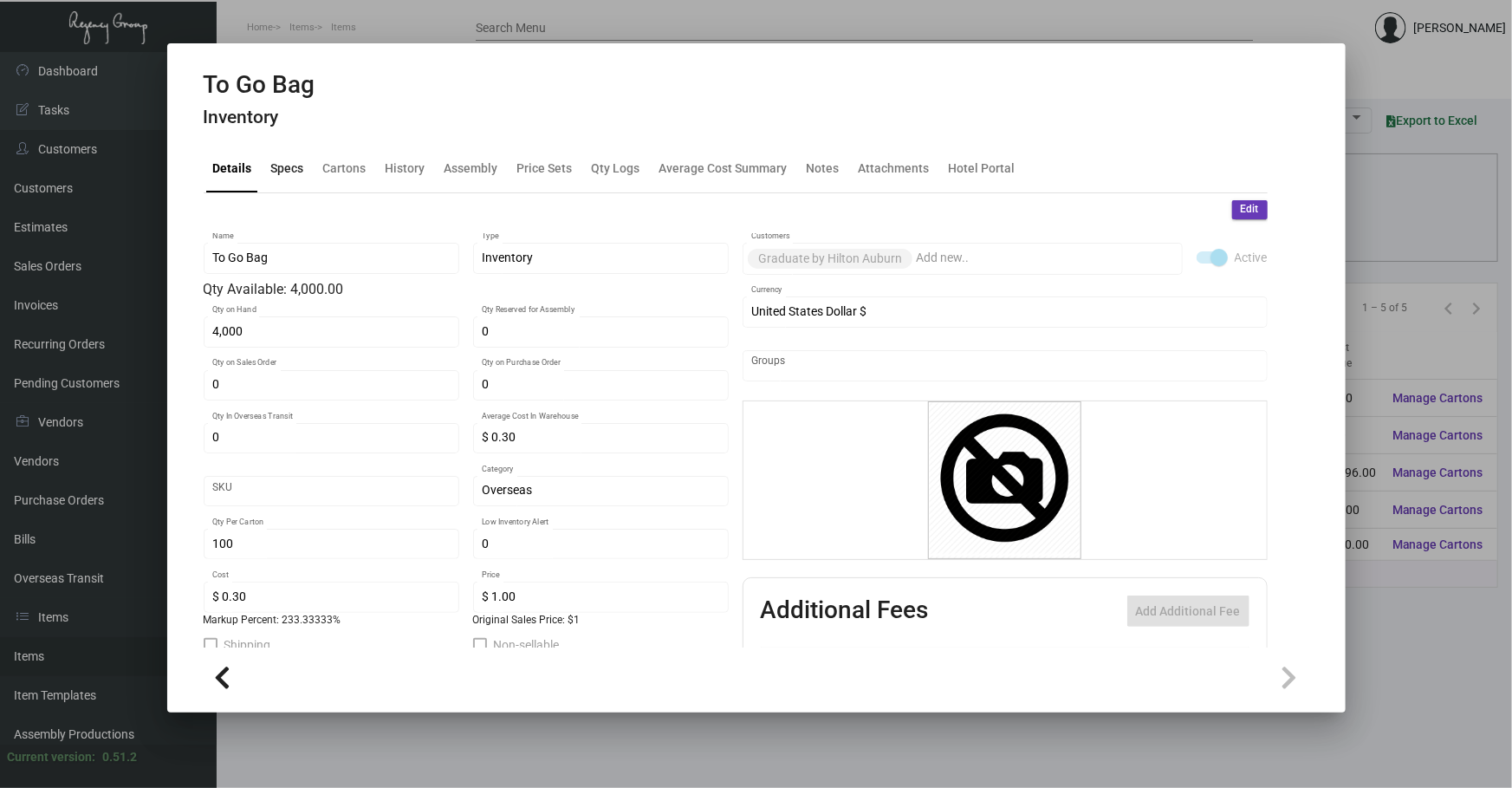
click at [295, 169] on div "Specs" at bounding box center [288, 169] width 33 height 18
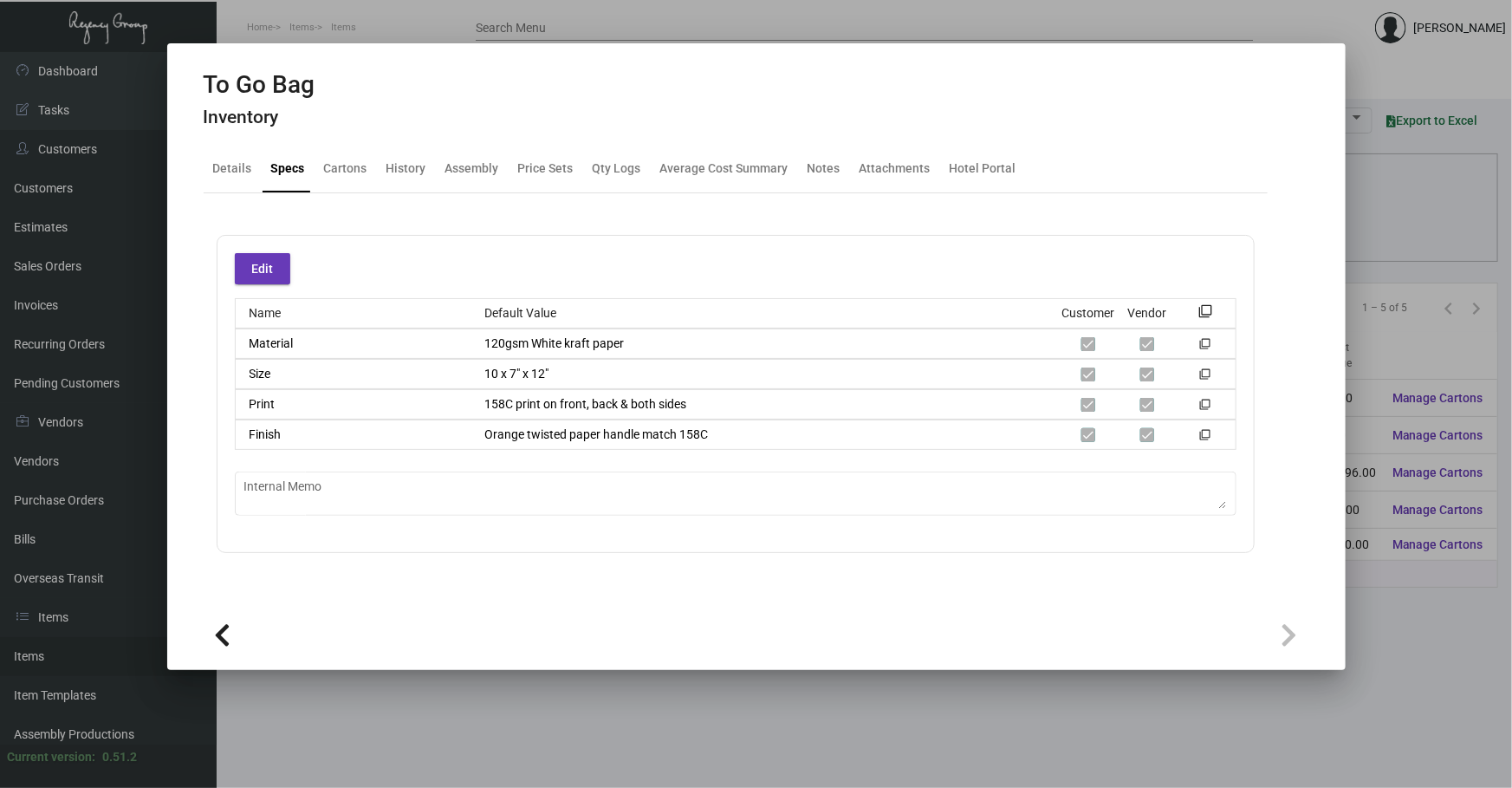
click at [744, 736] on div at bounding box center [756, 394] width 1512 height 788
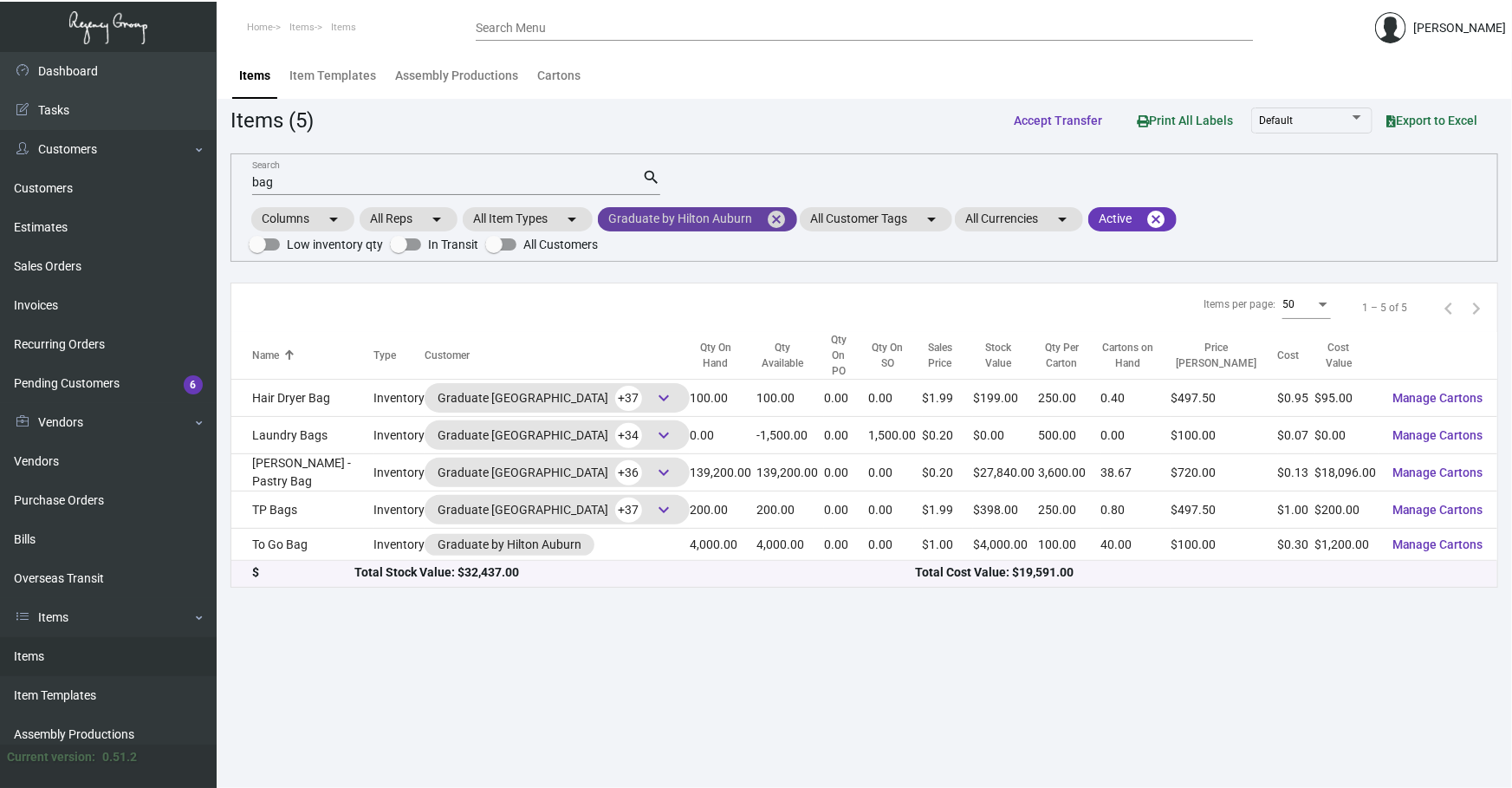
drag, startPoint x: 787, startPoint y: 213, endPoint x: 663, endPoint y: 207, distance: 124.1
click at [785, 214] on mat-icon "cancel" at bounding box center [776, 219] width 21 height 21
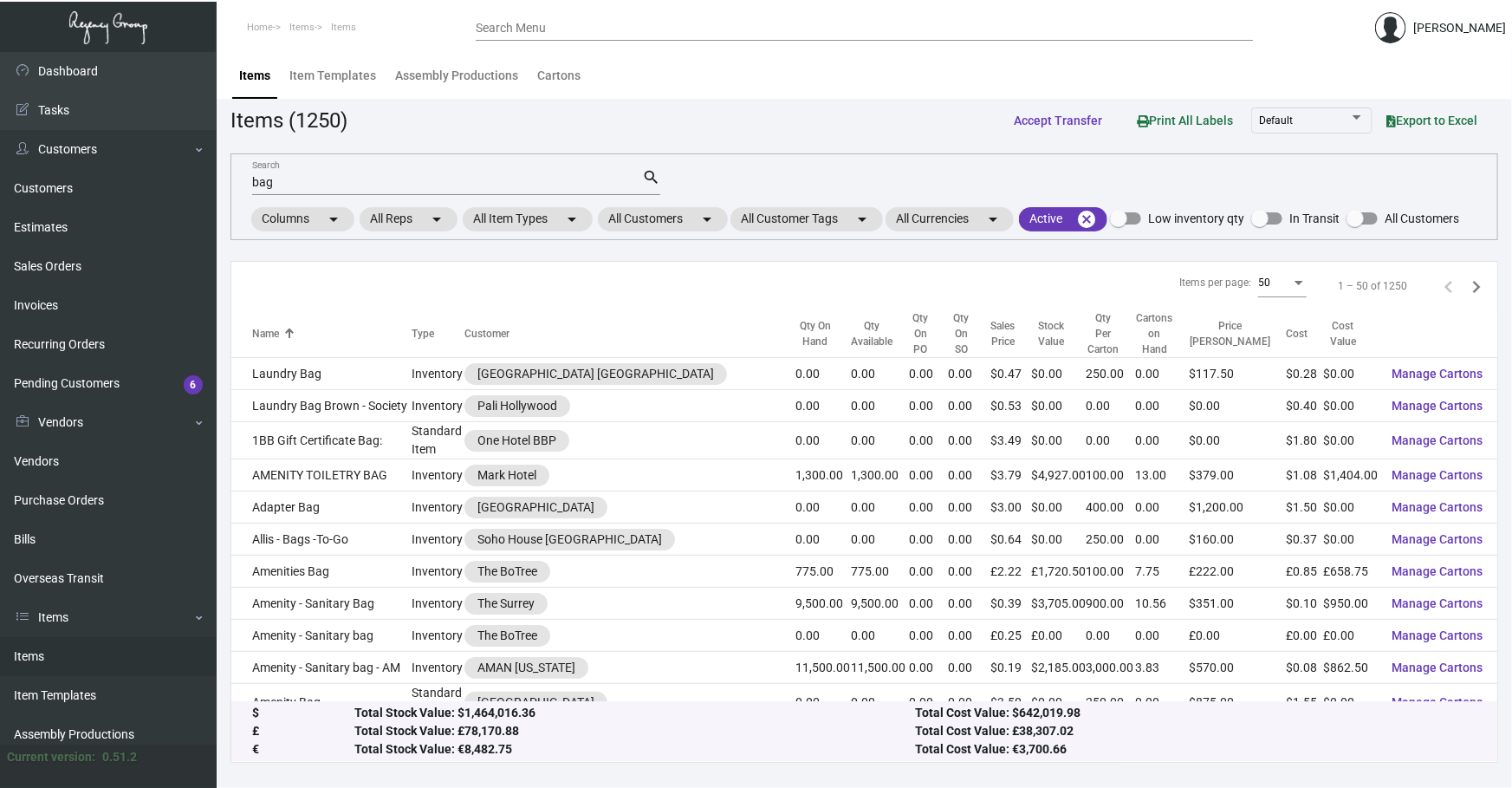
click at [557, 184] on input "bag" at bounding box center [446, 183] width 390 height 14
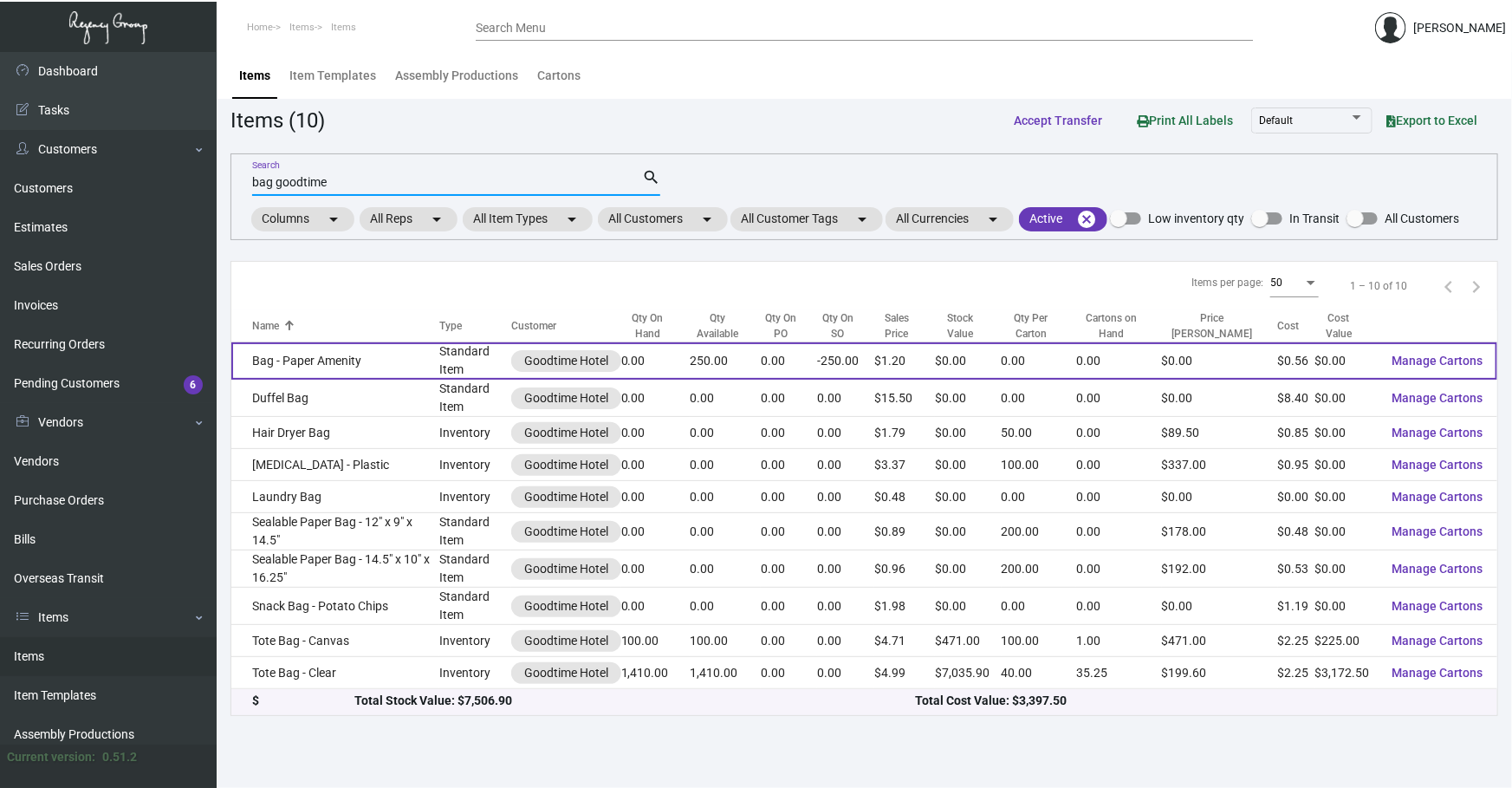
type input "bag goodtime"
click at [394, 372] on td "Bag - Paper Amenity" at bounding box center [335, 361] width 208 height 37
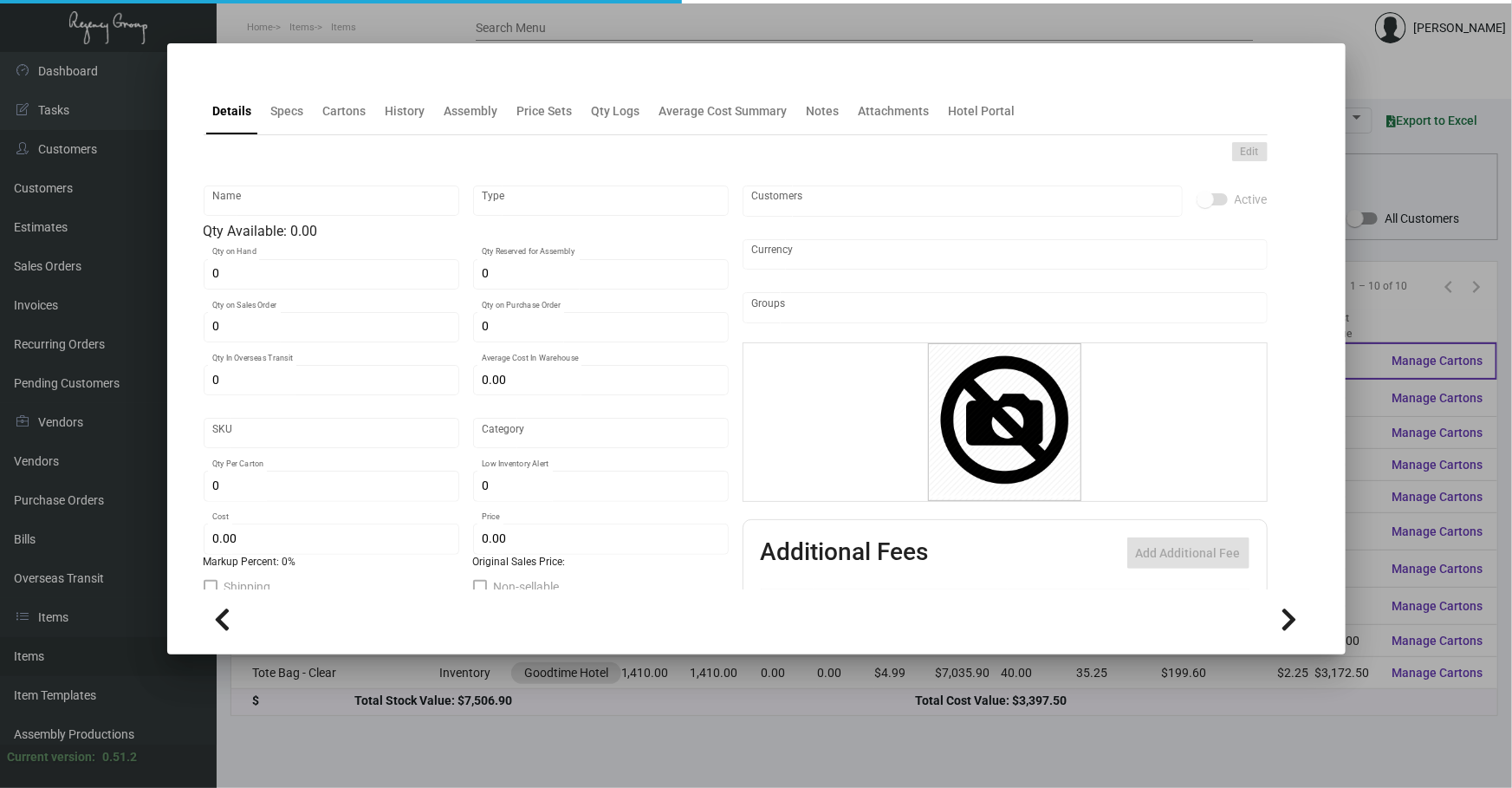
type input "Bag - Paper Amenity"
type input "Standard Item"
type input "-250"
type input "$ 0.00"
type input "Standard"
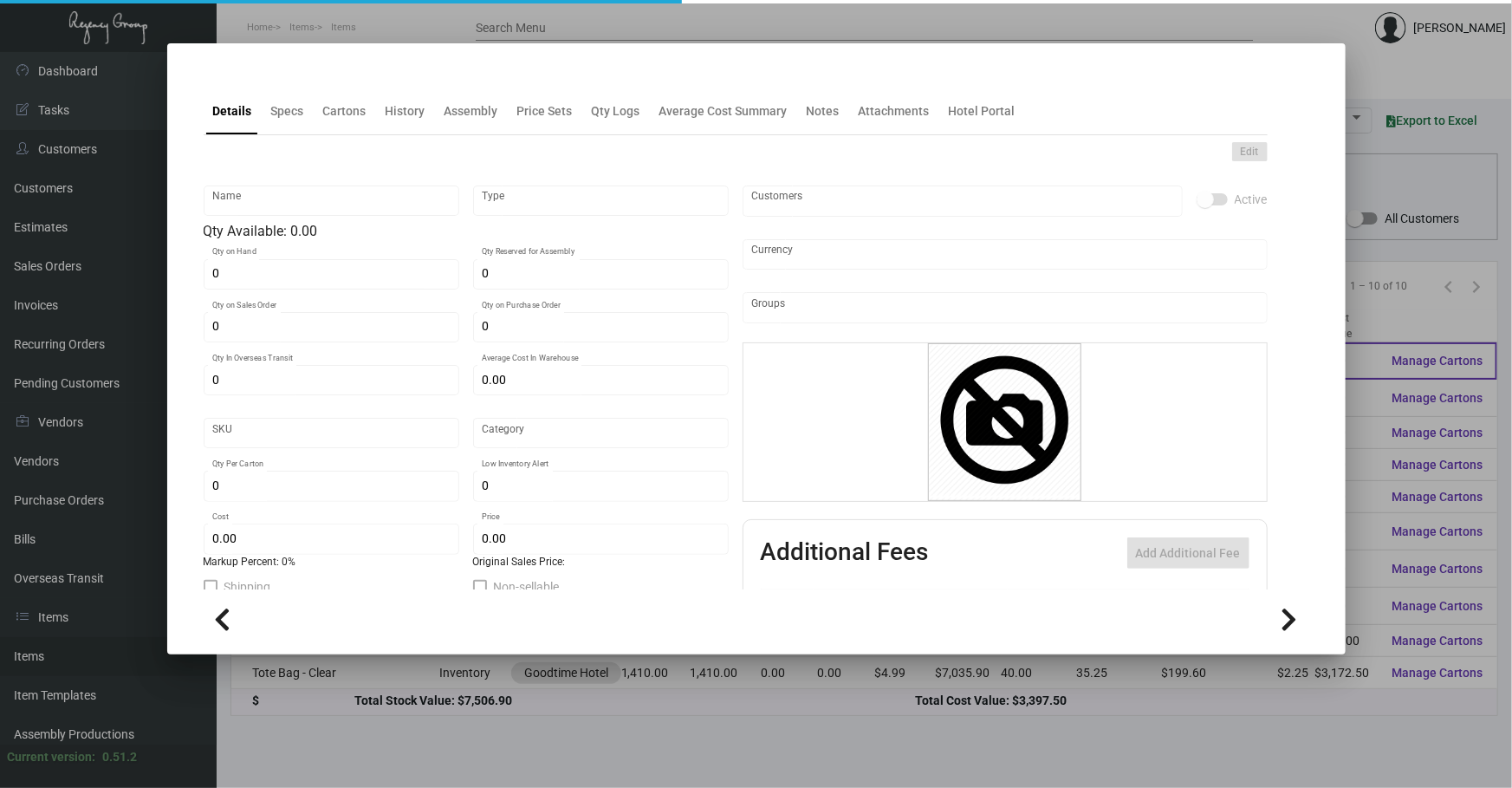
type input "$ 0.56"
type input "$ 1.196"
checkbox input "true"
type input "United States Dollar $"
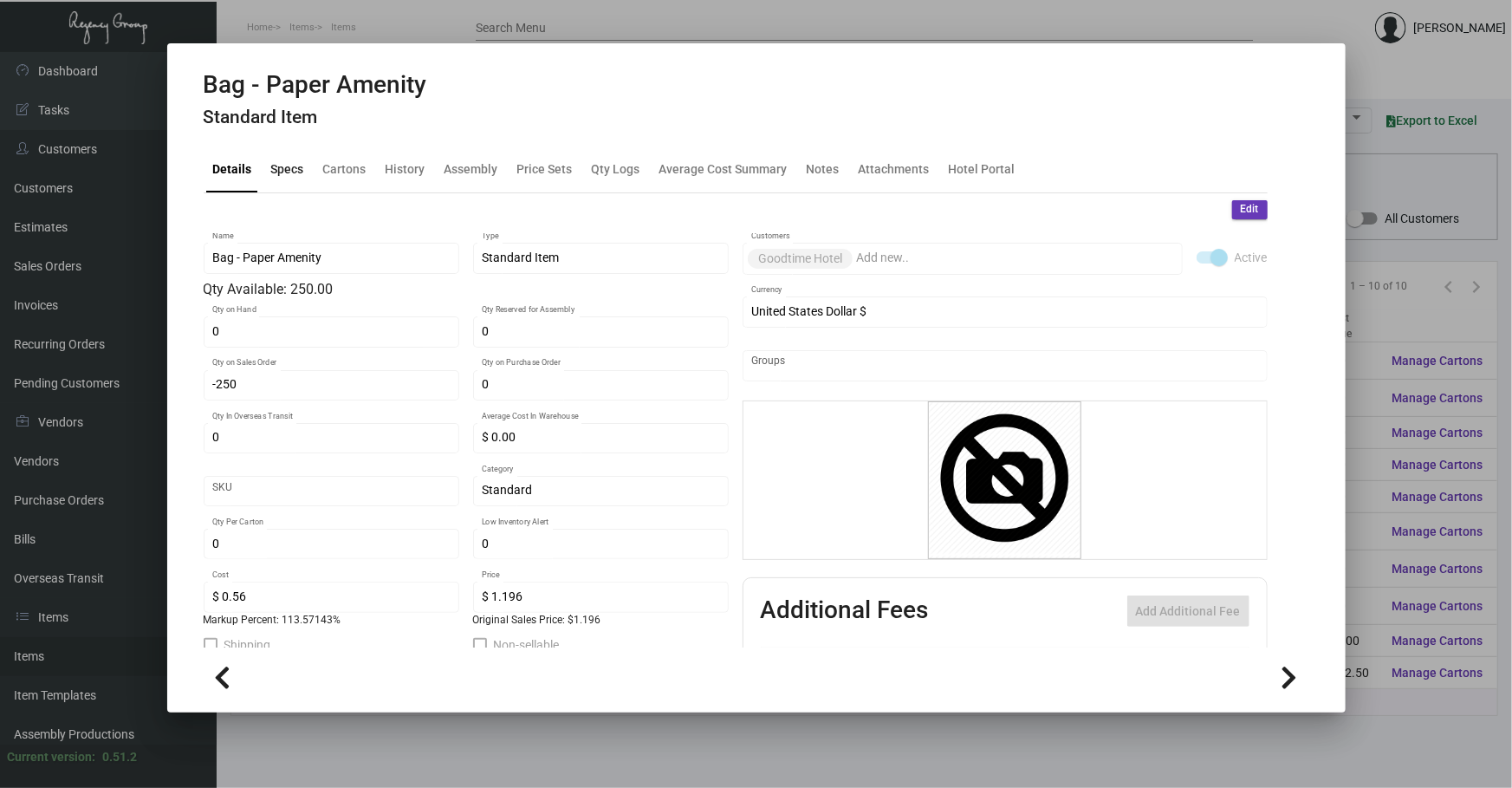
click at [292, 157] on div "Specs" at bounding box center [287, 169] width 47 height 42
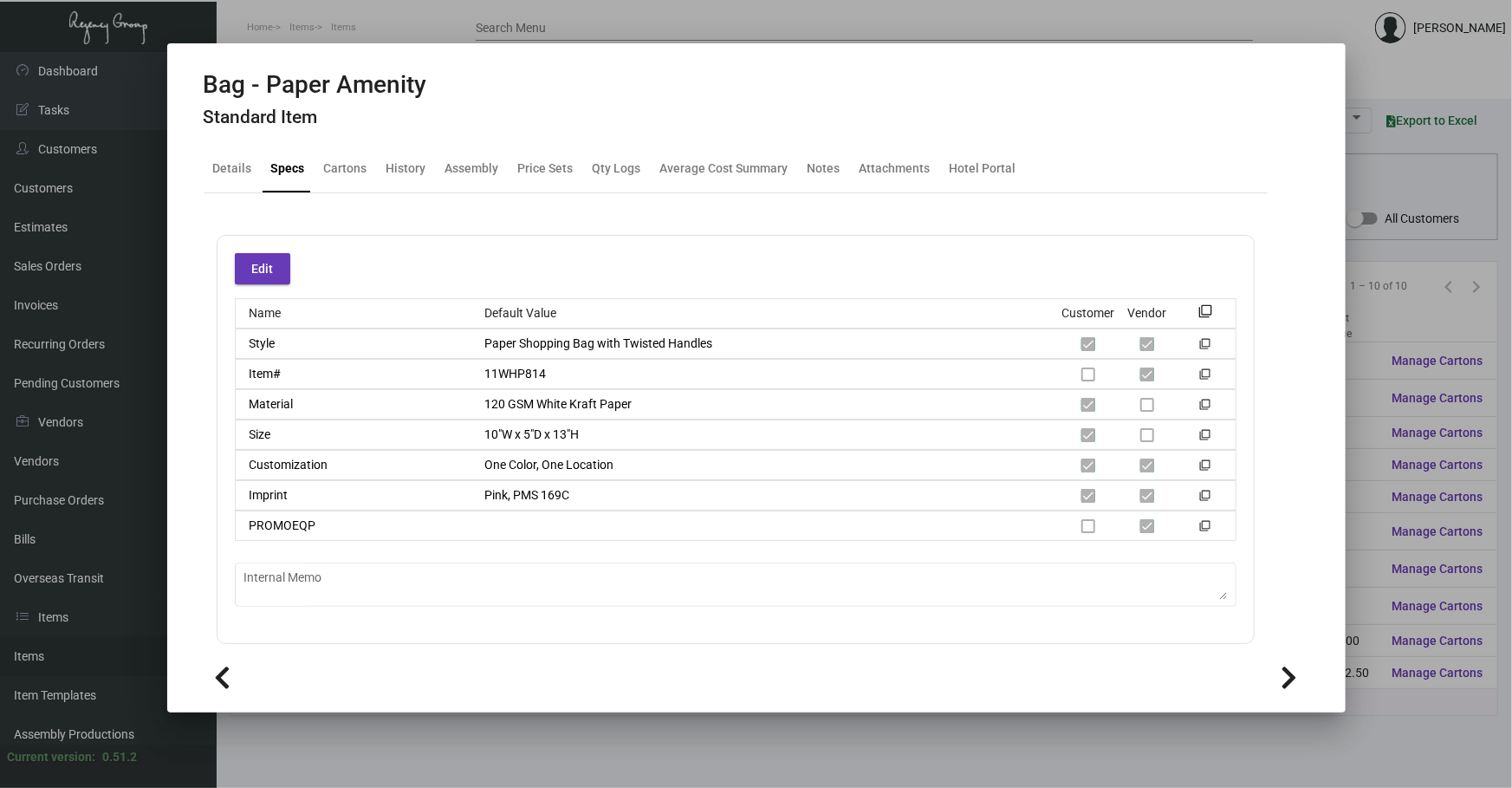
click at [974, 719] on div at bounding box center [756, 394] width 1512 height 788
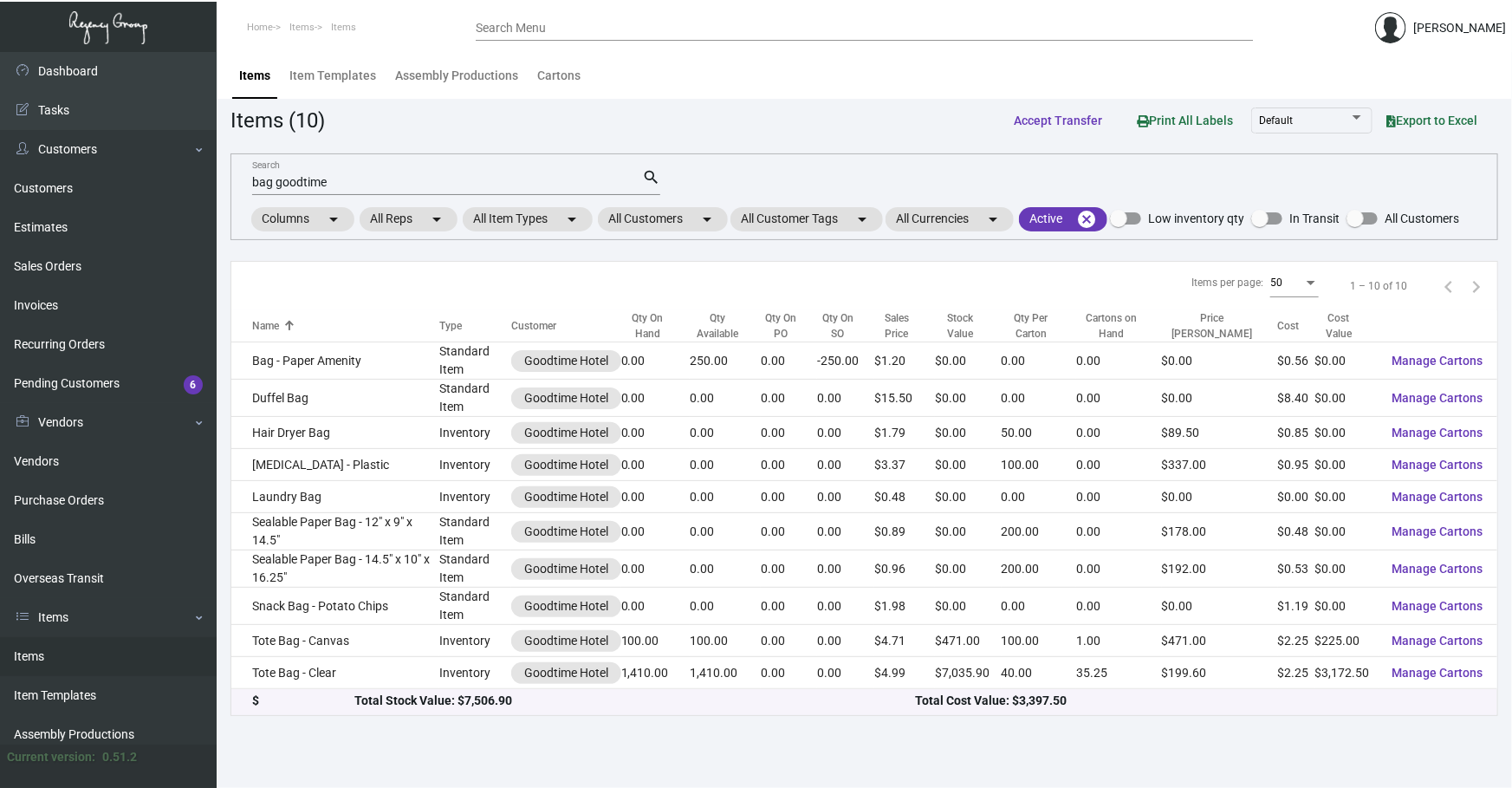
click at [535, 191] on div "bag goodtime Search" at bounding box center [446, 181] width 390 height 27
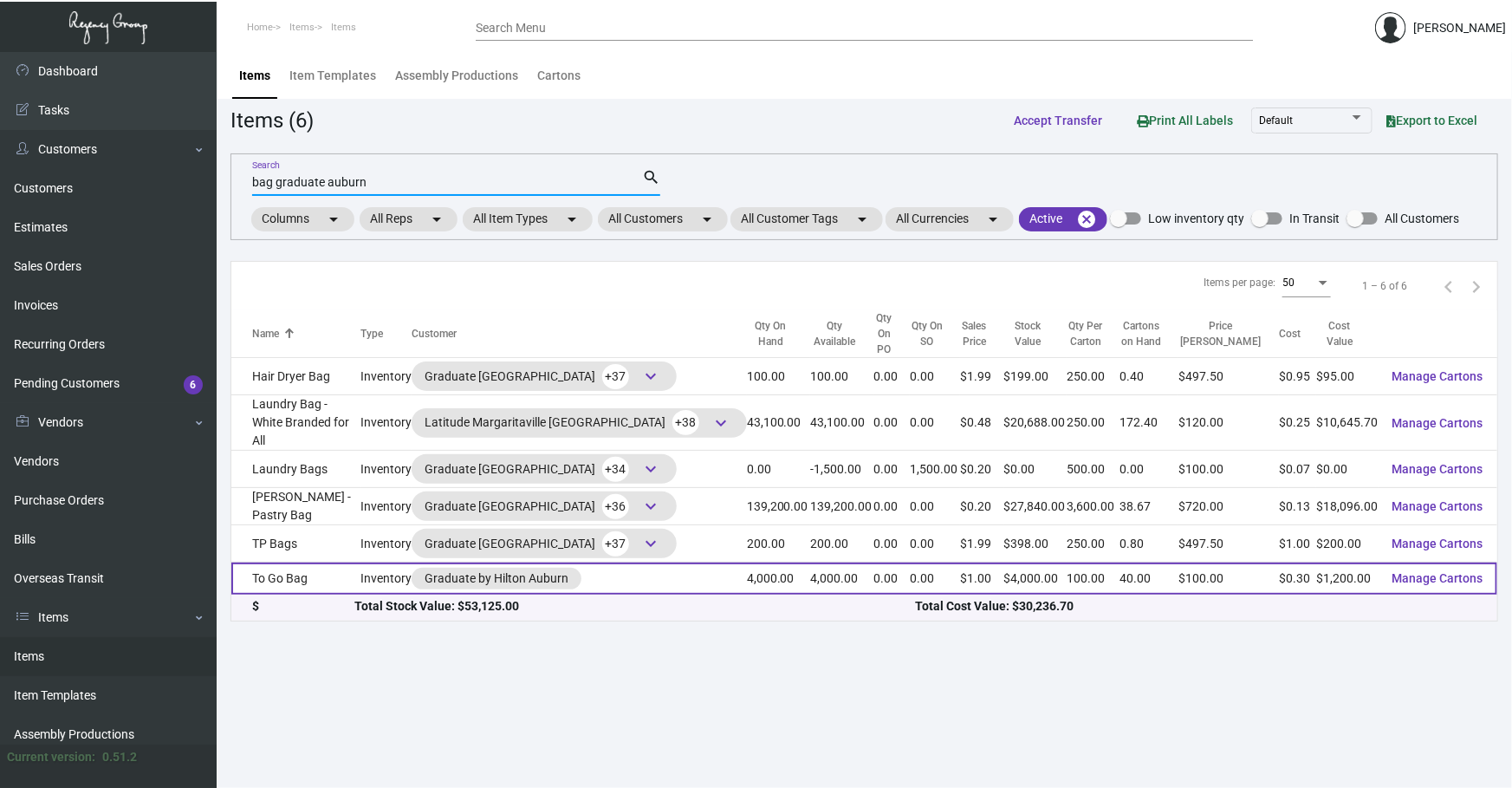
type input "bag graduate auburn"
click at [263, 562] on td "To Go Bag" at bounding box center [296, 578] width 129 height 32
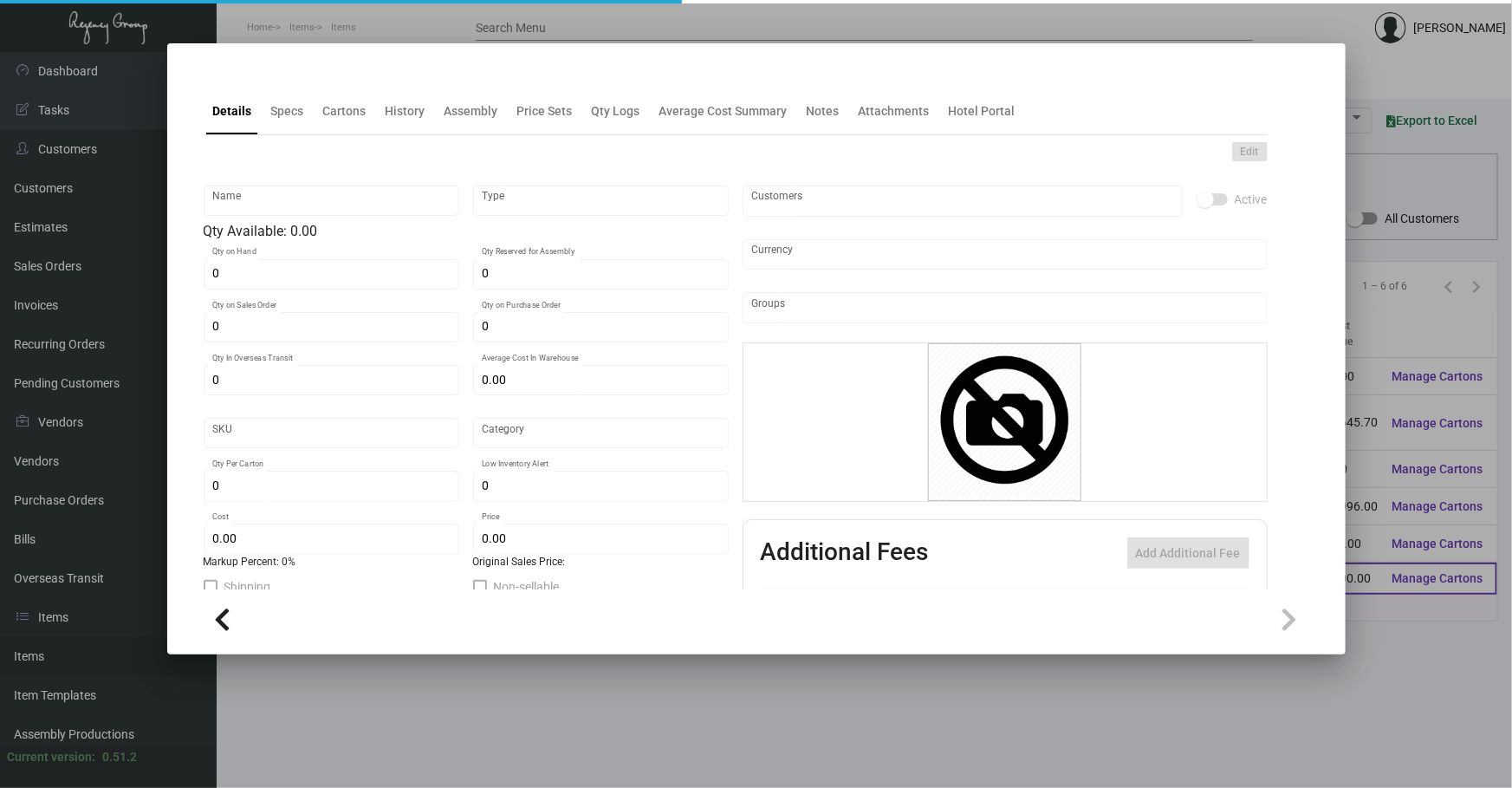
type input "To Go Bag"
type input "Inventory"
type input "4,000"
type input "$ 0.30"
type input "Overseas"
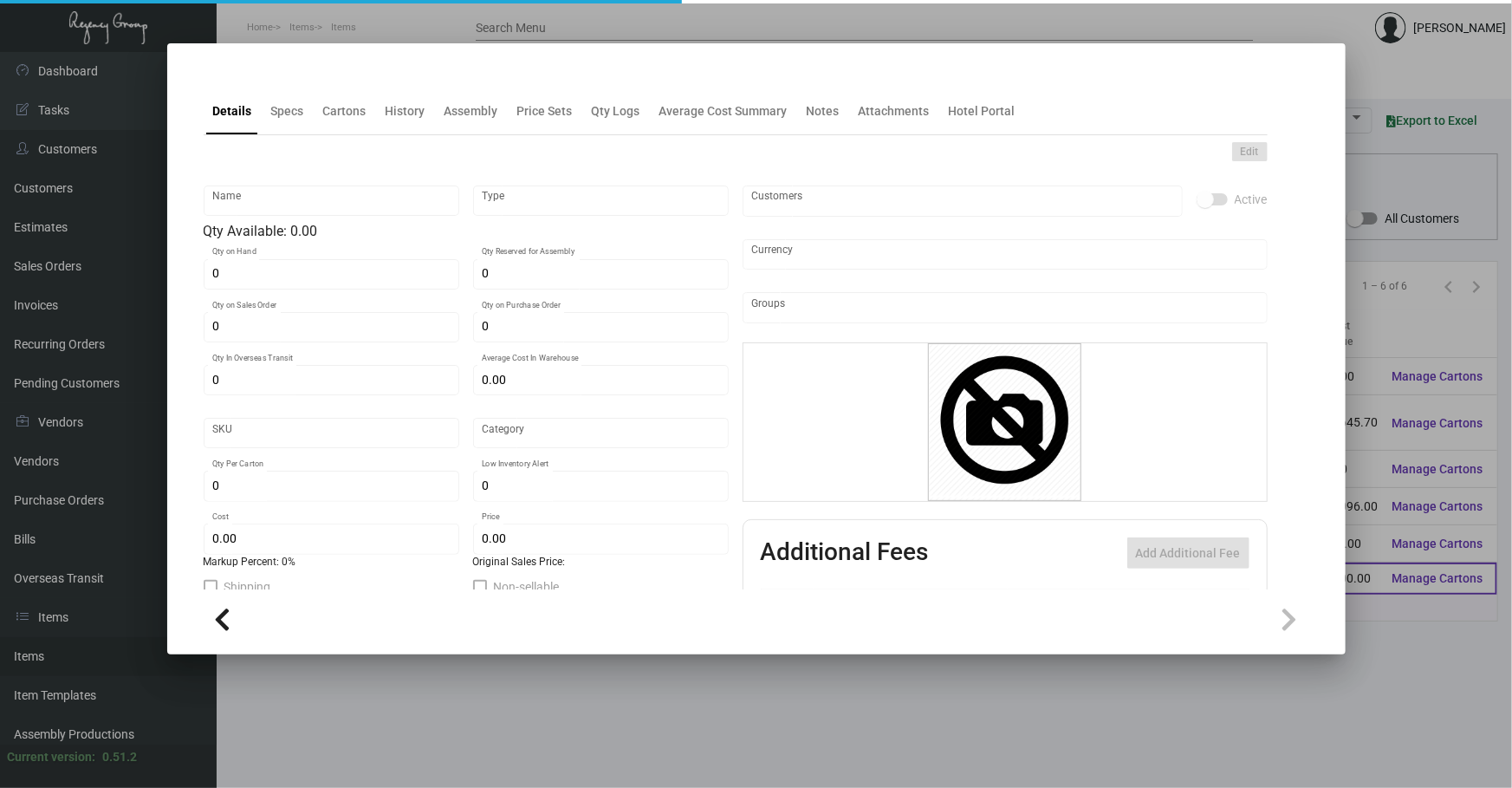
type input "100"
type input "$ 0.30"
type input "$ 1.00"
checkbox input "true"
type input "United States Dollar $"
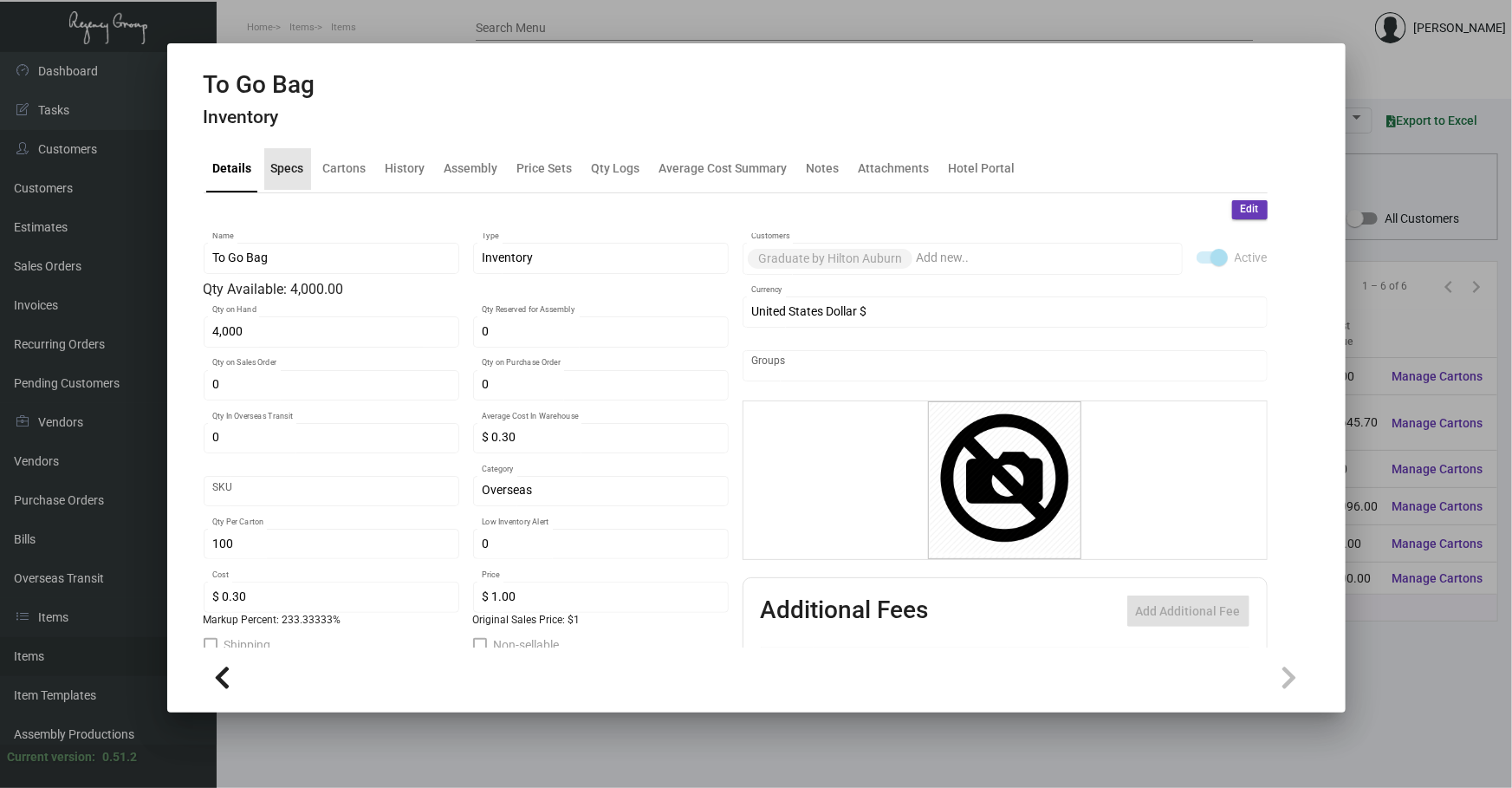
click at [278, 154] on div "Specs" at bounding box center [287, 169] width 47 height 42
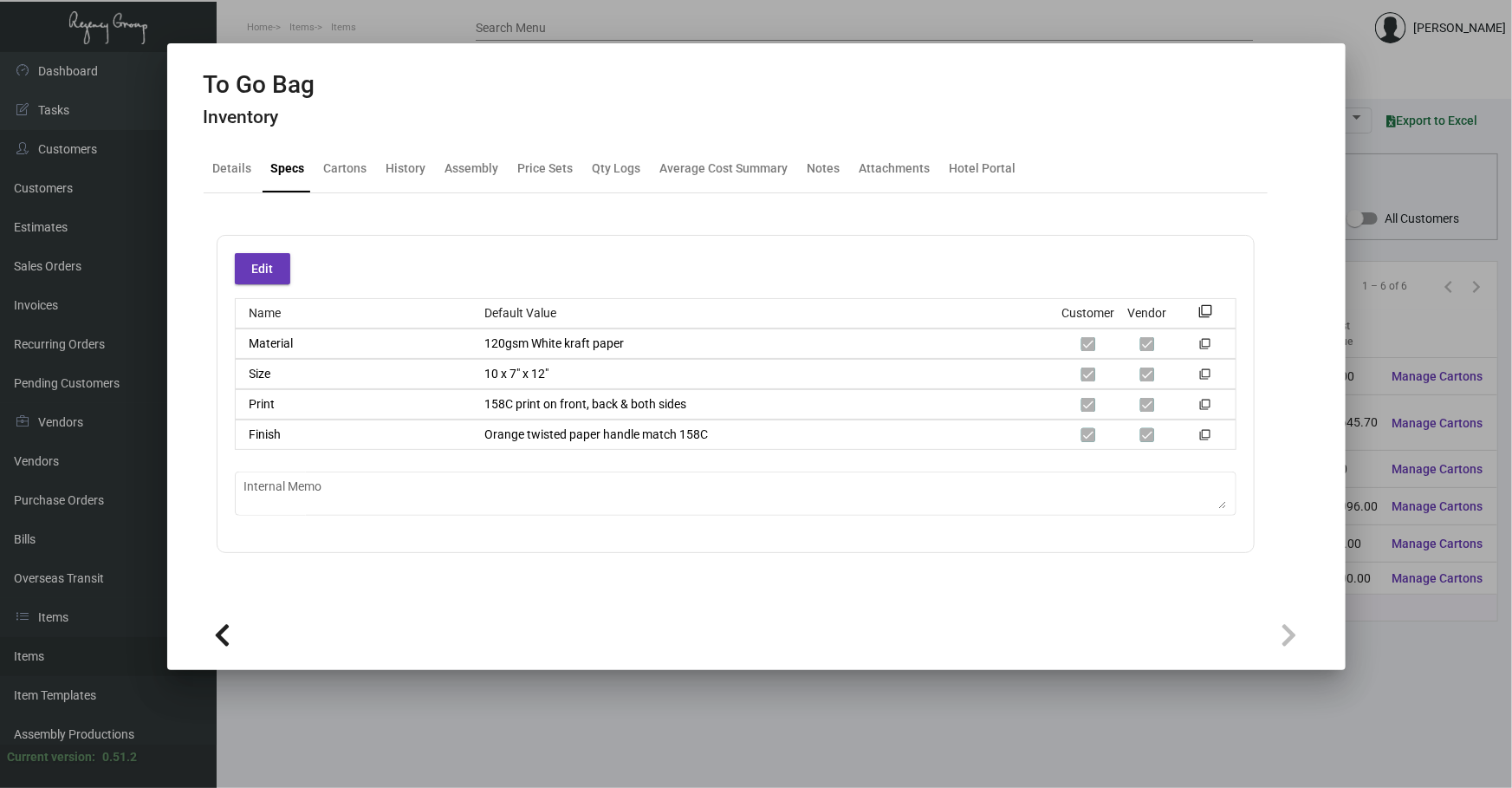
click at [764, 735] on div at bounding box center [756, 394] width 1512 height 788
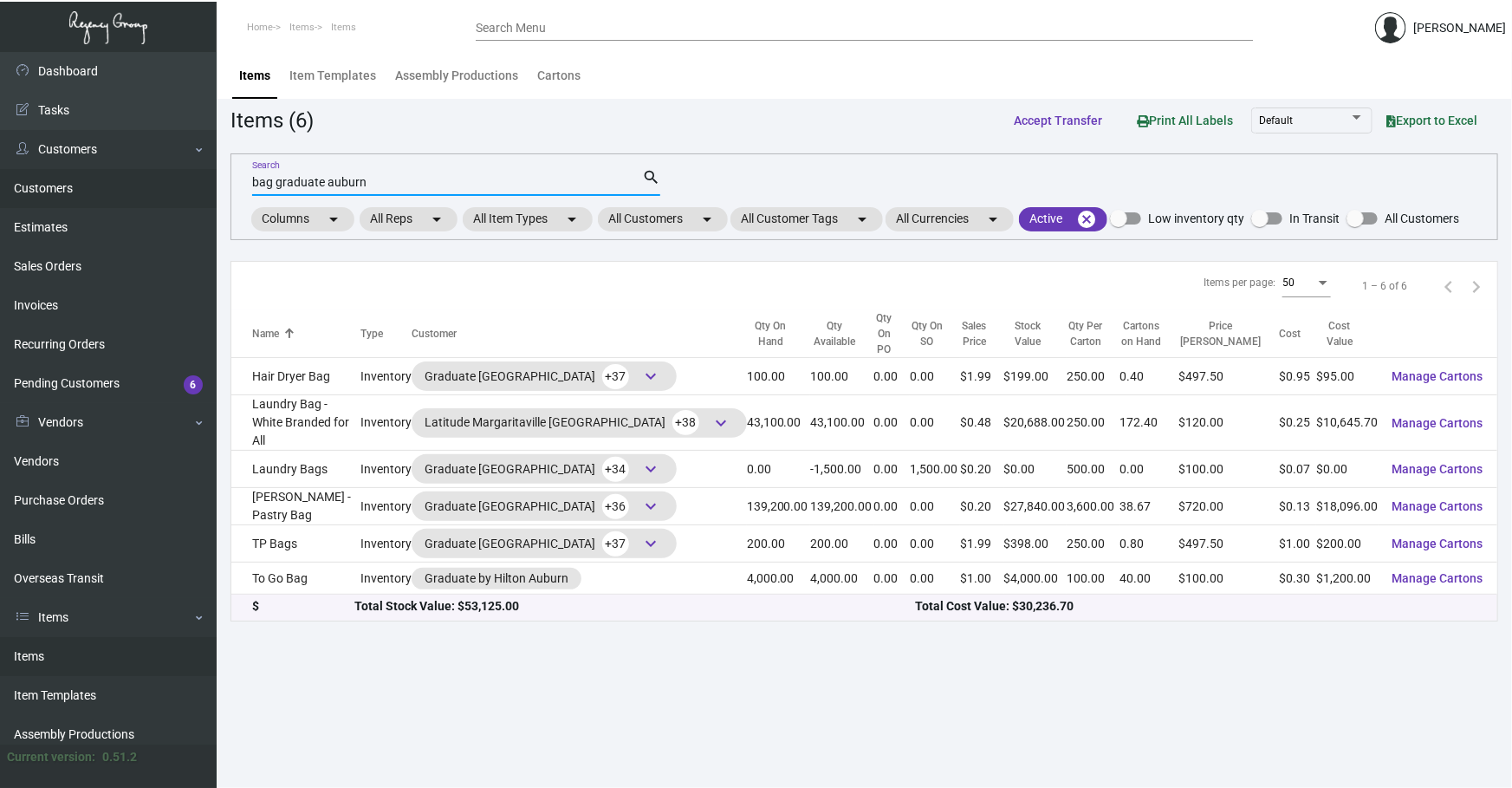
drag, startPoint x: 553, startPoint y: 185, endPoint x: 0, endPoint y: 188, distance: 553.0
click at [0, 215] on div "Dashboard Dashboard Tasks Customers Customers Estimates Sales Orders Invoices R…" at bounding box center [756, 419] width 1512 height 735
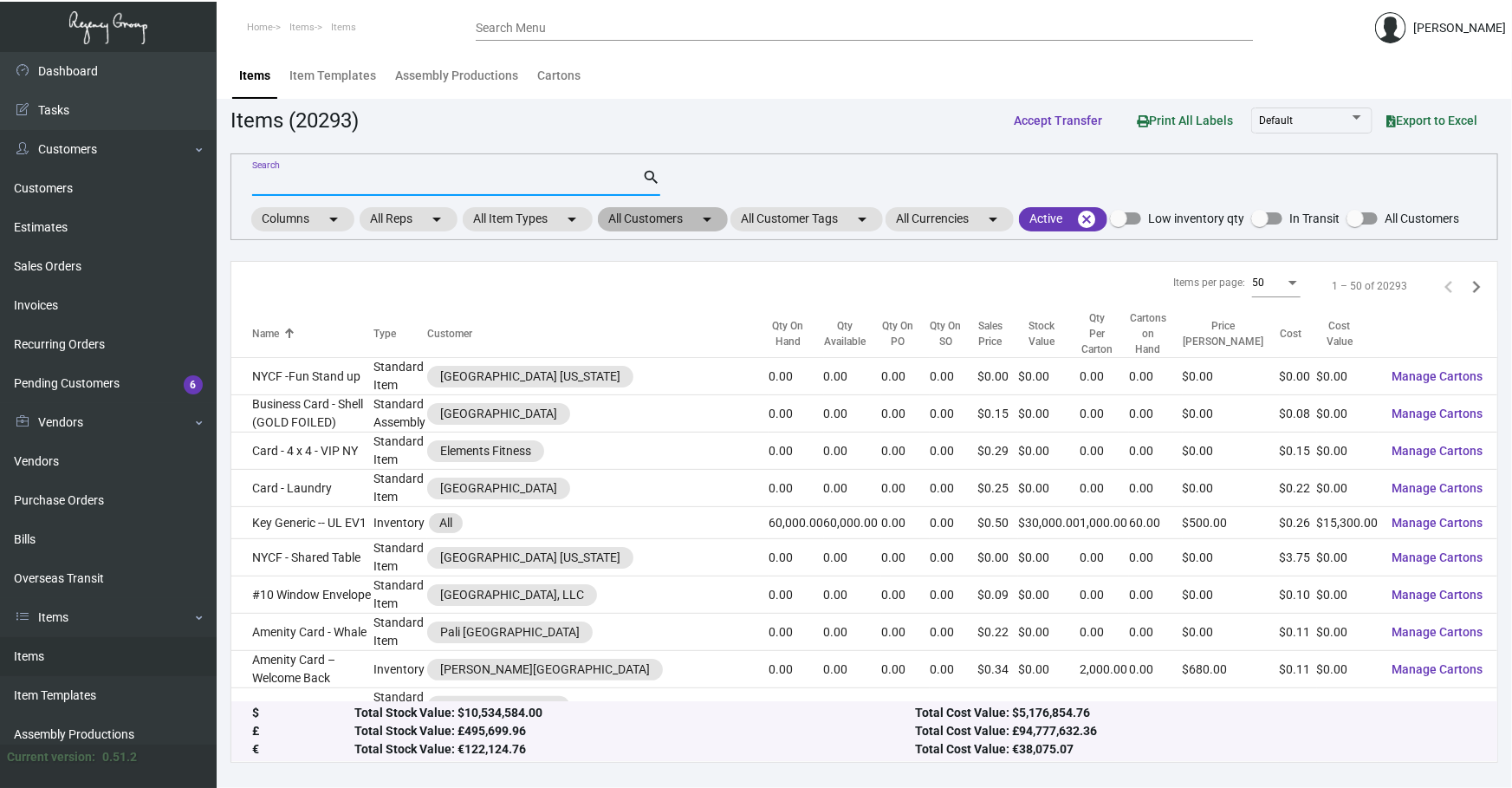
click at [682, 225] on mat-chip "All Customers arrow_drop_down" at bounding box center [662, 219] width 130 height 24
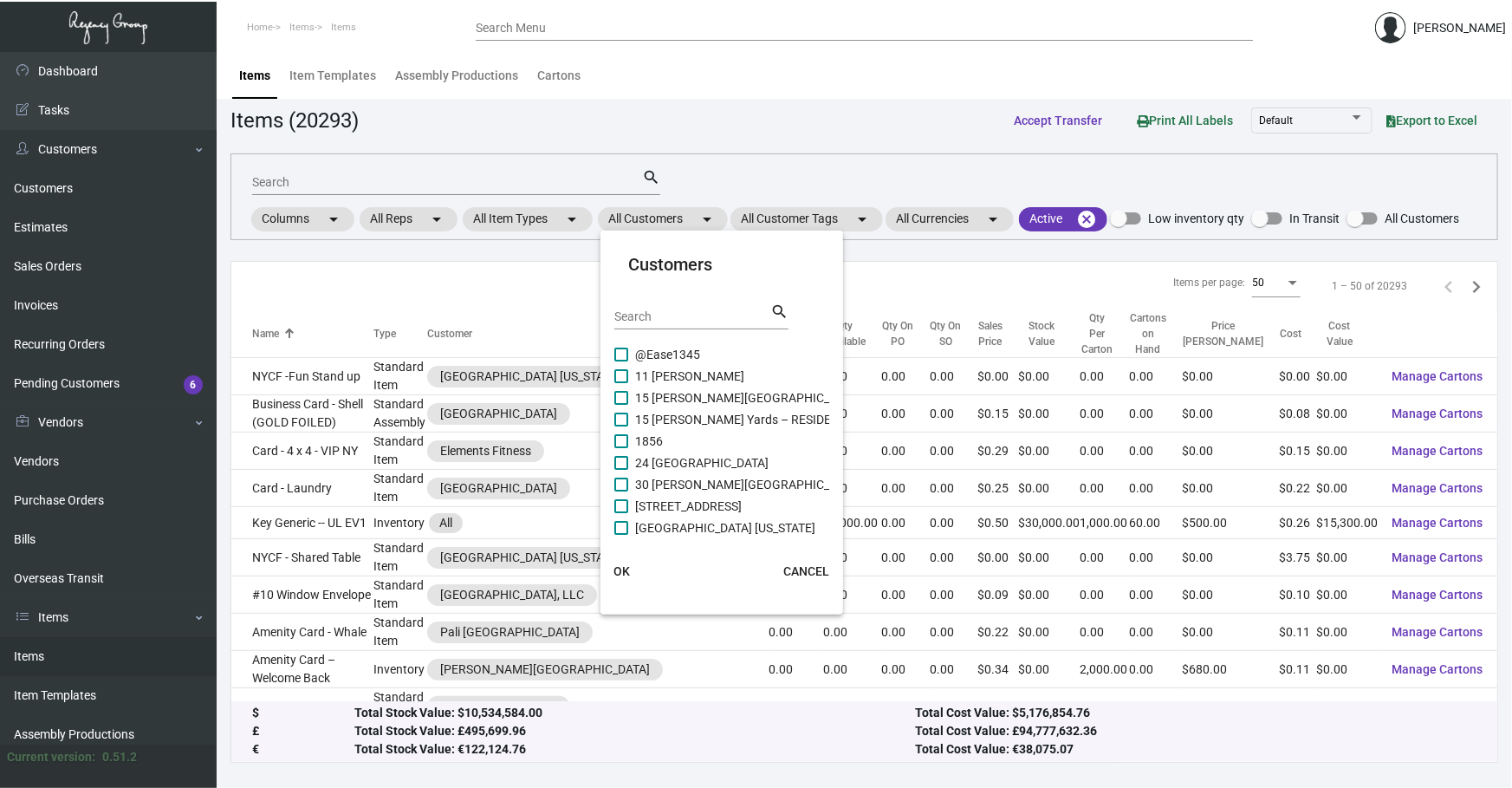
click at [684, 326] on div "Search" at bounding box center [692, 316] width 156 height 27
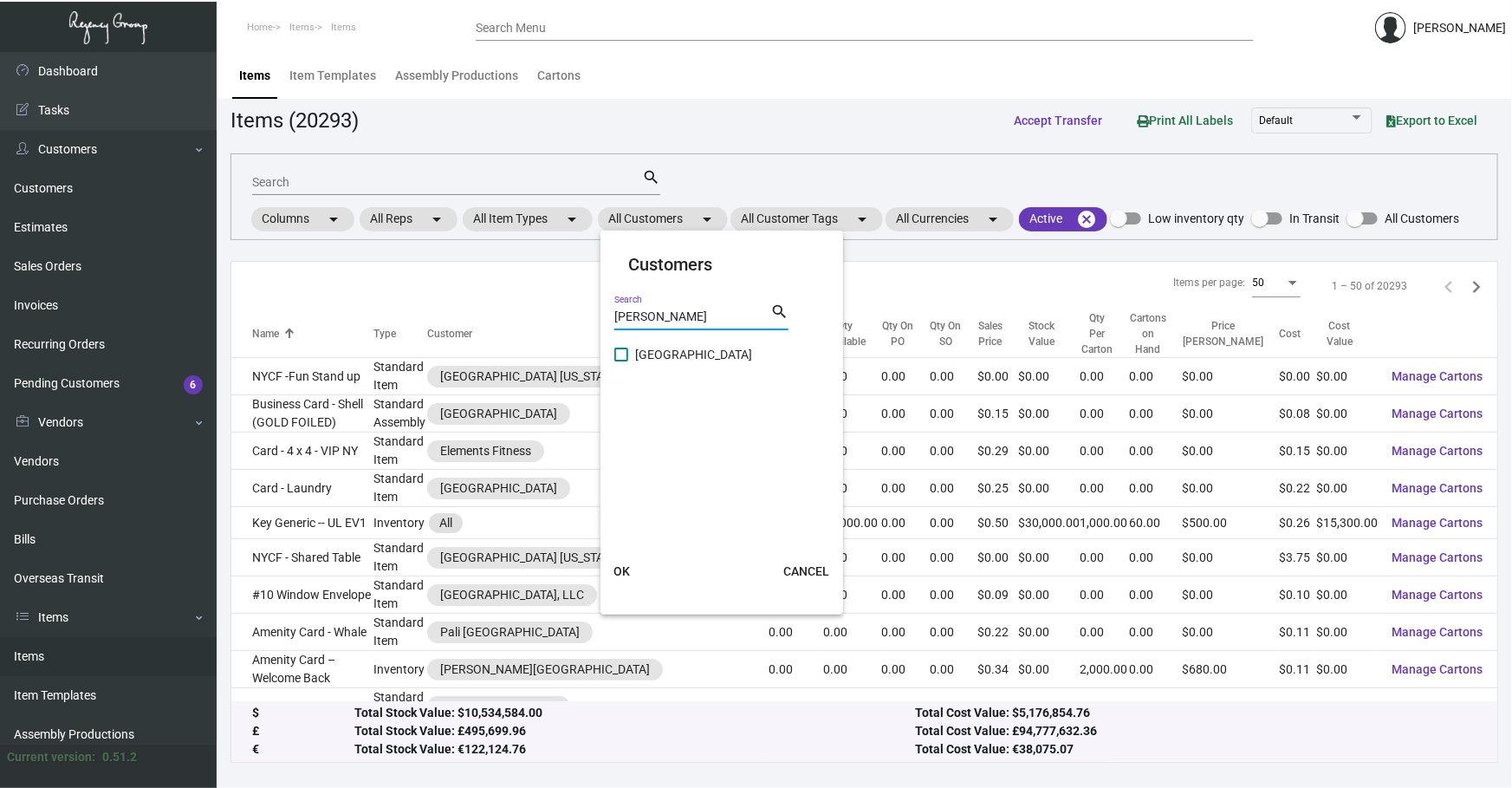
type input "[PERSON_NAME]"
click at [671, 347] on span "[GEOGRAPHIC_DATA]" at bounding box center [693, 354] width 117 height 21
click at [621, 362] on input "[GEOGRAPHIC_DATA]" at bounding box center [620, 362] width 1 height 1
checkbox input "true"
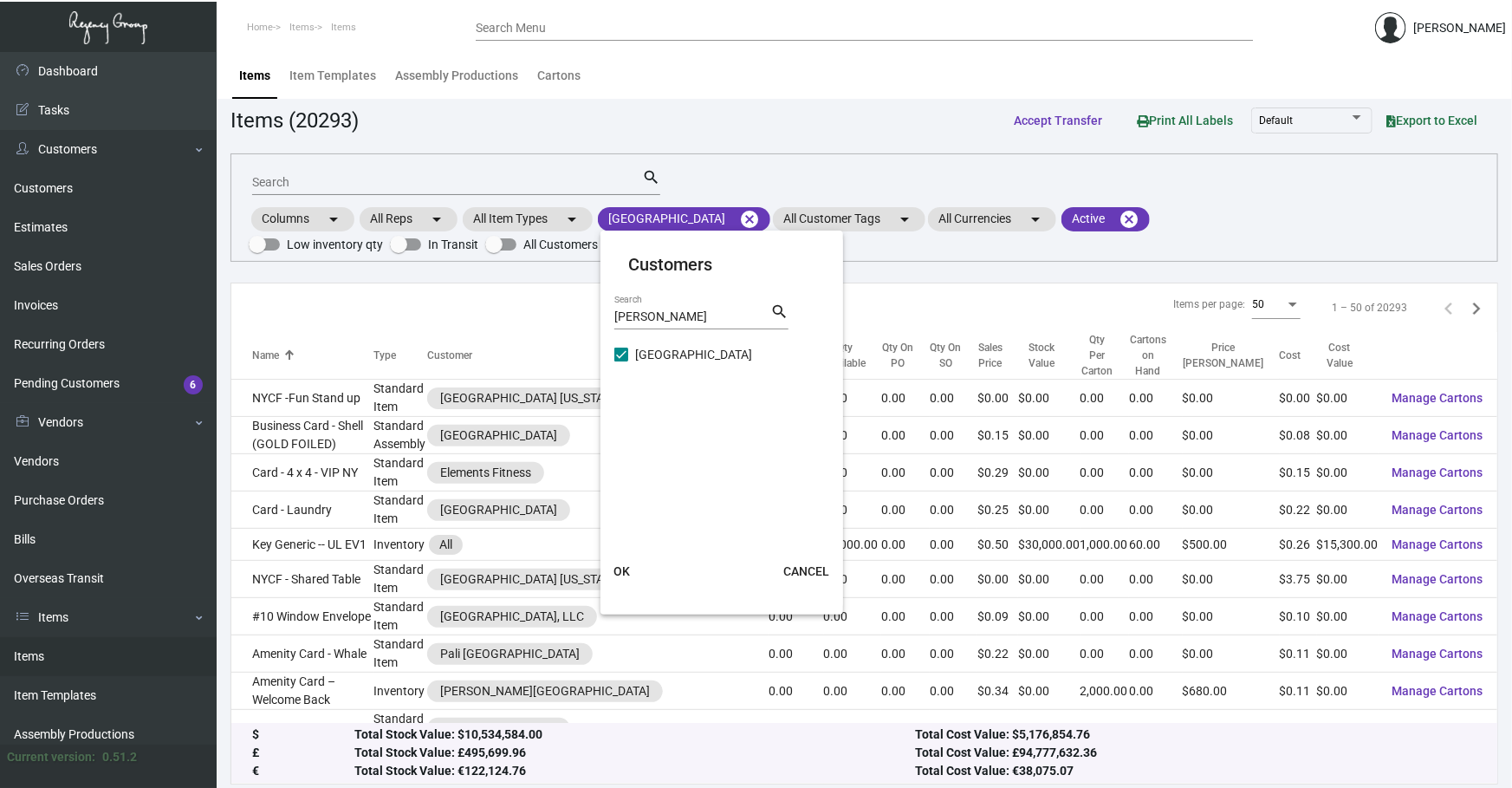
click at [629, 559] on button "OK" at bounding box center [621, 571] width 55 height 31
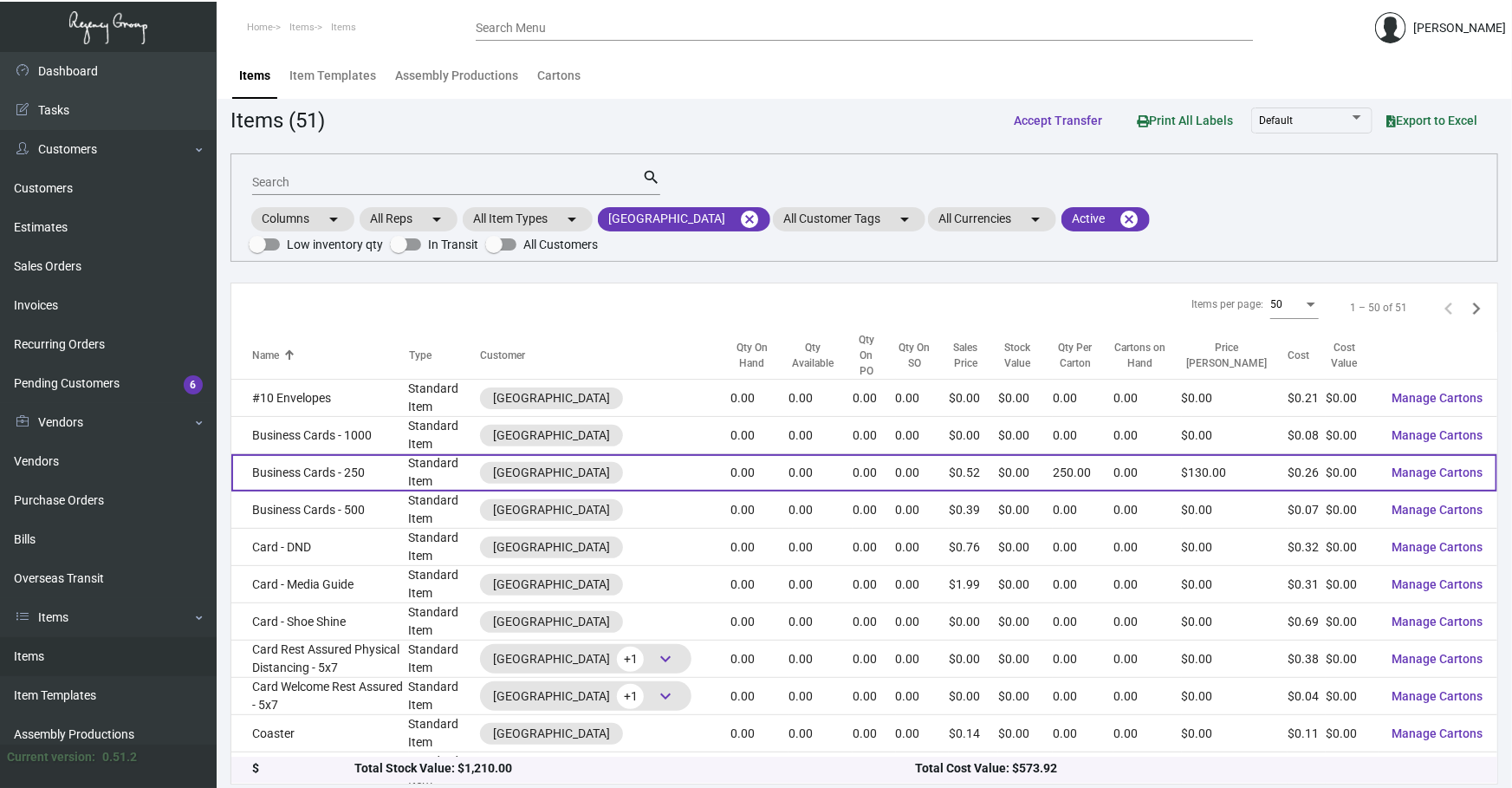
scroll to position [104, 0]
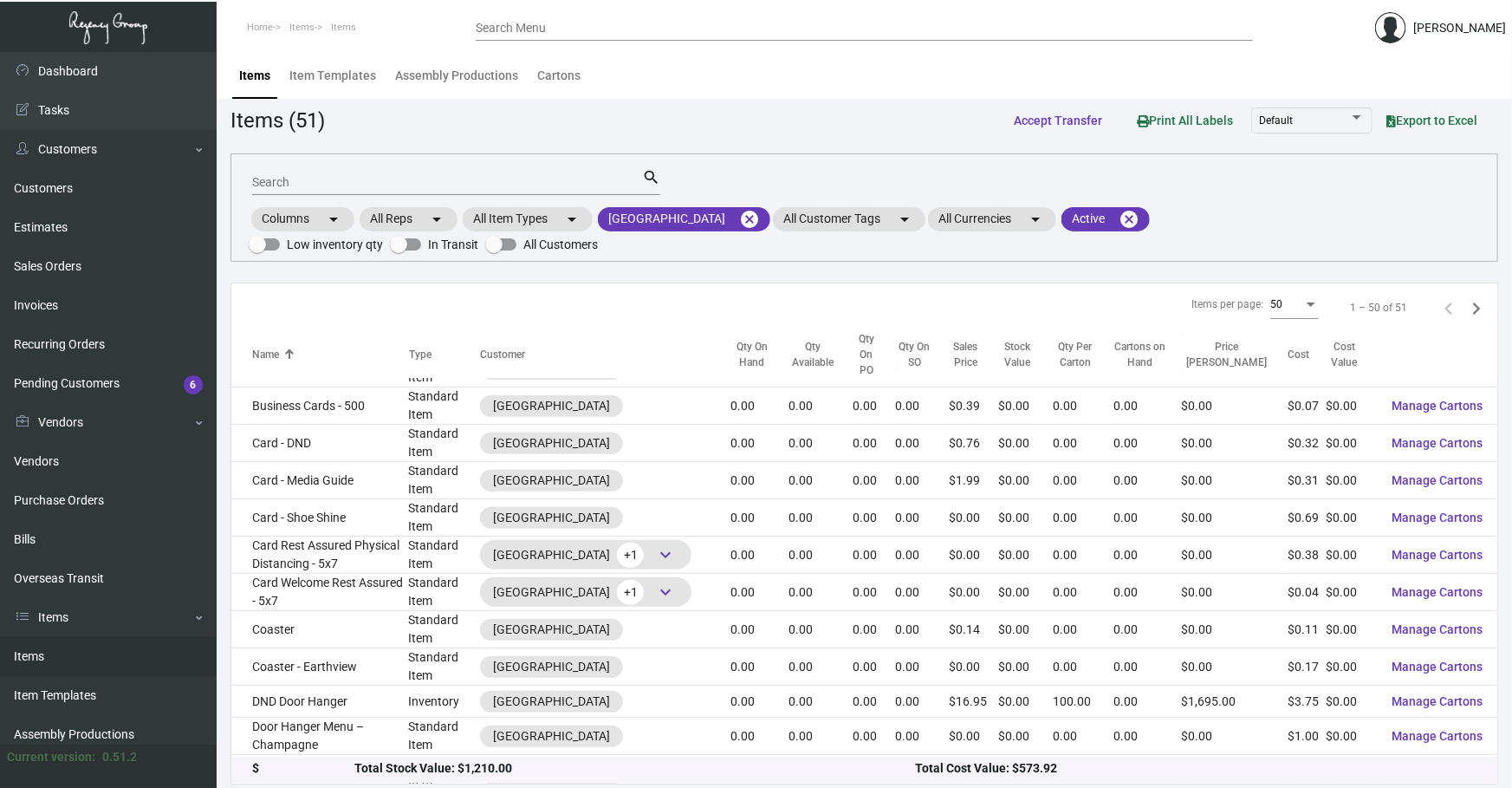
click at [346, 178] on input "Search" at bounding box center [446, 183] width 390 height 14
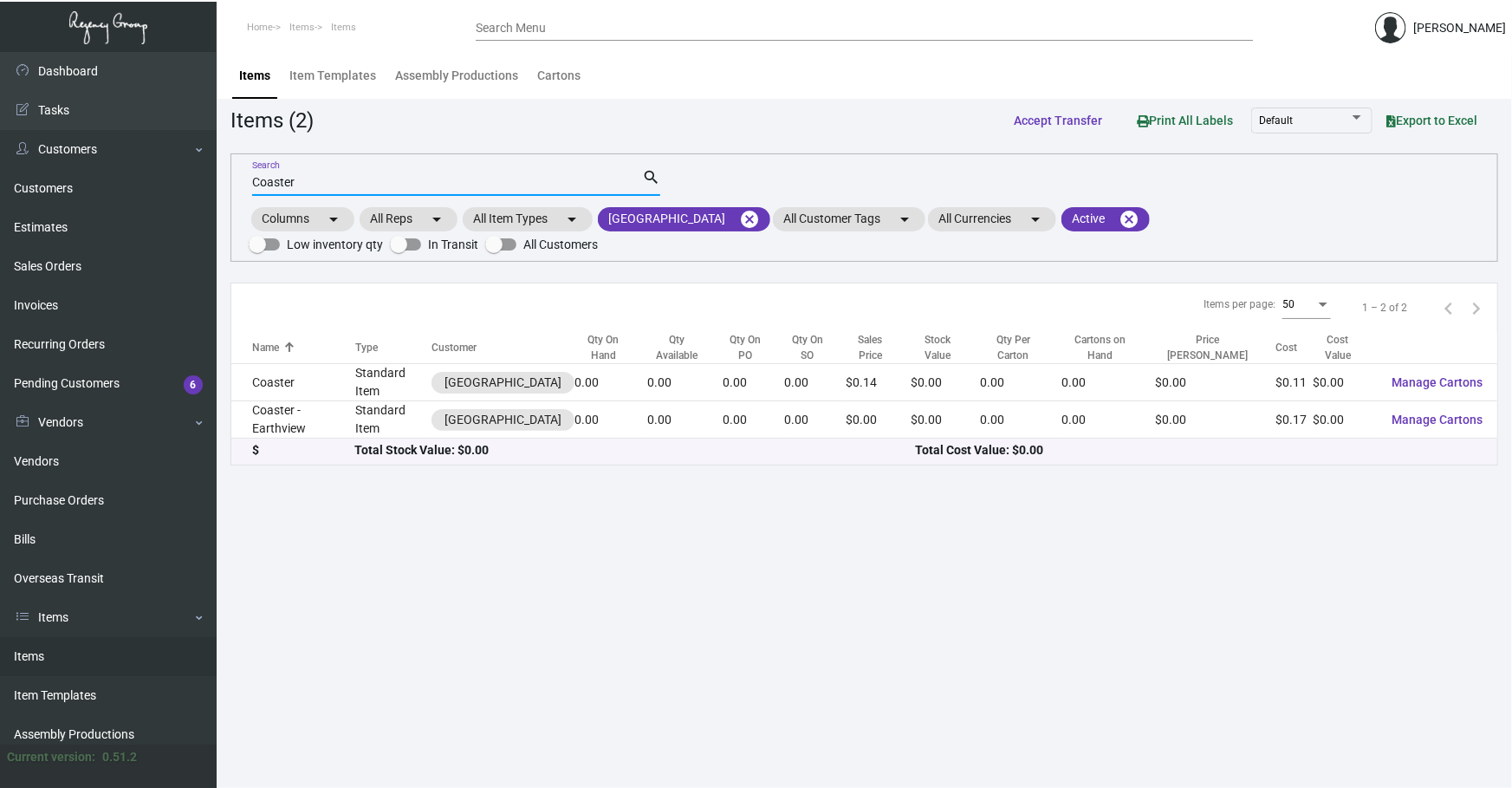
scroll to position [0, 0]
type input "Coaster"
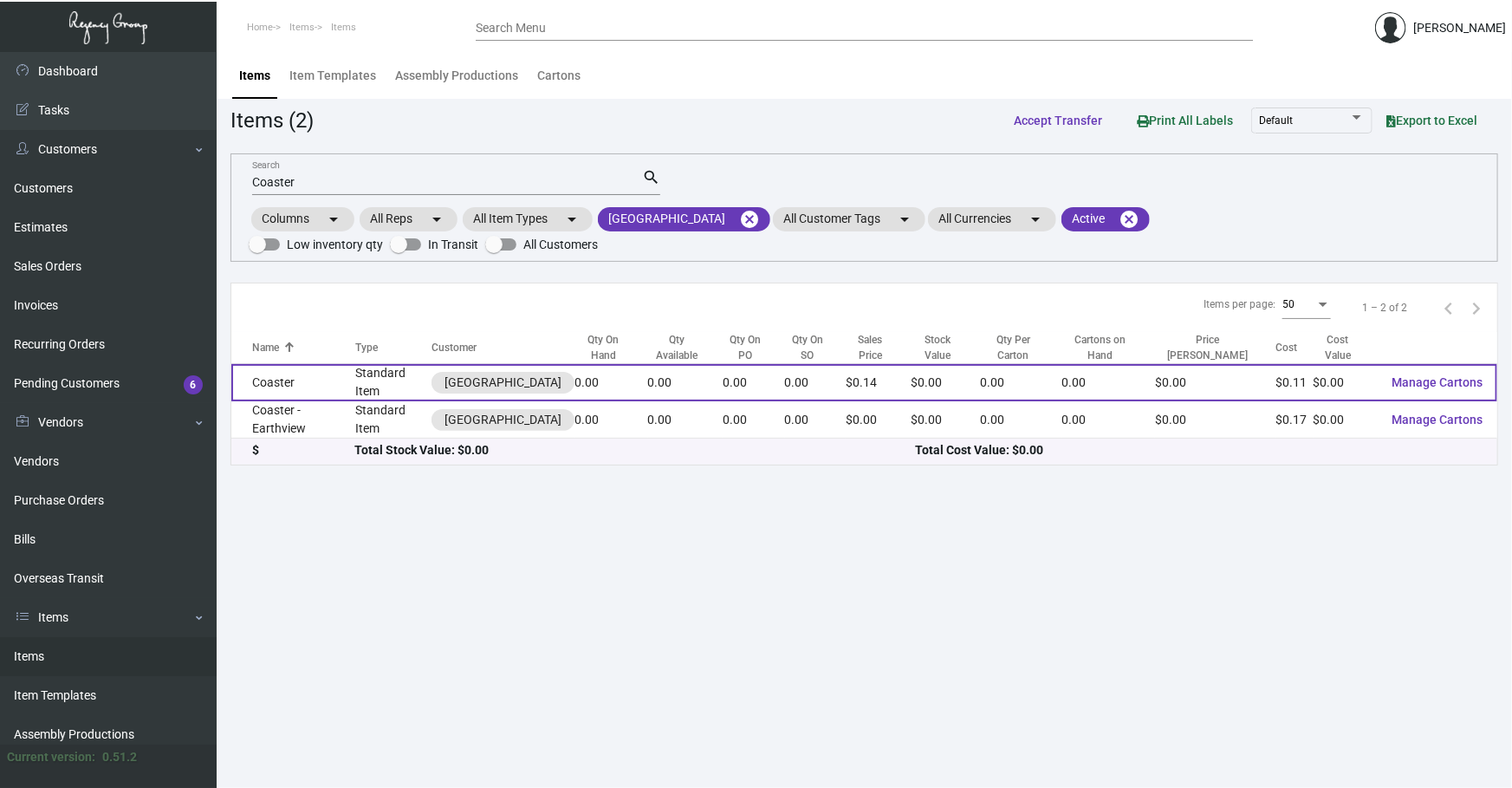
click at [372, 364] on td "Standard Item" at bounding box center [393, 382] width 77 height 37
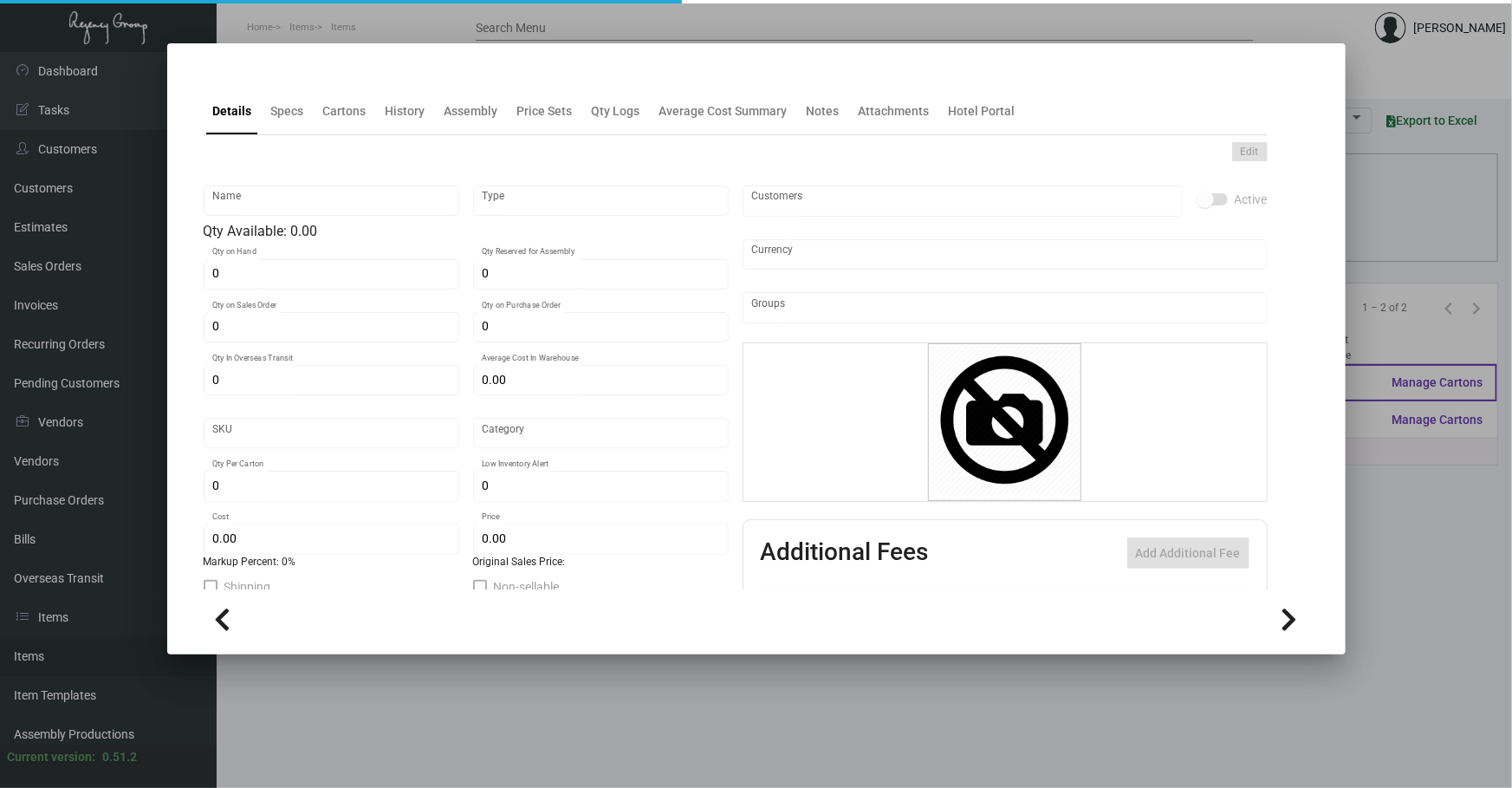
type input "Coaster"
type input "Standard Item"
type input "$ 0.00"
type input "WC"
type input "Standard"
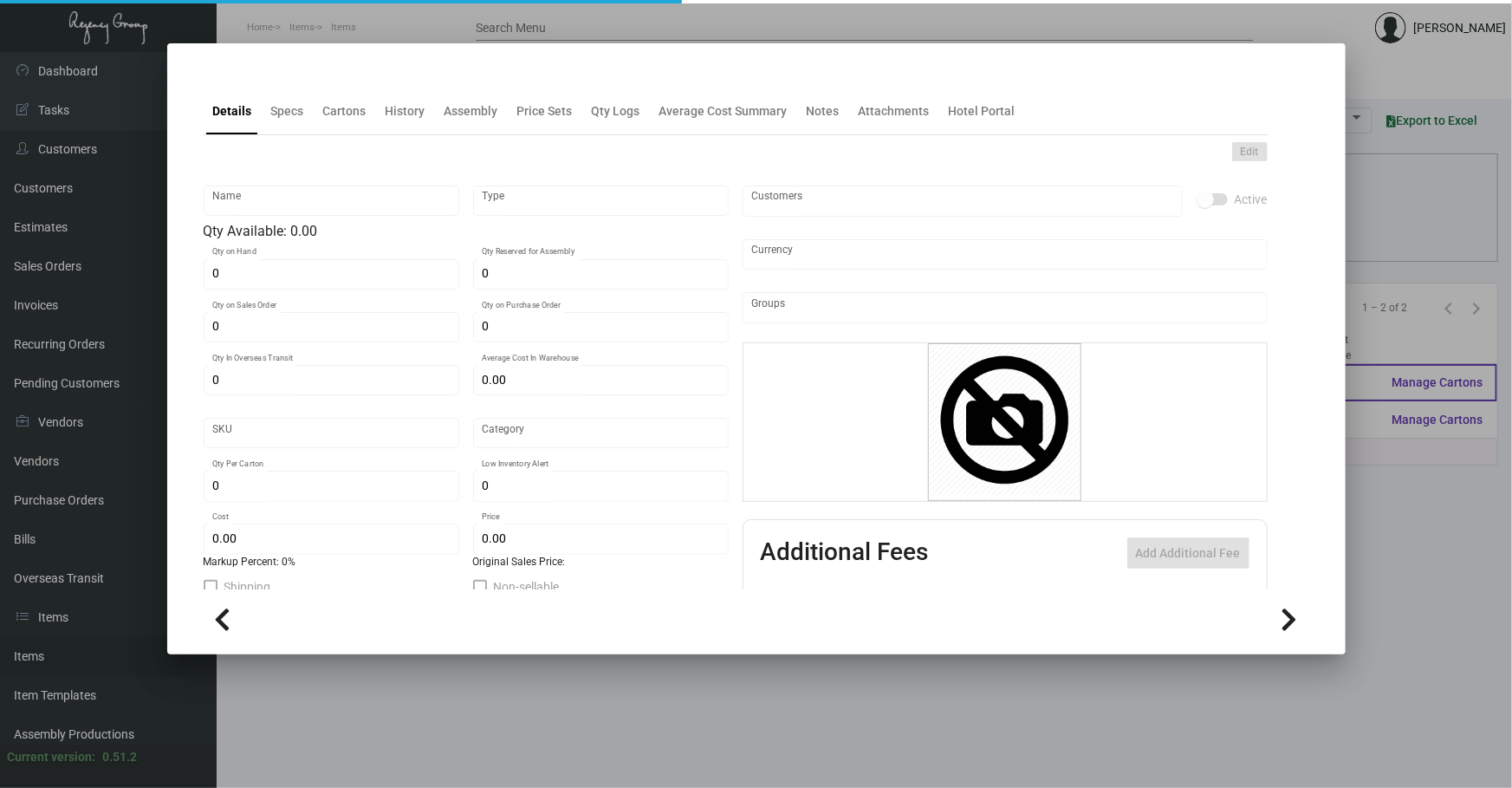
type input "$ 0.11"
type input "$ 0.14"
checkbox input "true"
type input "United States Dollar $"
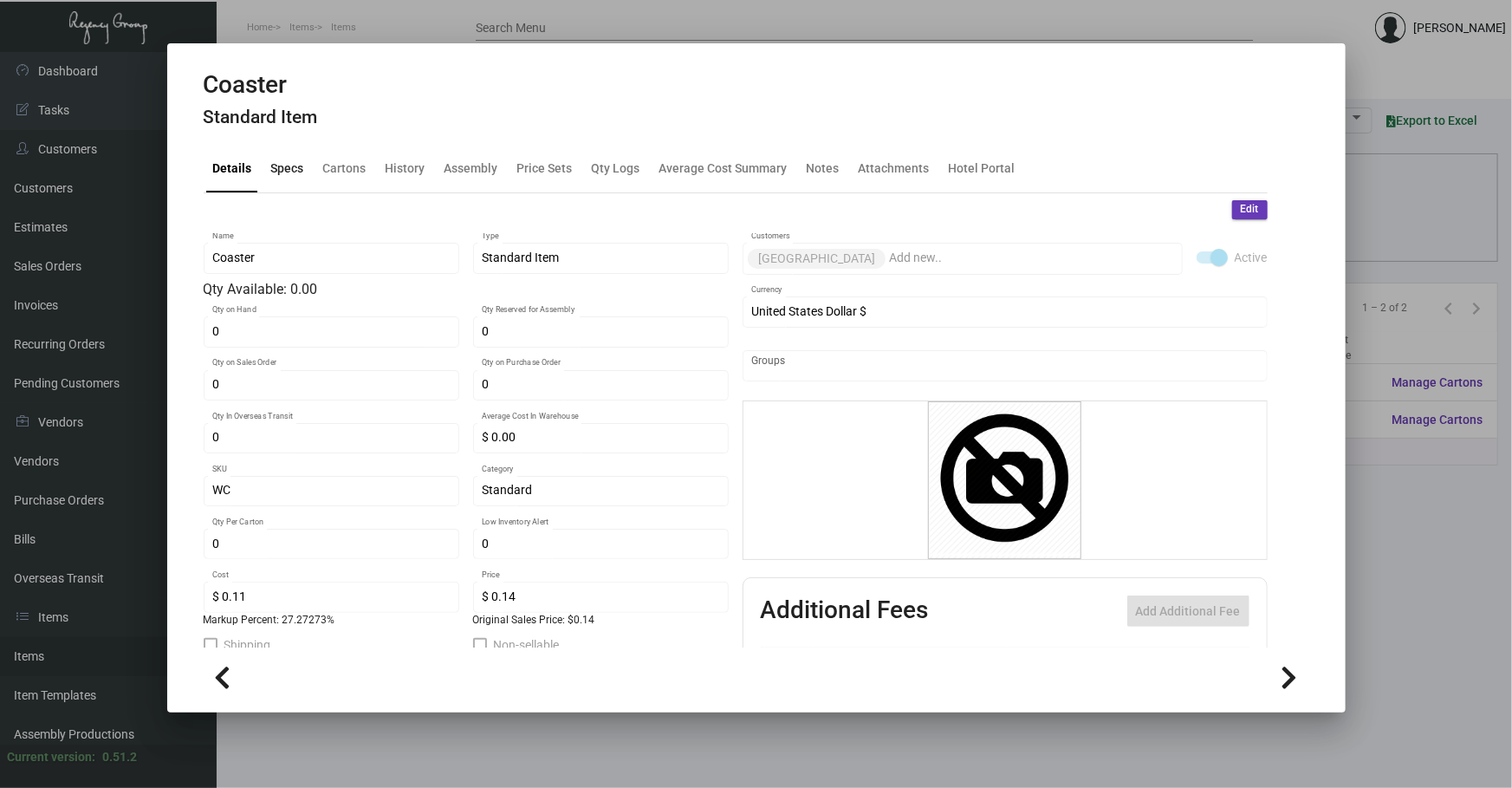
click at [300, 185] on div "Specs" at bounding box center [287, 169] width 47 height 42
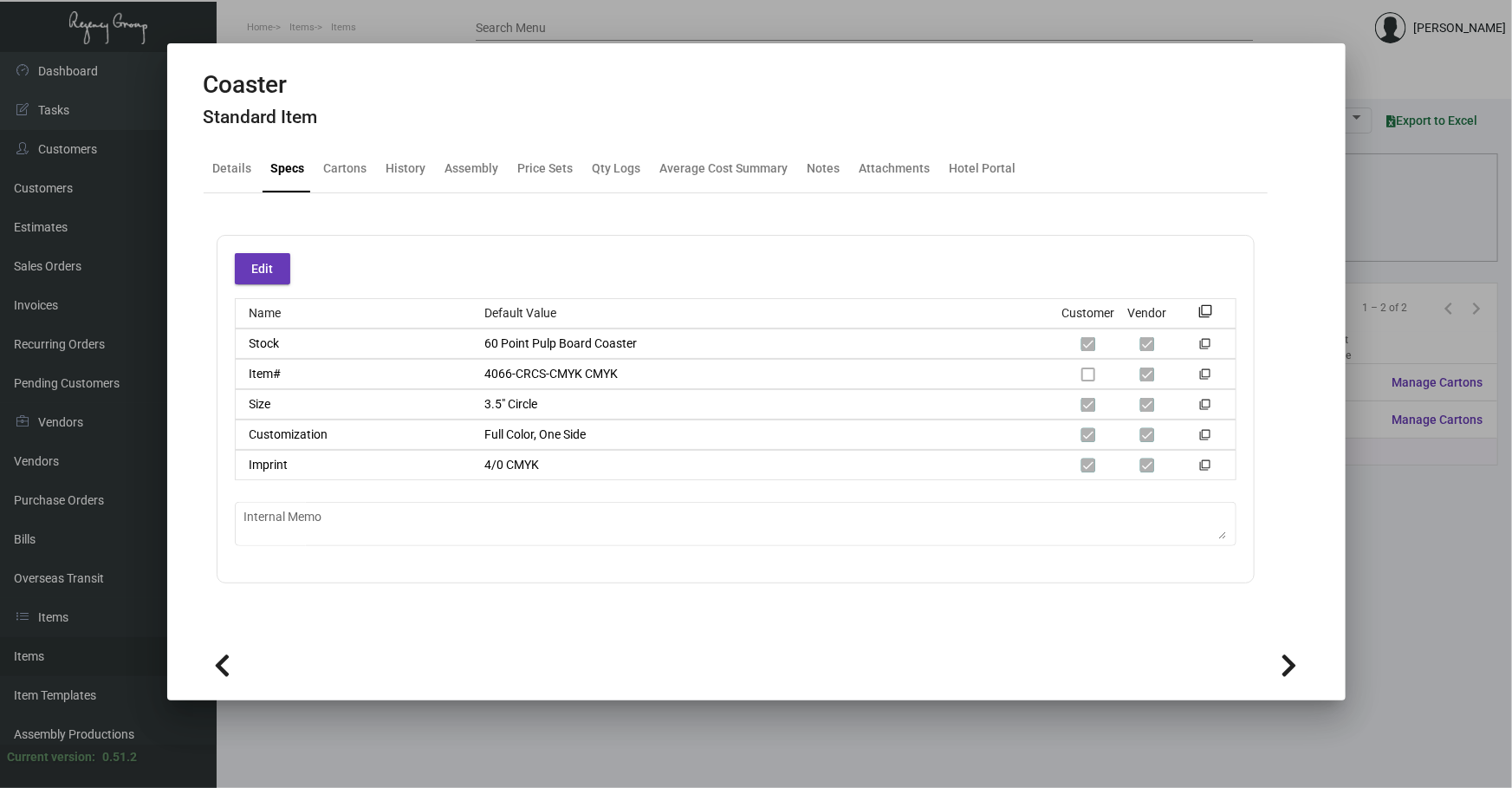
click at [694, 770] on div at bounding box center [756, 394] width 1512 height 788
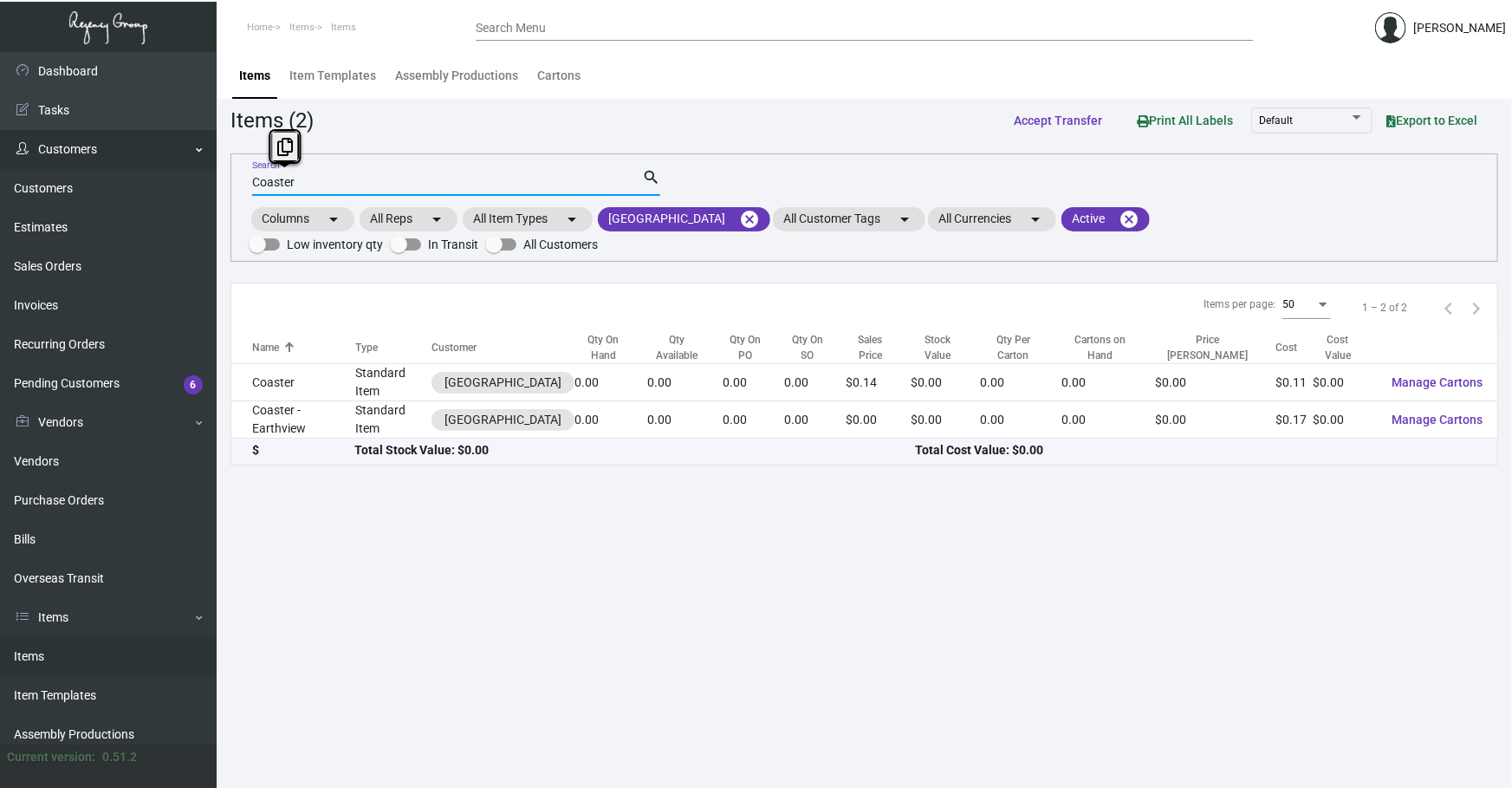
drag, startPoint x: 341, startPoint y: 175, endPoint x: 158, endPoint y: 137, distance: 186.9
click at [173, 149] on div "Dashboard Dashboard Tasks Customers Customers Estimates Sales Orders Invoices R…" at bounding box center [756, 419] width 1512 height 735
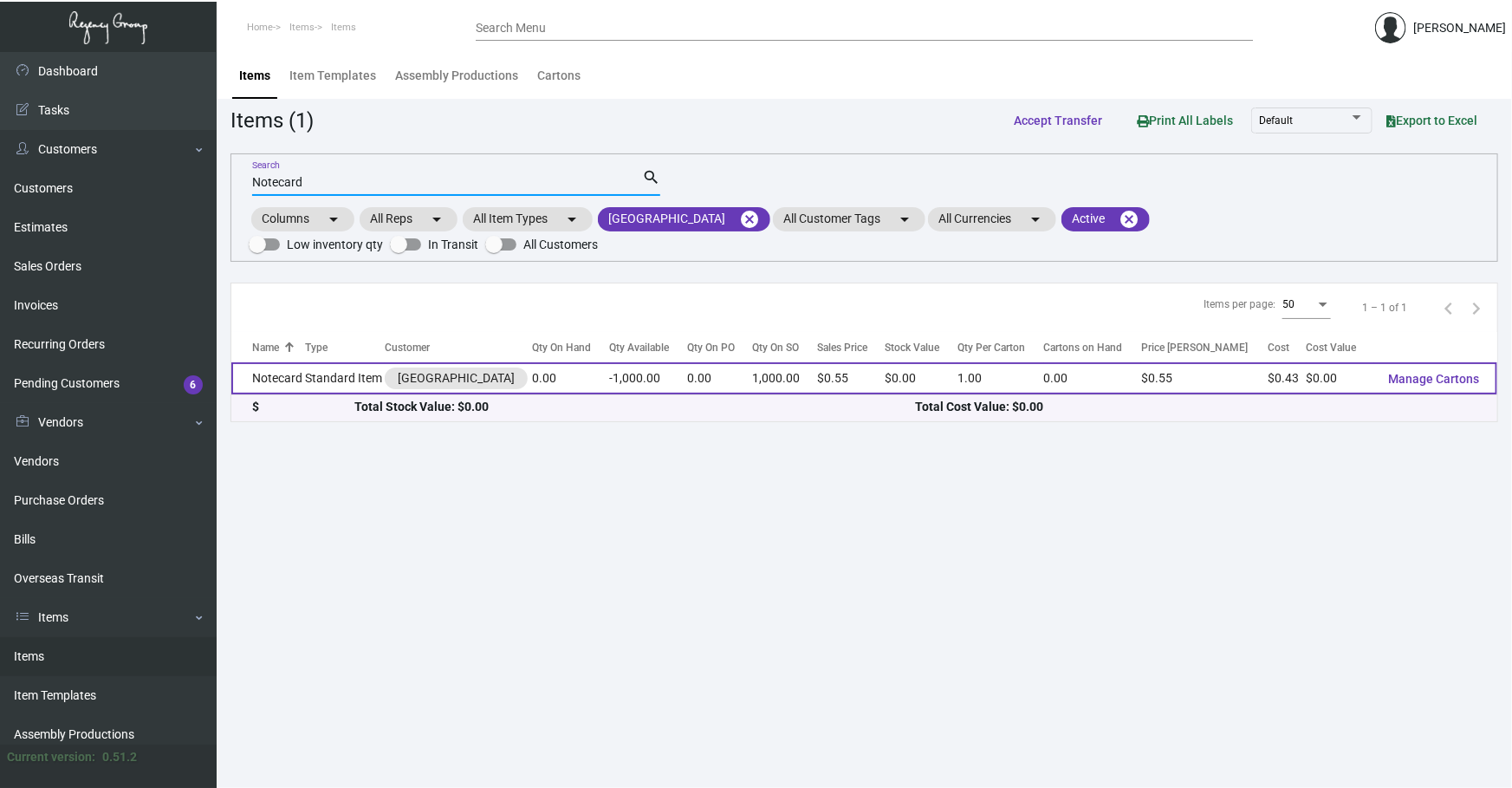
type input "Notecard"
click at [350, 363] on td "Standard Item" at bounding box center [345, 378] width 79 height 32
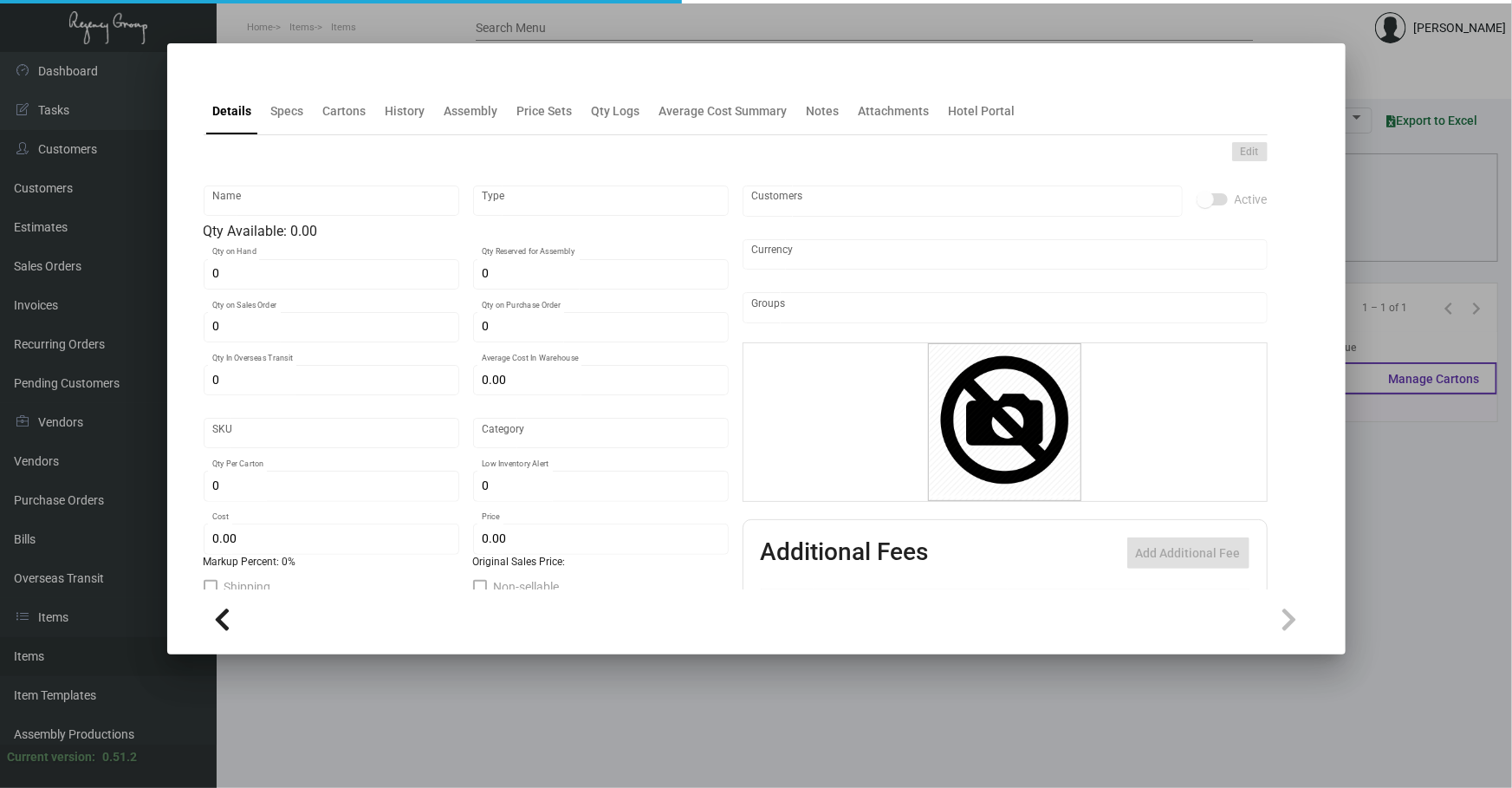
type input "Notecard"
type input "Standard Item"
type input "1,000"
type input "$ 0.00"
type input "WHIT-Notecard-71"
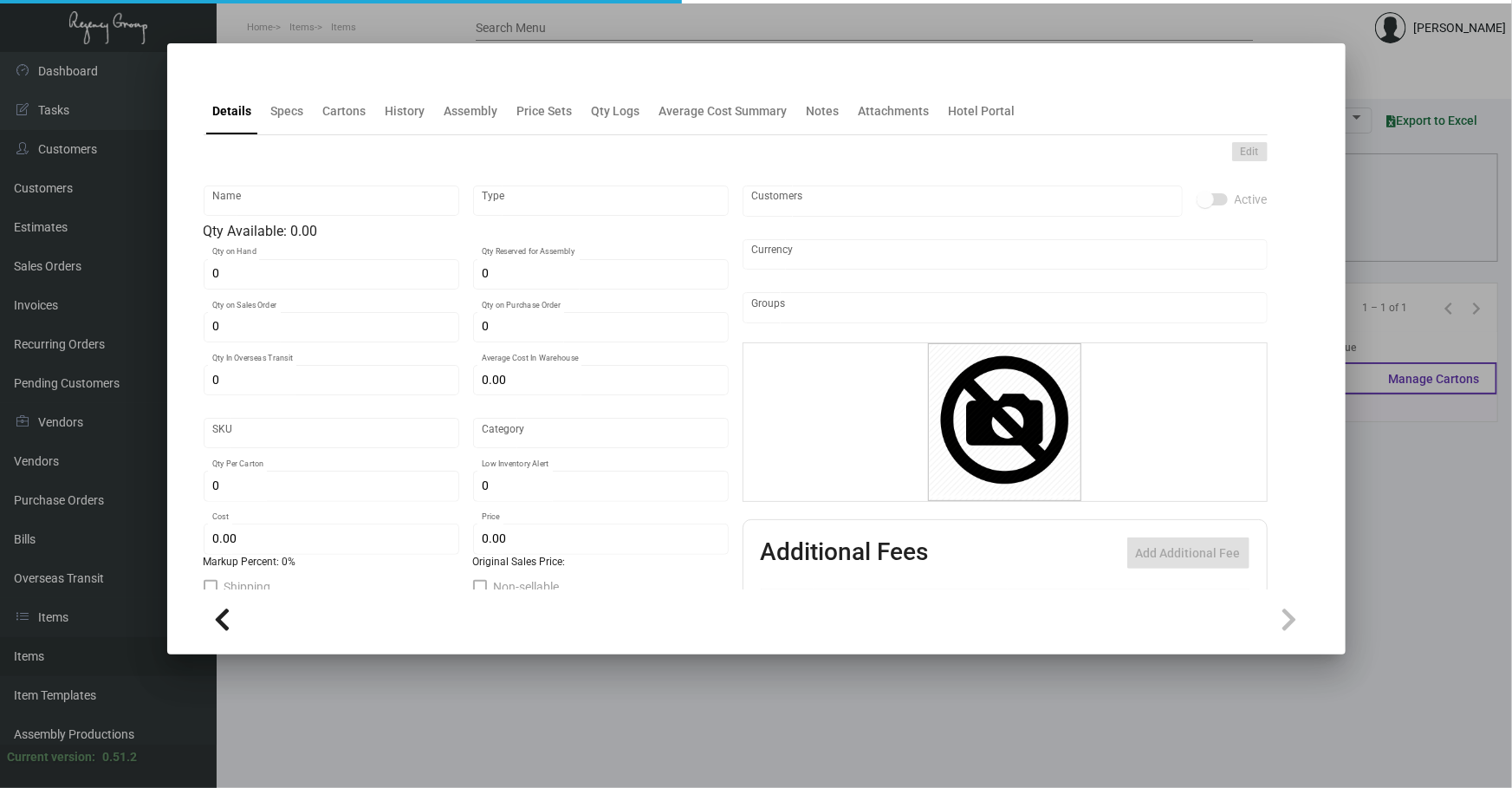
type input "Standard"
type input "1"
type input "$ 0.43069"
type input "$ 0.55"
checkbox input "true"
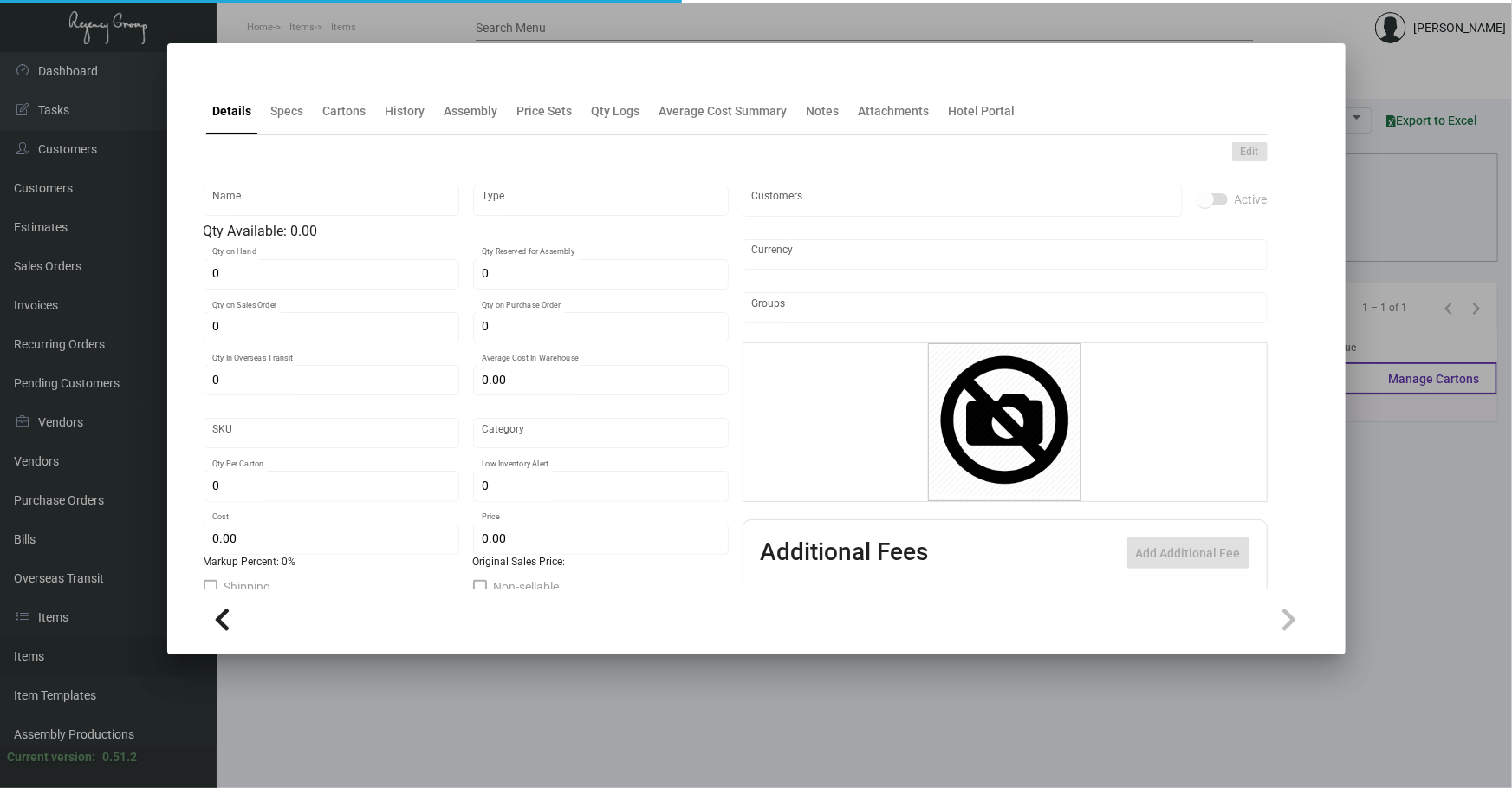
checkbox input "true"
type input "United States Dollar $"
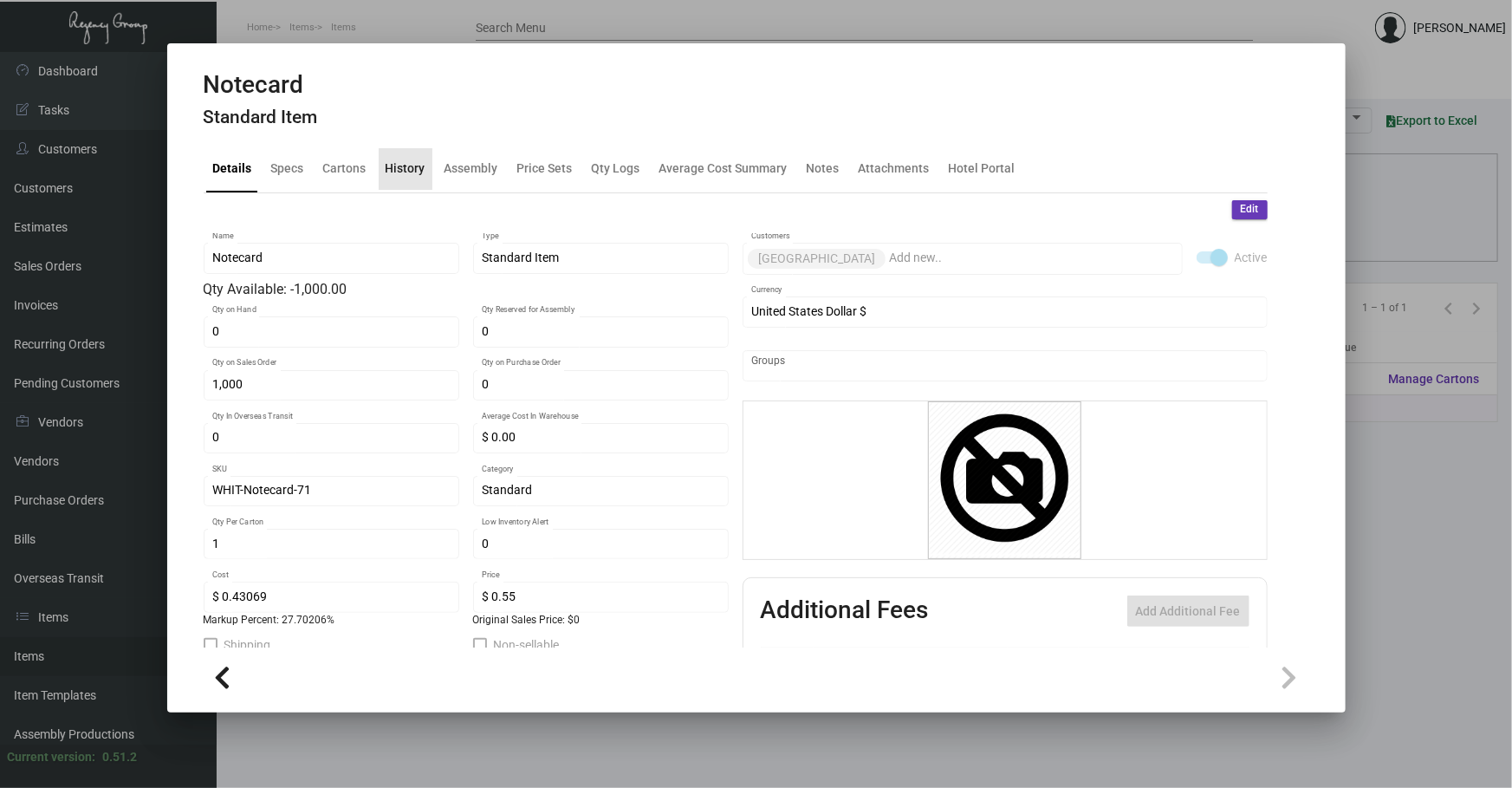
click at [412, 161] on div "History" at bounding box center [405, 169] width 40 height 18
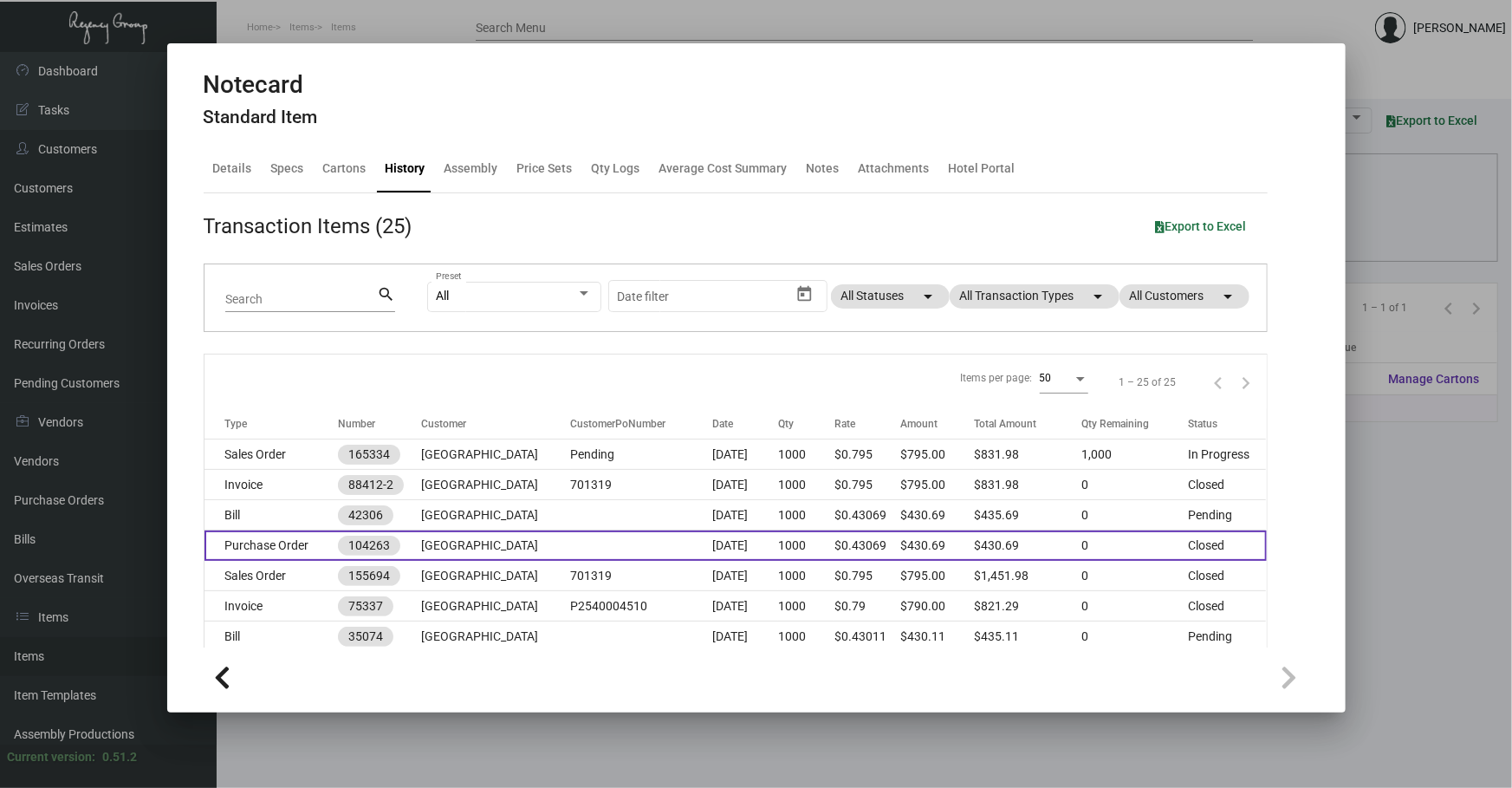
click at [602, 545] on td at bounding box center [641, 545] width 141 height 30
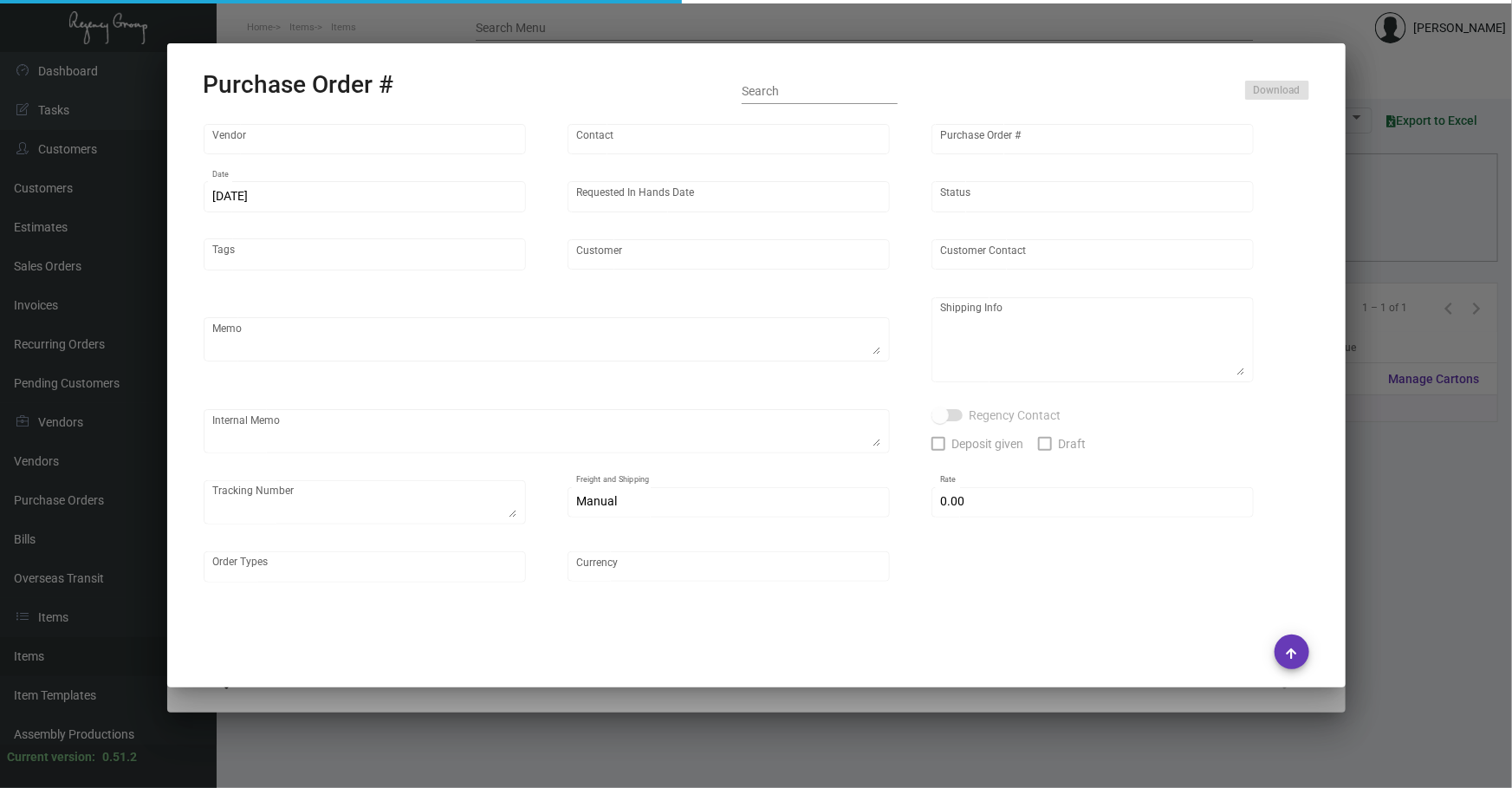
type input "Team Concept"
type input "[PERSON_NAME]"
type input "104263"
type input "[DATE]"
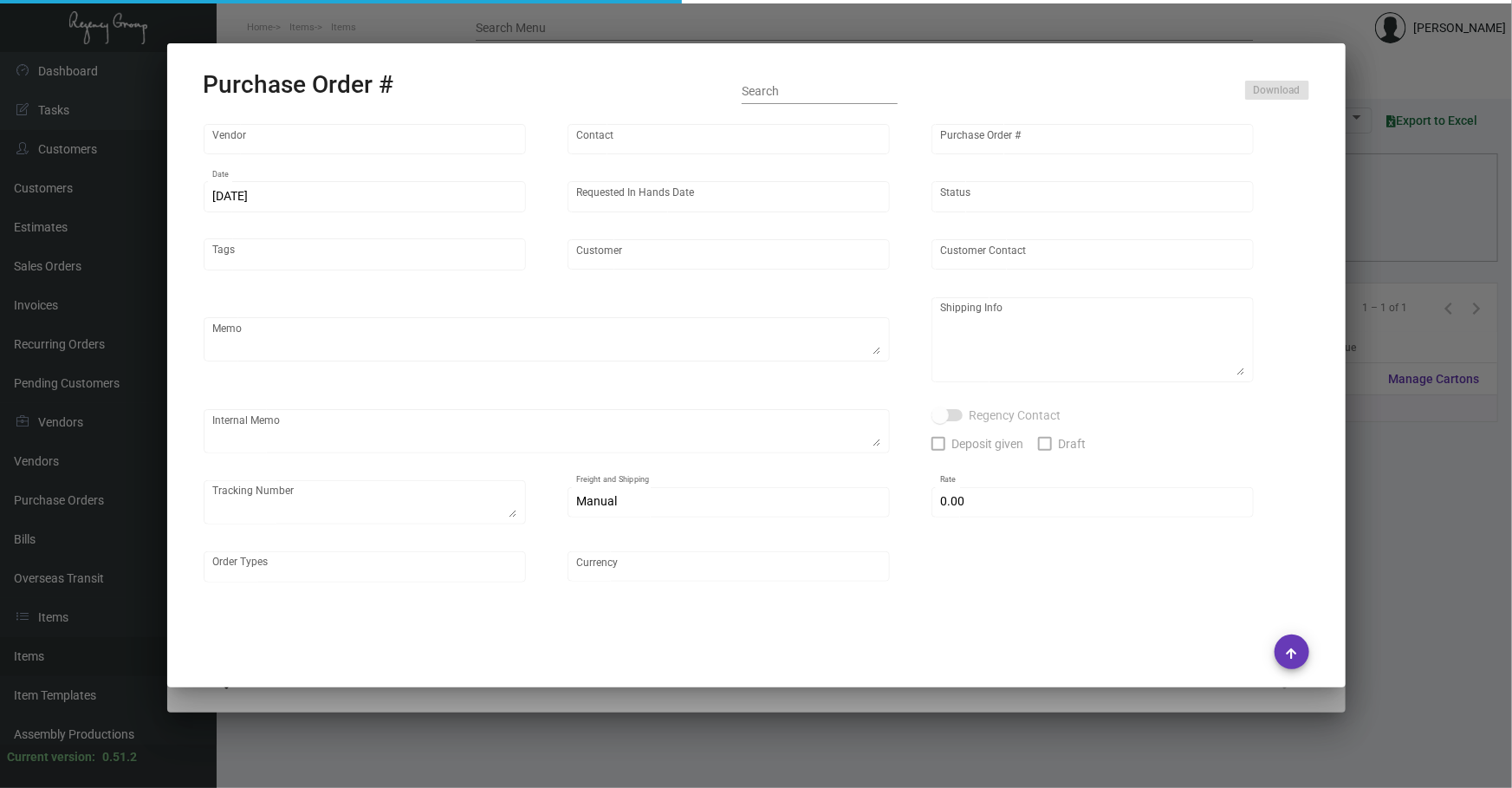
type input "[GEOGRAPHIC_DATA]"
type input "[PERSON_NAME]"
type textarea "Please send proof for approval to [EMAIL_ADDRESS][DOMAIN_NAME] with me cc'ed. *…"
type textarea "[GEOGRAPHIC_DATA] - [PERSON_NAME] [STREET_ADDRESS][PERSON_NAME]"
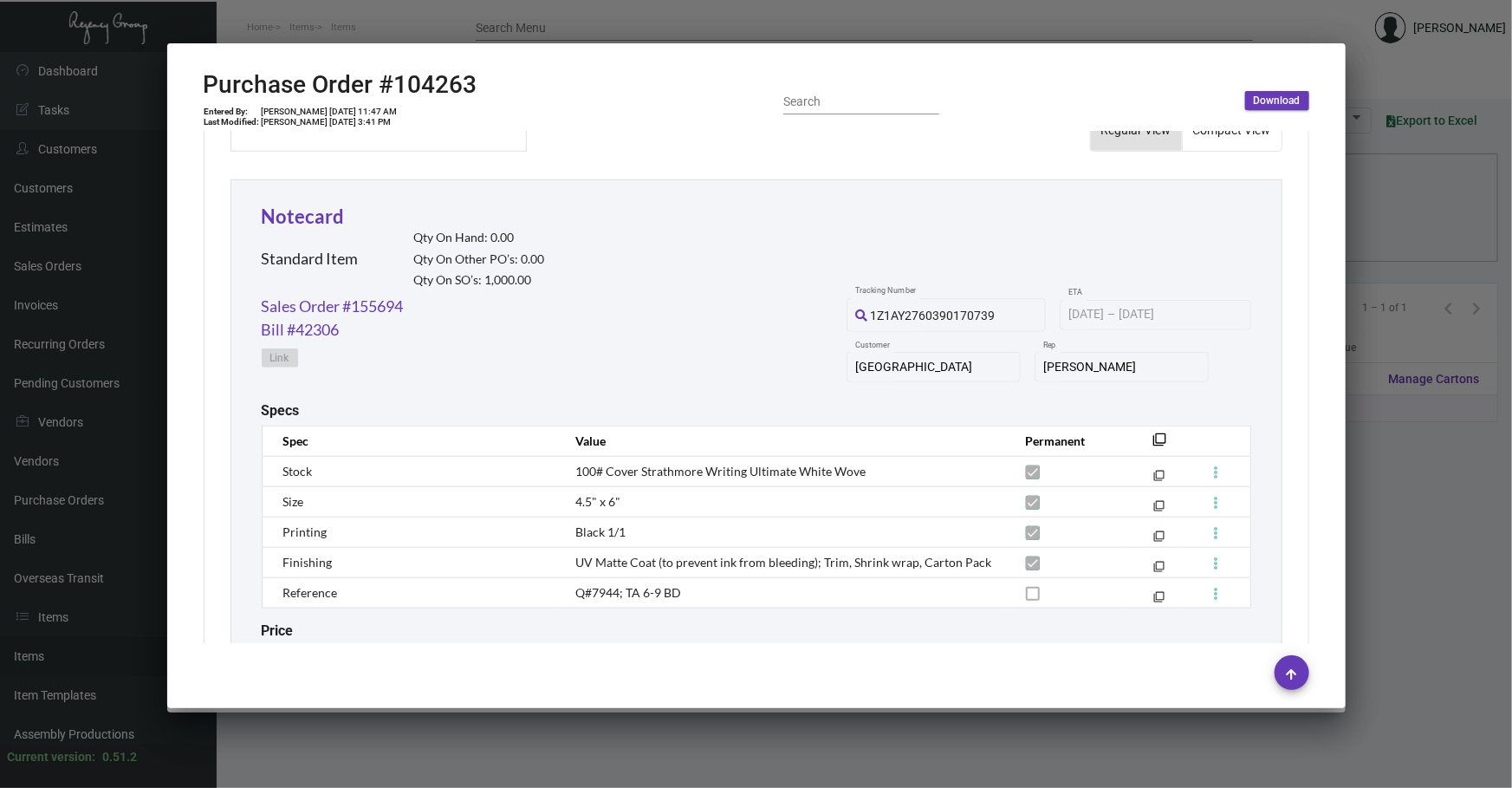
scroll to position [788, 0]
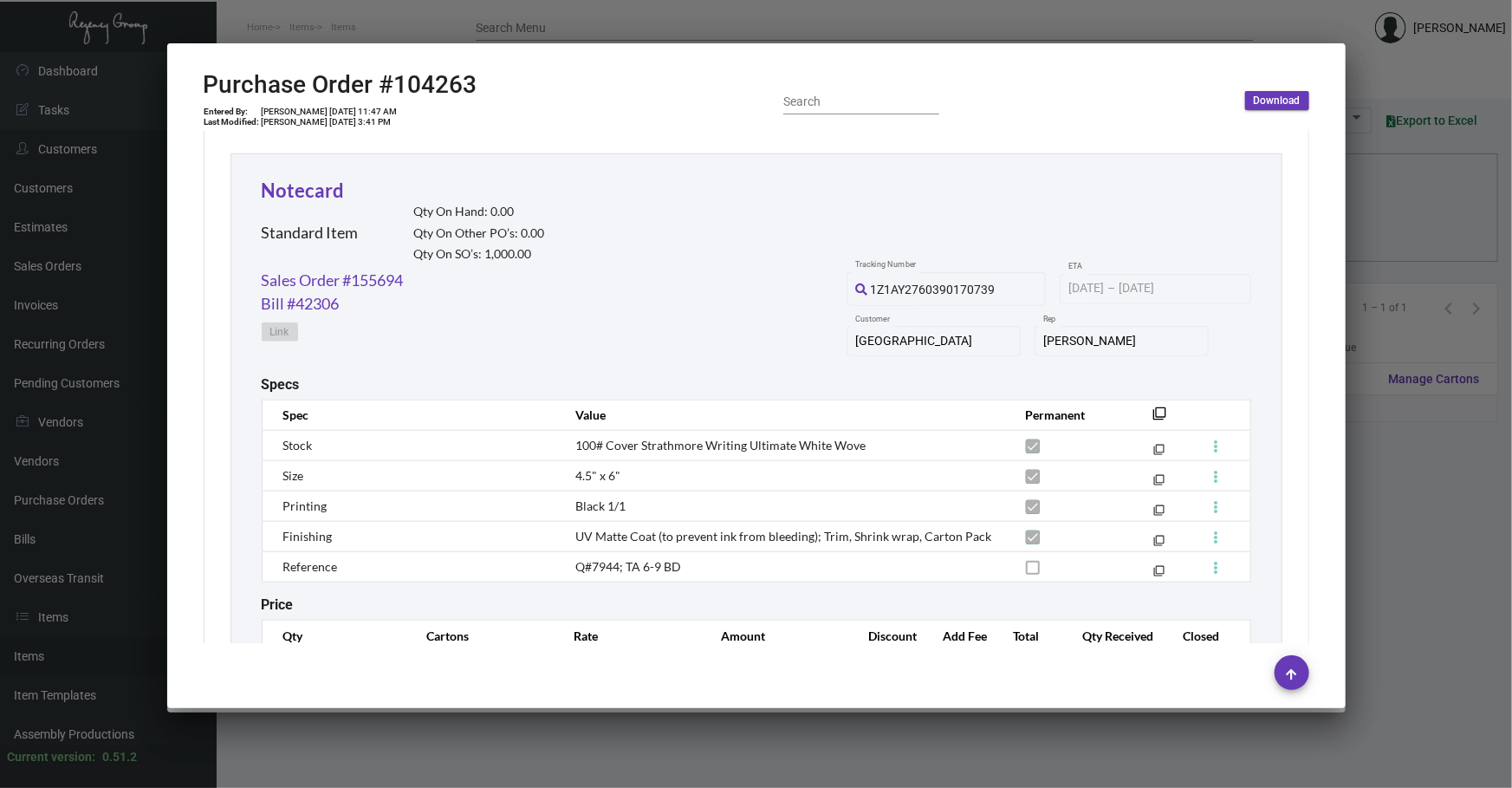
click at [1158, 405] on th "filter_none" at bounding box center [1156, 414] width 57 height 30
click at [1153, 412] on mat-icon "filter_none" at bounding box center [1160, 418] width 14 height 14
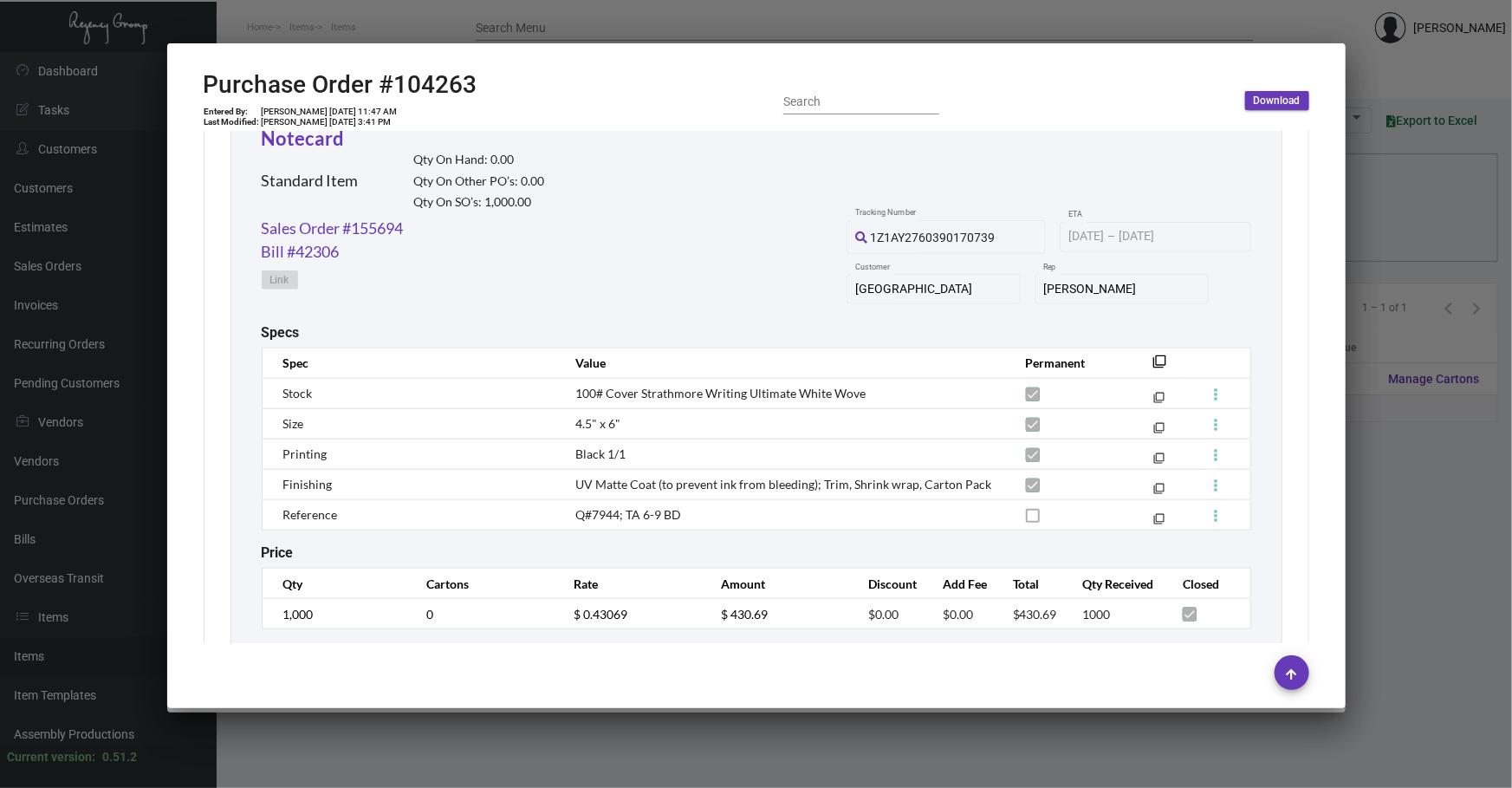
scroll to position [881, 0]
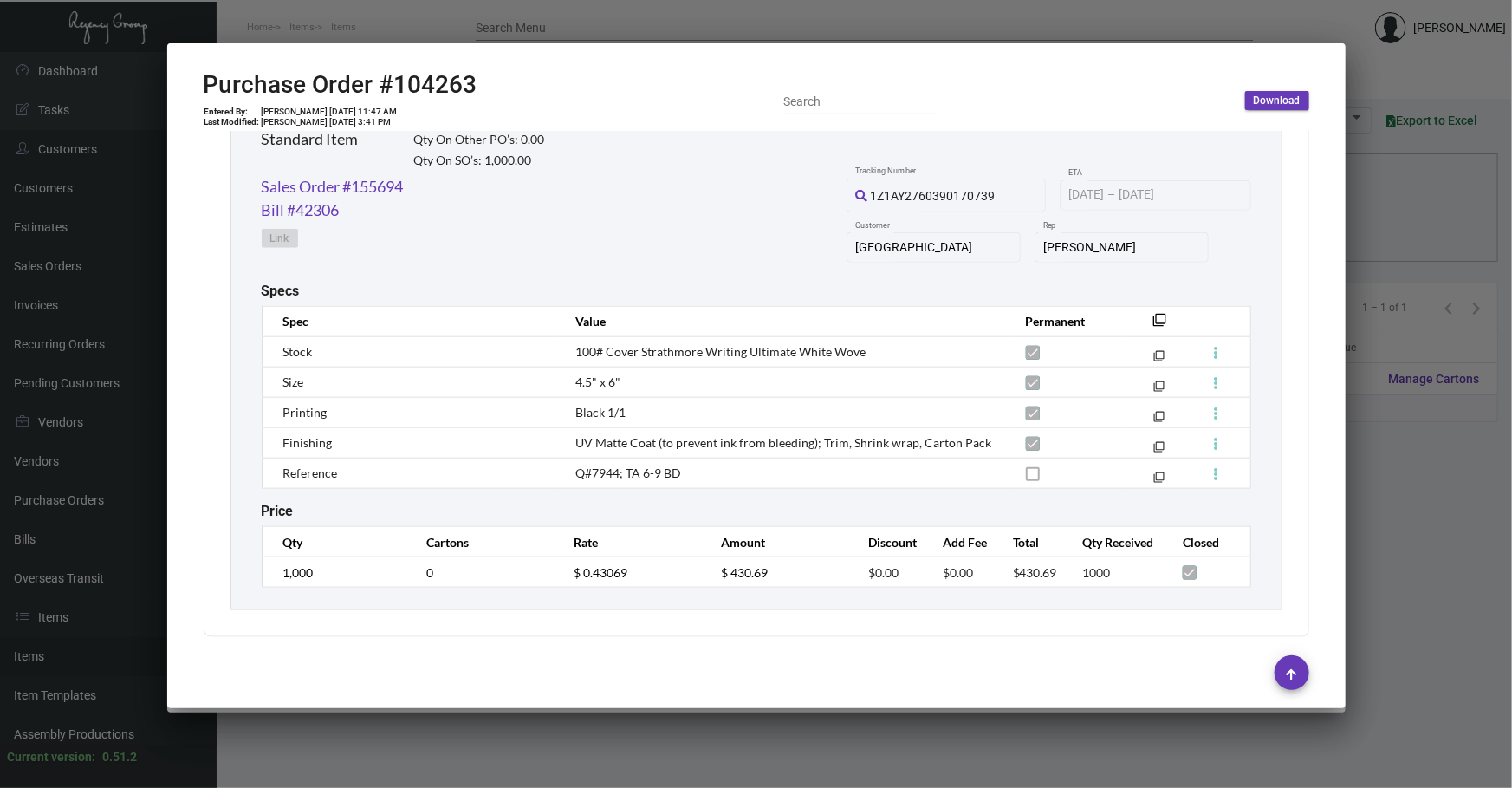
click at [1009, 748] on div at bounding box center [756, 394] width 1512 height 788
click at [1008, 750] on div at bounding box center [756, 394] width 1512 height 788
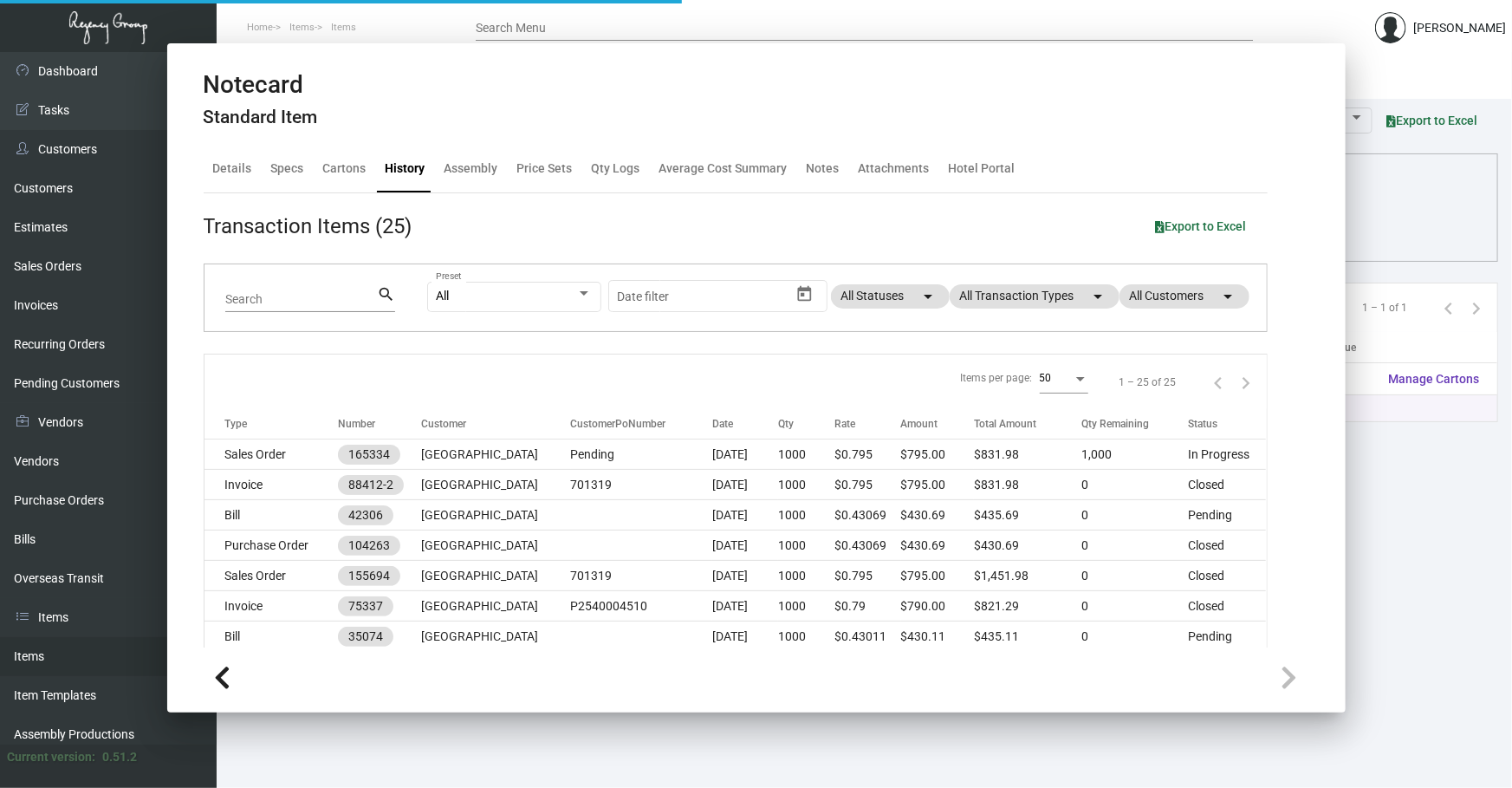
click at [1008, 750] on main "Items Item Templates Assembly Productions Cartons Items (1) Accept Transfer Pri…" at bounding box center [864, 419] width 1295 height 735
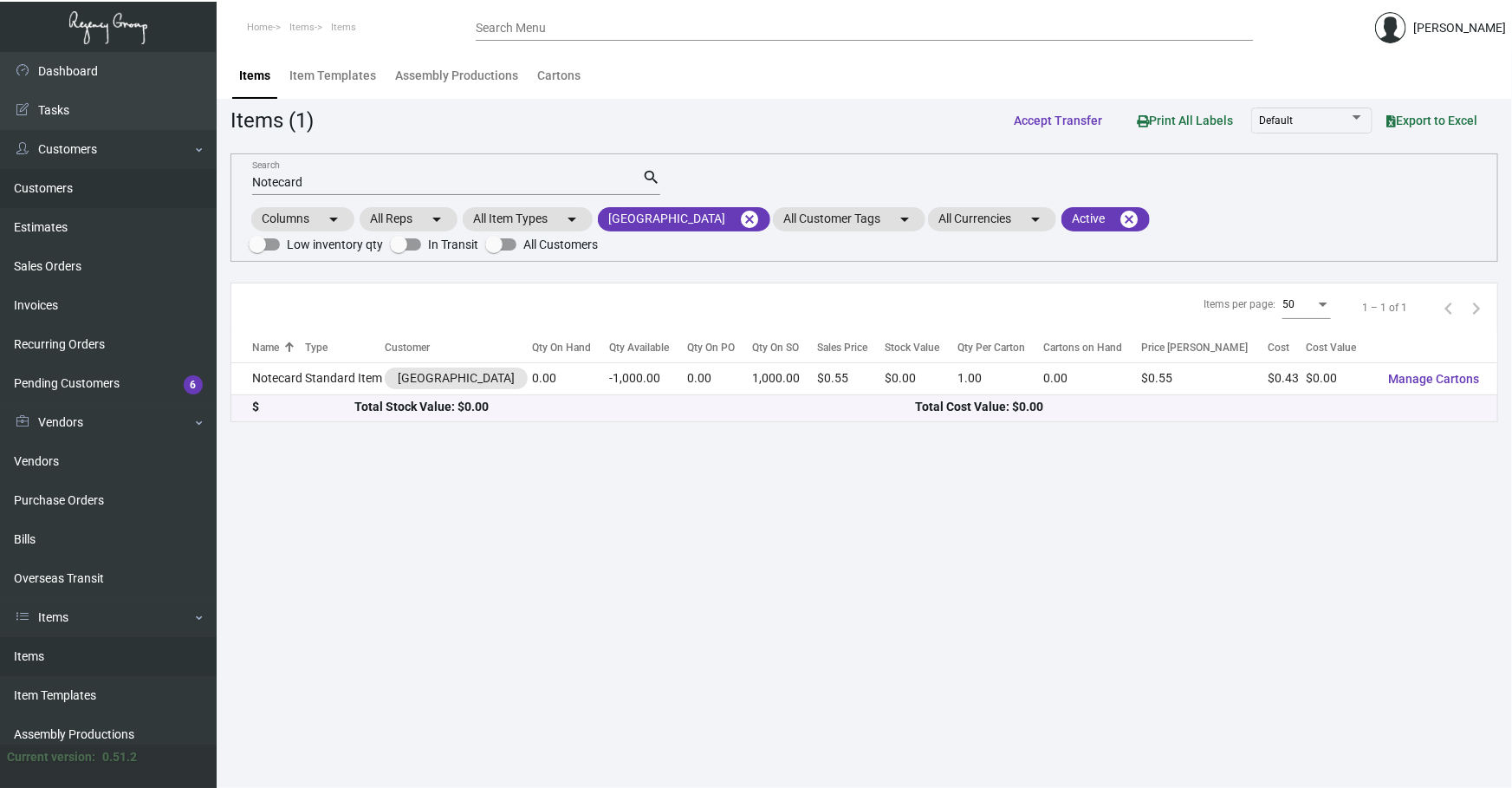
drag, startPoint x: 427, startPoint y: 182, endPoint x: 160, endPoint y: 190, distance: 267.1
click at [160, 190] on div "Dashboard Dashboard Tasks Customers Customers Estimates Sales Orders Invoices R…" at bounding box center [756, 419] width 1512 height 735
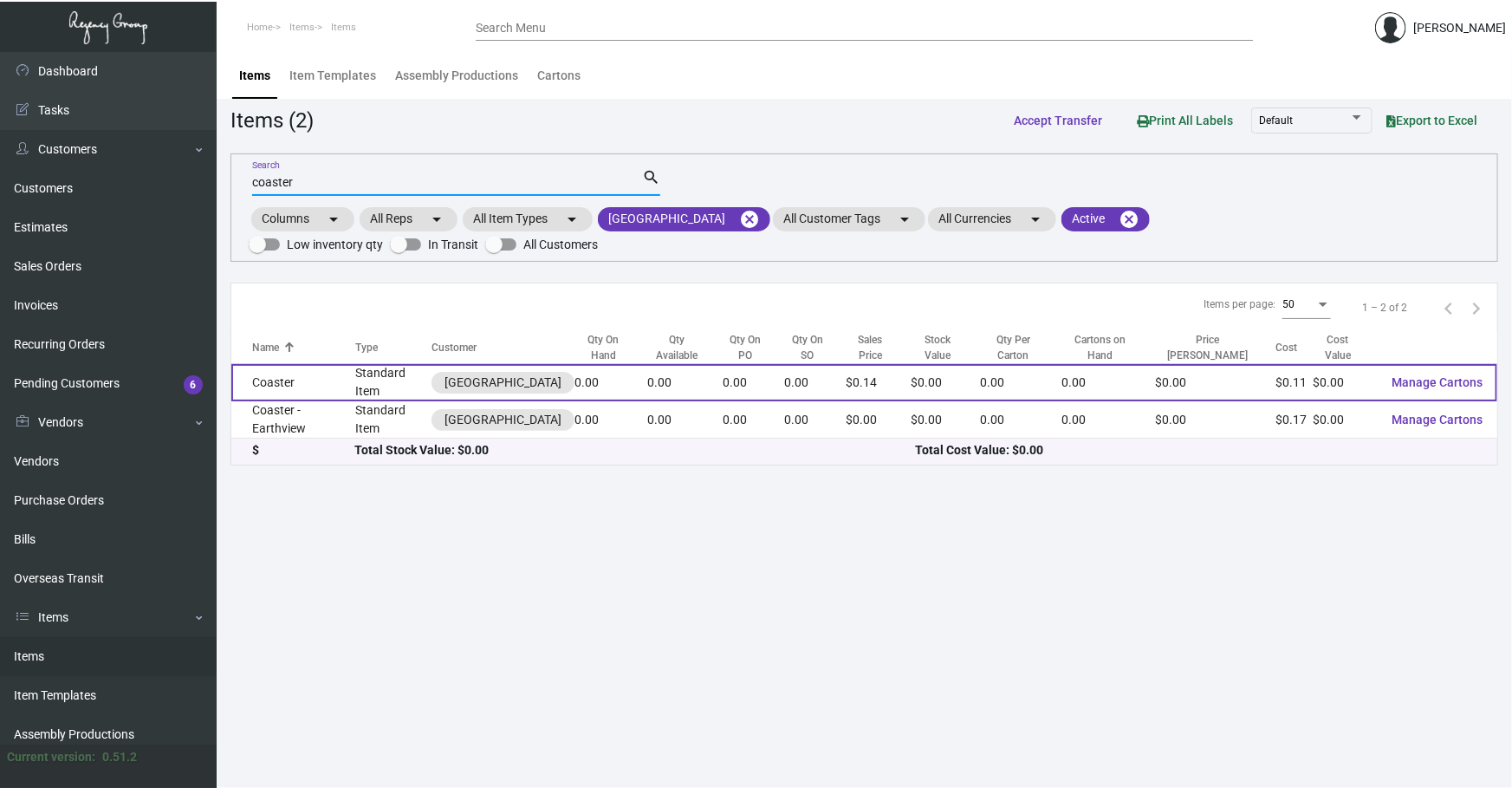
click at [309, 364] on td "Coaster" at bounding box center [293, 382] width 124 height 37
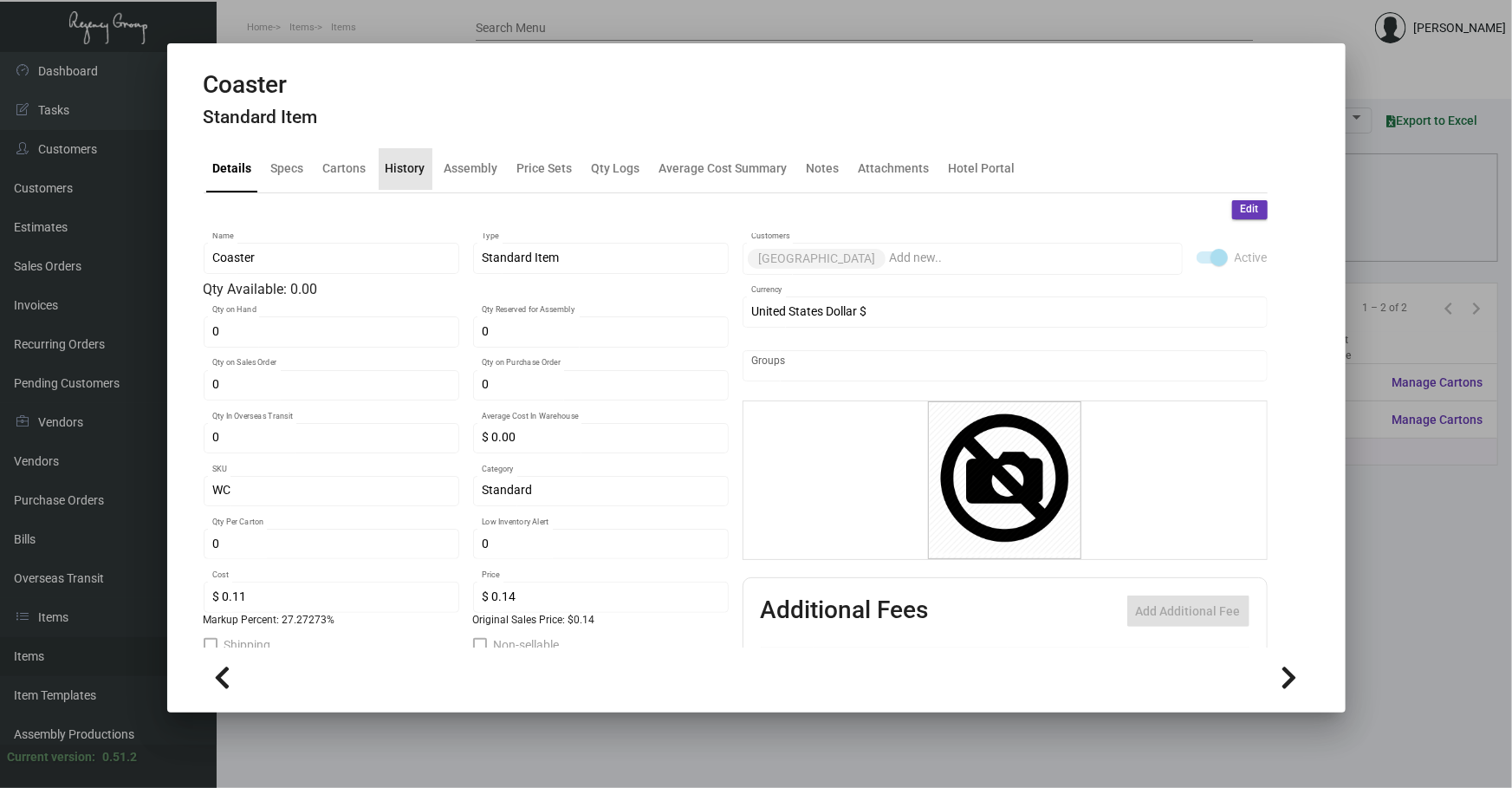
click at [405, 161] on div "History" at bounding box center [405, 169] width 40 height 18
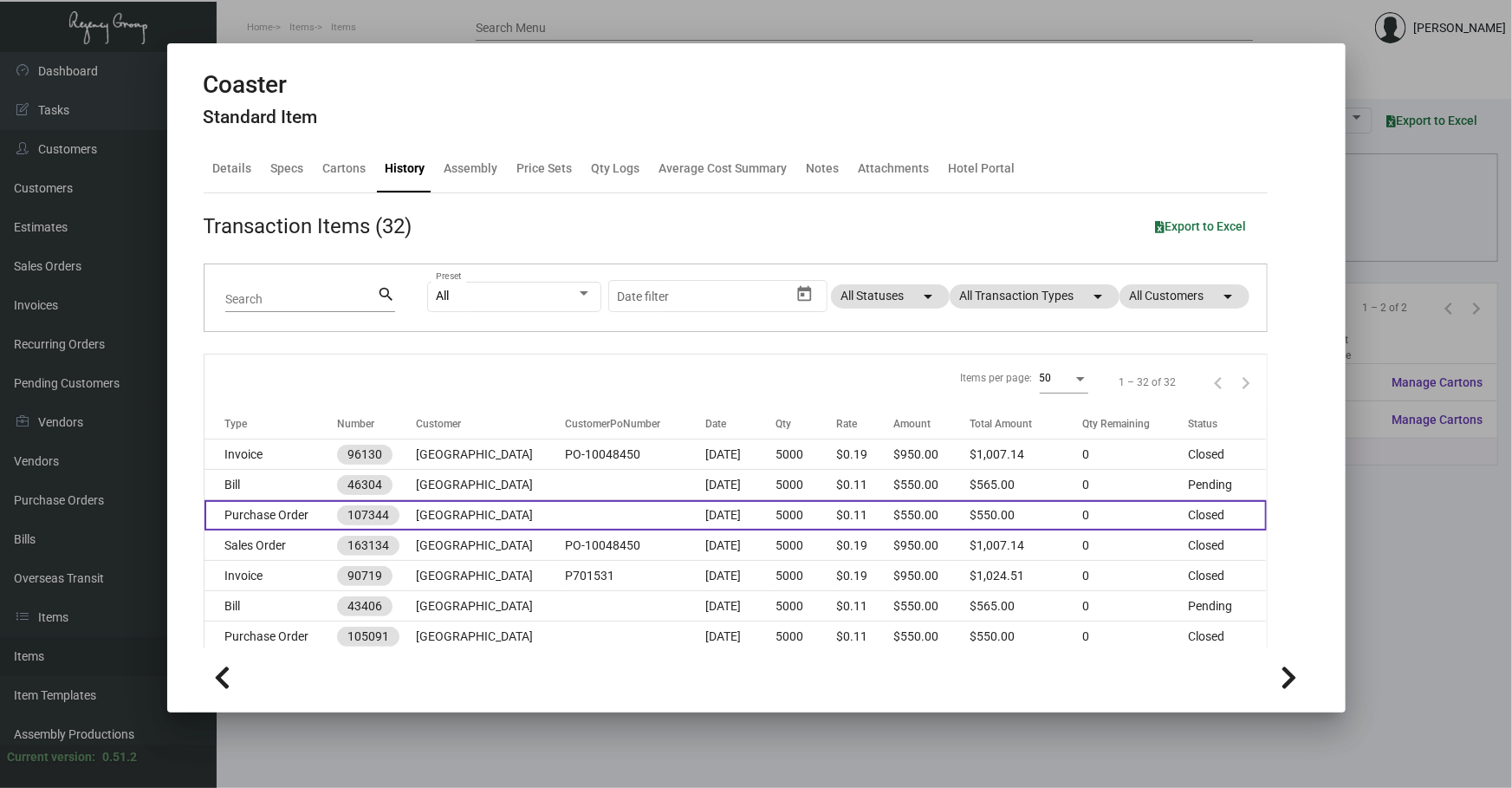
click at [565, 518] on td at bounding box center [635, 515] width 140 height 30
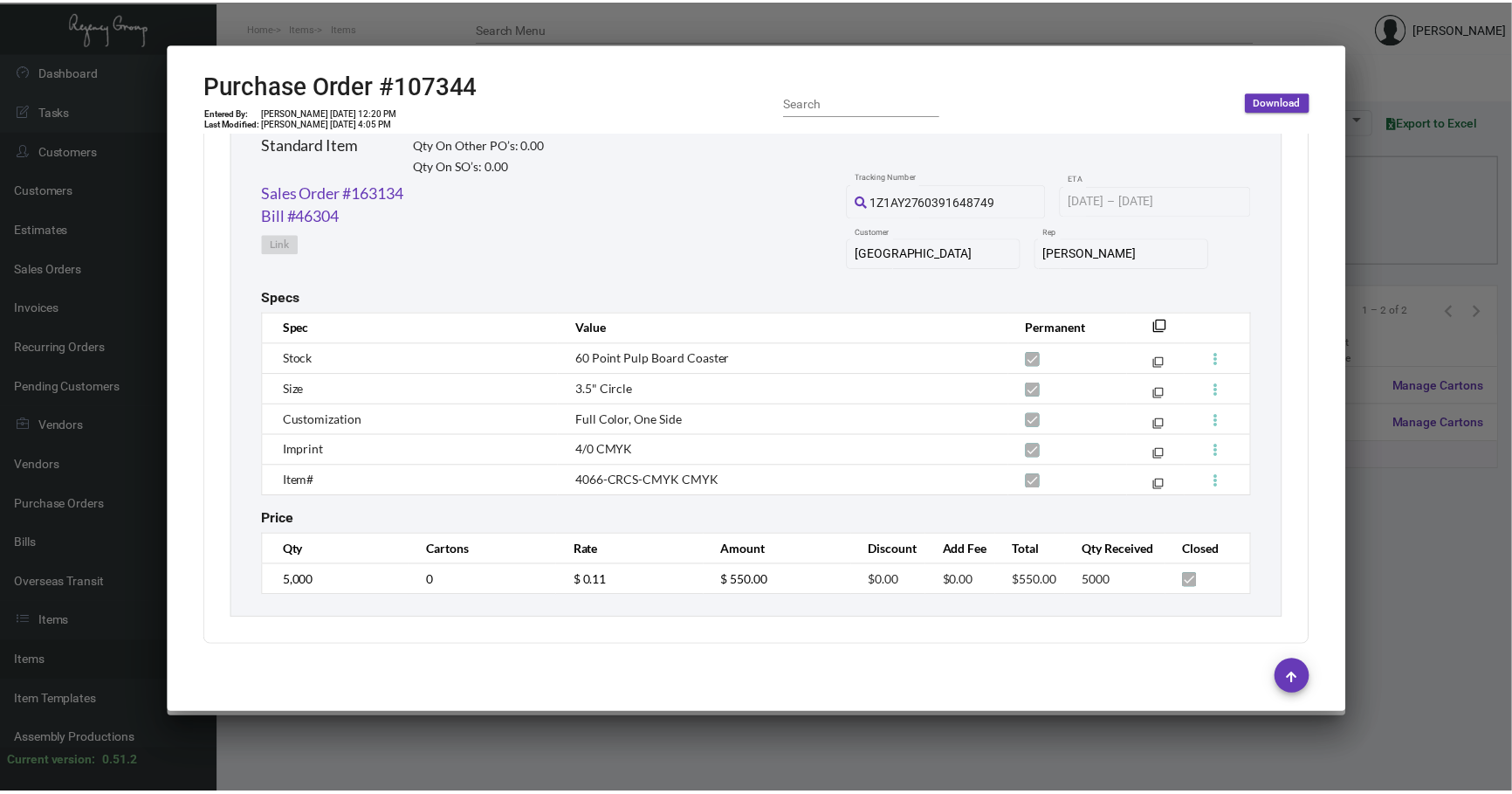
scroll to position [888, 0]
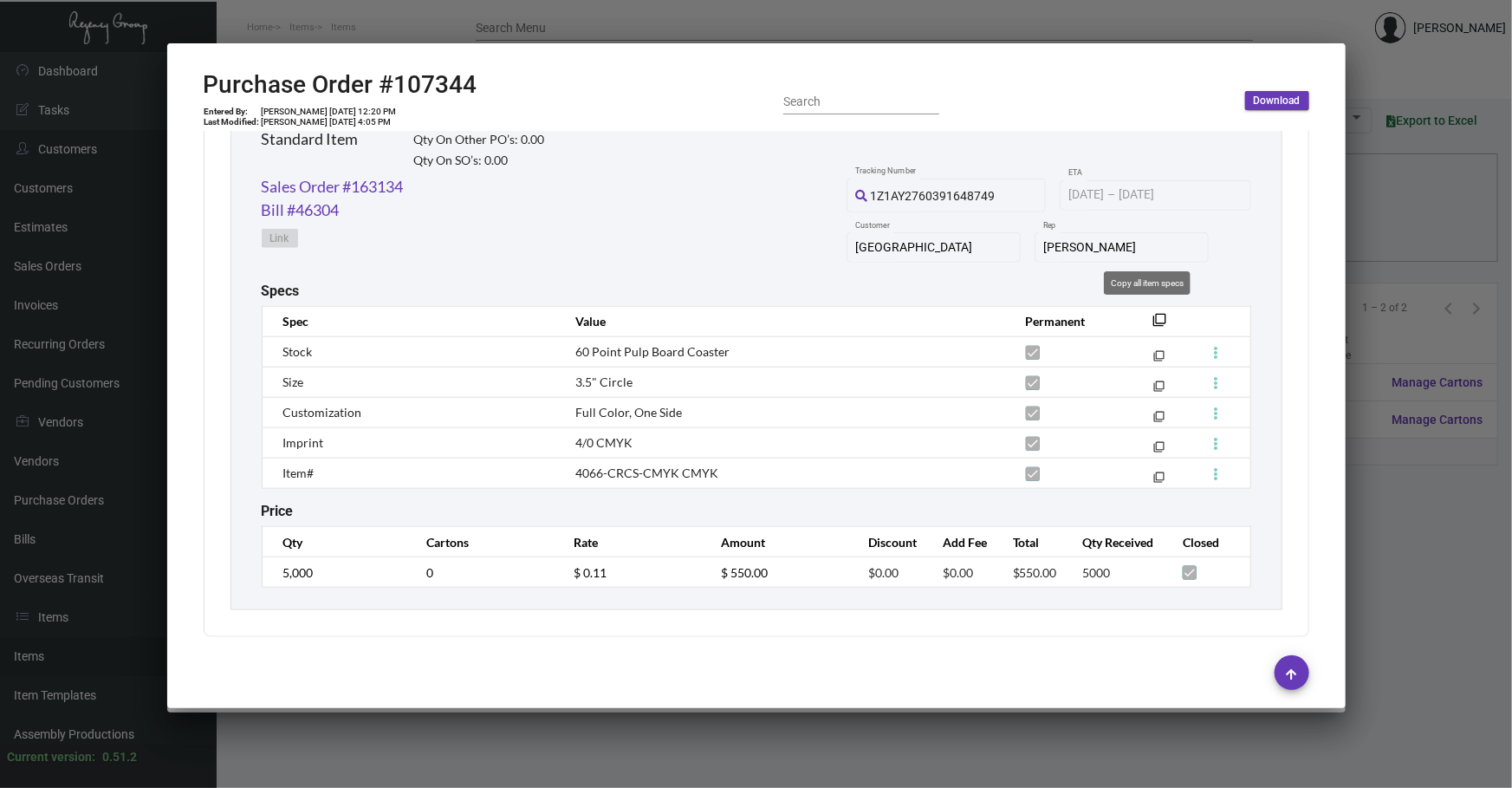
click at [1152, 310] on button "filter_none" at bounding box center [1160, 318] width 18 height 18
click at [1399, 592] on div at bounding box center [756, 394] width 1512 height 788
click at [1399, 591] on div at bounding box center [756, 394] width 1512 height 788
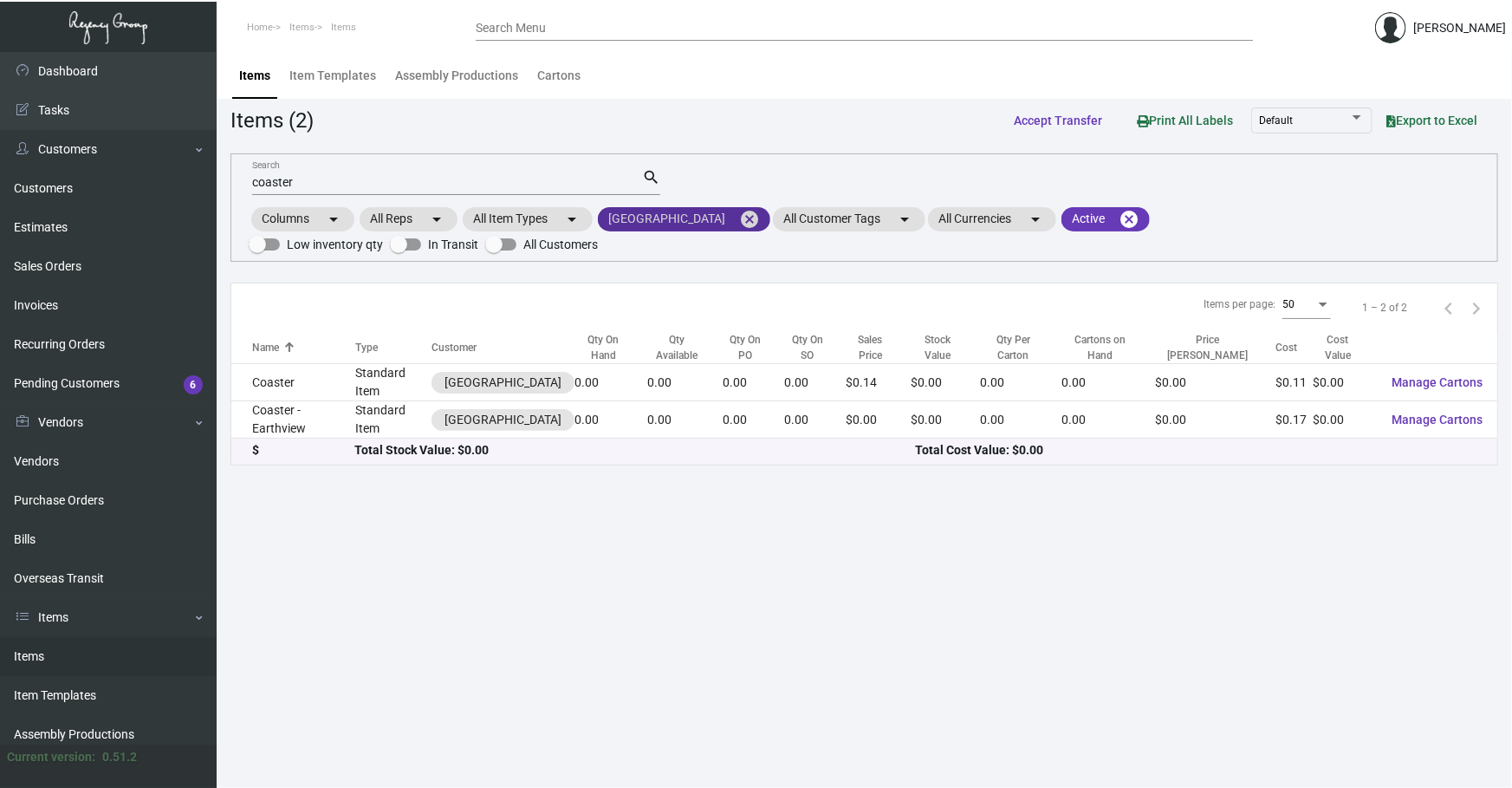
click at [739, 221] on mat-icon "cancel" at bounding box center [749, 219] width 21 height 21
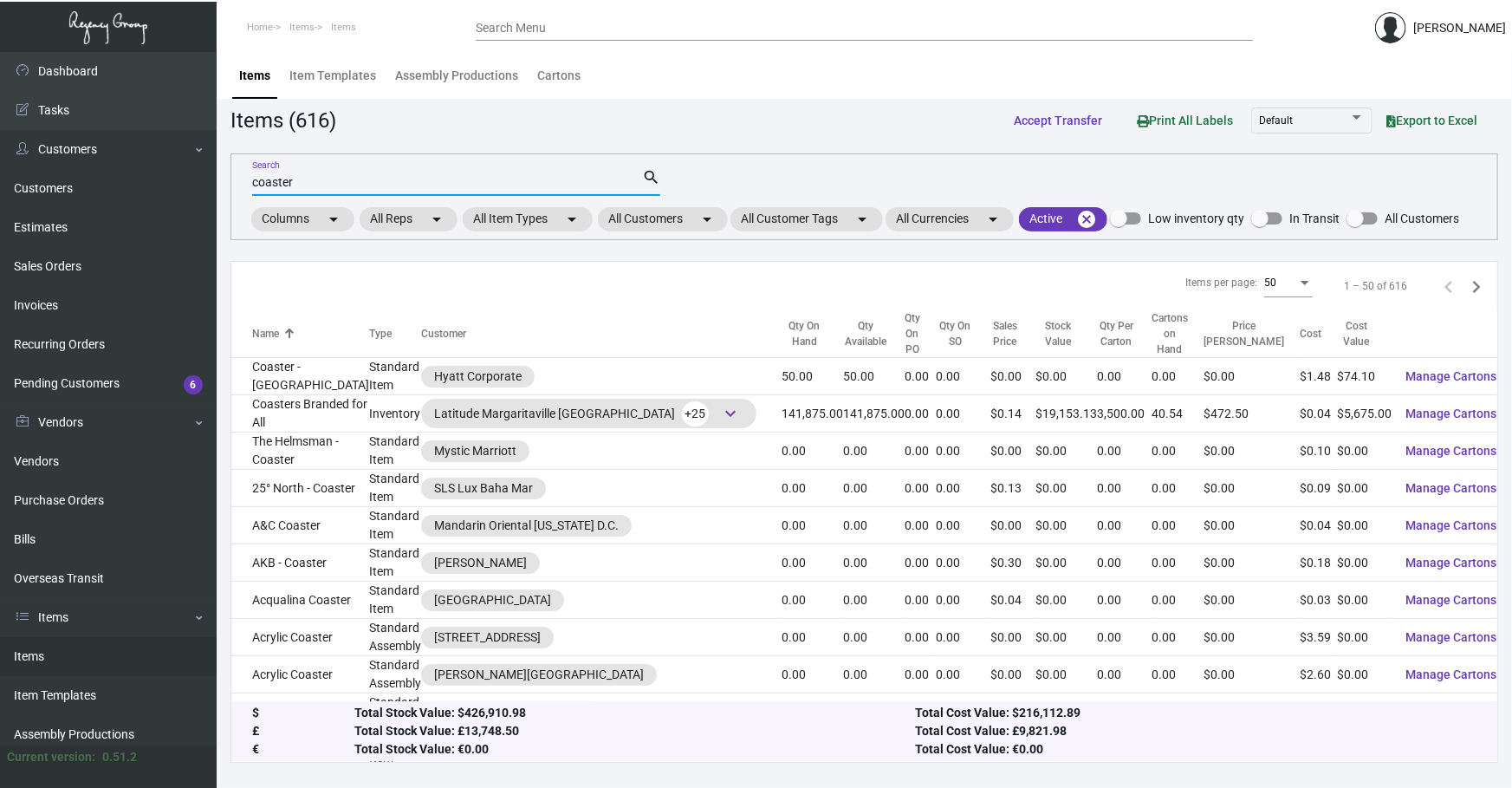
drag, startPoint x: 449, startPoint y: 179, endPoint x: 0, endPoint y: 21, distance: 476.0
click at [74, 156] on div "Dashboard Dashboard Tasks Customers Customers Estimates Sales Orders Invoices R…" at bounding box center [756, 419] width 1512 height 735
click at [685, 209] on mat-chip "All Customers arrow_drop_down" at bounding box center [662, 219] width 130 height 24
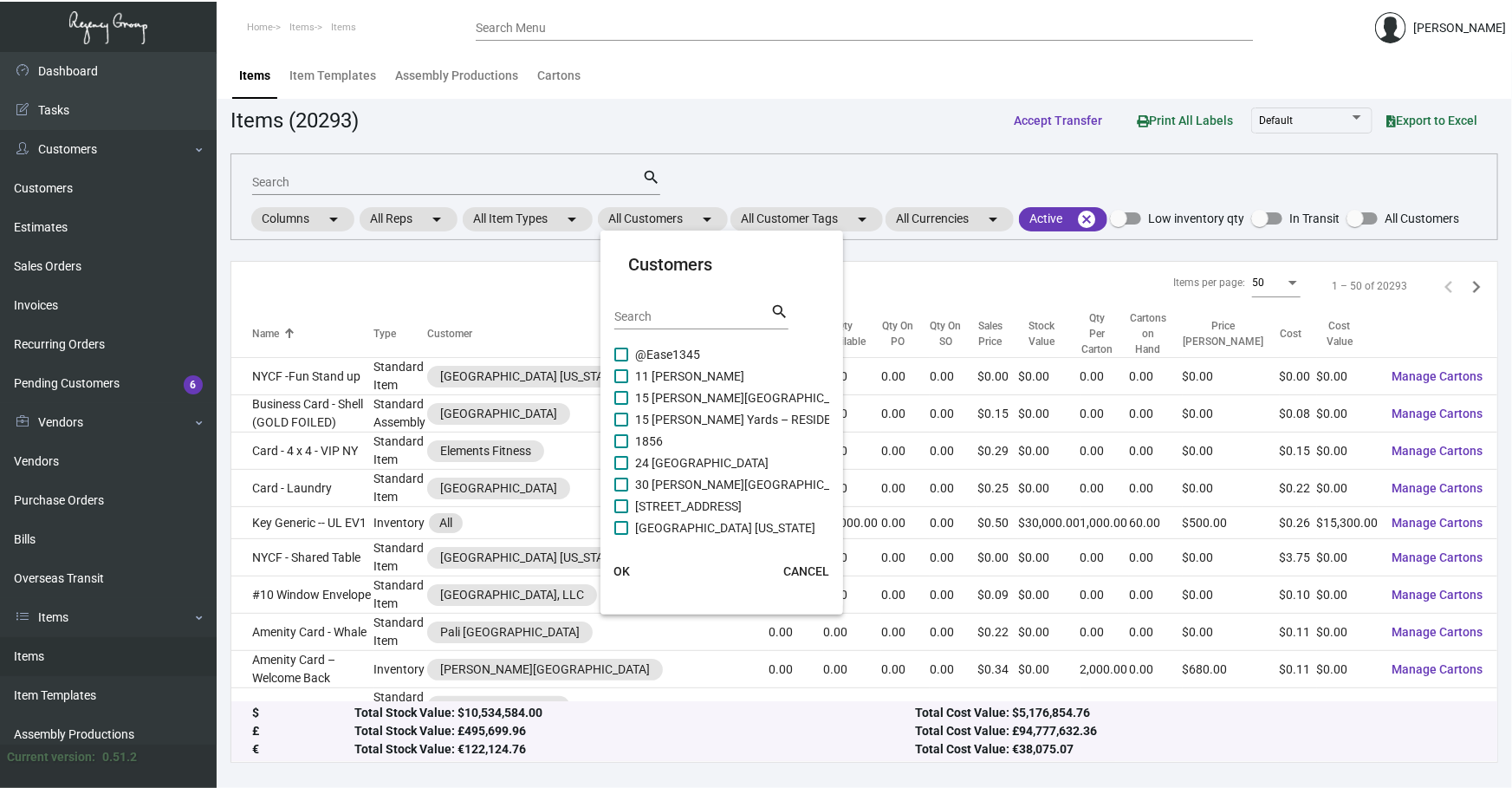
click at [689, 315] on input "Search" at bounding box center [692, 316] width 156 height 14
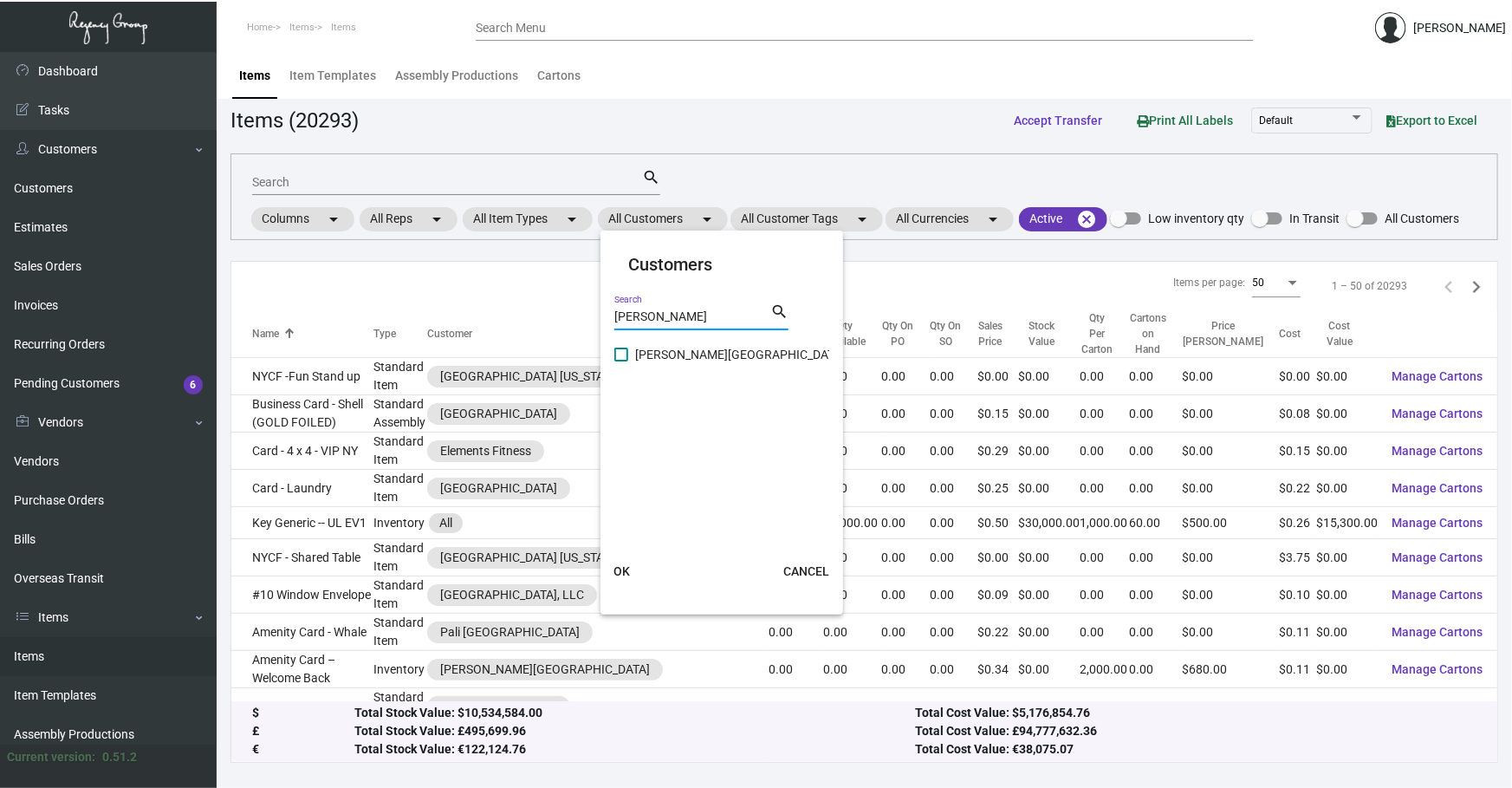
click at [675, 355] on span "[PERSON_NAME][GEOGRAPHIC_DATA]" at bounding box center [739, 354] width 209 height 21
click at [621, 362] on input "[PERSON_NAME][GEOGRAPHIC_DATA]" at bounding box center [620, 362] width 1 height 1
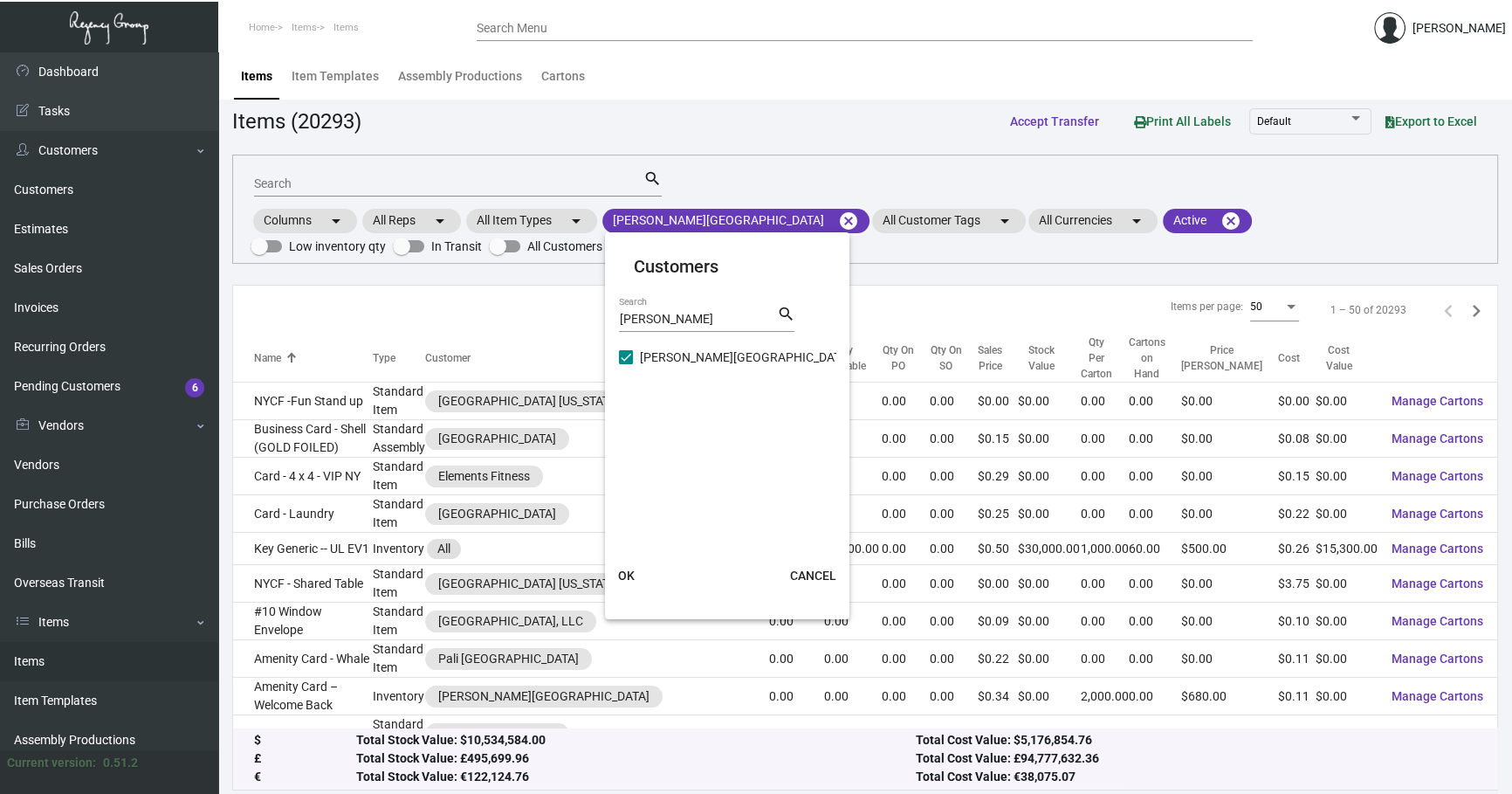
click at [619, 582] on button "OK" at bounding box center [626, 576] width 56 height 32
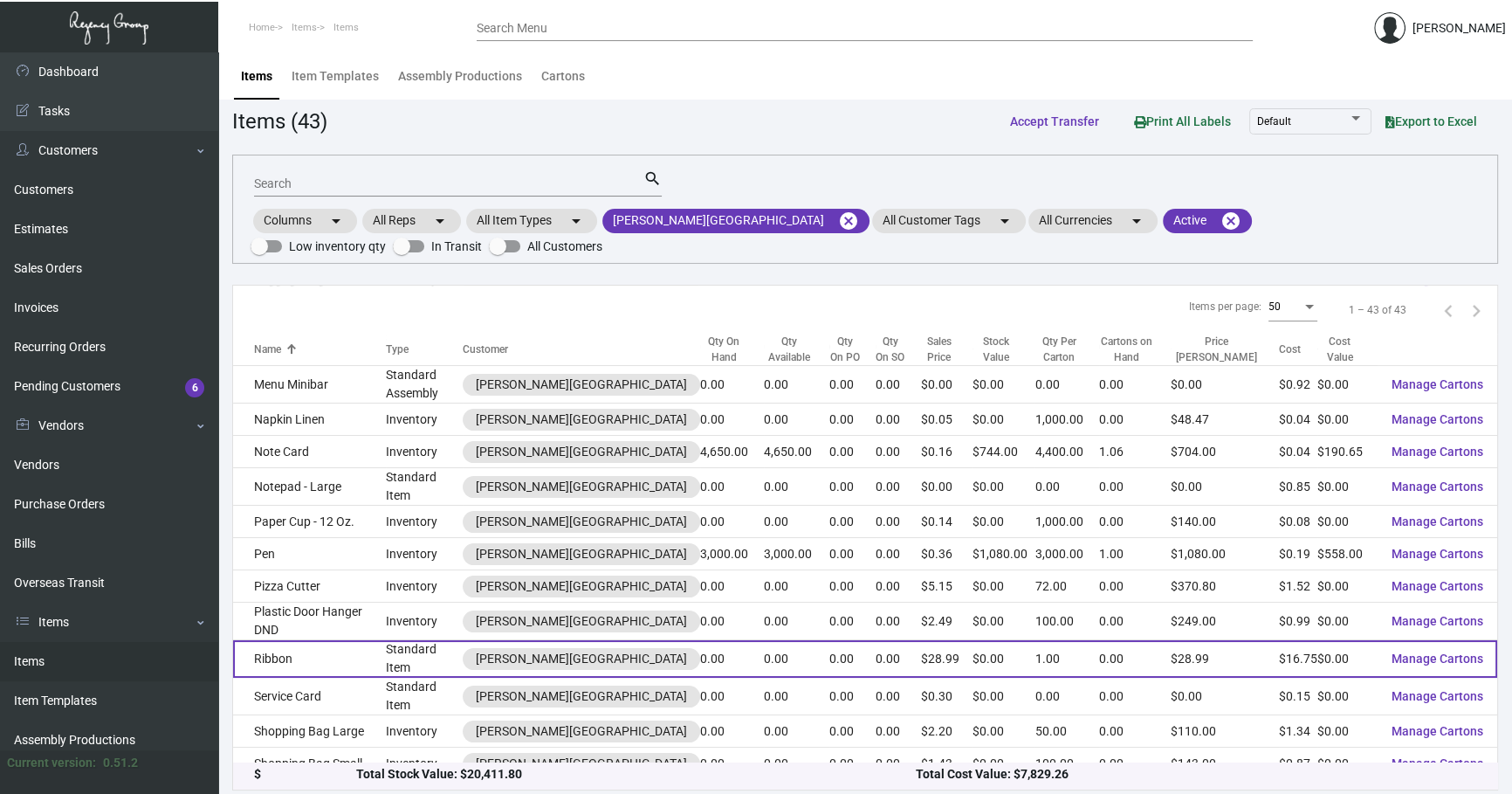
scroll to position [925, 0]
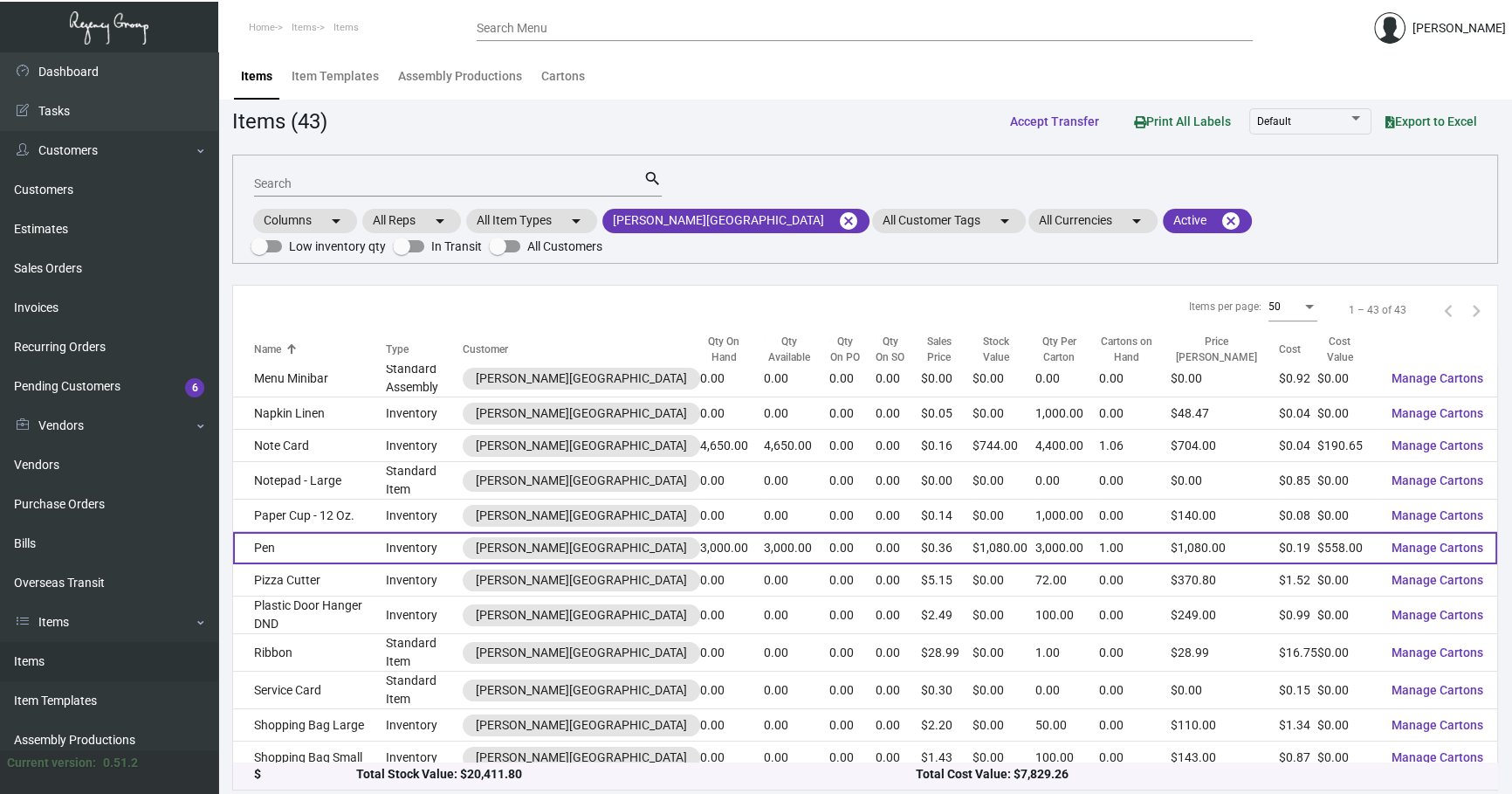
click at [351, 532] on td "Pen" at bounding box center [310, 548] width 153 height 33
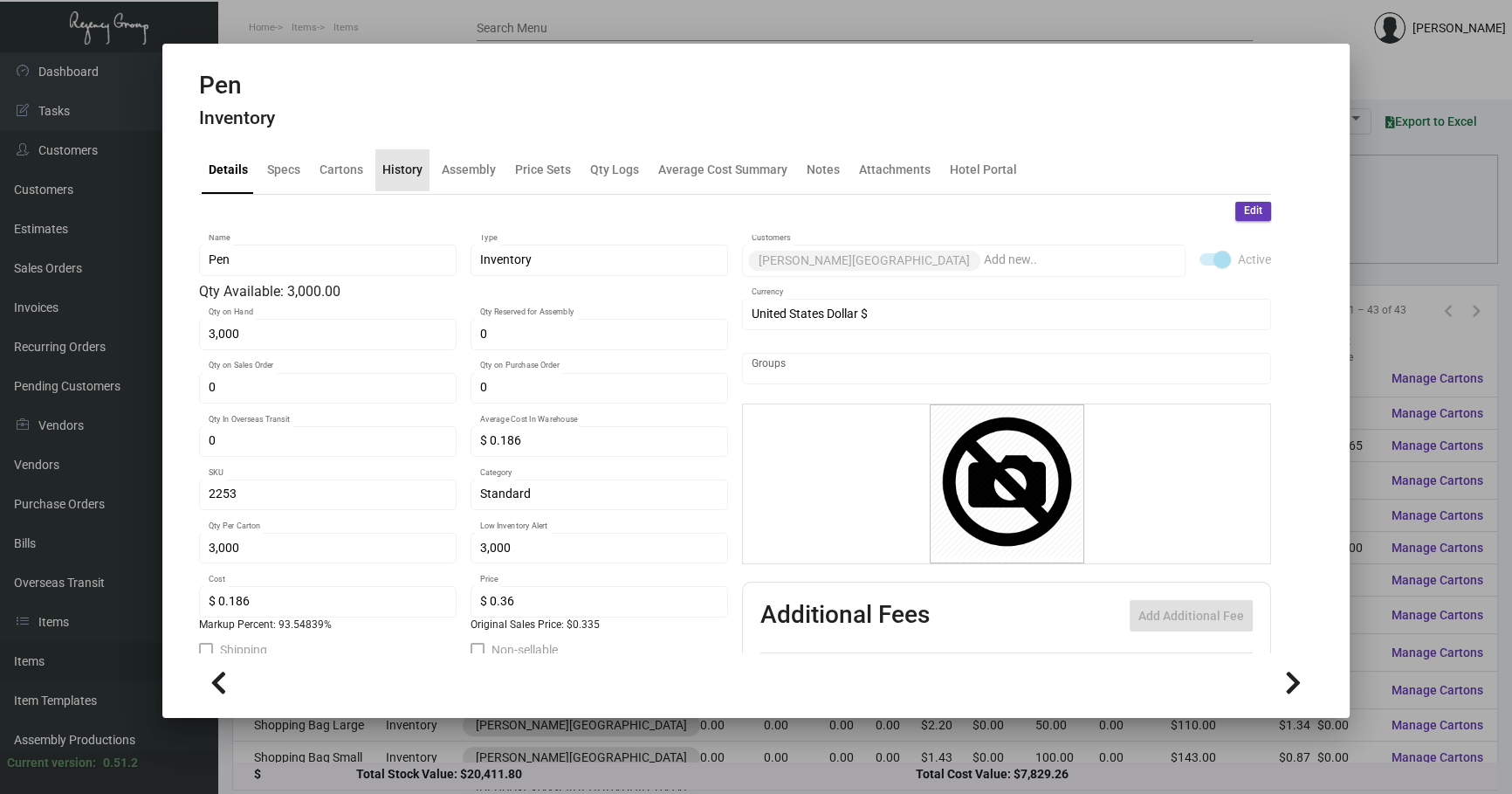
click at [419, 168] on div "History" at bounding box center [402, 170] width 40 height 19
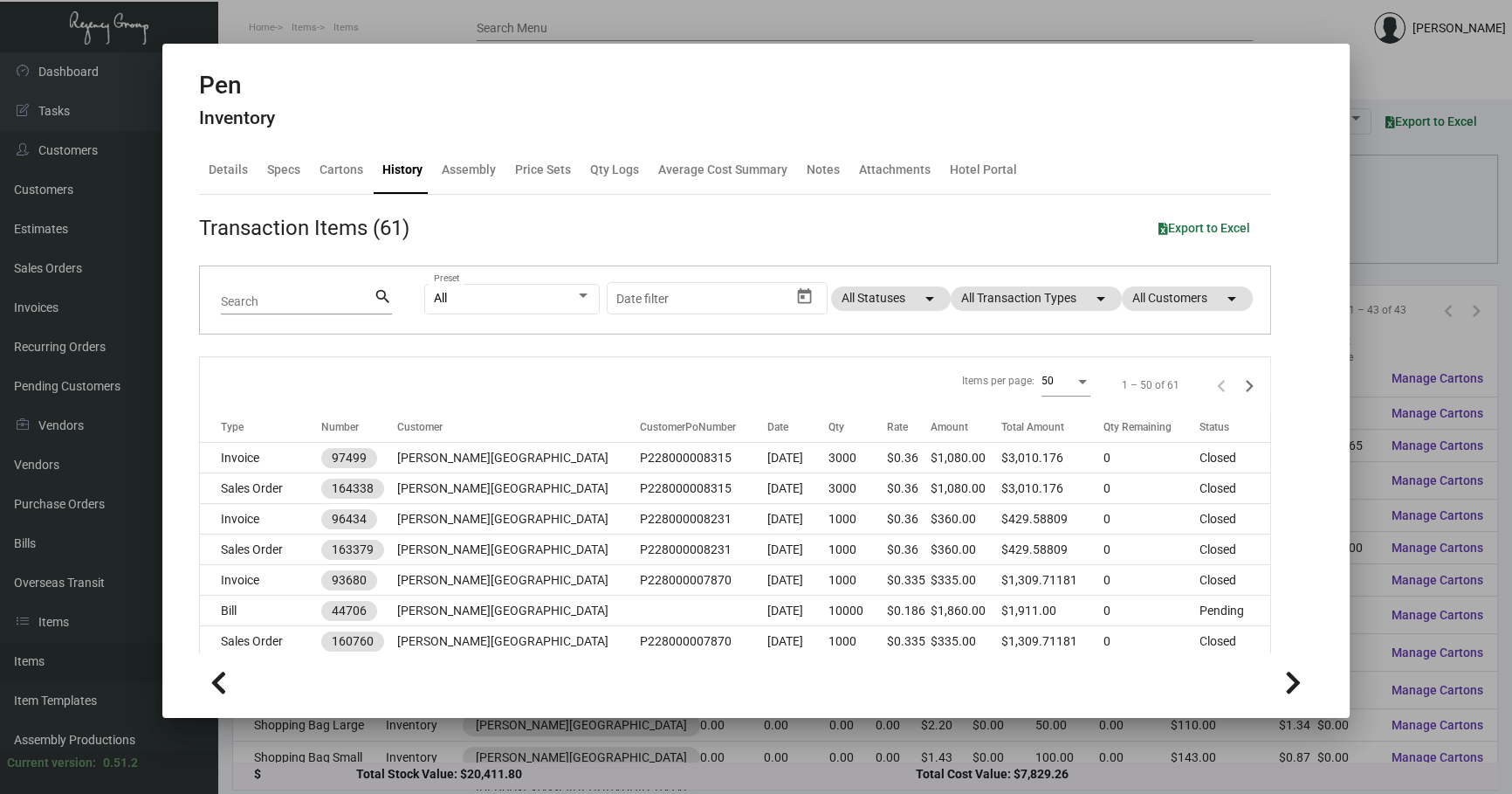
click at [1026, 314] on div "All Preset Start date – Date filter All Statuses arrow_drop_down All Transactio…" at bounding box center [836, 299] width 825 height 68
click at [1019, 295] on mat-chip "All Transaction Types arrow_drop_down" at bounding box center [1037, 298] width 171 height 24
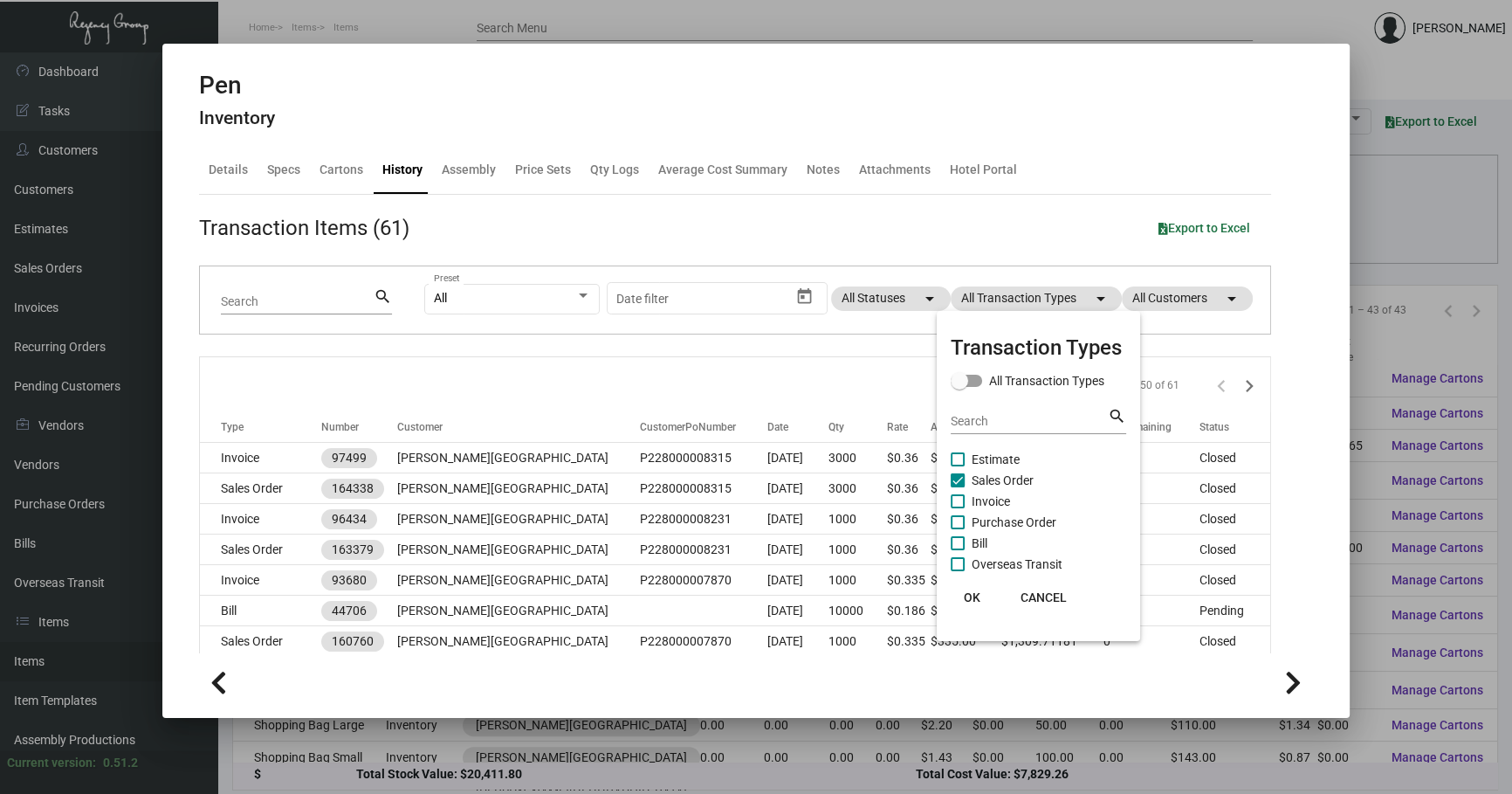
click at [1015, 475] on span "Sales Order" at bounding box center [1002, 480] width 62 height 21
click at [958, 487] on input "Sales Order" at bounding box center [957, 487] width 1 height 1
click at [1025, 530] on span "Purchase Order" at bounding box center [1014, 522] width 85 height 21
click at [958, 530] on input "Purchase Order" at bounding box center [957, 529] width 1 height 1
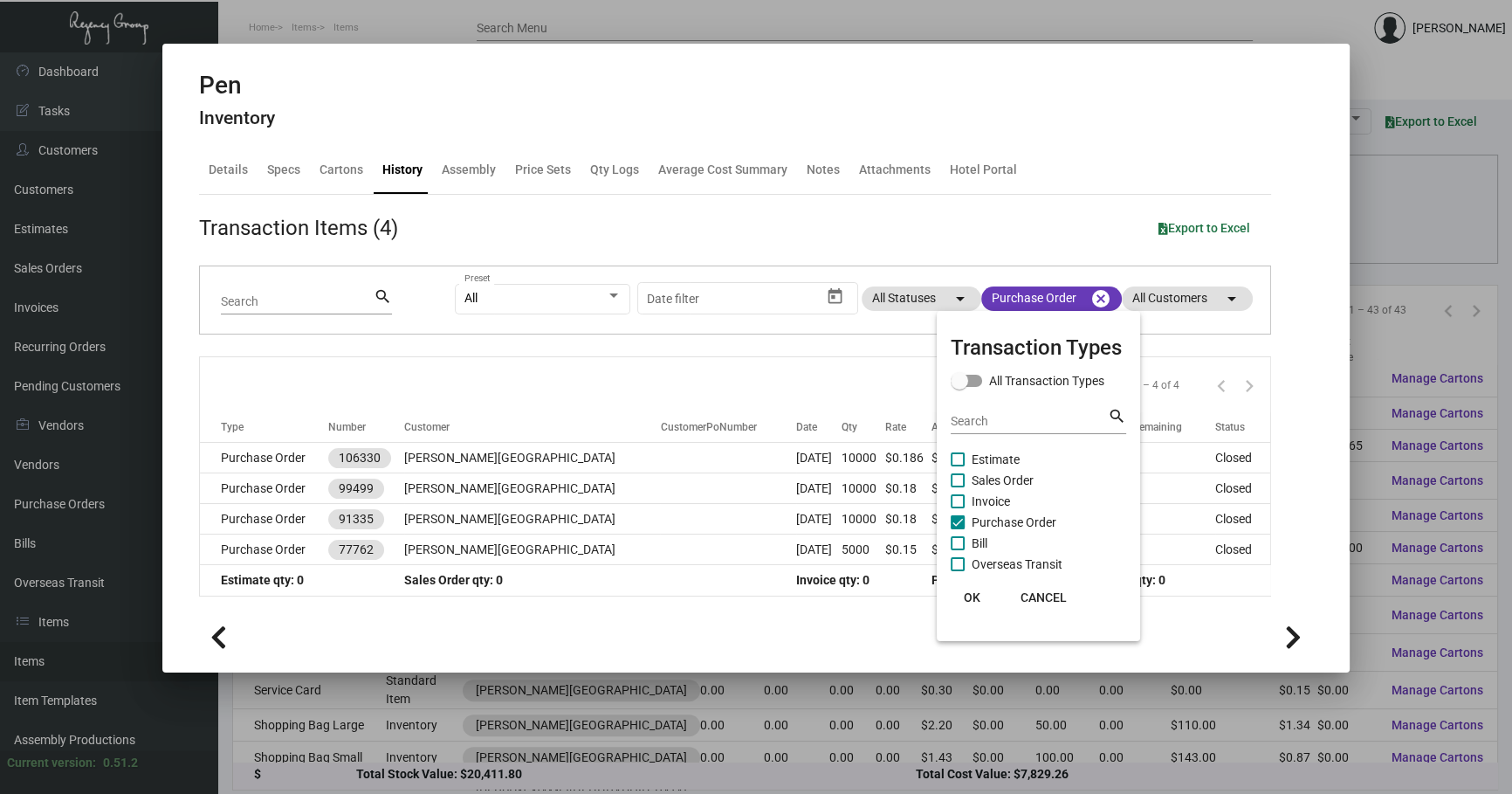
click at [796, 451] on div at bounding box center [756, 397] width 1512 height 794
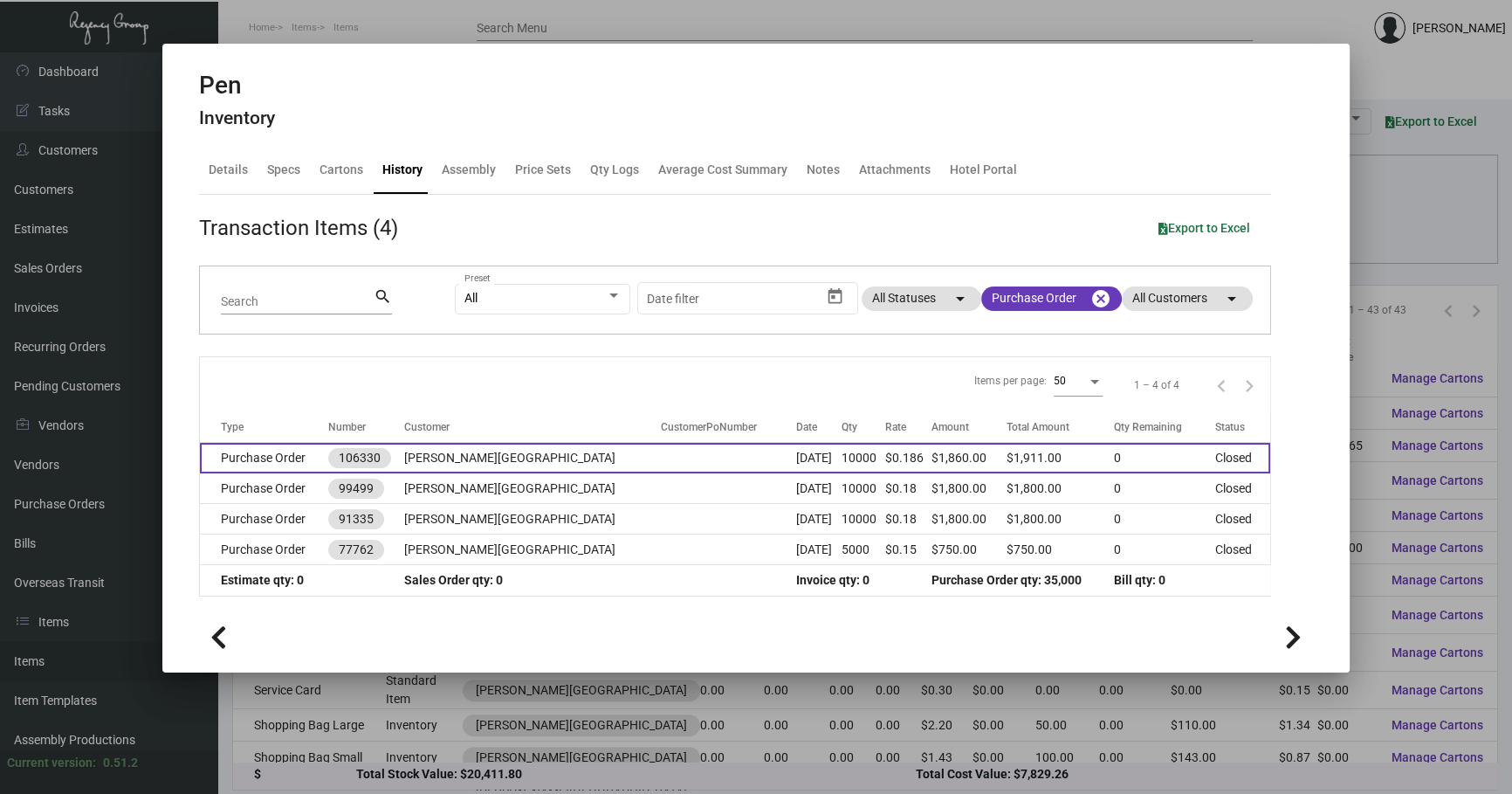
click at [797, 451] on td "[DATE]" at bounding box center [818, 457] width 46 height 31
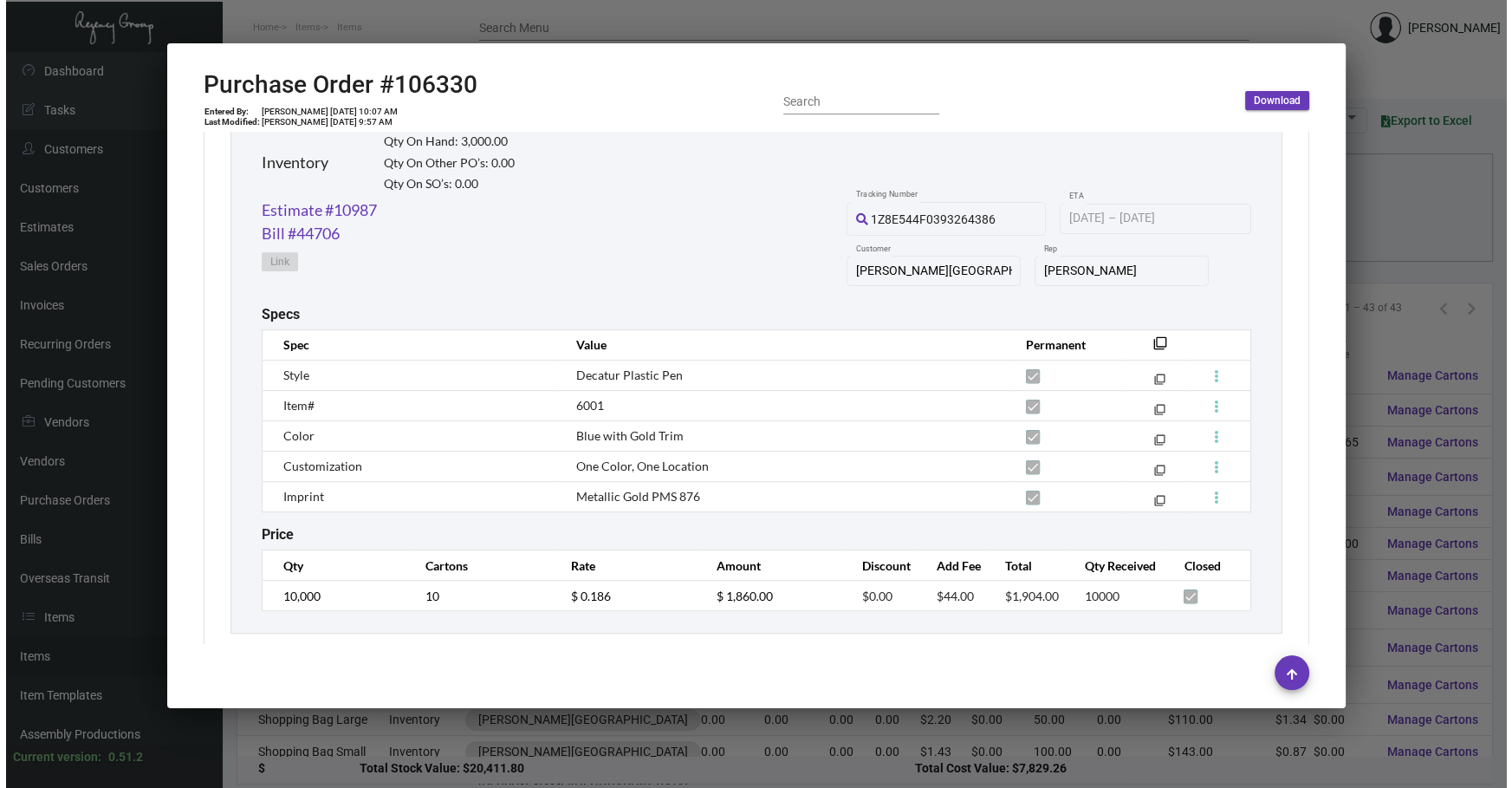
scroll to position [881, 0]
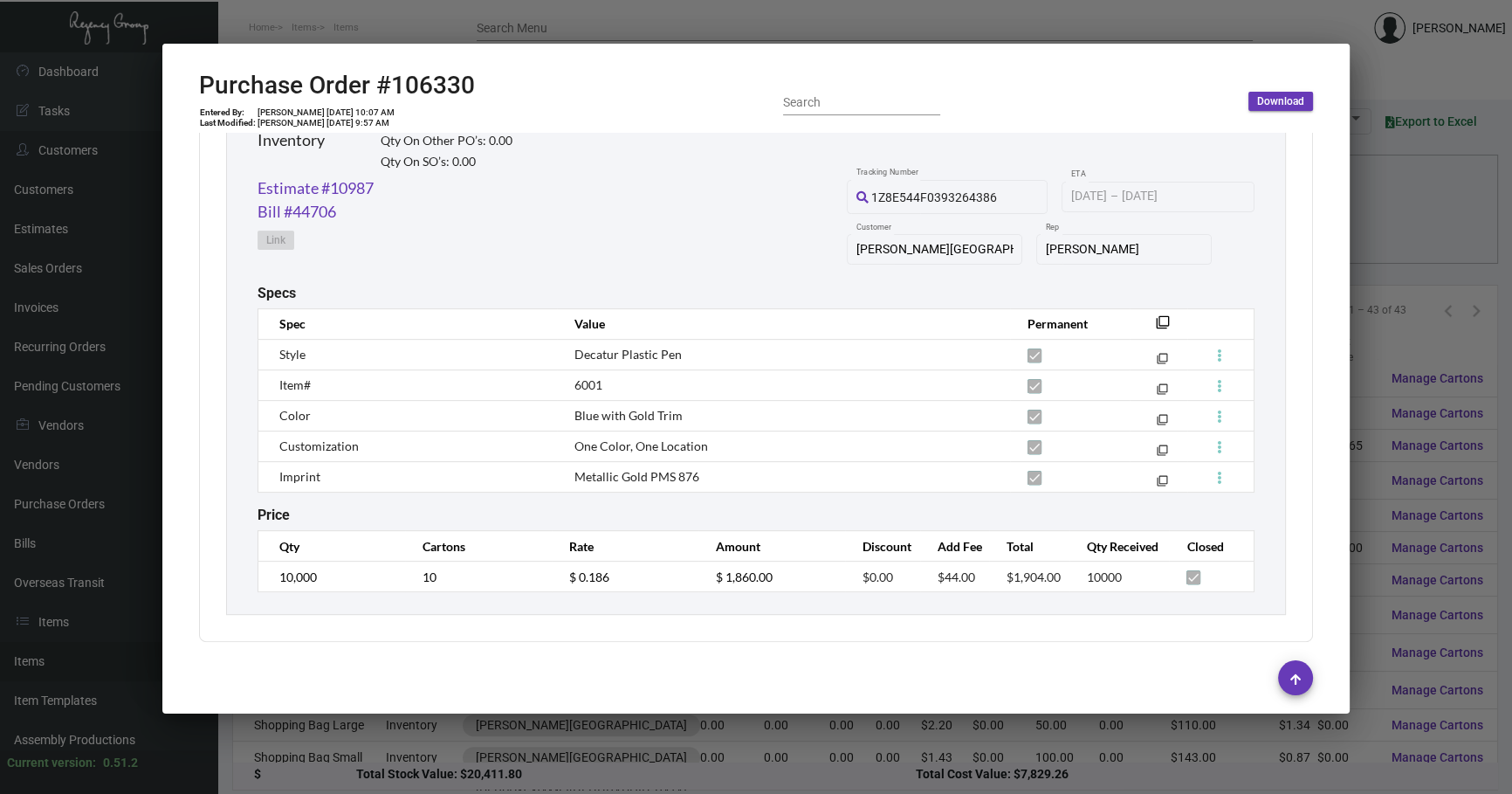
click at [1374, 274] on div at bounding box center [756, 397] width 1512 height 794
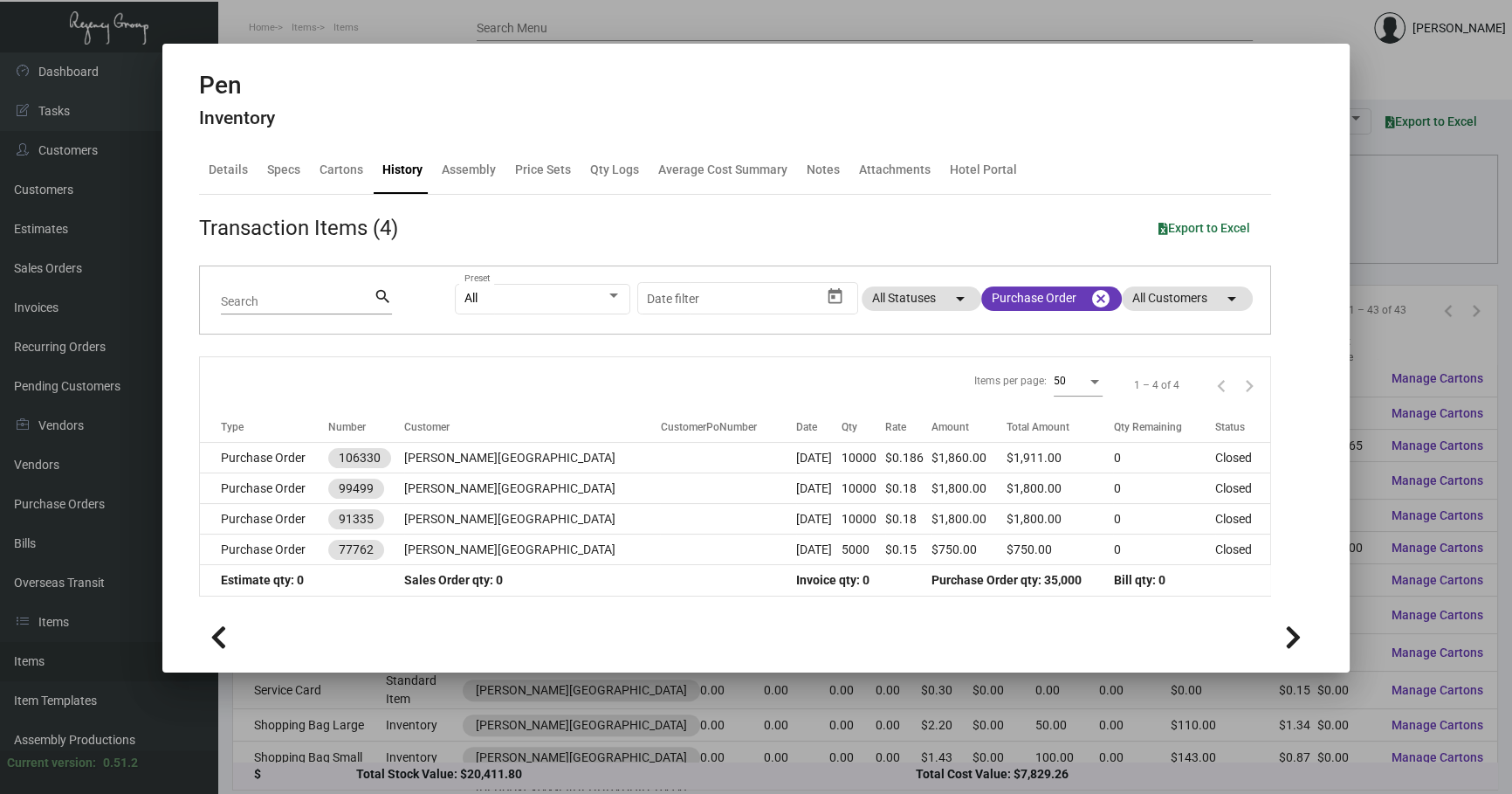
click at [1437, 214] on div at bounding box center [756, 397] width 1512 height 794
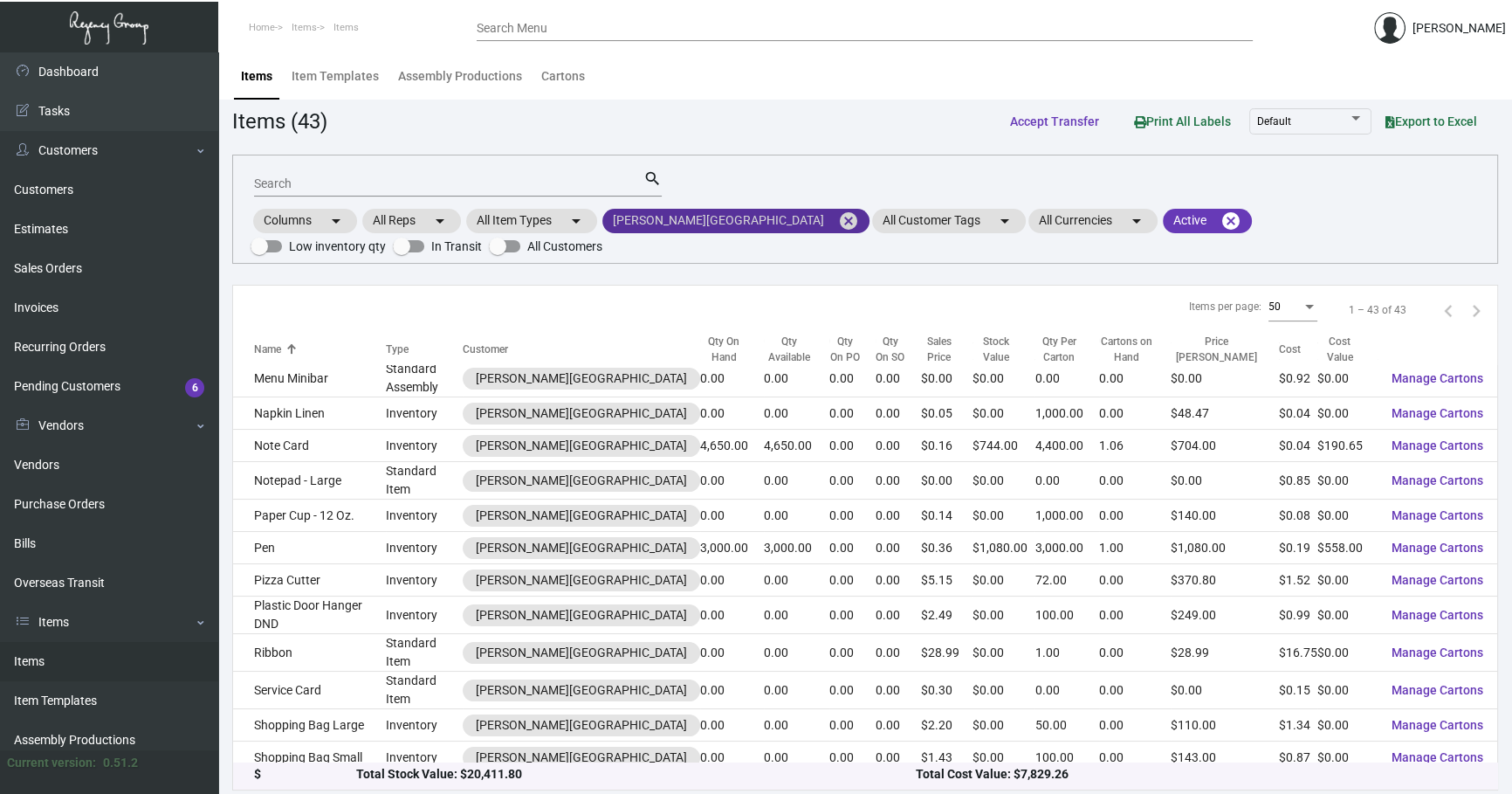
click at [838, 218] on mat-icon "cancel" at bounding box center [848, 220] width 21 height 21
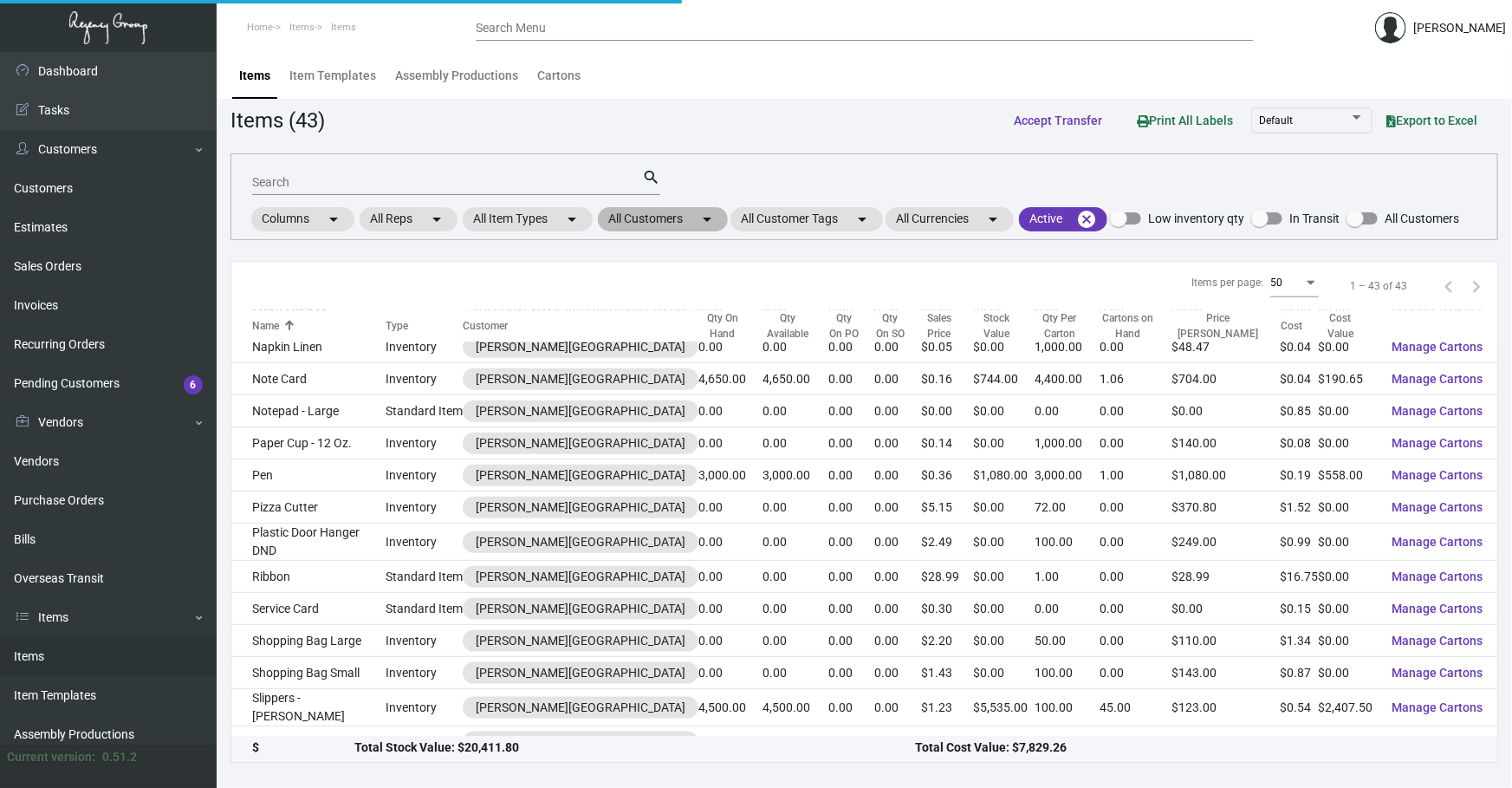
click at [703, 220] on mat-icon "arrow_drop_down" at bounding box center [707, 219] width 21 height 21
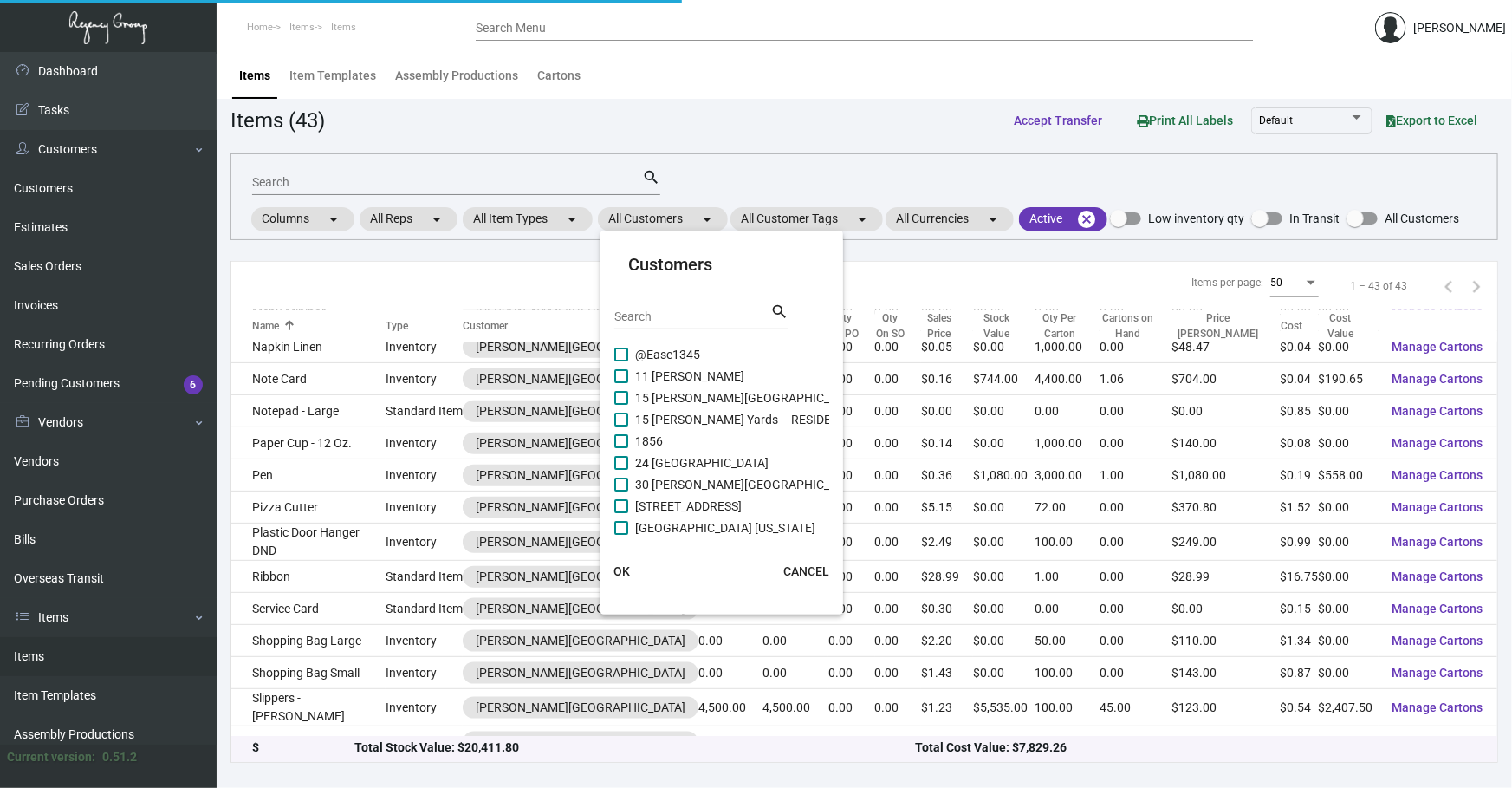
click at [693, 307] on div "Search" at bounding box center [692, 316] width 156 height 27
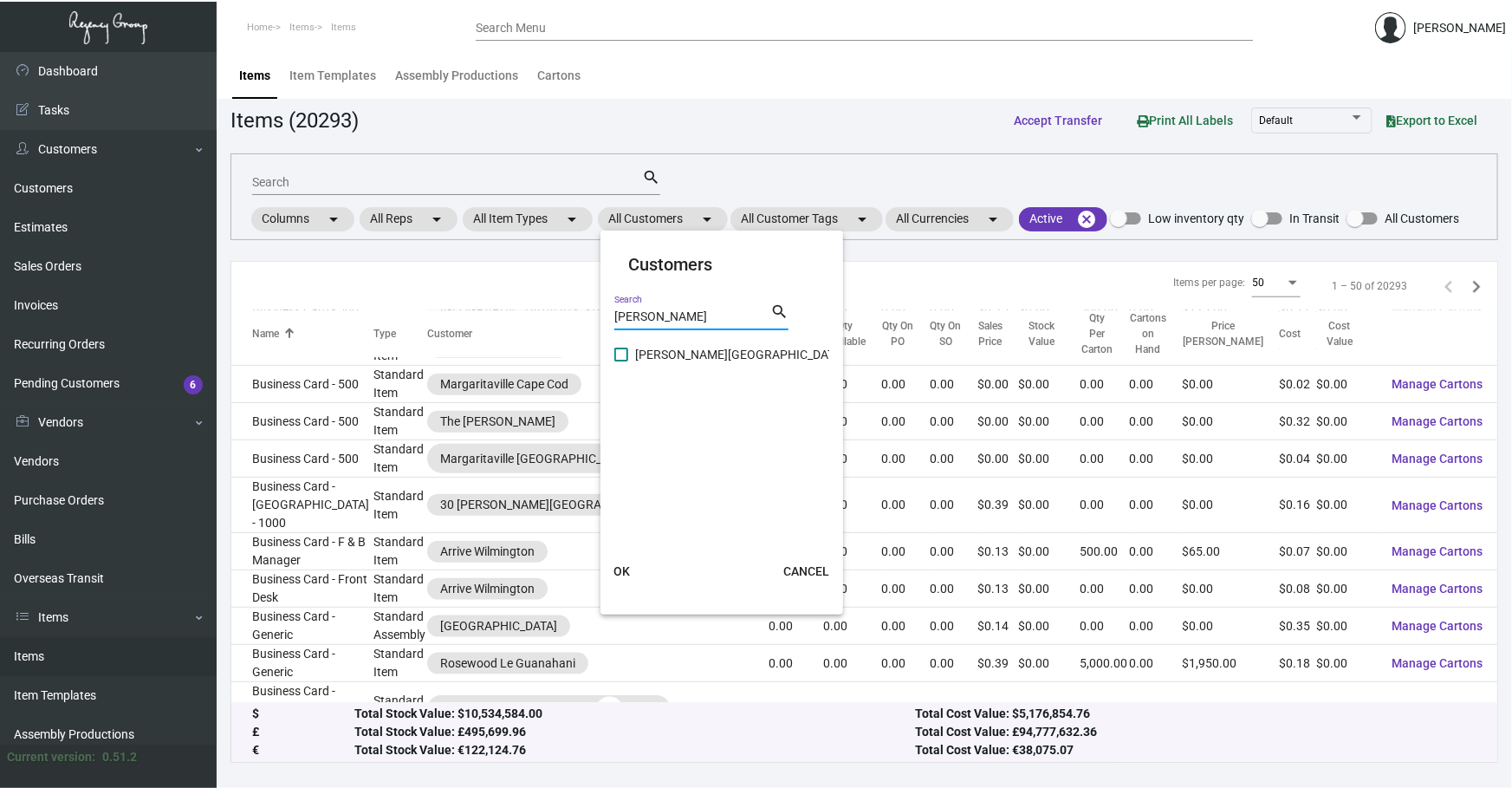
click at [663, 340] on div "[PERSON_NAME] Search search" at bounding box center [701, 323] width 174 height 42
click at [661, 348] on span "[PERSON_NAME][GEOGRAPHIC_DATA]" at bounding box center [739, 354] width 209 height 21
click at [621, 362] on input "[PERSON_NAME][GEOGRAPHIC_DATA]" at bounding box center [620, 362] width 1 height 1
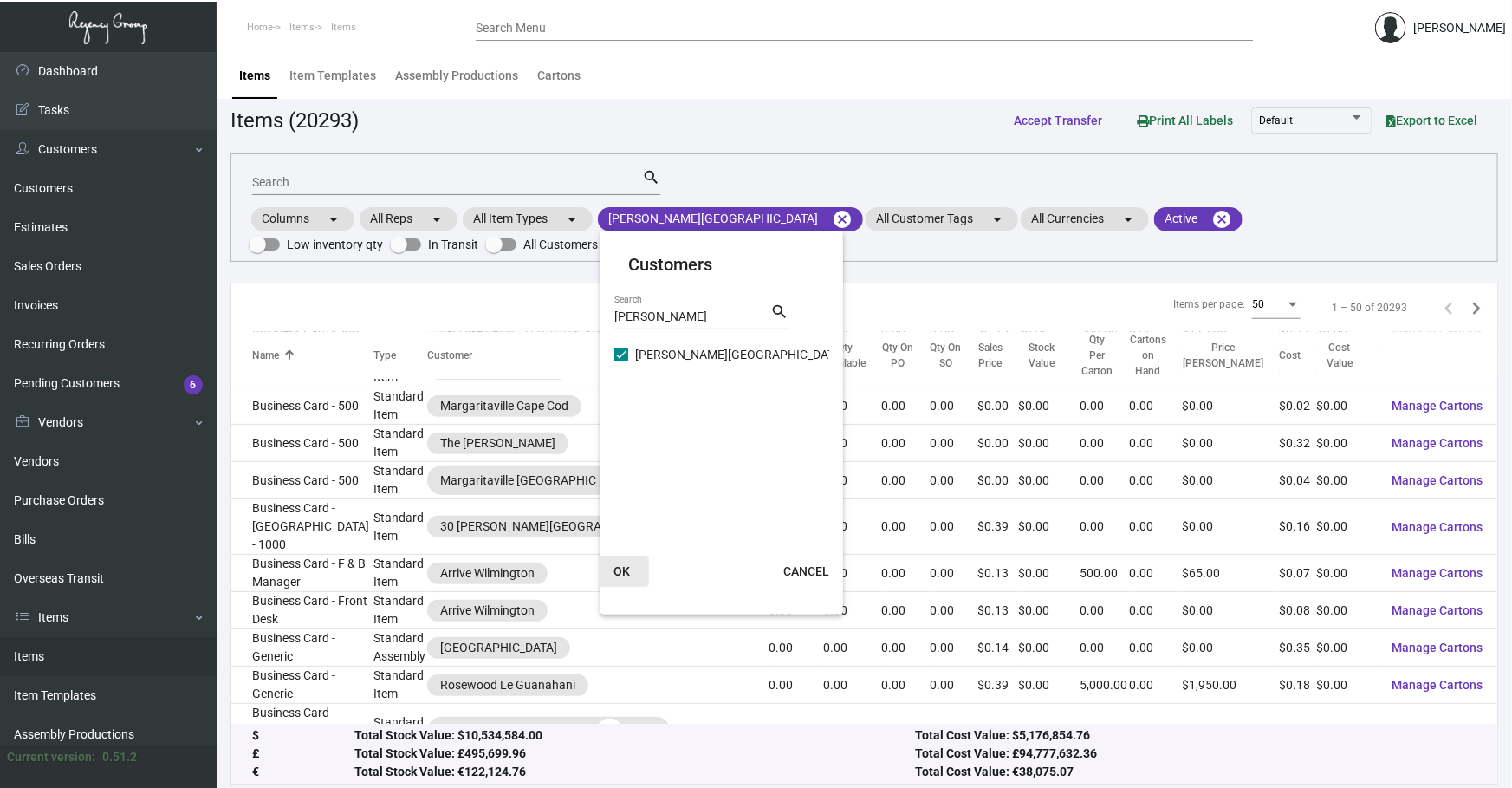
click at [624, 574] on span "OK" at bounding box center [622, 570] width 17 height 14
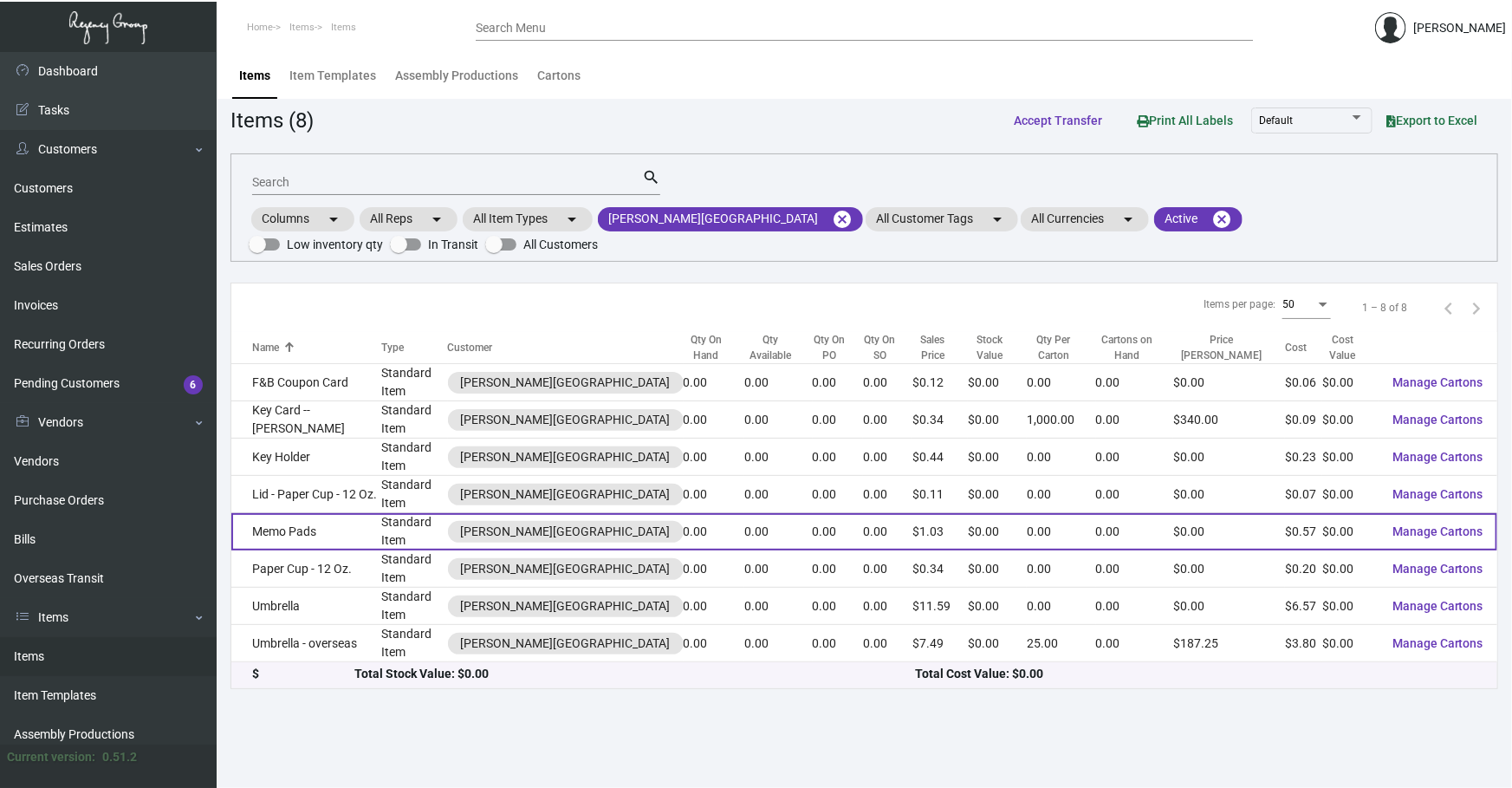
click at [357, 513] on td "Memo Pads" at bounding box center [306, 531] width 149 height 37
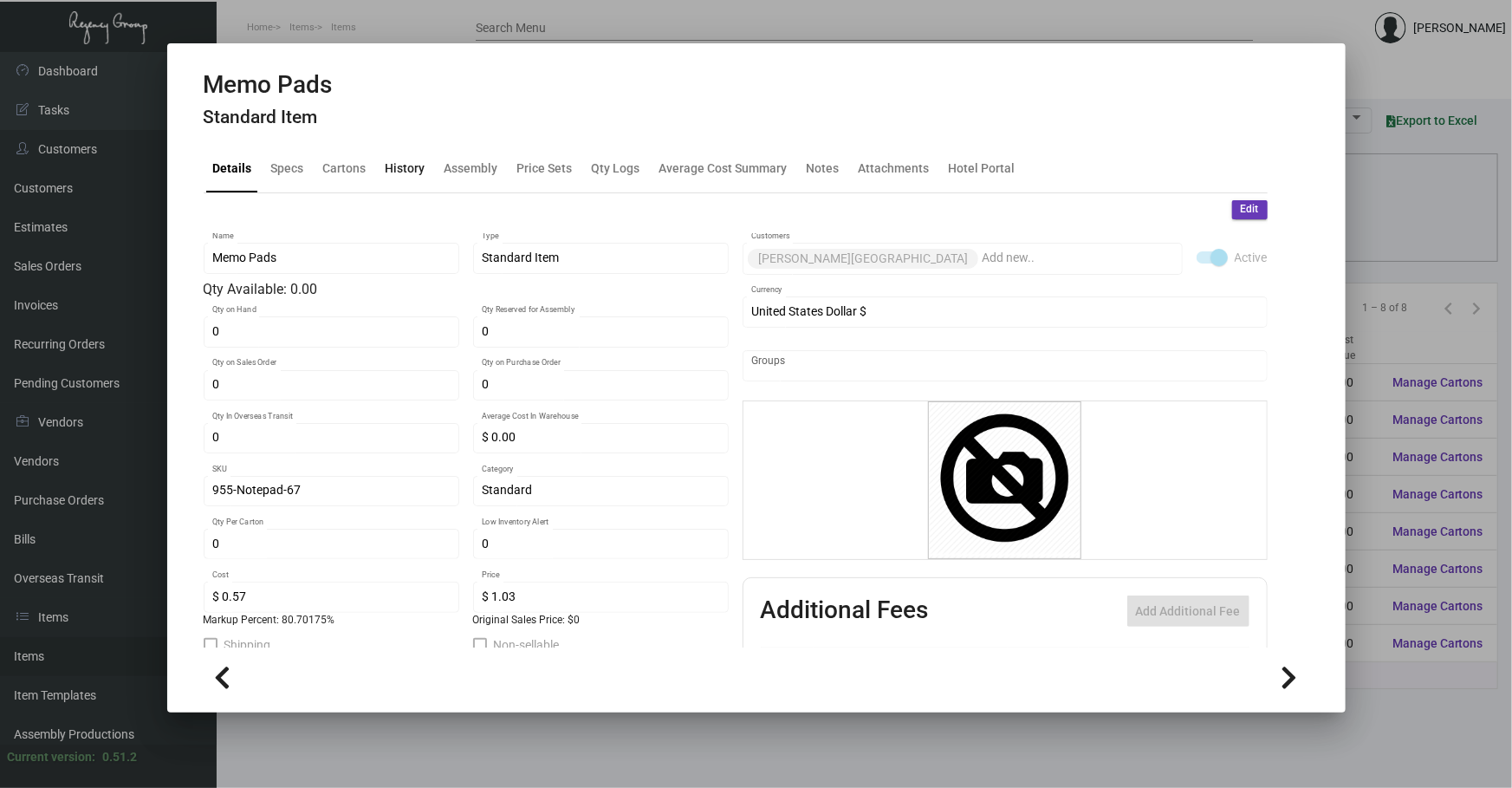
click at [400, 164] on div "History" at bounding box center [405, 169] width 40 height 18
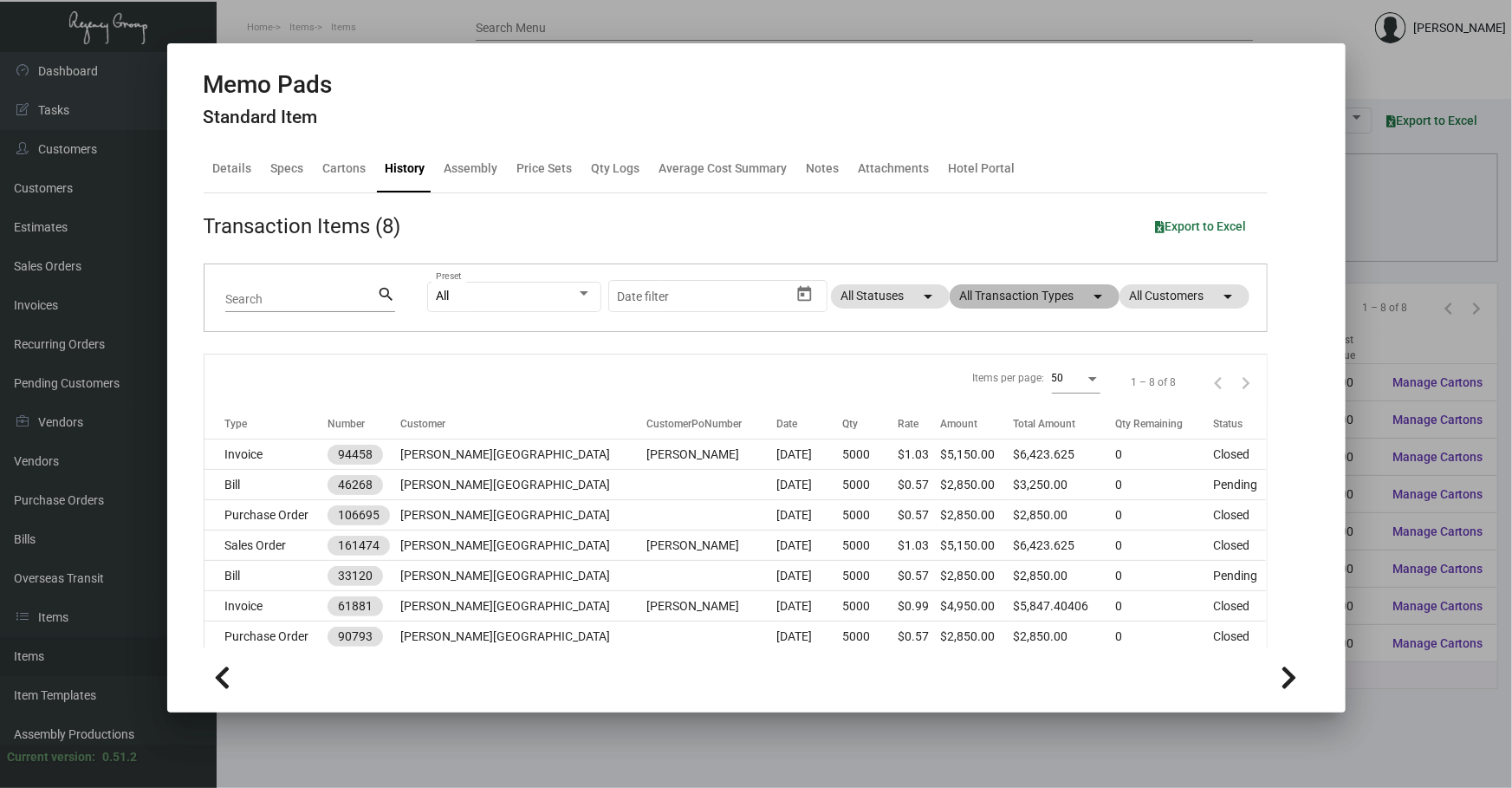
click at [994, 294] on mat-chip "All Transaction Types arrow_drop_down" at bounding box center [1034, 296] width 170 height 24
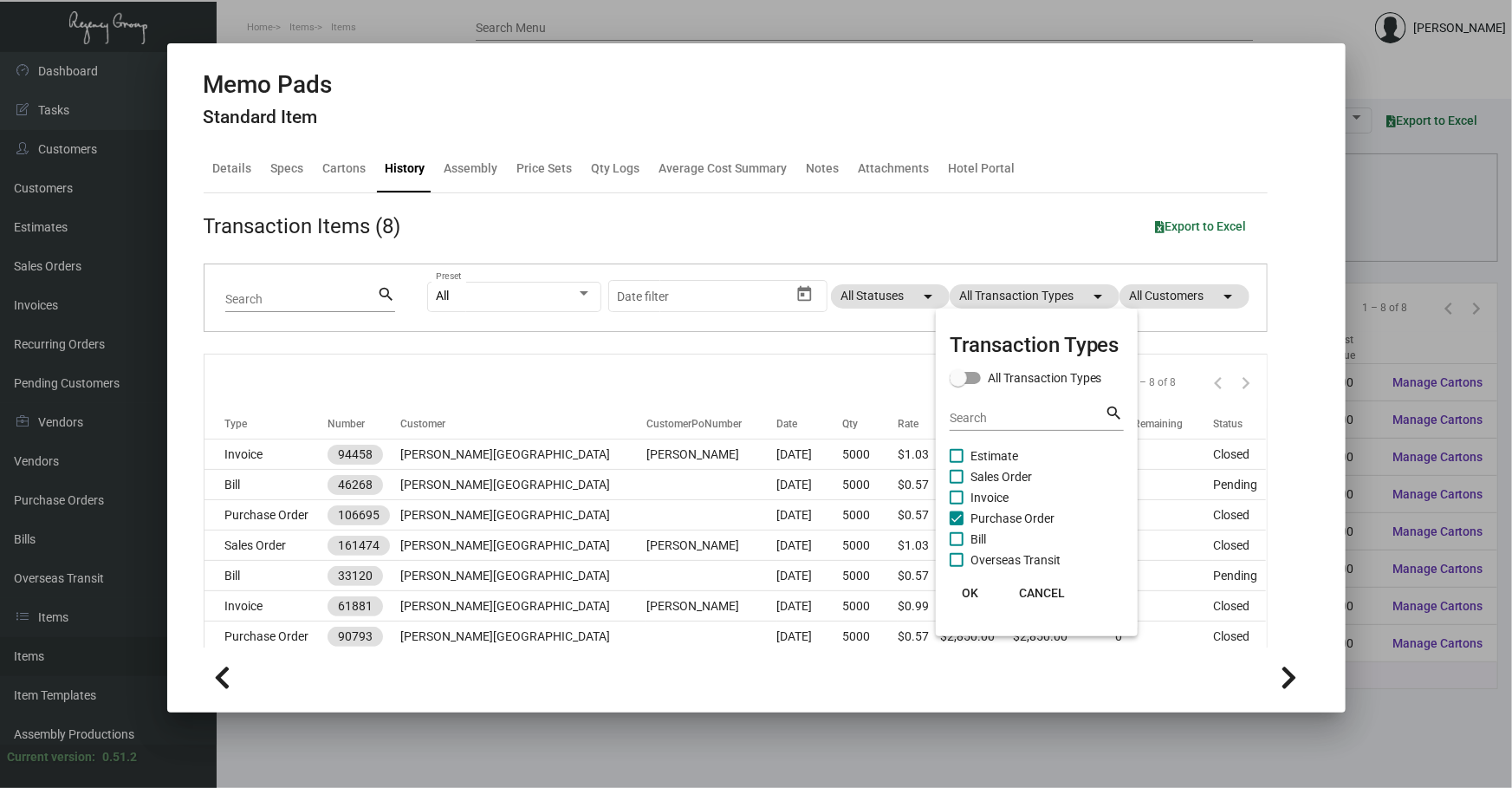
click at [988, 513] on span "Purchase Order" at bounding box center [1012, 518] width 84 height 21
click at [957, 525] on input "Purchase Order" at bounding box center [956, 525] width 1 height 1
click at [988, 513] on span "Purchase Order" at bounding box center [1012, 518] width 84 height 21
click at [957, 525] on input "Purchase Order" at bounding box center [956, 525] width 1 height 1
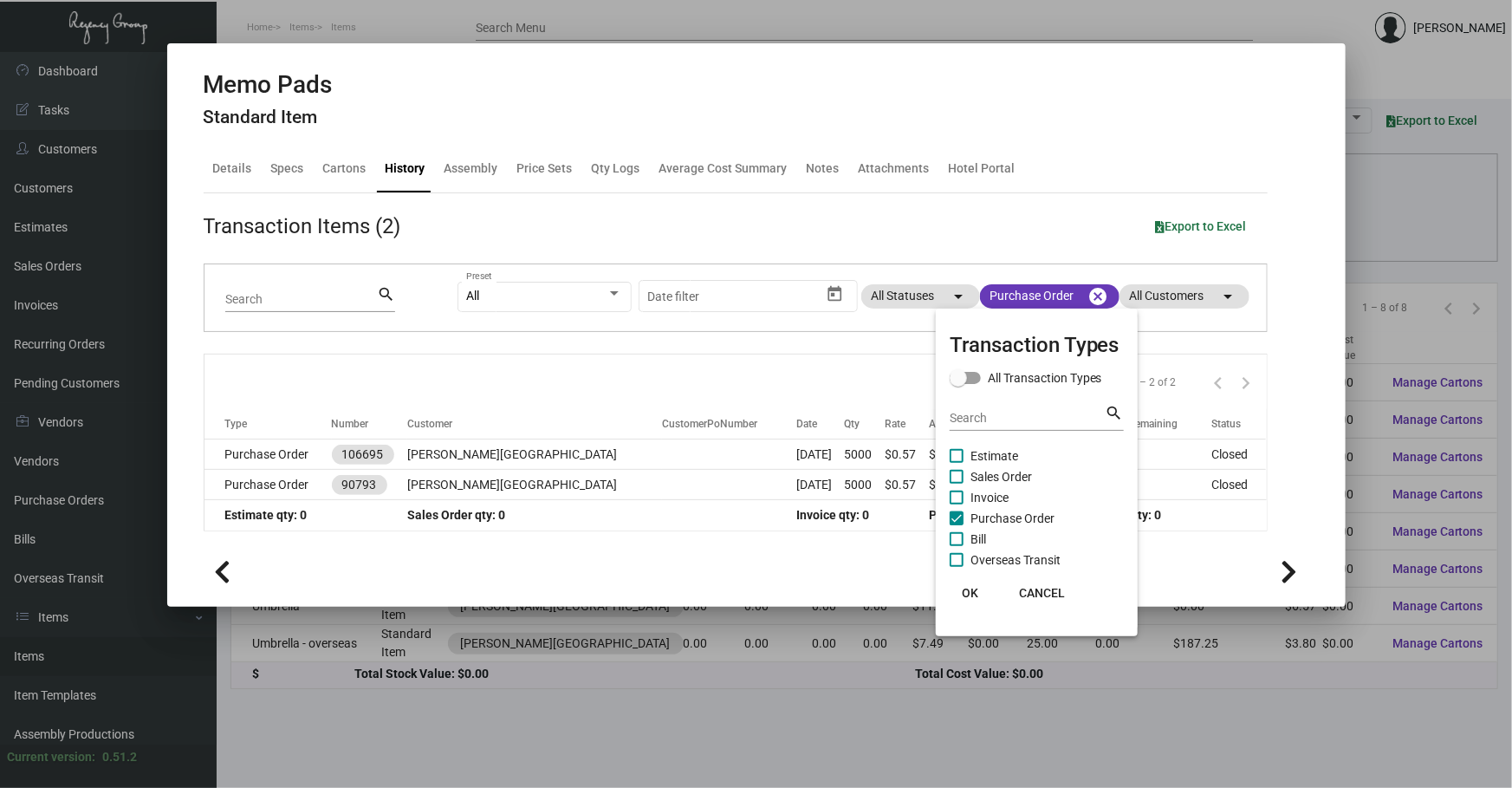
click at [801, 444] on div at bounding box center [756, 394] width 1512 height 788
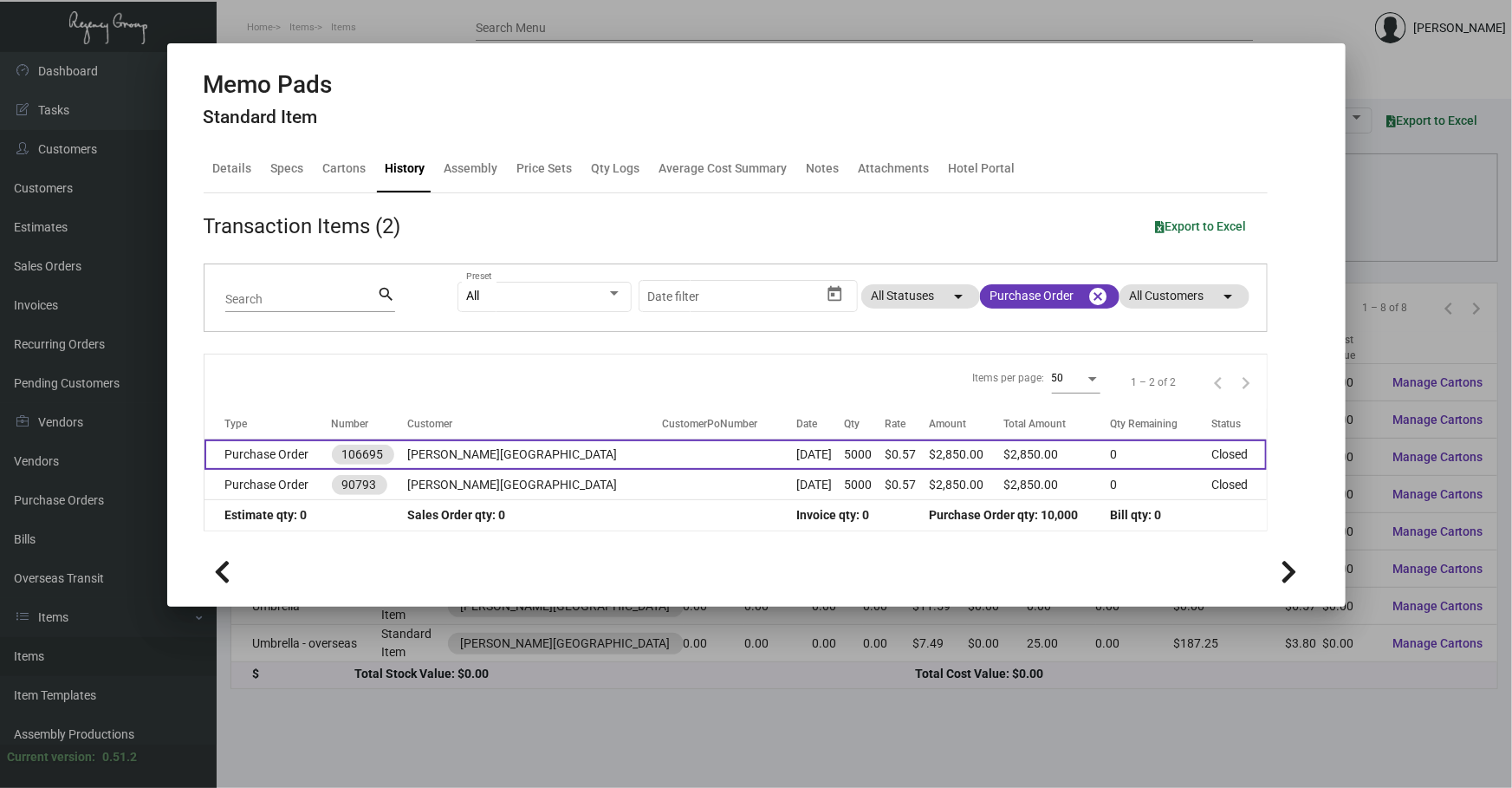
click at [886, 458] on td "$0.57" at bounding box center [908, 454] width 44 height 30
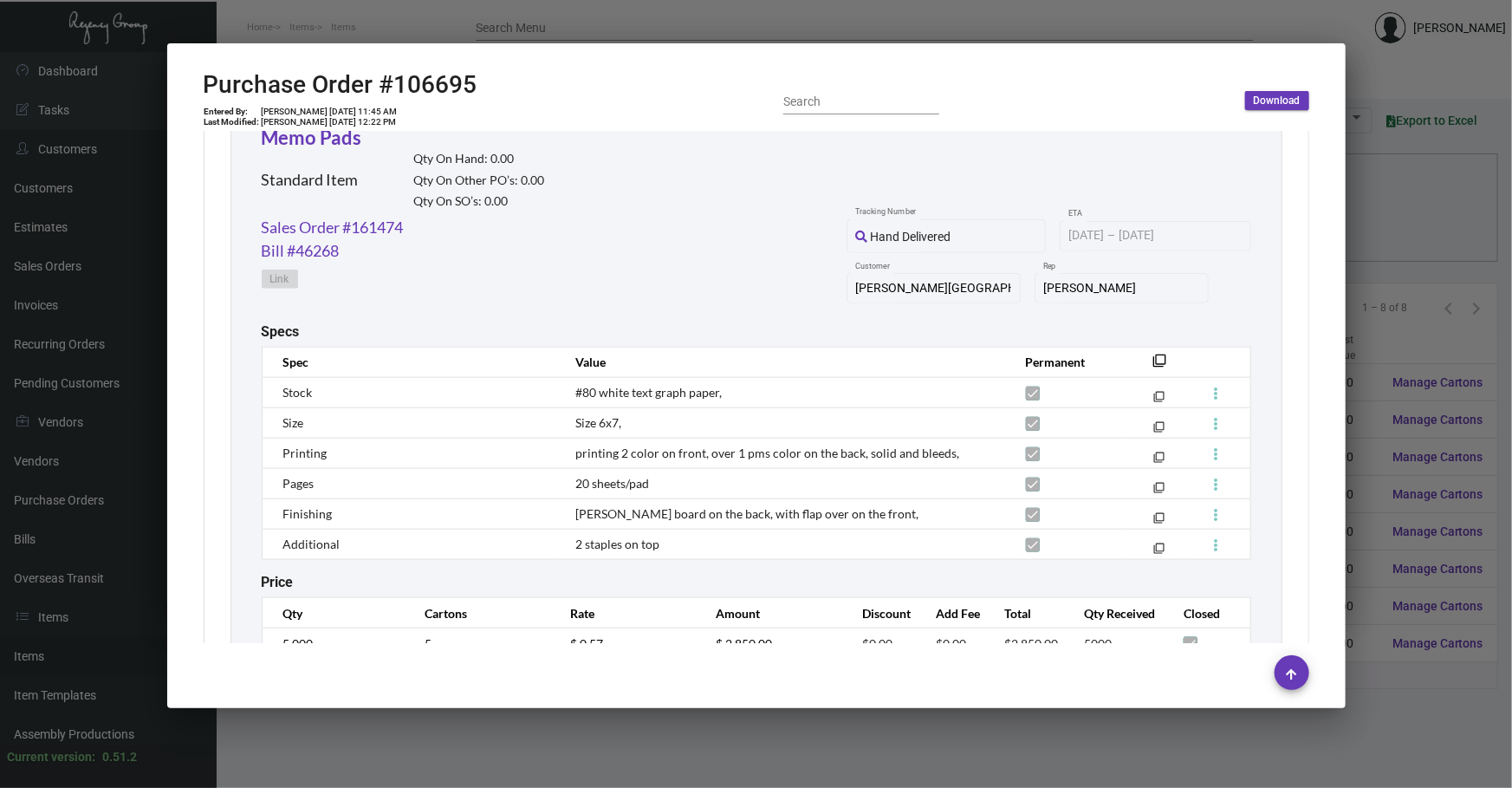
scroll to position [912, 0]
